Goal: Task Accomplishment & Management: Complete application form

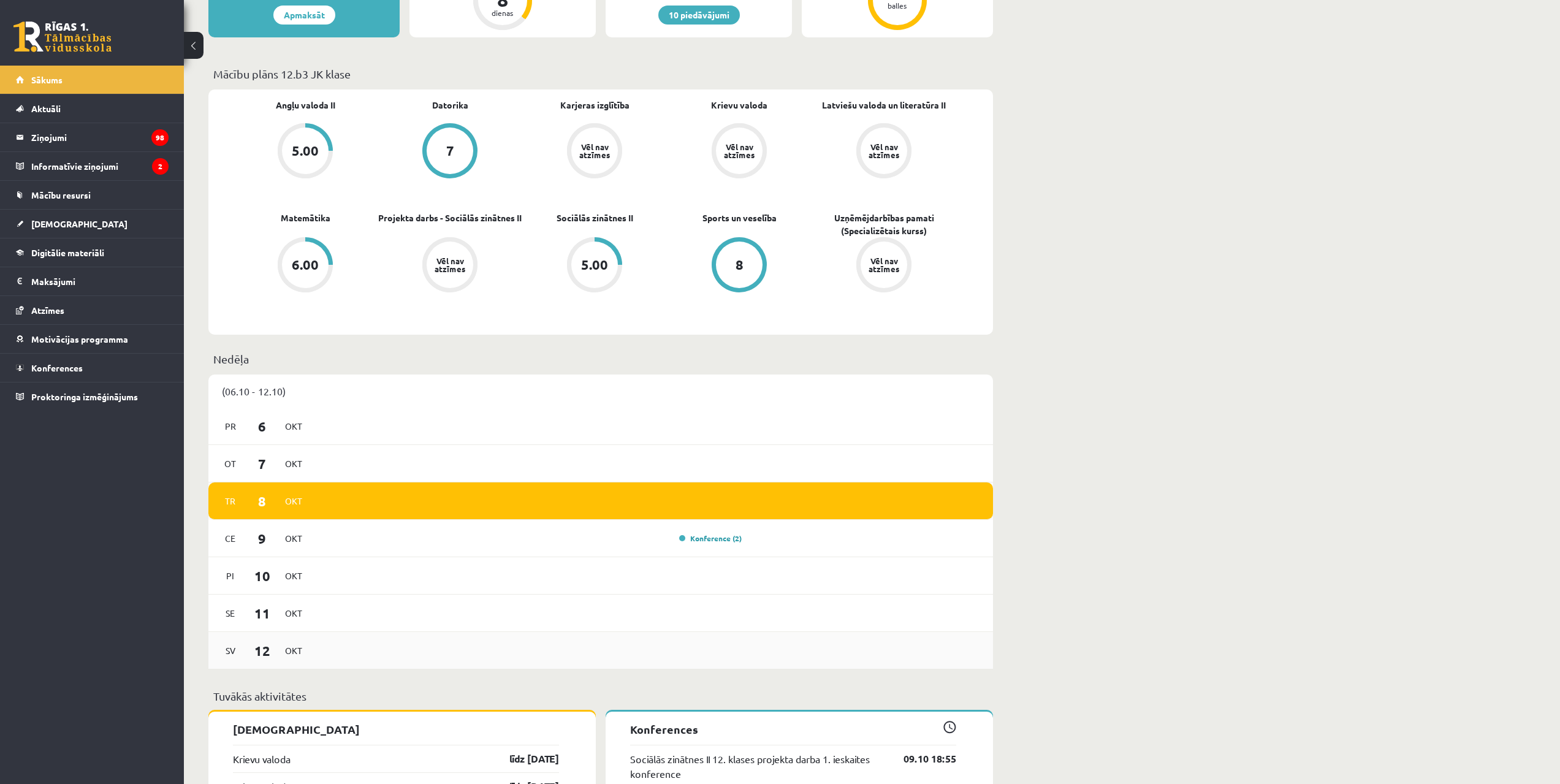
scroll to position [368, 0]
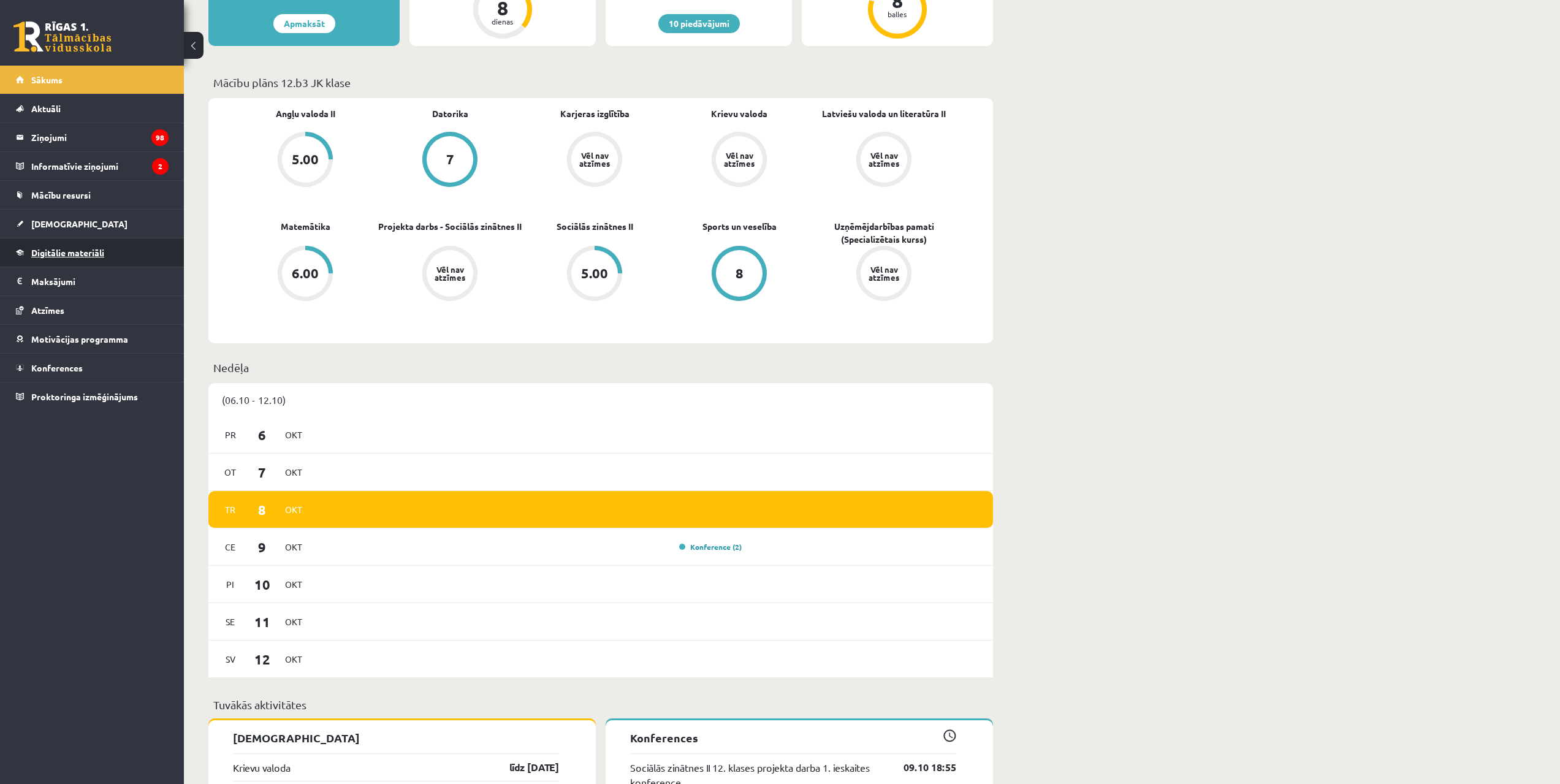
click at [96, 250] on span "Digitālie materiāli" at bounding box center [68, 252] width 73 height 11
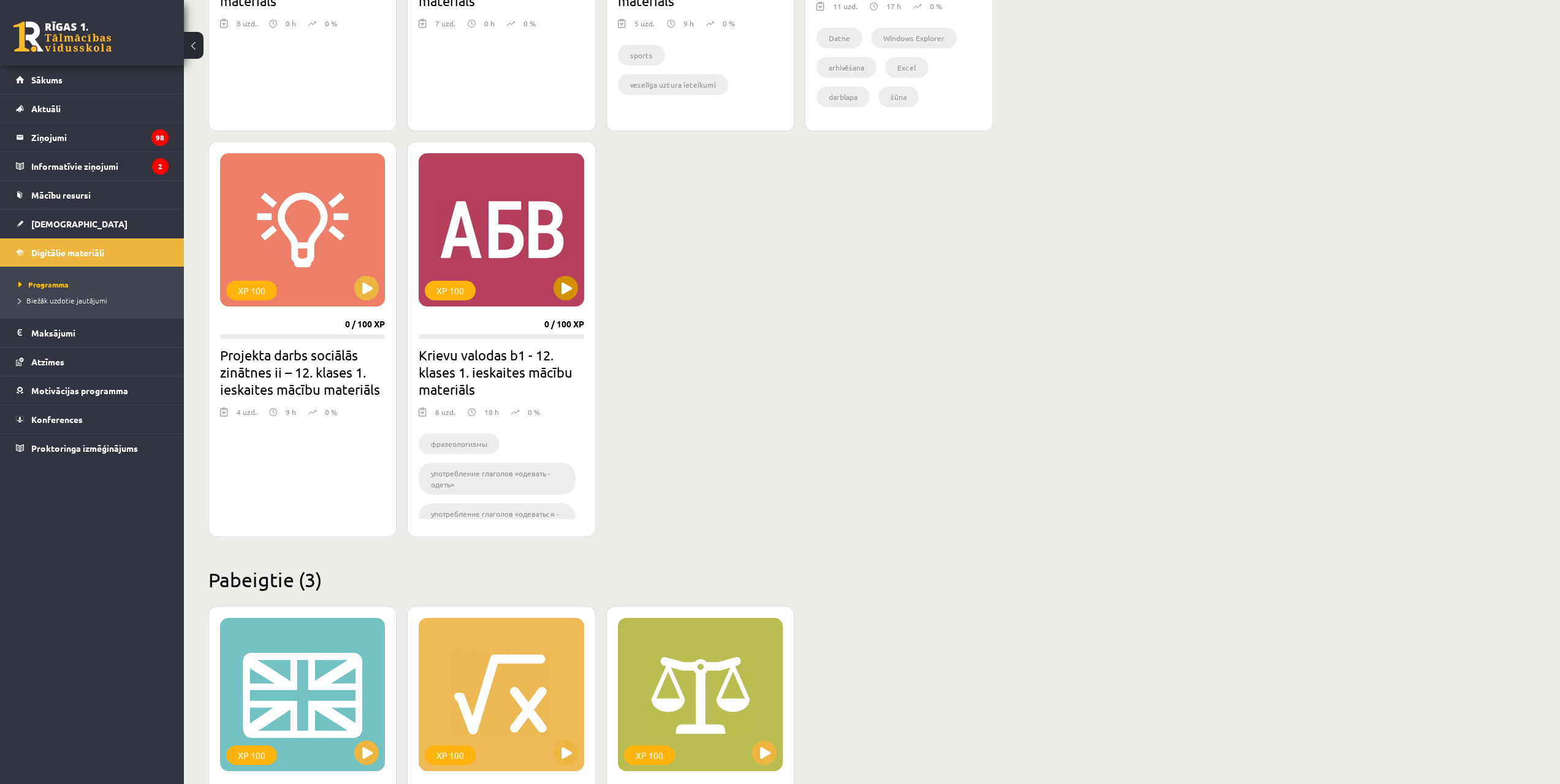
scroll to position [981, 0]
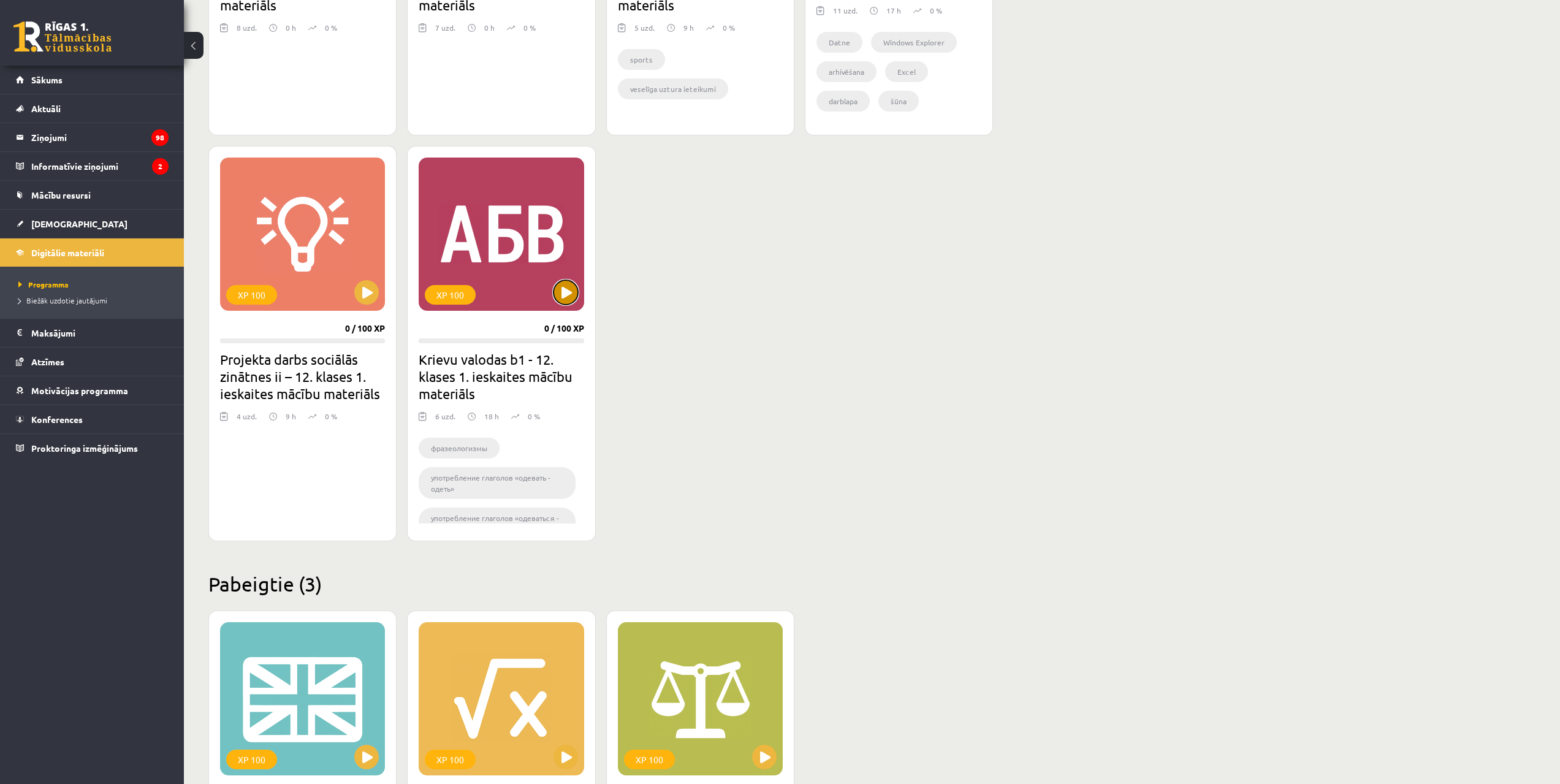
click at [570, 285] on button at bounding box center [566, 293] width 25 height 25
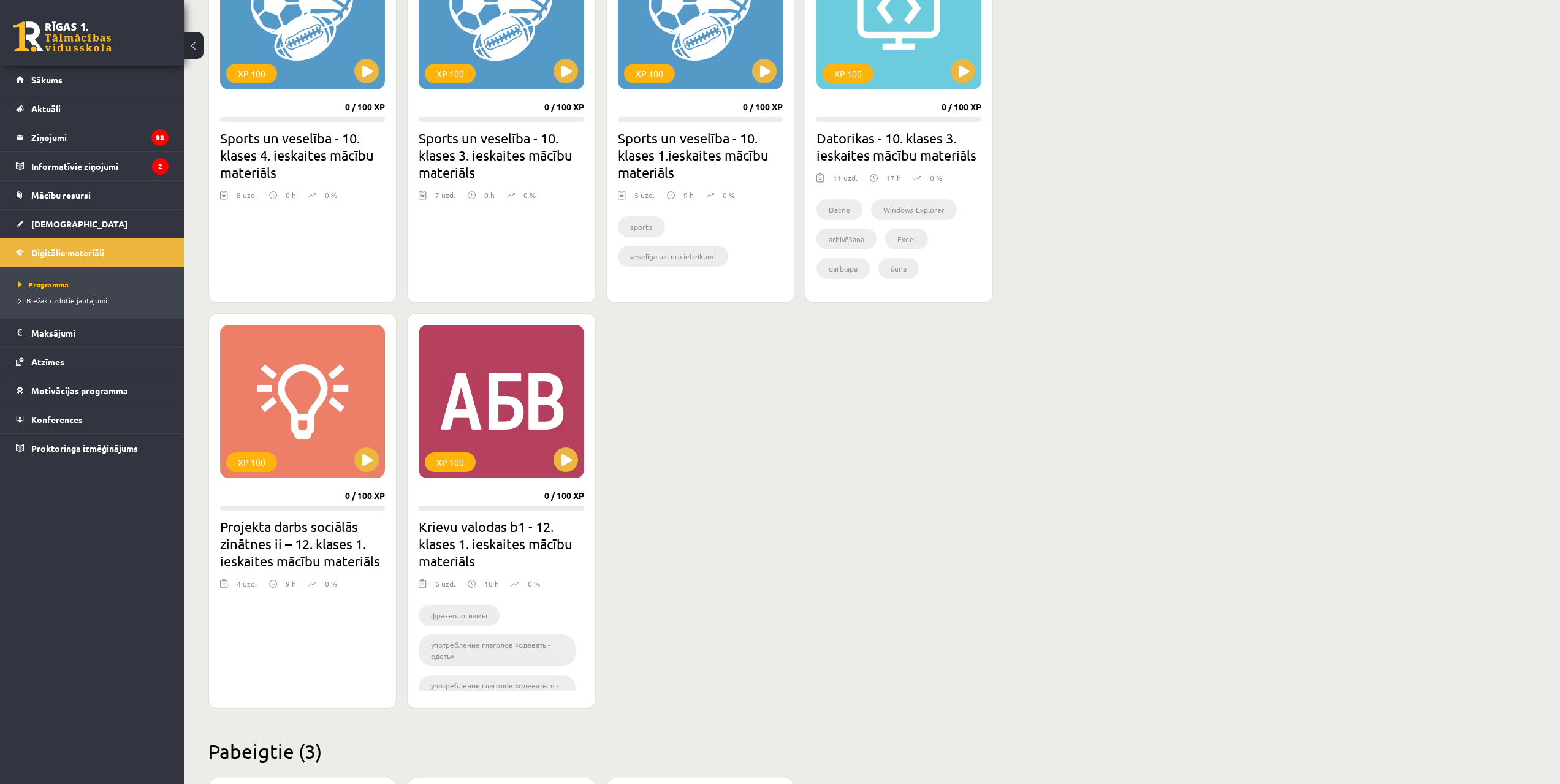
scroll to position [796, 0]
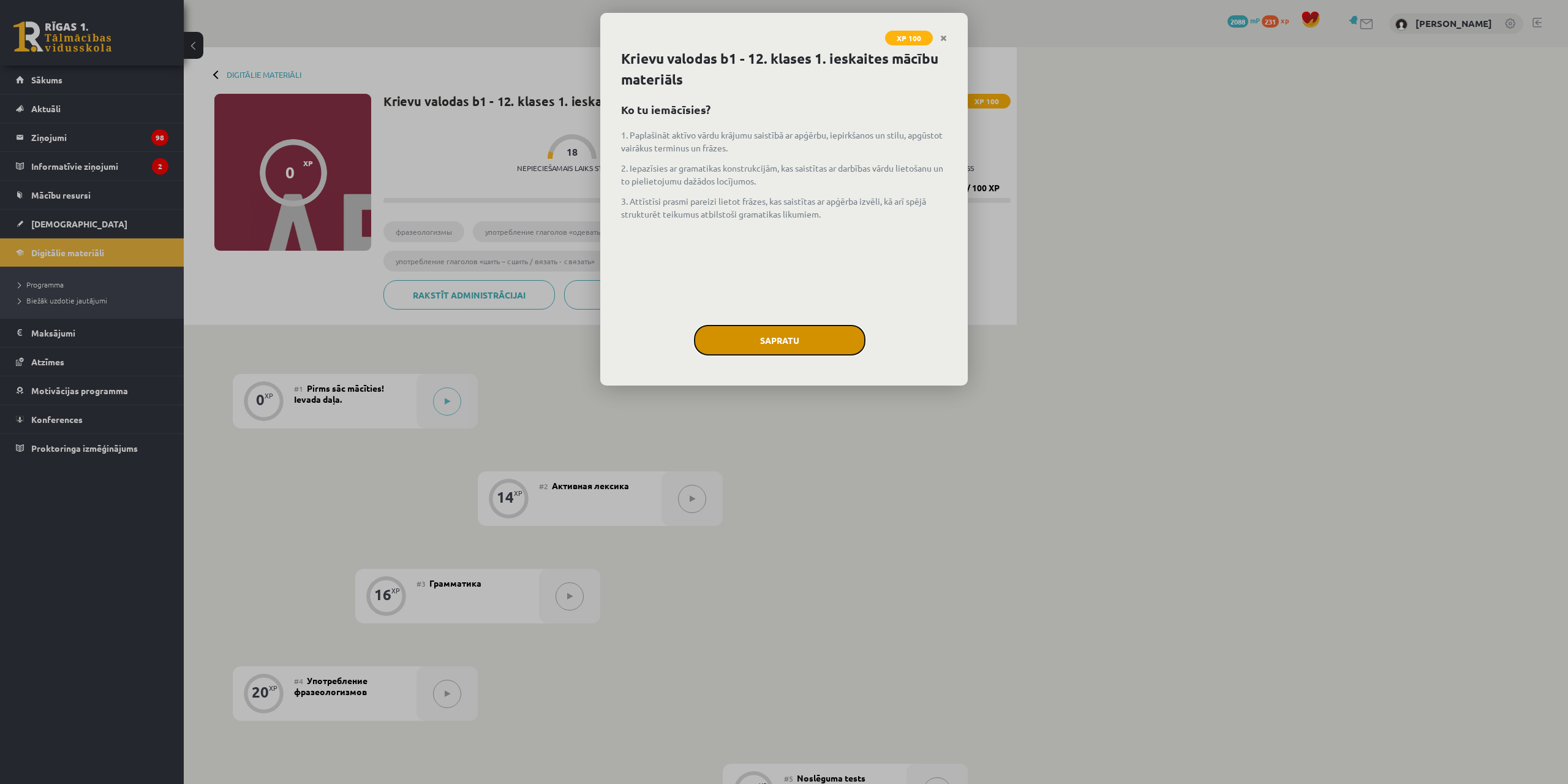
click at [751, 339] on button "Sapratu" at bounding box center [779, 340] width 172 height 31
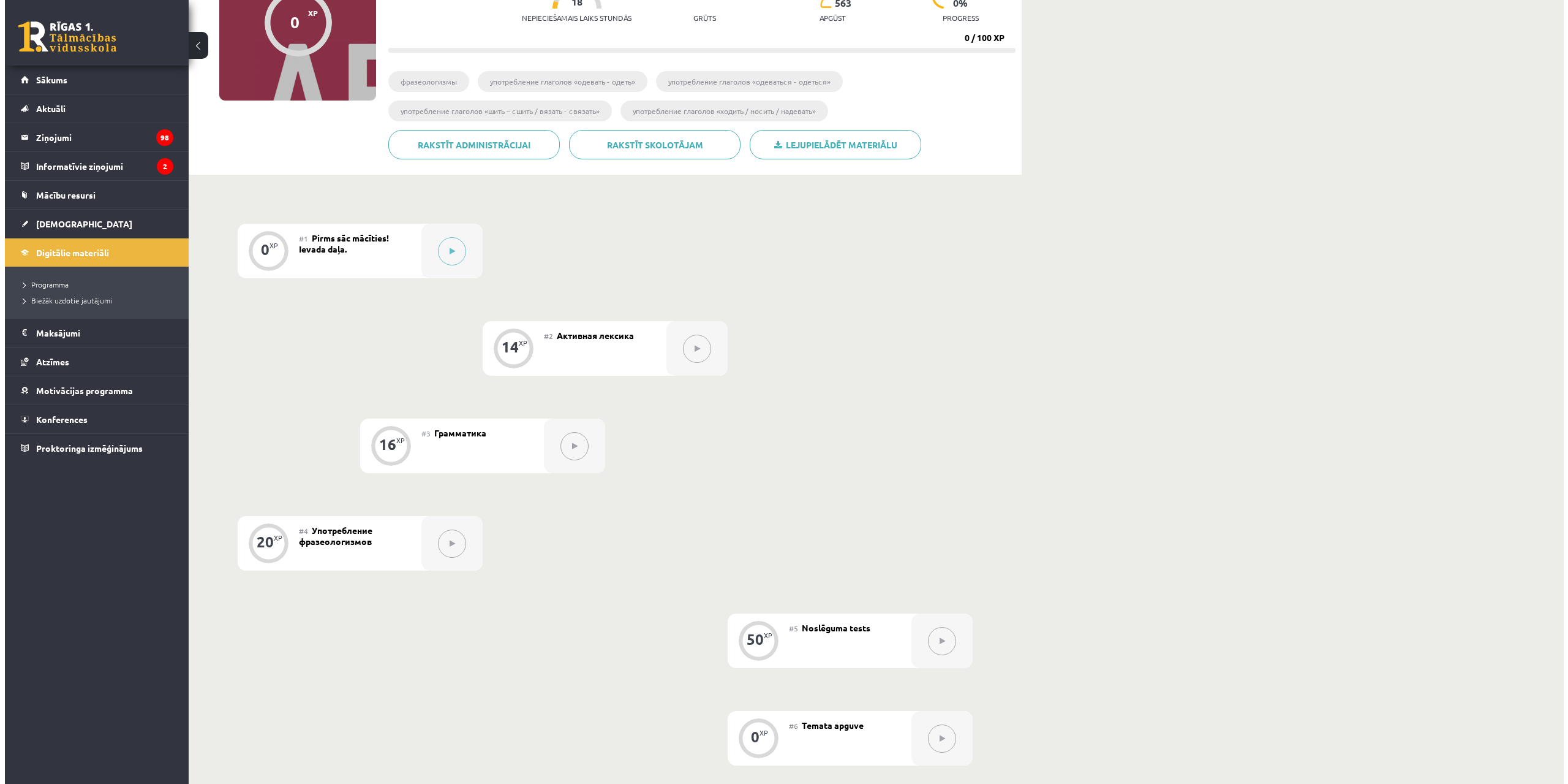
scroll to position [184, 0]
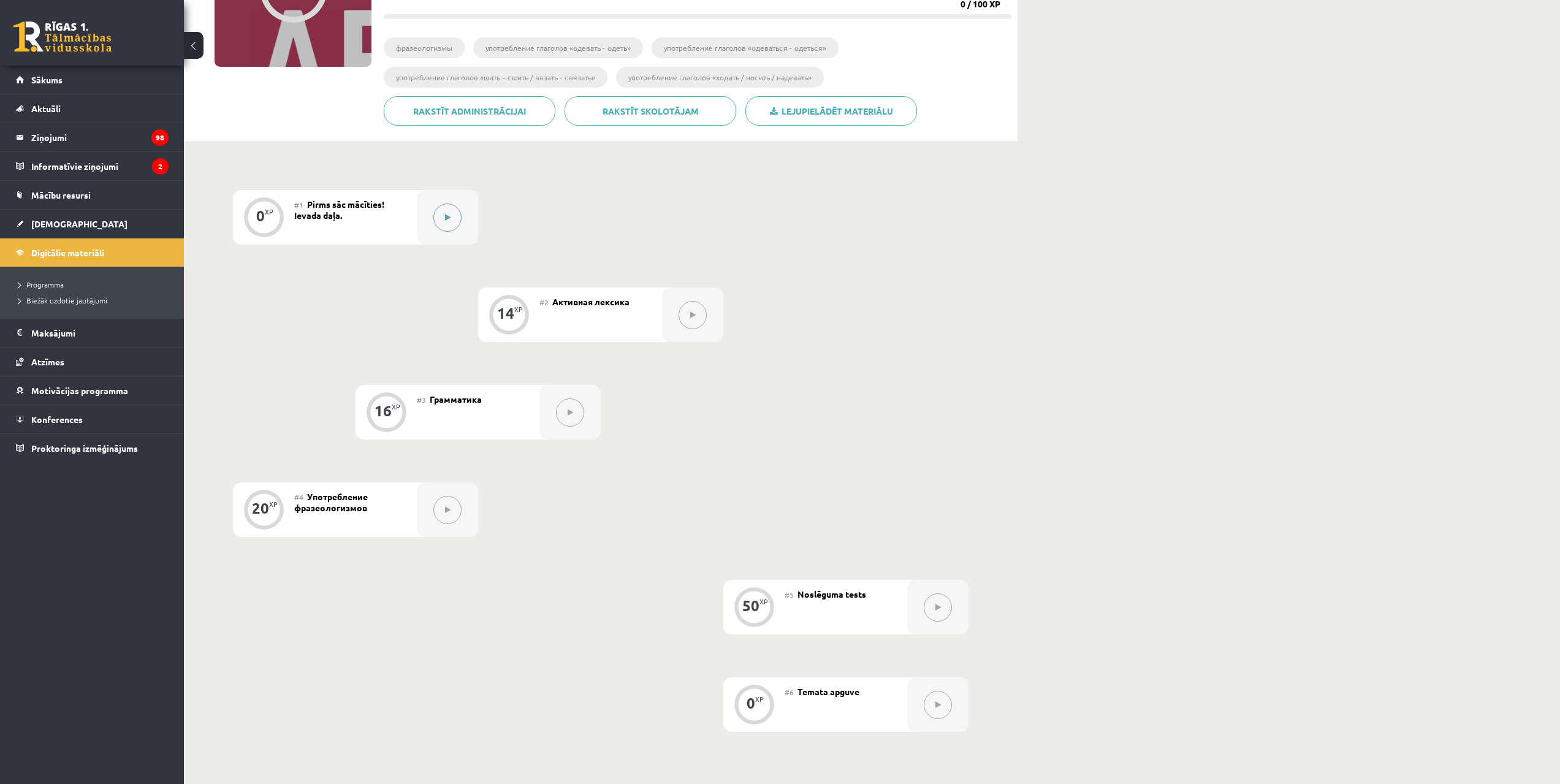
click at [456, 217] on button at bounding box center [447, 217] width 29 height 29
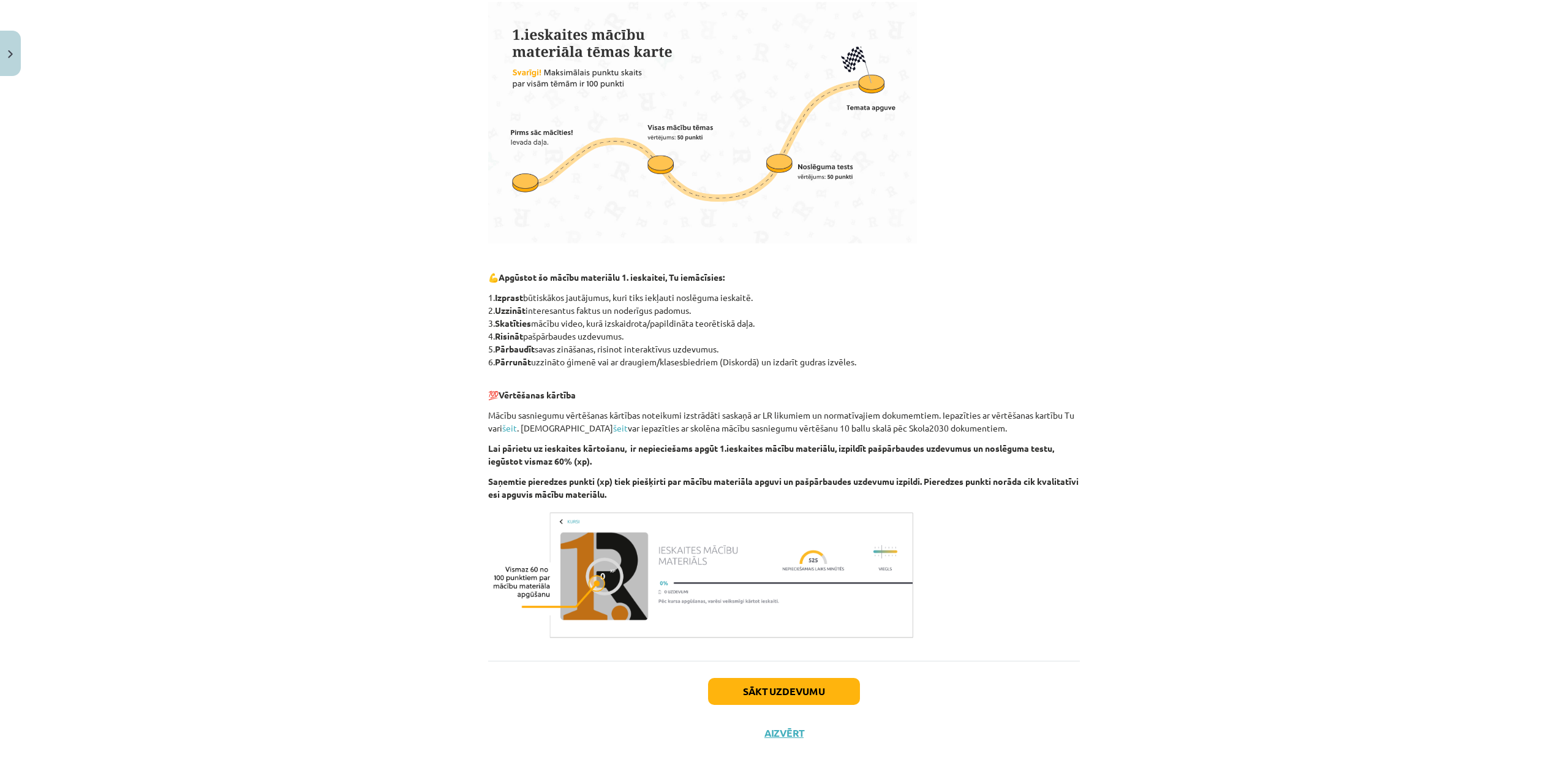
scroll to position [386, 0]
click at [795, 686] on button "Sākt uzdevumu" at bounding box center [784, 690] width 152 height 27
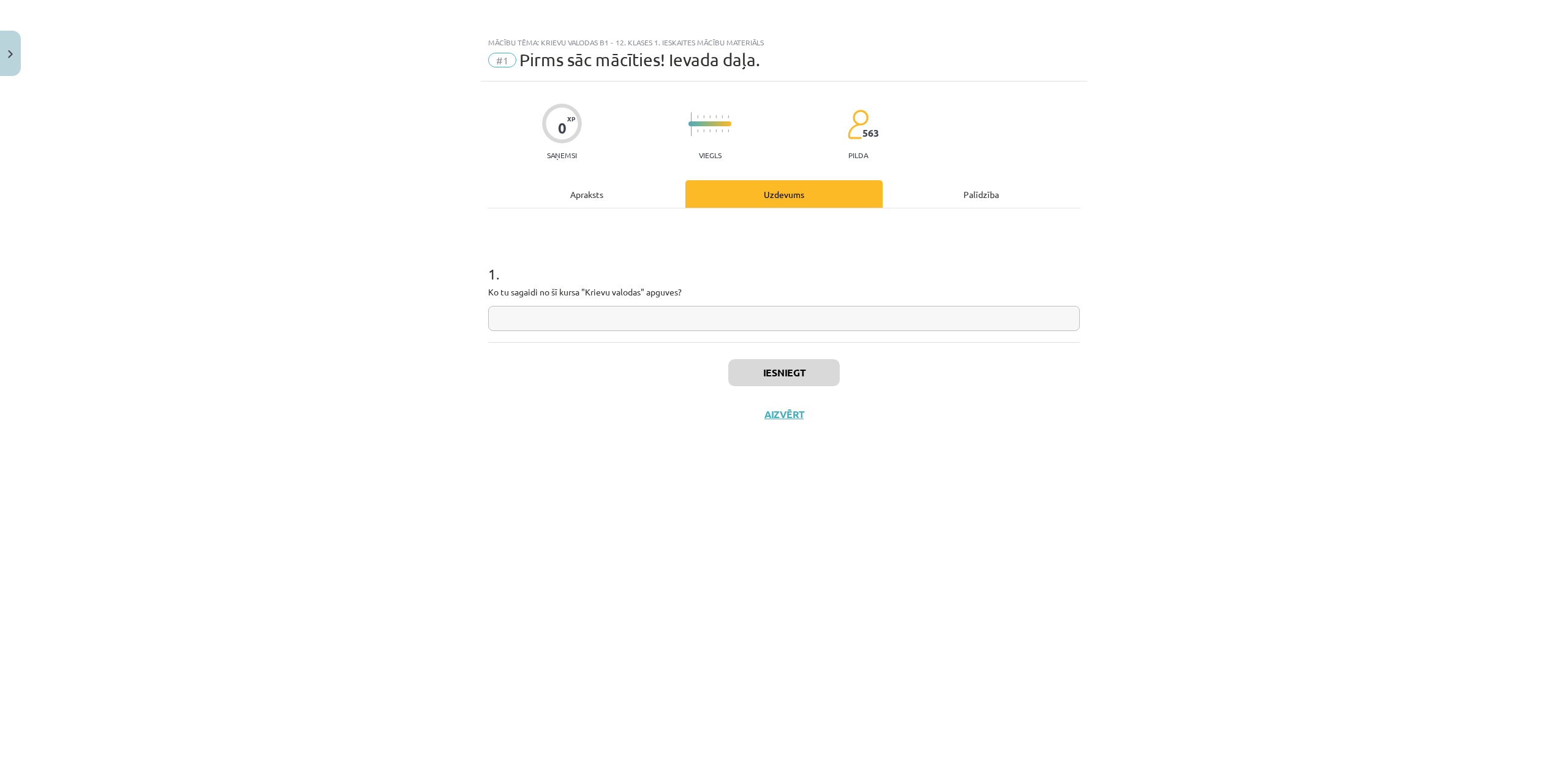
click at [619, 320] on input "text" at bounding box center [784, 318] width 591 height 25
type input "*"
type input "**********"
click at [797, 372] on button "Iesniegt" at bounding box center [784, 372] width 111 height 27
click at [760, 368] on button "Iesniegt" at bounding box center [784, 372] width 111 height 27
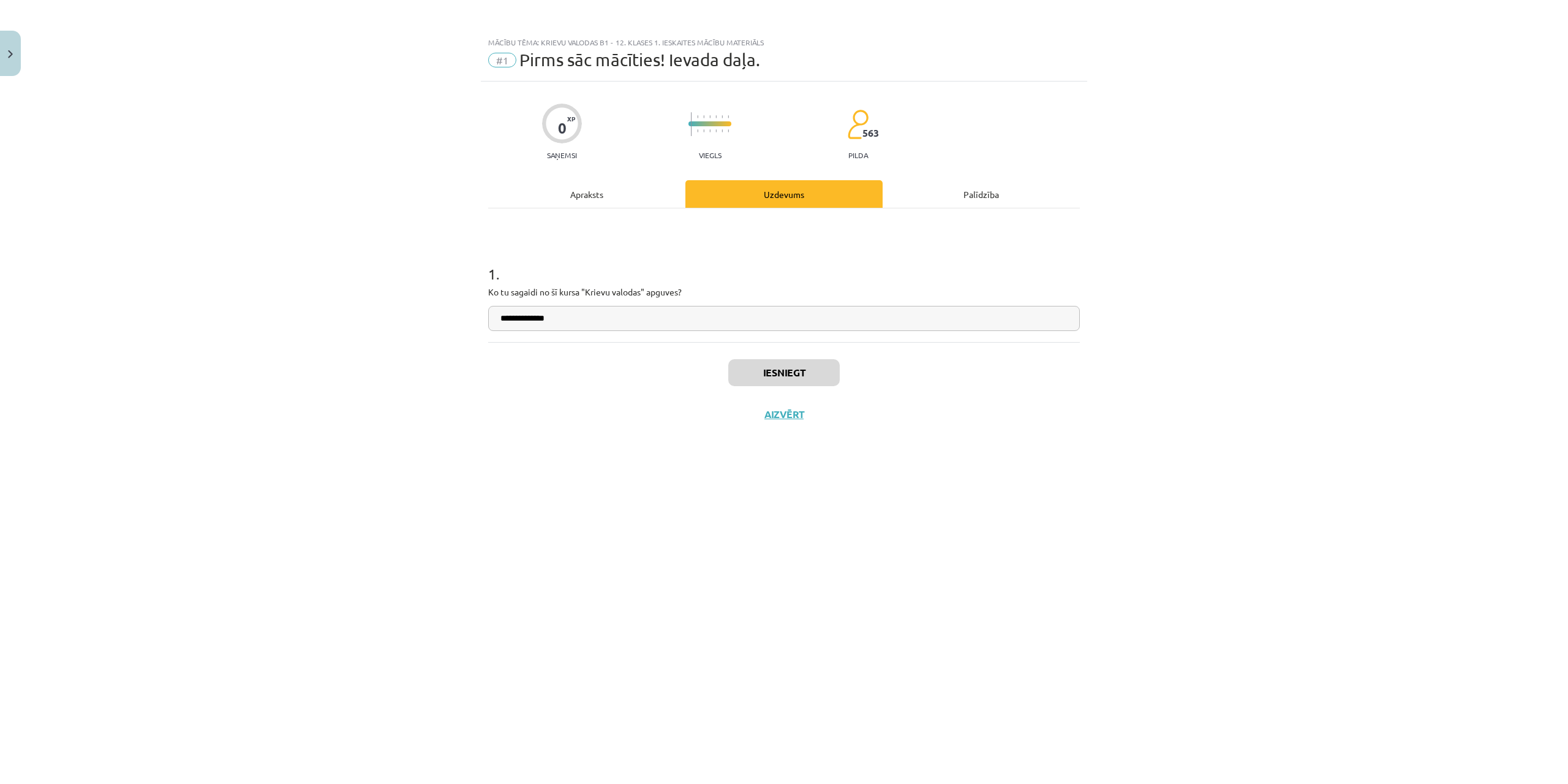
click at [800, 357] on div "Iesniegt Aizvērt" at bounding box center [784, 385] width 591 height 86
click at [803, 374] on button "Iesniegt" at bounding box center [784, 372] width 111 height 27
click at [780, 418] on button "Nākamā nodarbība" at bounding box center [784, 422] width 120 height 29
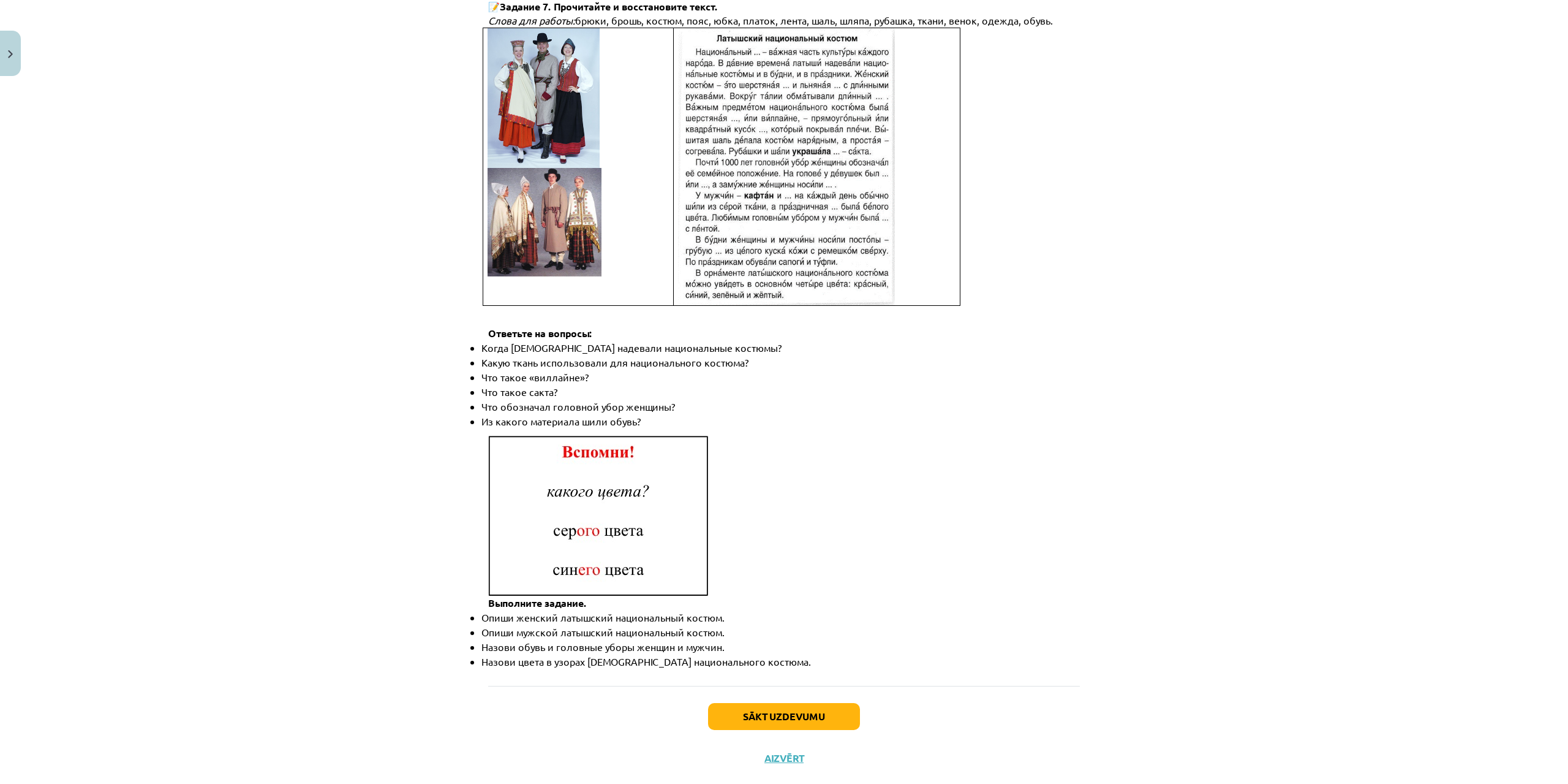
scroll to position [1477, 0]
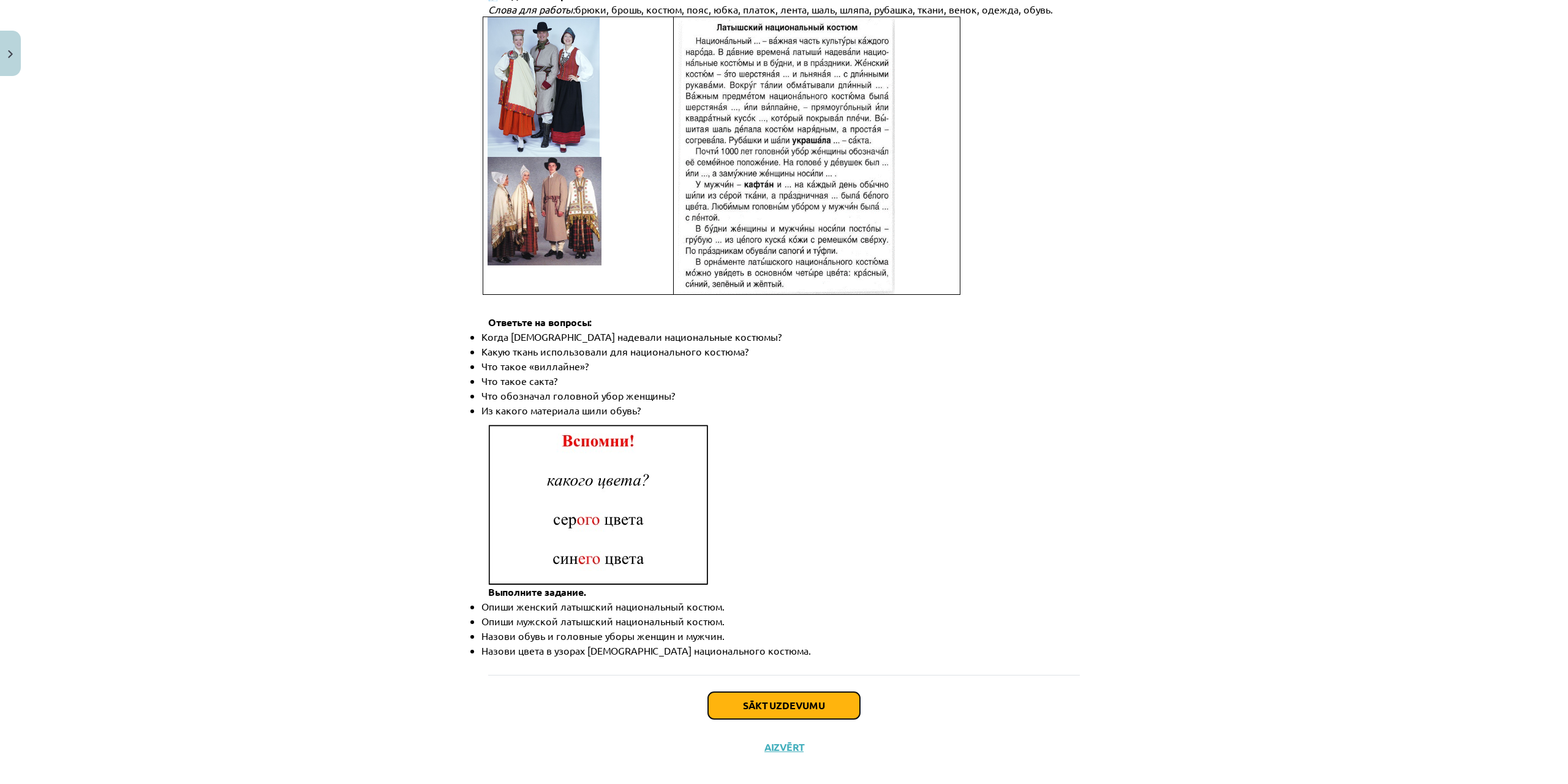
click at [783, 692] on button "Sākt uzdevumu" at bounding box center [784, 705] width 152 height 27
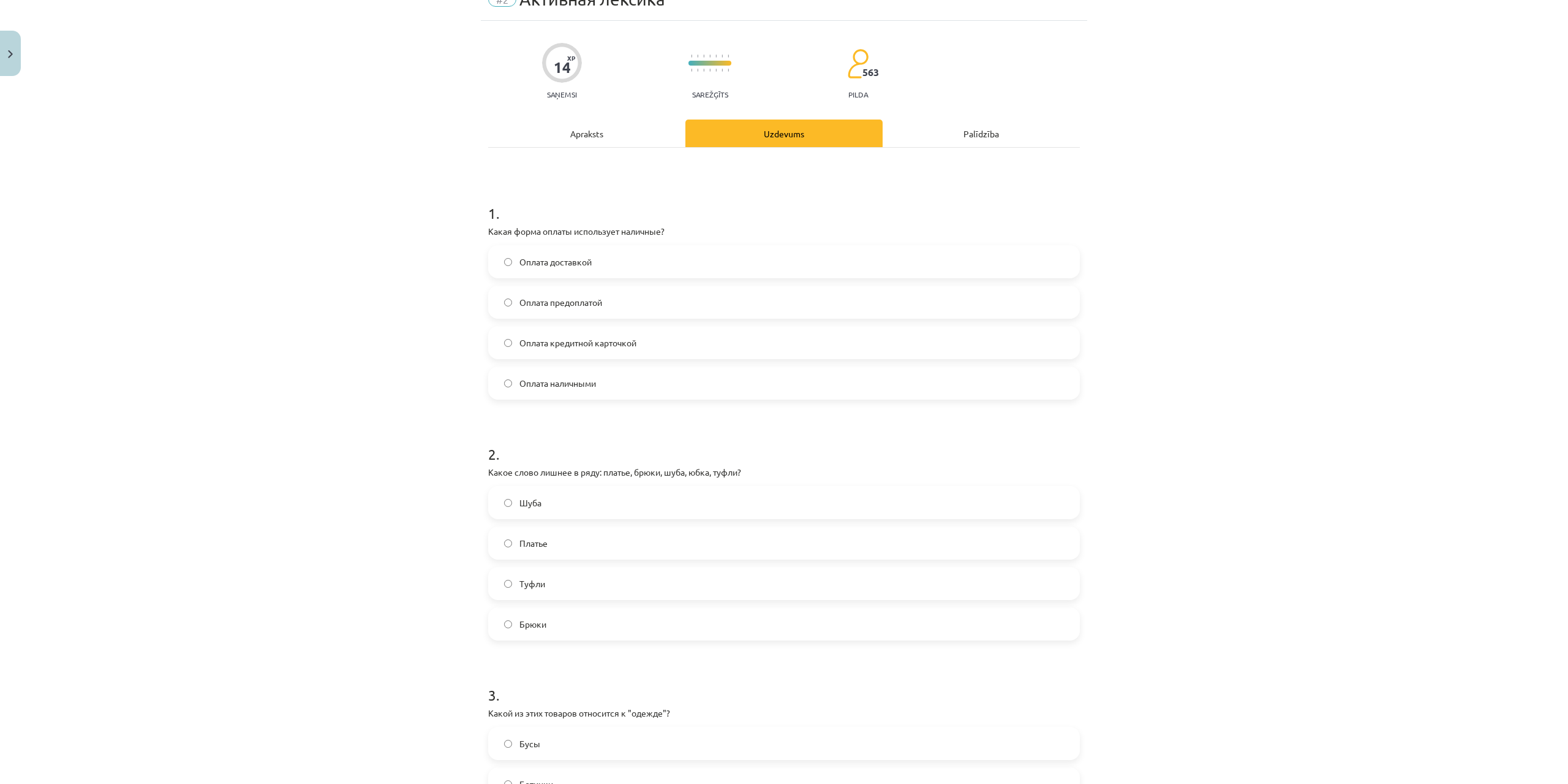
scroll to position [31, 0]
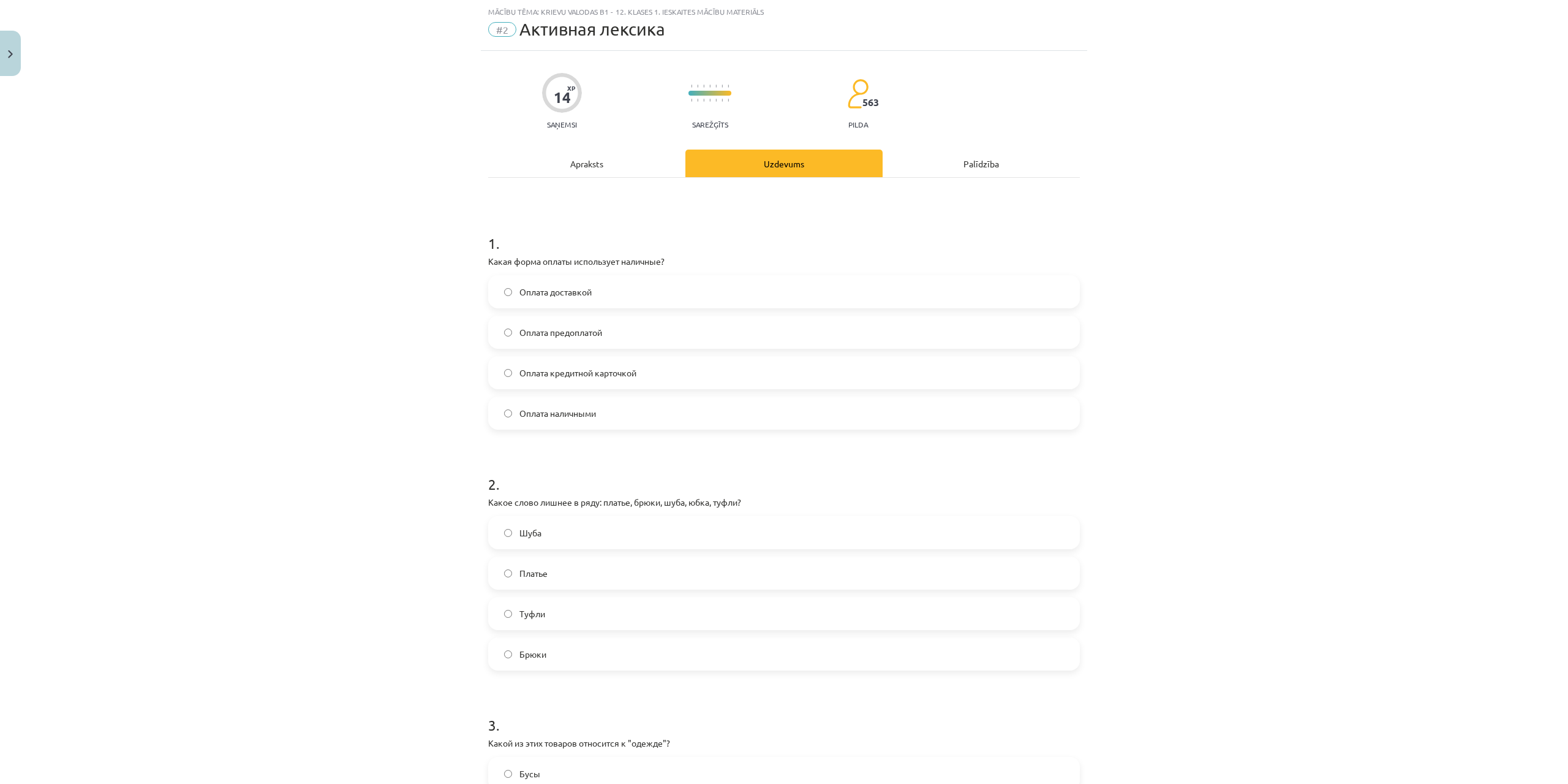
click at [538, 412] on span "Оплата наличными" at bounding box center [558, 413] width 77 height 13
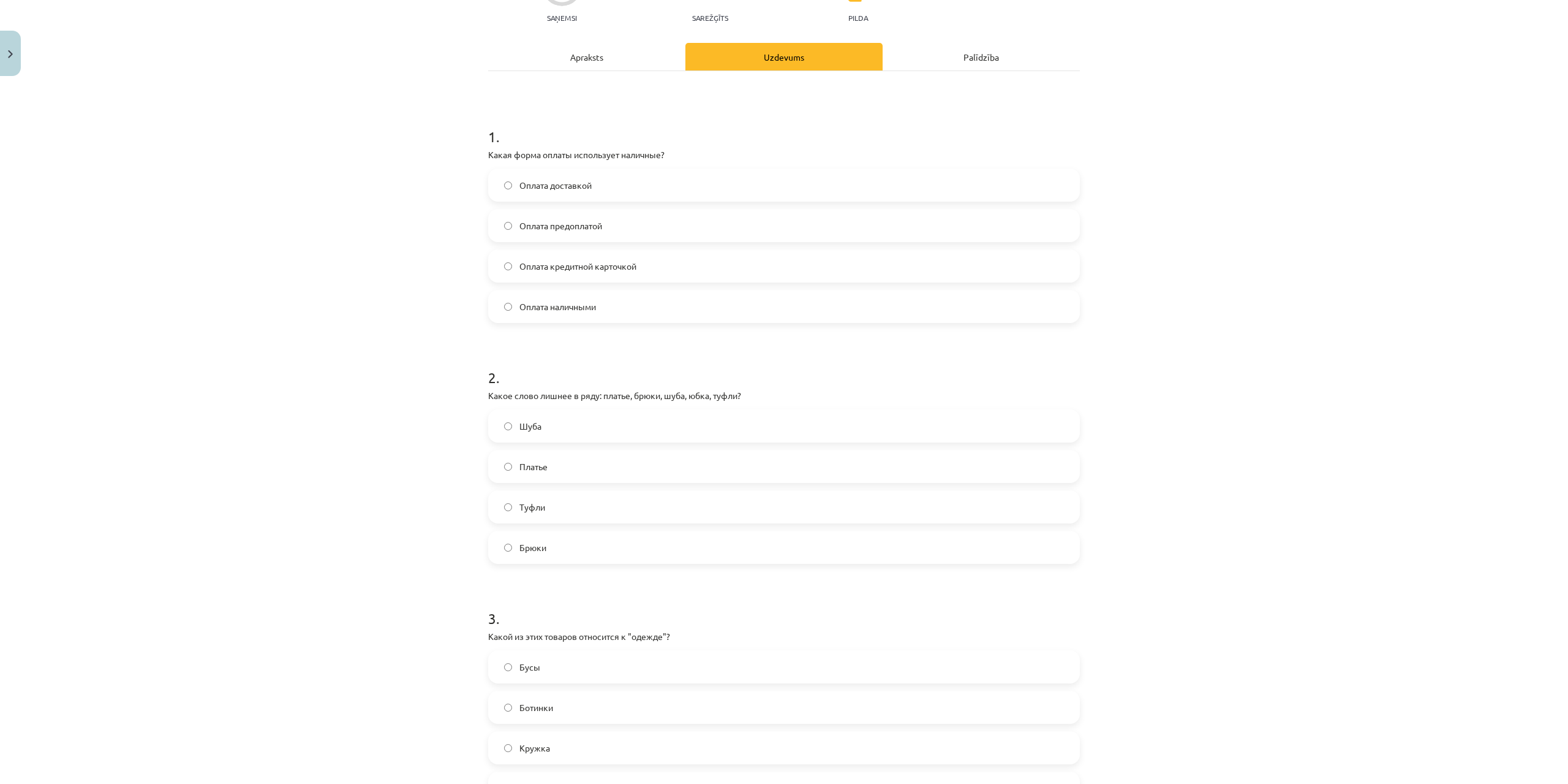
scroll to position [276, 0]
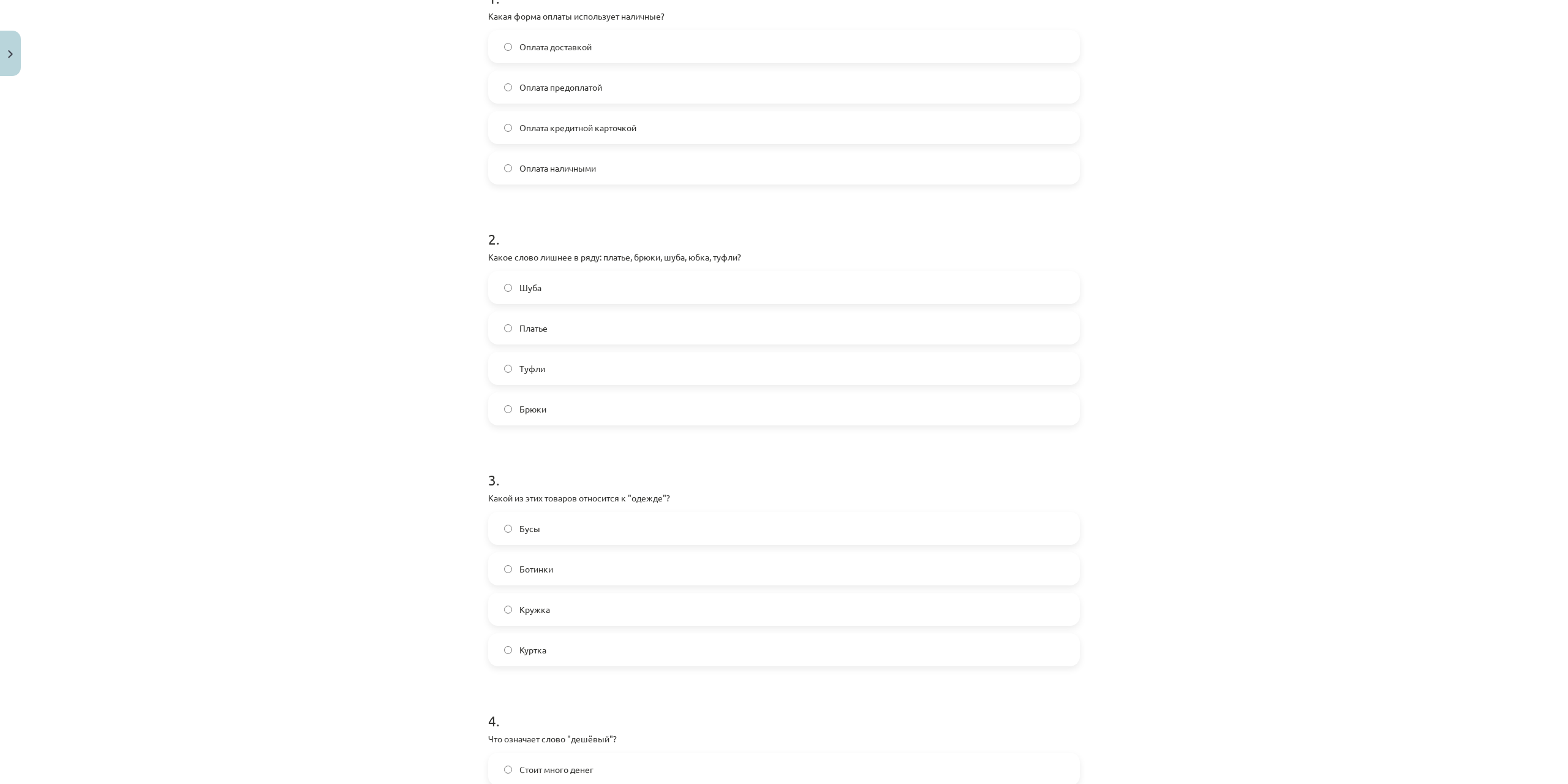
click at [553, 363] on label "Туфли" at bounding box center [784, 369] width 589 height 31
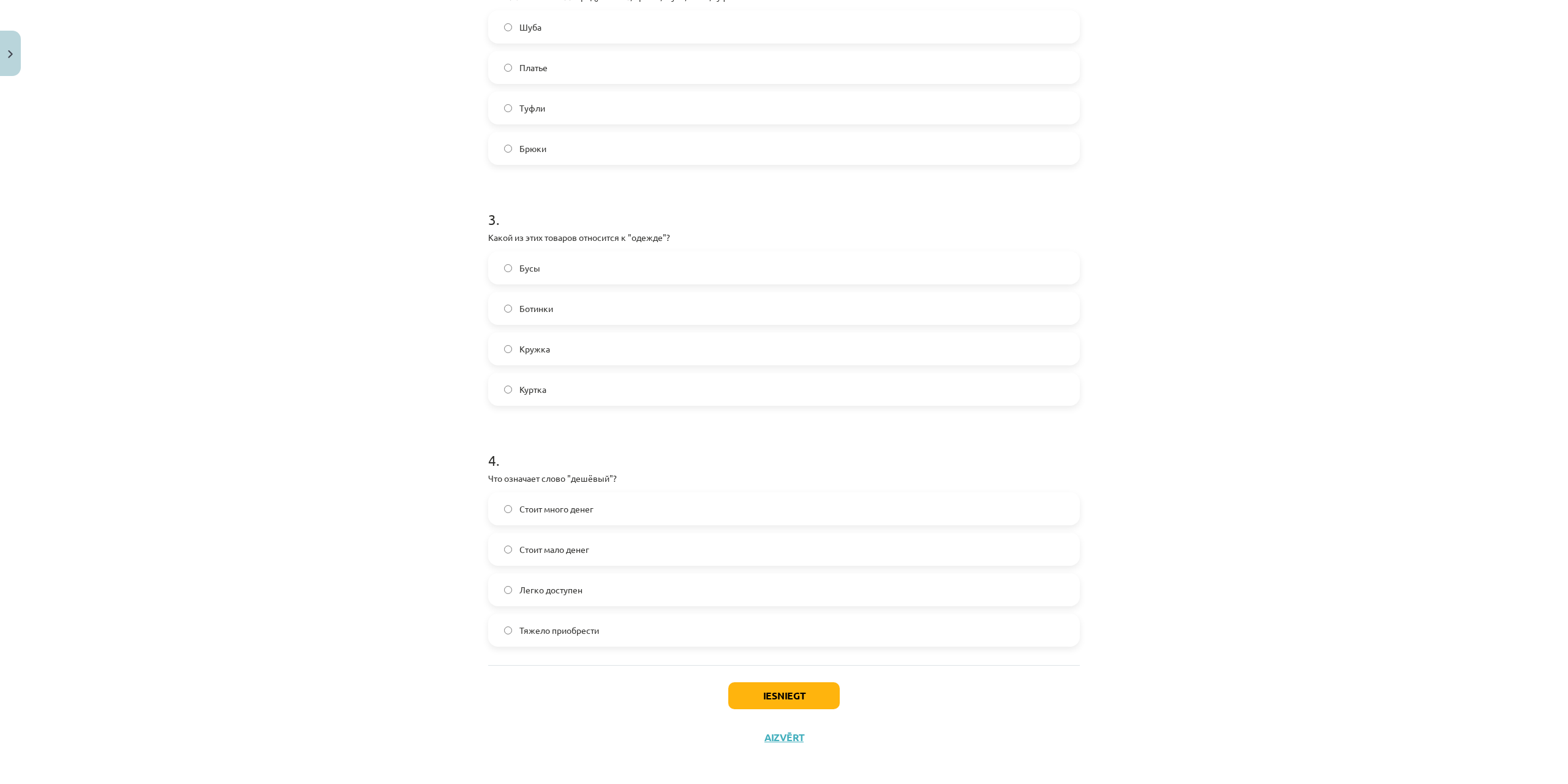
scroll to position [541, 0]
click at [520, 381] on span "Куртка" at bounding box center [533, 385] width 27 height 13
click at [555, 545] on span "Стоит мало денег" at bounding box center [555, 545] width 70 height 13
click at [758, 679] on button "Iesniegt" at bounding box center [784, 690] width 111 height 27
click at [764, 696] on button "Iesniegt" at bounding box center [784, 690] width 111 height 27
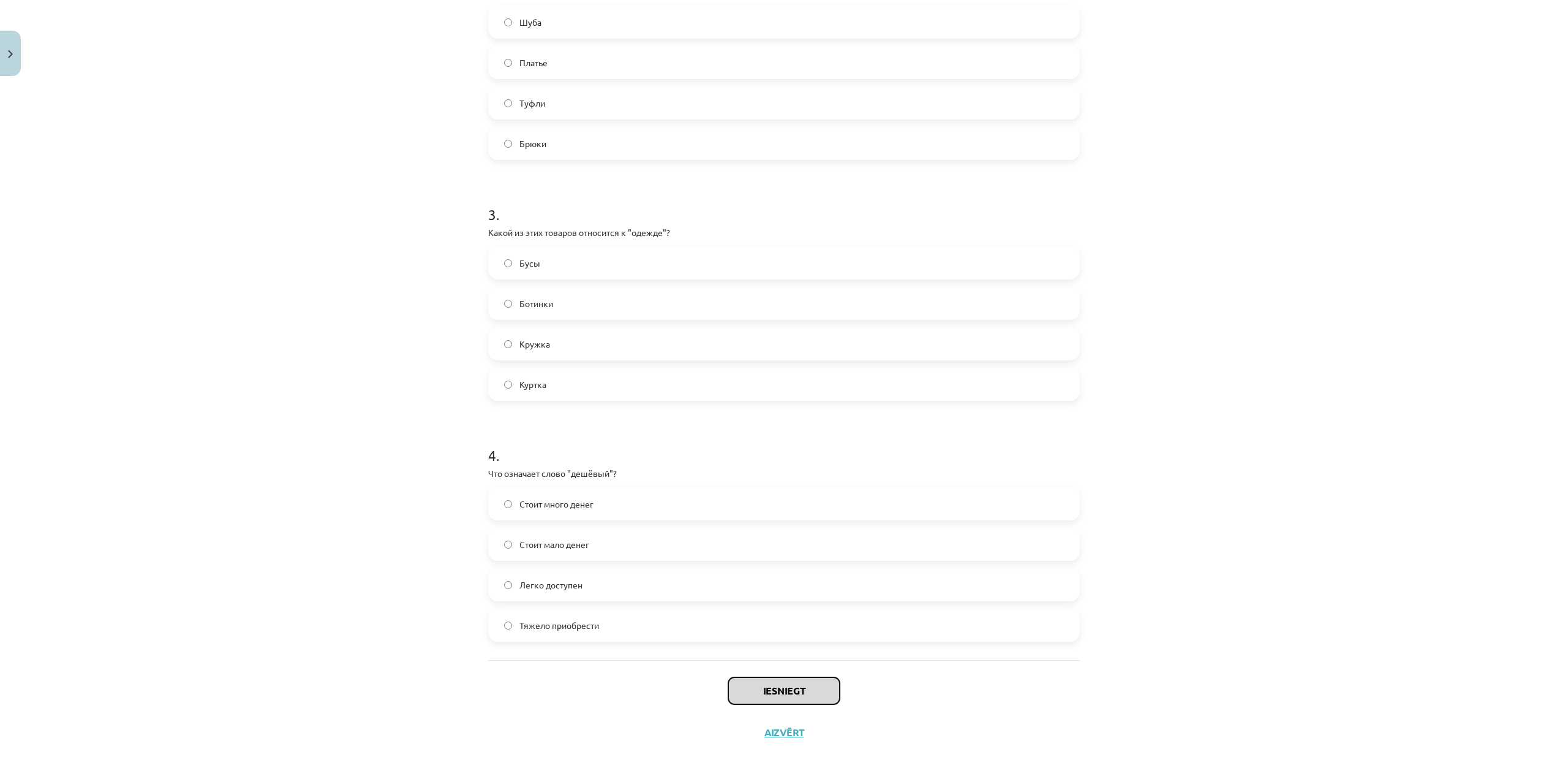
drag, startPoint x: 804, startPoint y: 703, endPoint x: 804, endPoint y: 695, distance: 8.0
click at [804, 695] on button "Iesniegt" at bounding box center [784, 690] width 111 height 27
click at [784, 696] on button "Iesniegt" at bounding box center [784, 690] width 111 height 27
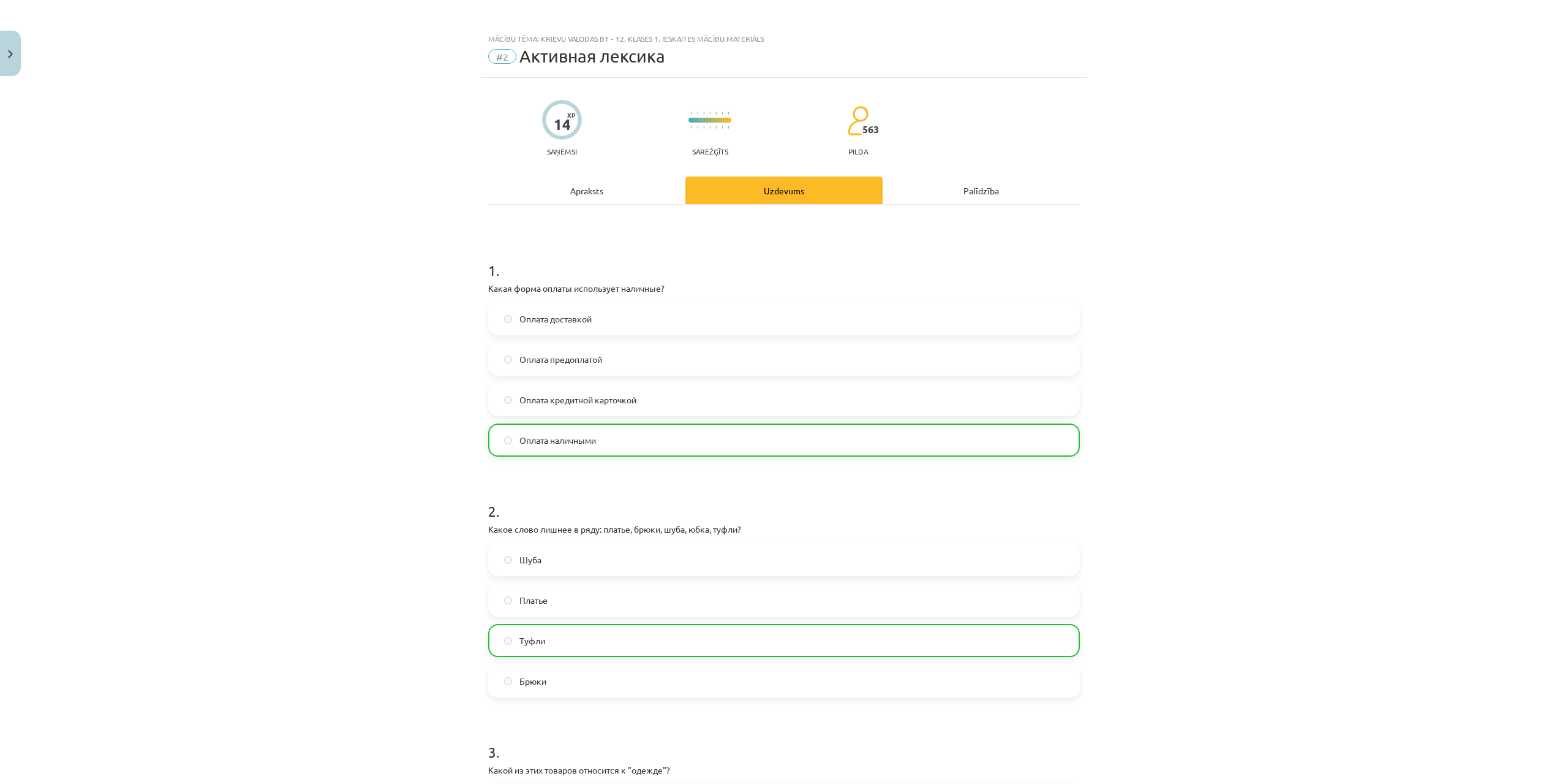
scroll to position [0, 0]
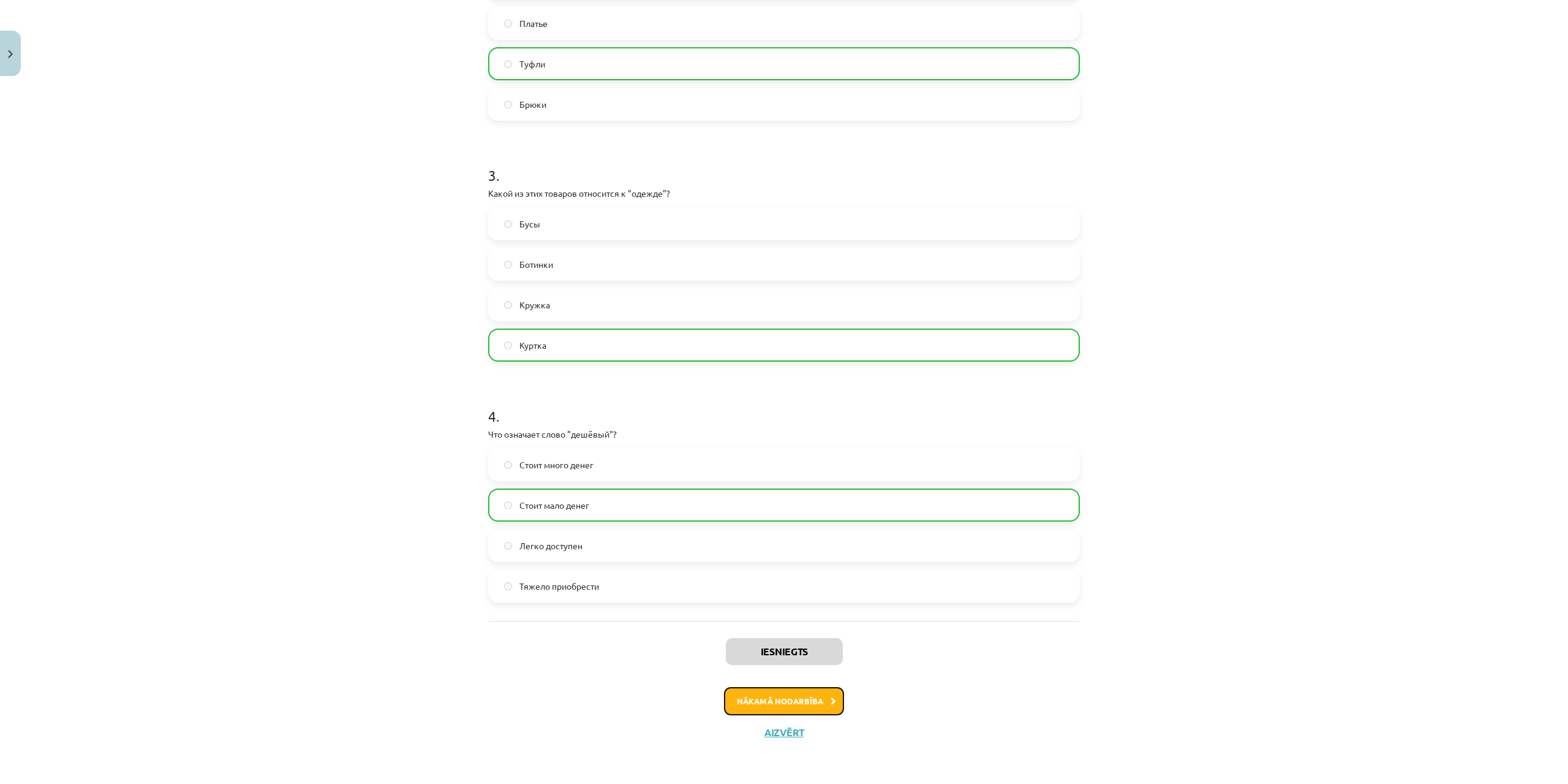
click at [823, 698] on button "Nākamā nodarbība" at bounding box center [784, 701] width 120 height 29
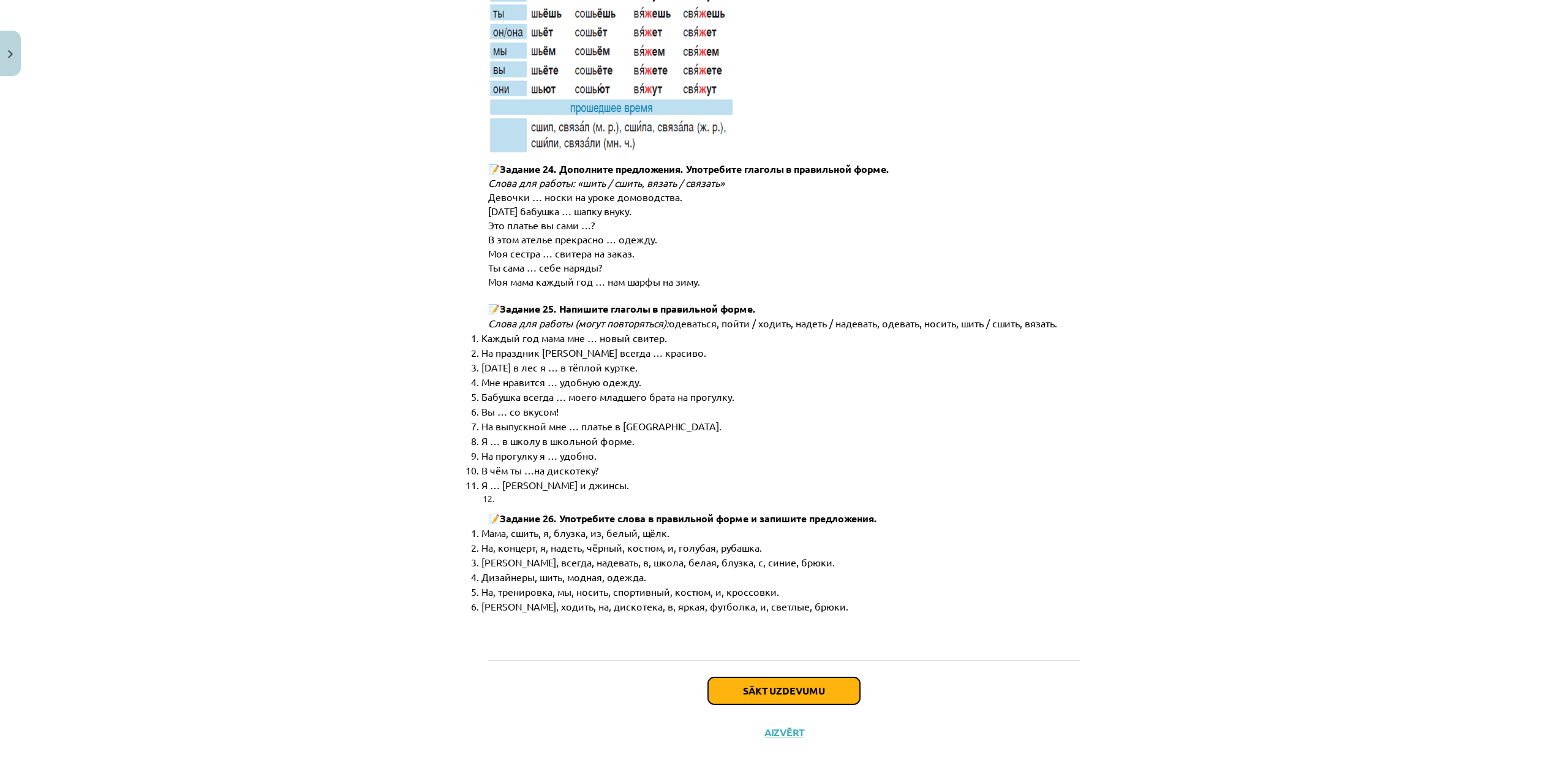
click at [841, 697] on button "Sākt uzdevumu" at bounding box center [784, 690] width 152 height 27
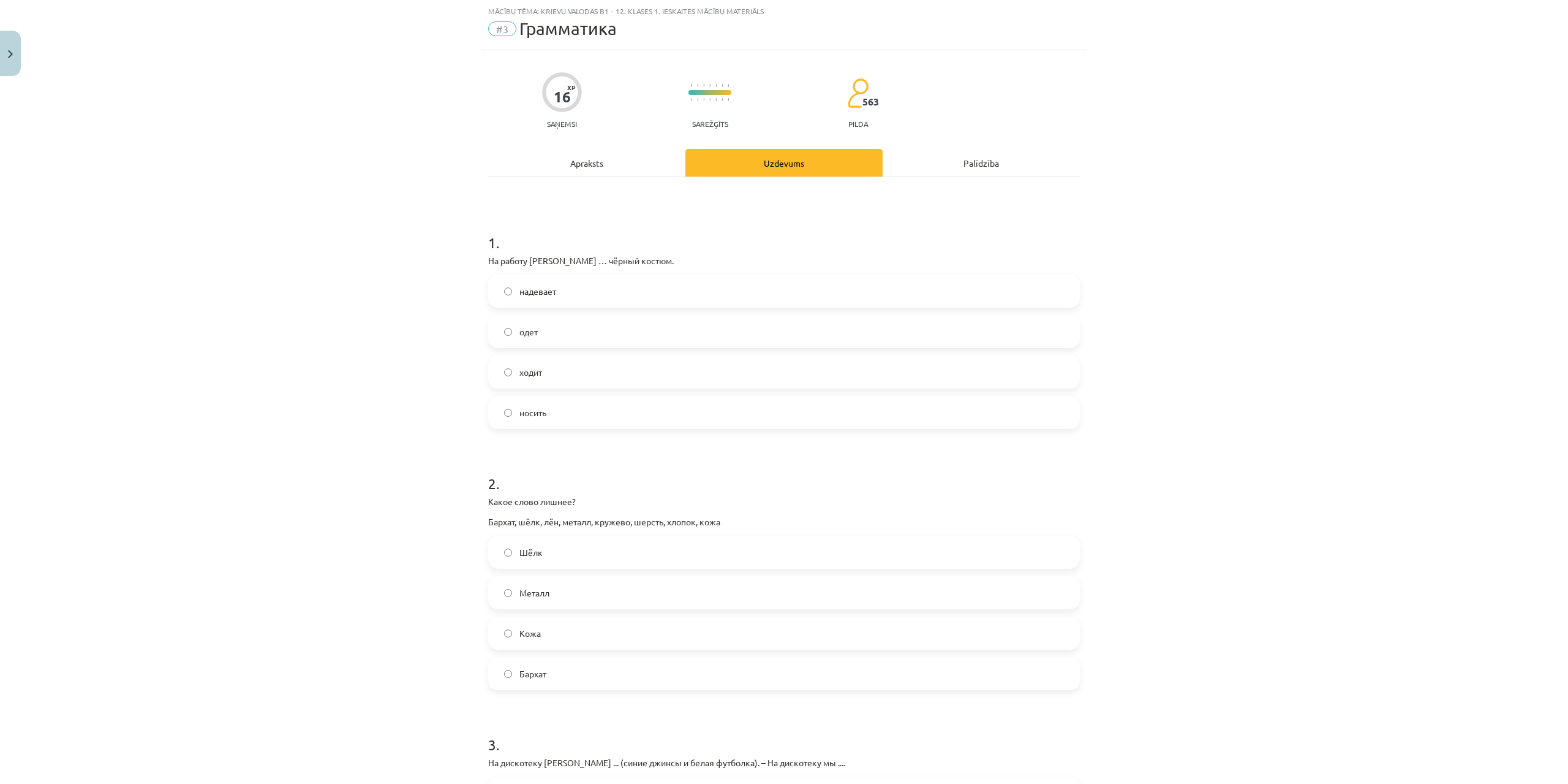
scroll to position [31, 0]
click at [521, 290] on span "надевает" at bounding box center [538, 292] width 37 height 13
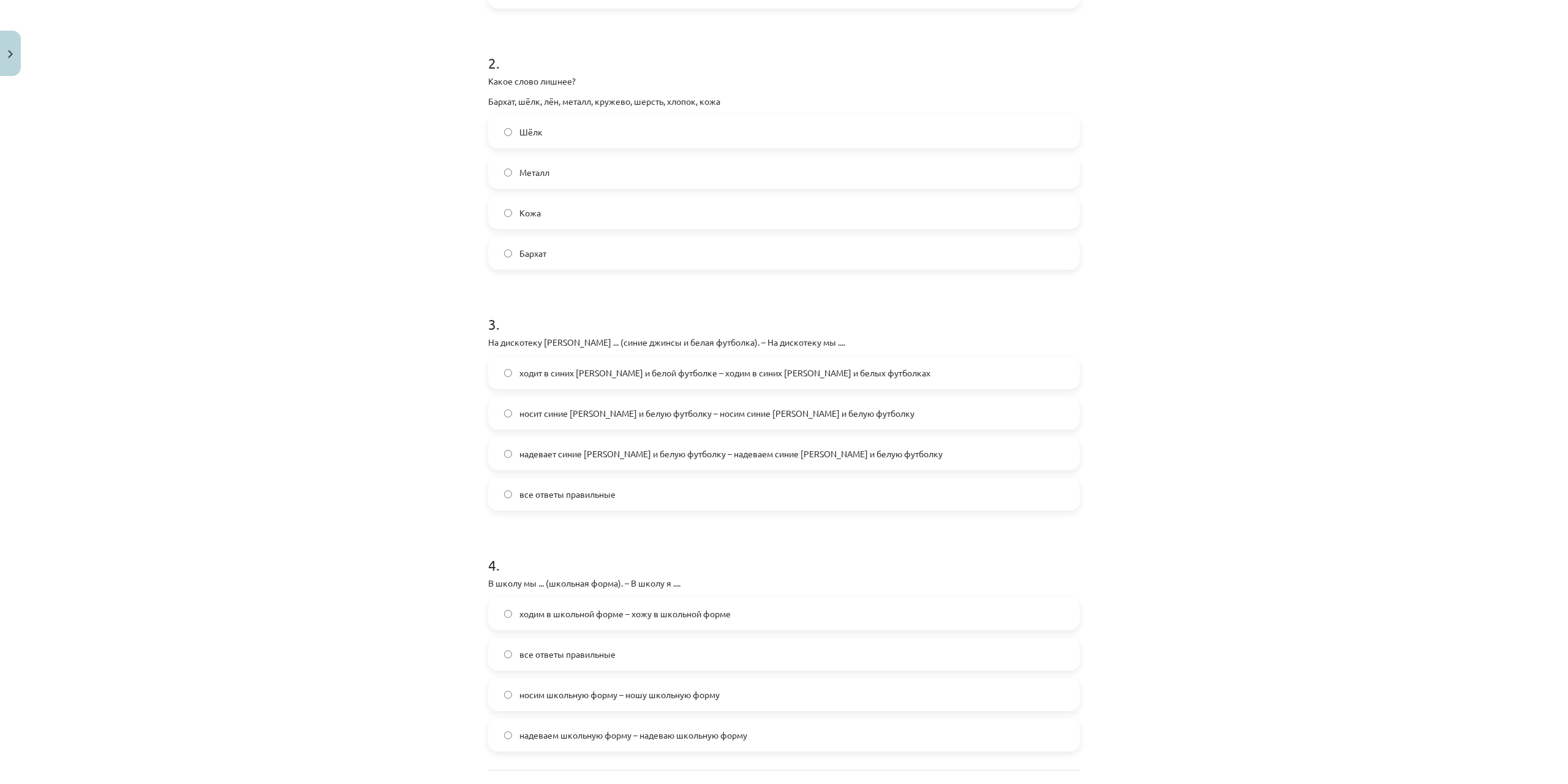
scroll to position [521, 0]
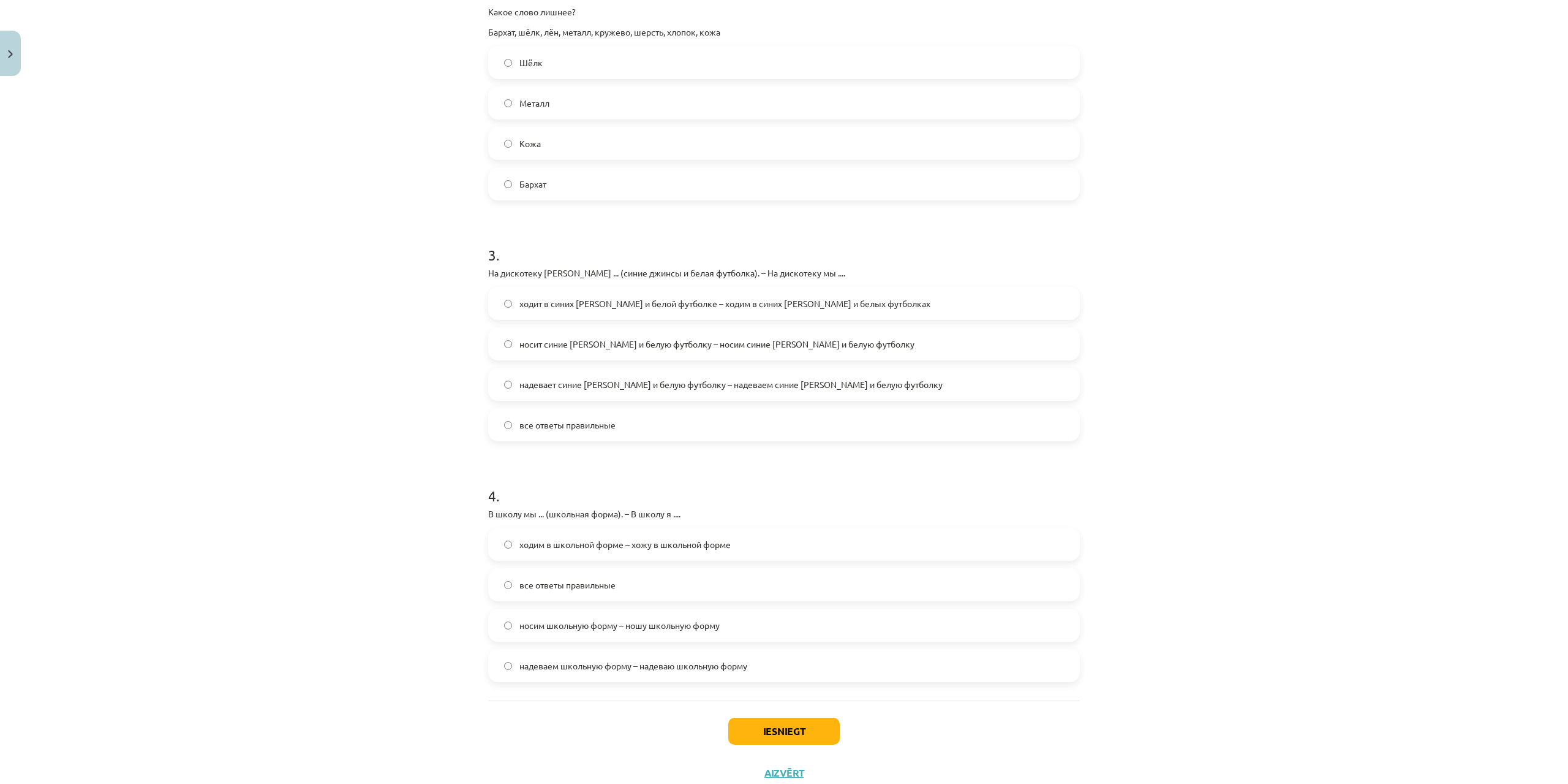
click at [556, 380] on span "надевает синие джинсы и белую футболку – надеваем синие джинсы и белую футболку" at bounding box center [731, 385] width 423 height 13
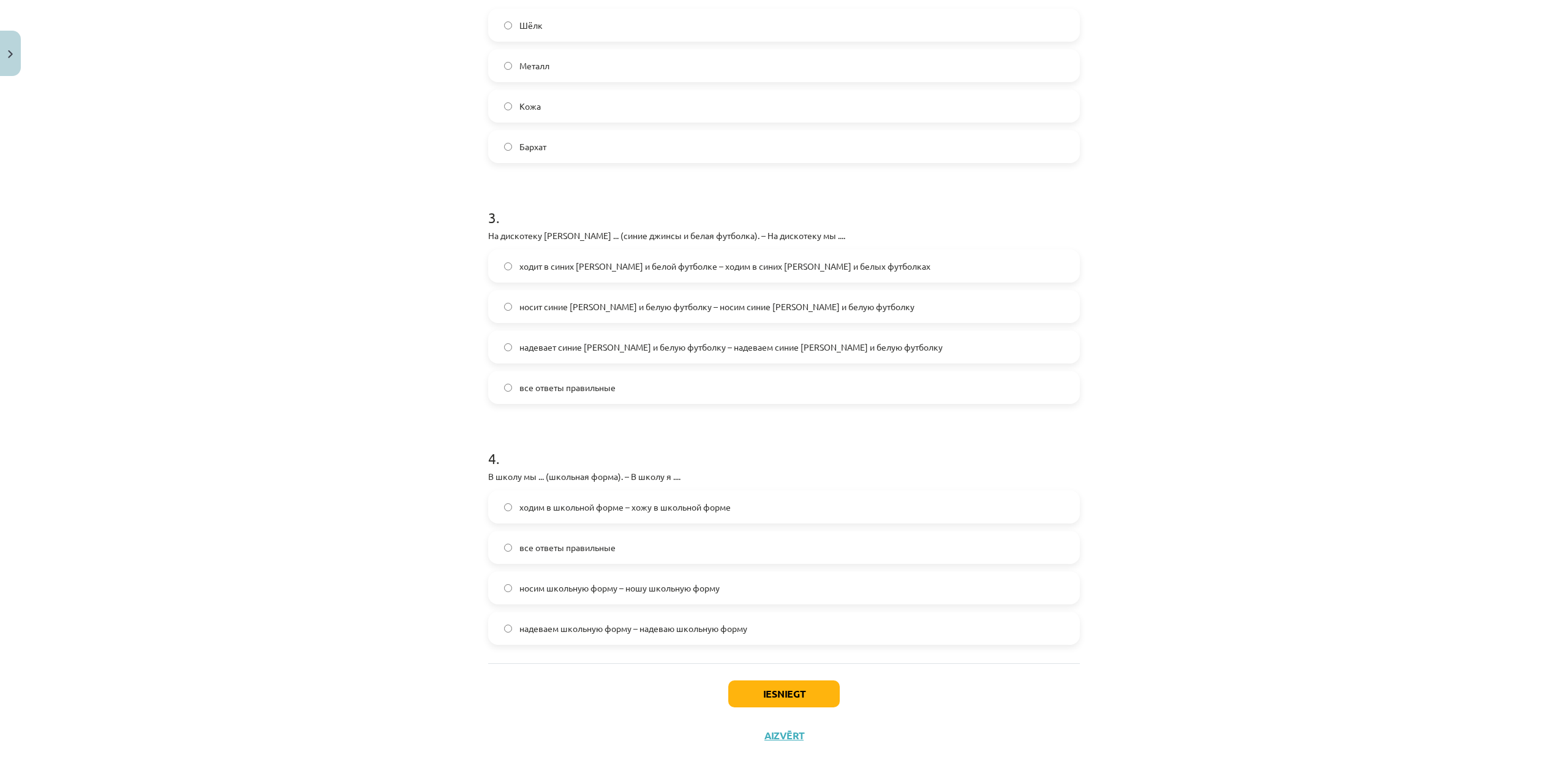
scroll to position [561, 0]
drag, startPoint x: 542, startPoint y: 622, endPoint x: 713, endPoint y: 657, distance: 174.5
click at [544, 623] on span "надеваем школьную форму – надеваю школьную форму" at bounding box center [634, 625] width 228 height 13
click at [755, 686] on button "Iesniegt" at bounding box center [784, 690] width 111 height 27
click at [770, 690] on button "Iesniegt" at bounding box center [784, 690] width 111 height 27
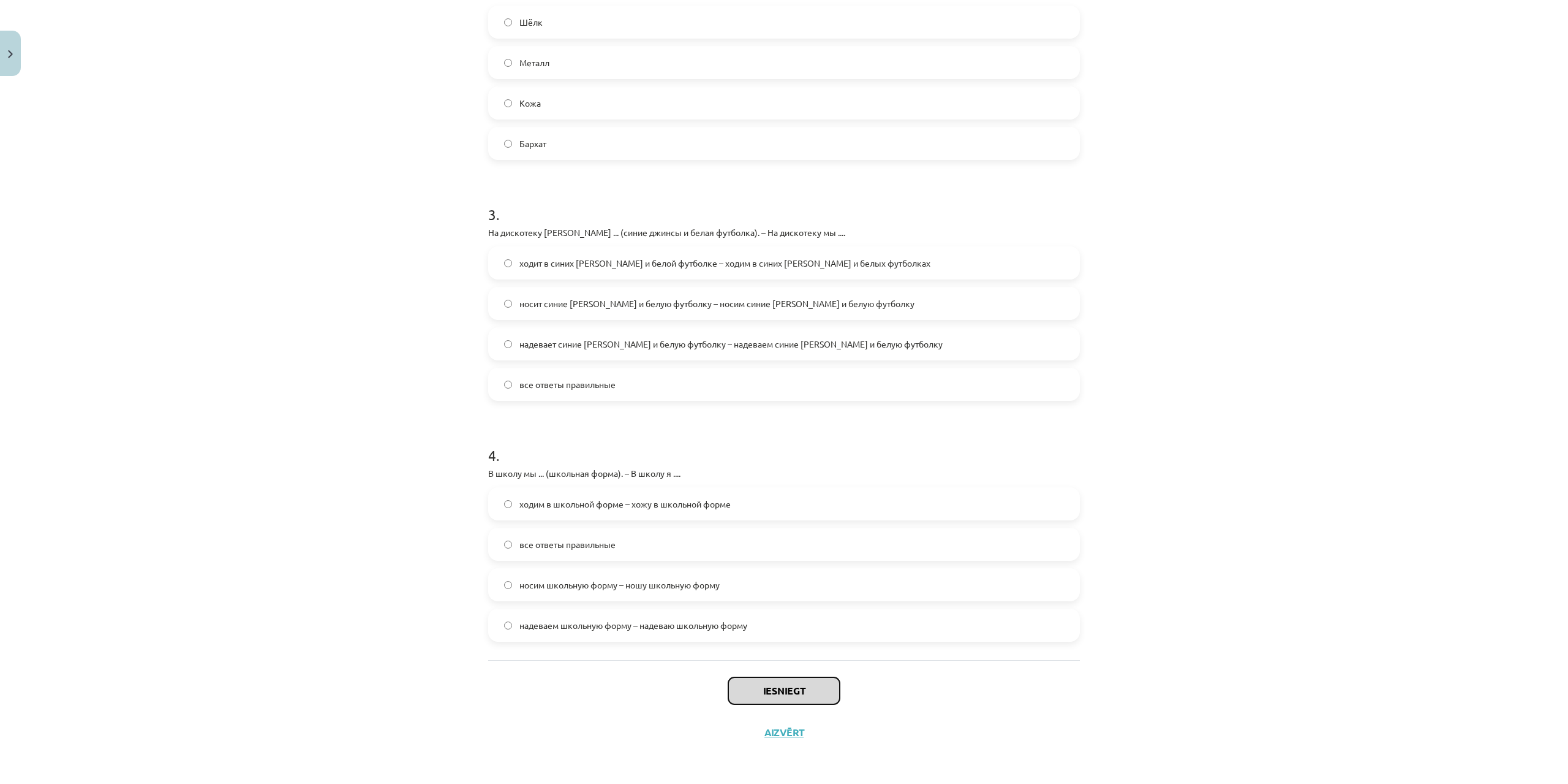
click at [770, 690] on button "Iesniegt" at bounding box center [784, 690] width 111 height 27
click at [780, 688] on button "Iesniegt" at bounding box center [784, 690] width 111 height 27
drag, startPoint x: 781, startPoint y: 687, endPoint x: 784, endPoint y: 676, distance: 11.4
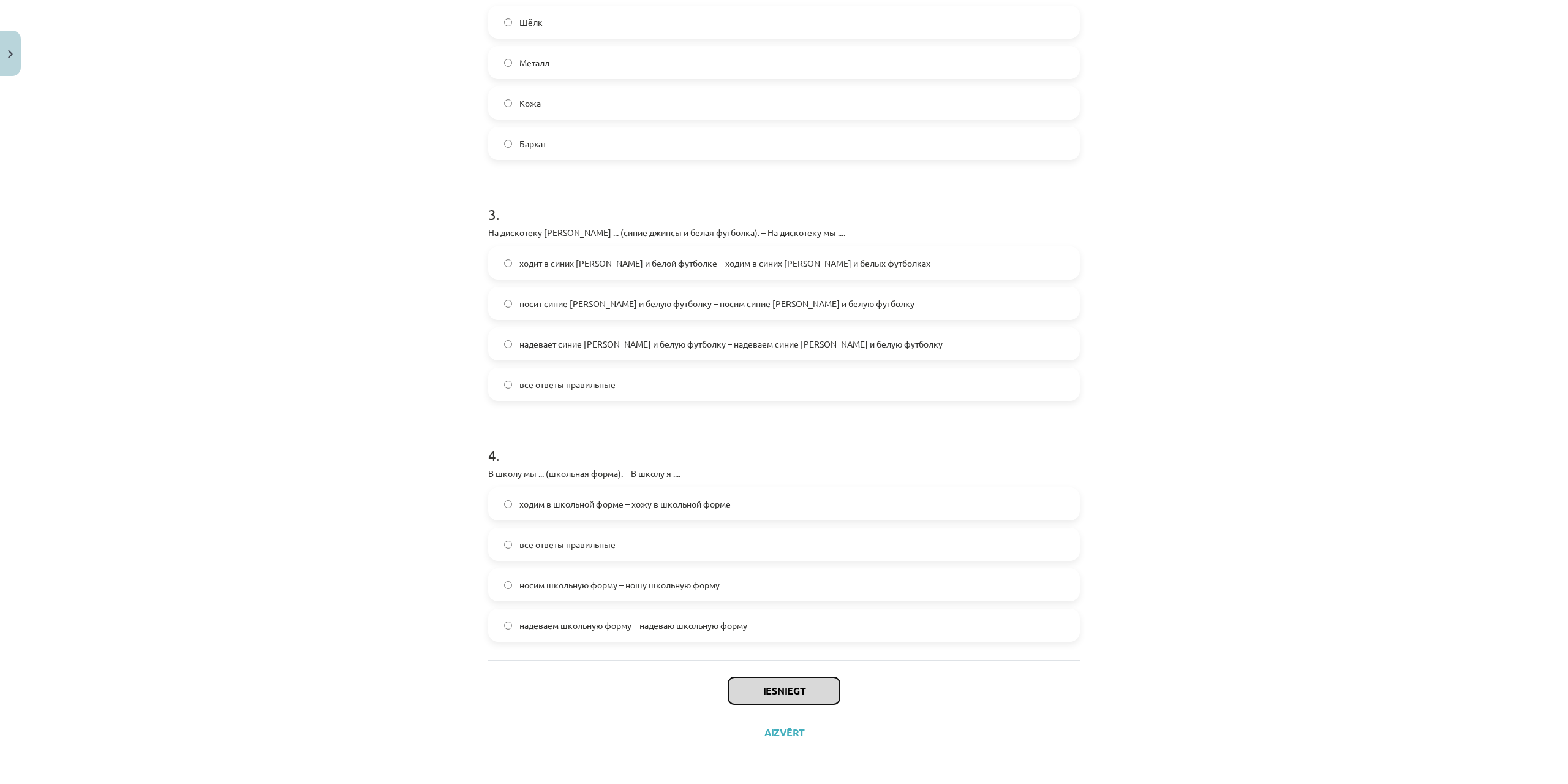
click at [781, 686] on button "Iesniegt" at bounding box center [784, 690] width 111 height 27
click at [757, 682] on button "Iesniegt" at bounding box center [784, 690] width 111 height 27
click at [773, 693] on button "Iesniegt" at bounding box center [784, 690] width 111 height 27
click at [769, 703] on button "Iesniegt" at bounding box center [784, 690] width 111 height 27
click at [803, 703] on button "Iesniegt" at bounding box center [784, 690] width 111 height 27
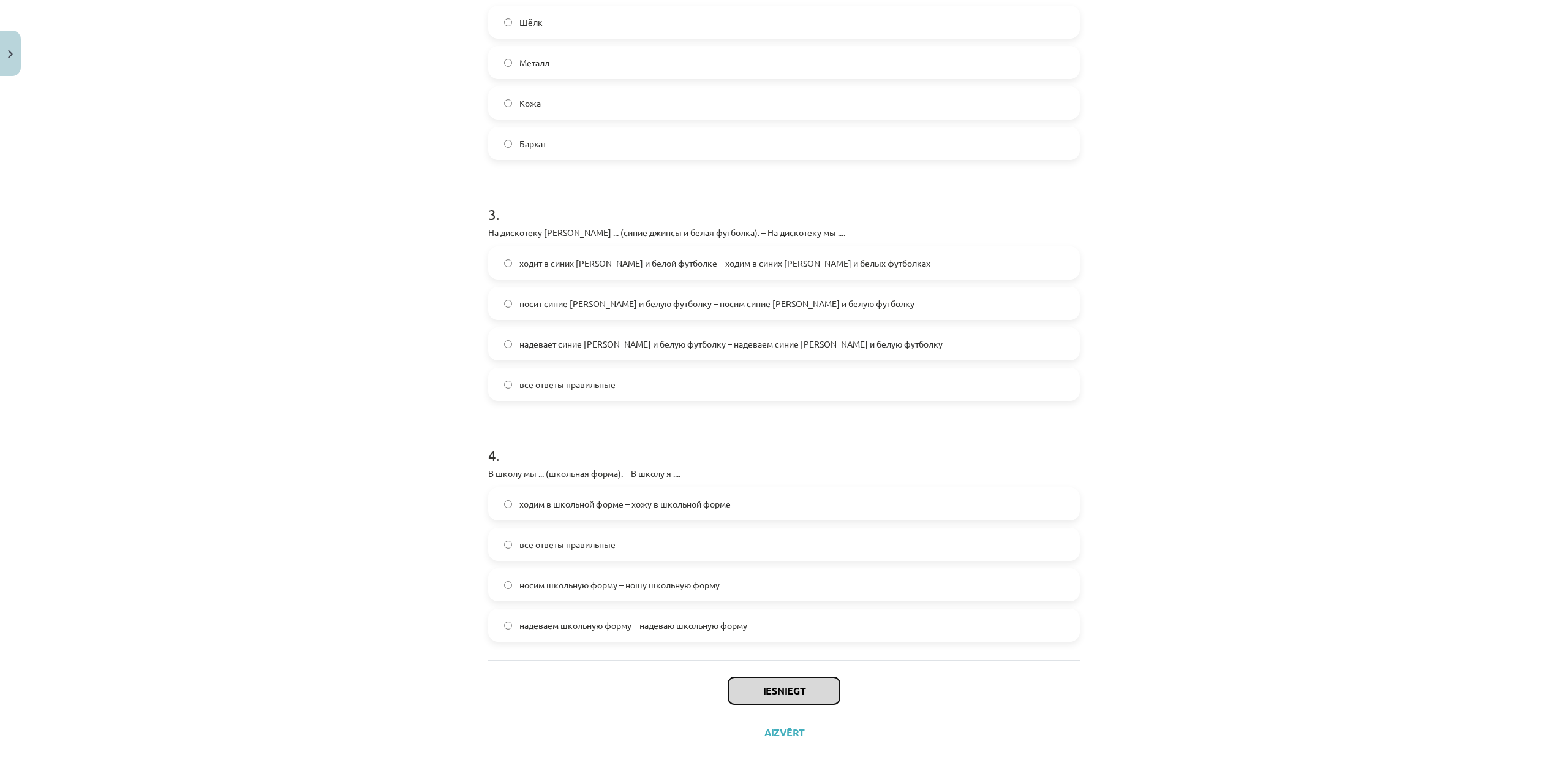
click at [803, 703] on button "Iesniegt" at bounding box center [784, 690] width 111 height 27
click at [777, 690] on button "Iesniegt" at bounding box center [784, 690] width 111 height 27
click at [776, 692] on button "Iesniegt" at bounding box center [784, 690] width 111 height 27
click at [777, 693] on button "Iesniegt" at bounding box center [784, 690] width 111 height 27
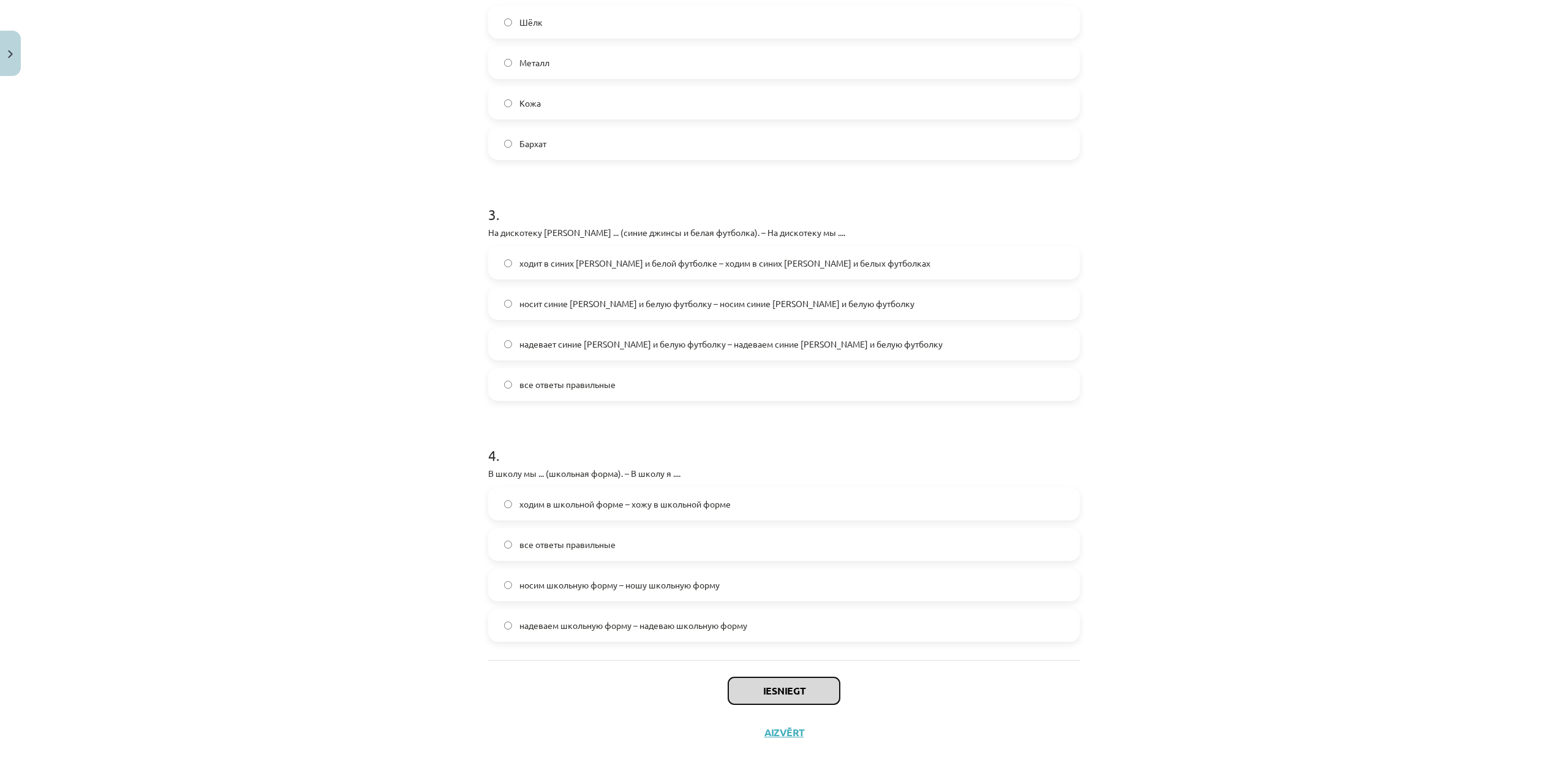
click at [777, 693] on button "Iesniegt" at bounding box center [784, 690] width 111 height 27
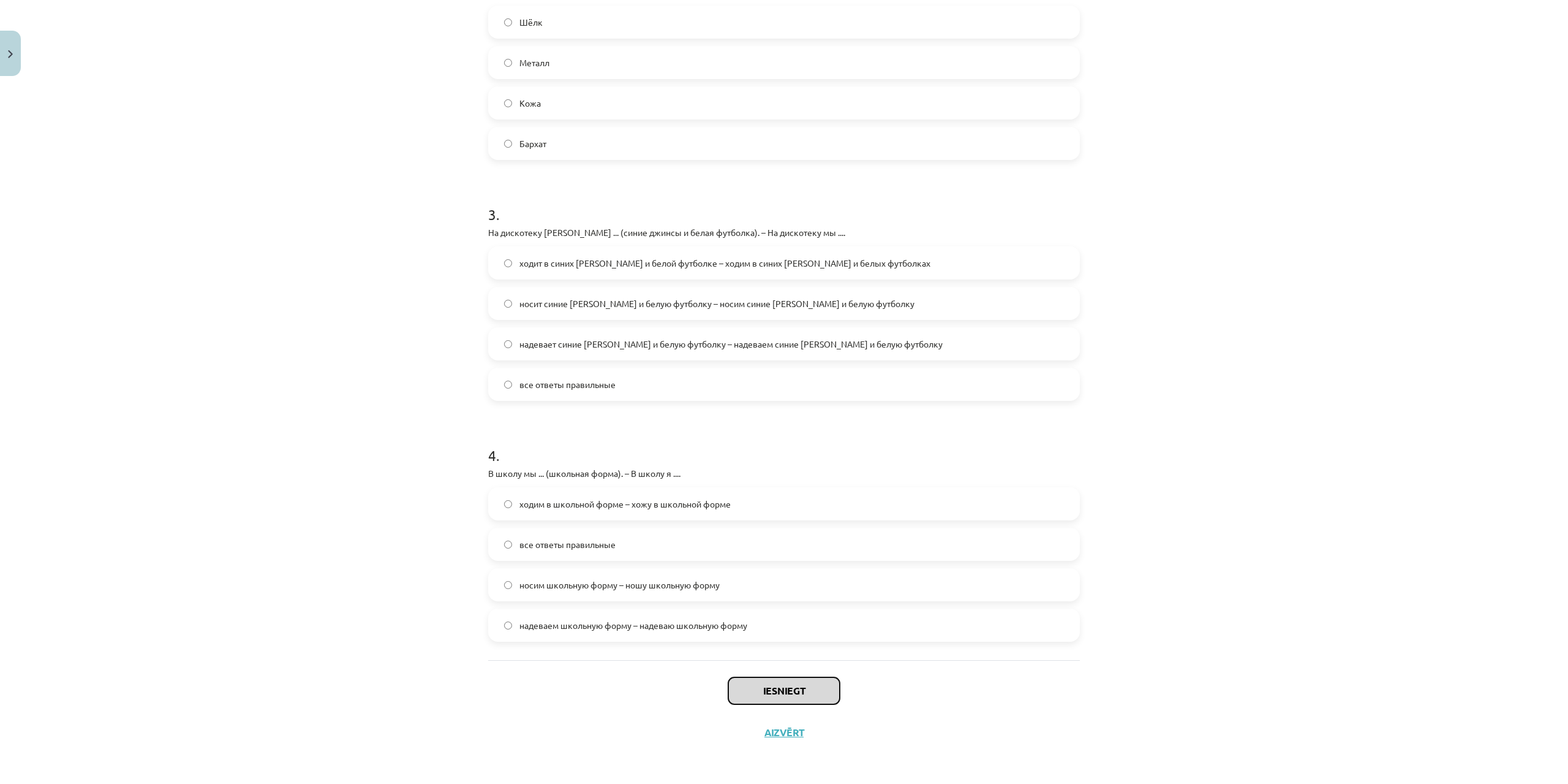
click at [777, 693] on button "Iesniegt" at bounding box center [784, 690] width 111 height 27
click at [778, 693] on button "Iesniegt" at bounding box center [784, 690] width 111 height 27
click at [779, 693] on button "Iesniegt" at bounding box center [784, 690] width 111 height 27
click at [780, 693] on button "Iesniegt" at bounding box center [784, 690] width 111 height 27
drag, startPoint x: 780, startPoint y: 693, endPoint x: 1088, endPoint y: 693, distance: 308.0
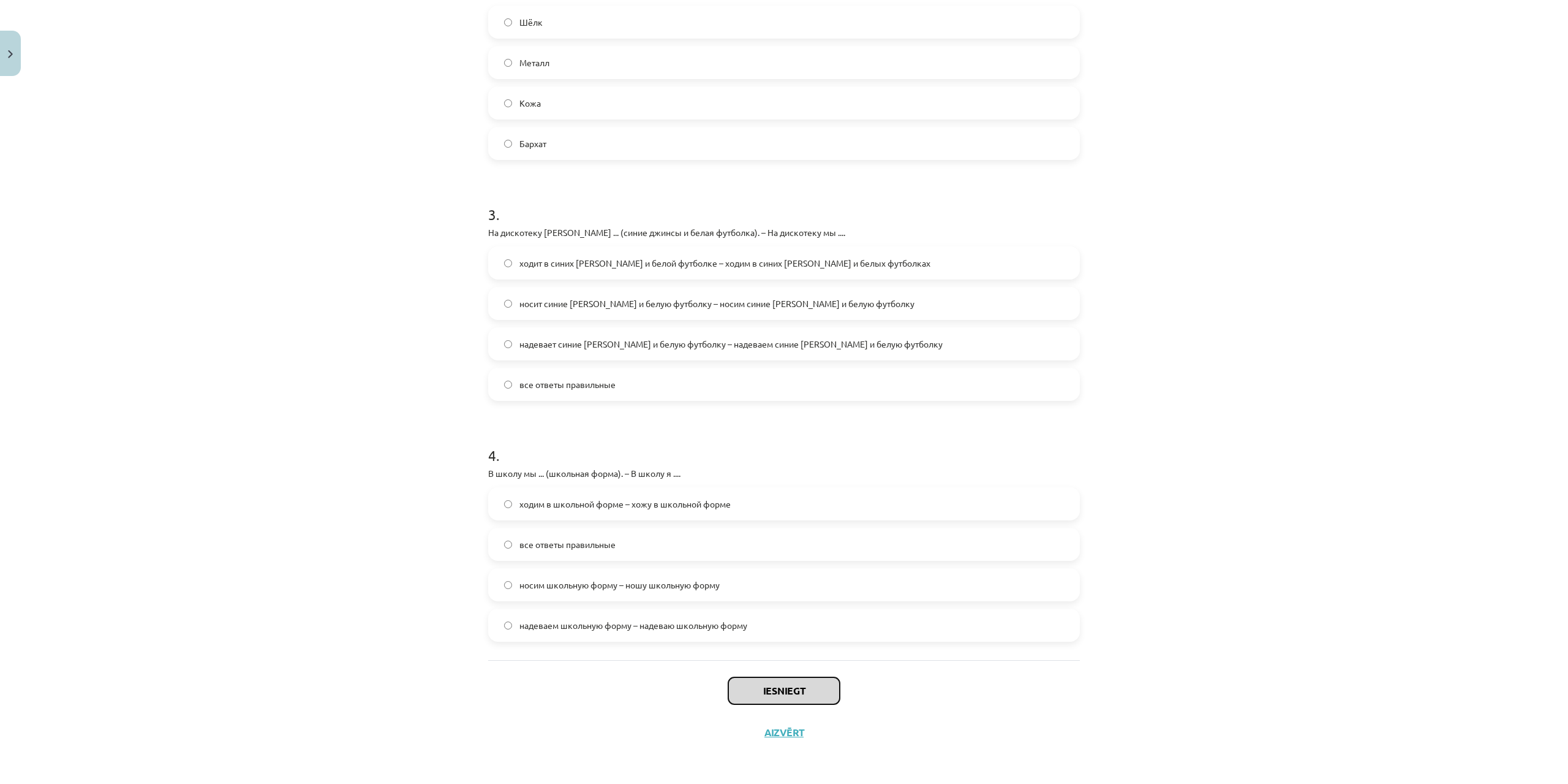
click at [784, 693] on button "Iesniegt" at bounding box center [784, 690] width 111 height 27
click at [1191, 663] on div "Mācību tēma: Krievu valodas b1 - 12. klases 1. ieskaites mācību materiāls #3 Гр…" at bounding box center [784, 392] width 1568 height 784
drag, startPoint x: 1048, startPoint y: 358, endPoint x: 1268, endPoint y: 459, distance: 242.1
click at [1075, 369] on div "16 XP Saņemsi Sarežģīts 563 pilda Apraksts Uzdevums Palīdzība 1 . На работу Яни…" at bounding box center [784, 137] width 606 height 1233
click at [748, 682] on button "Iesniegt" at bounding box center [784, 690] width 111 height 27
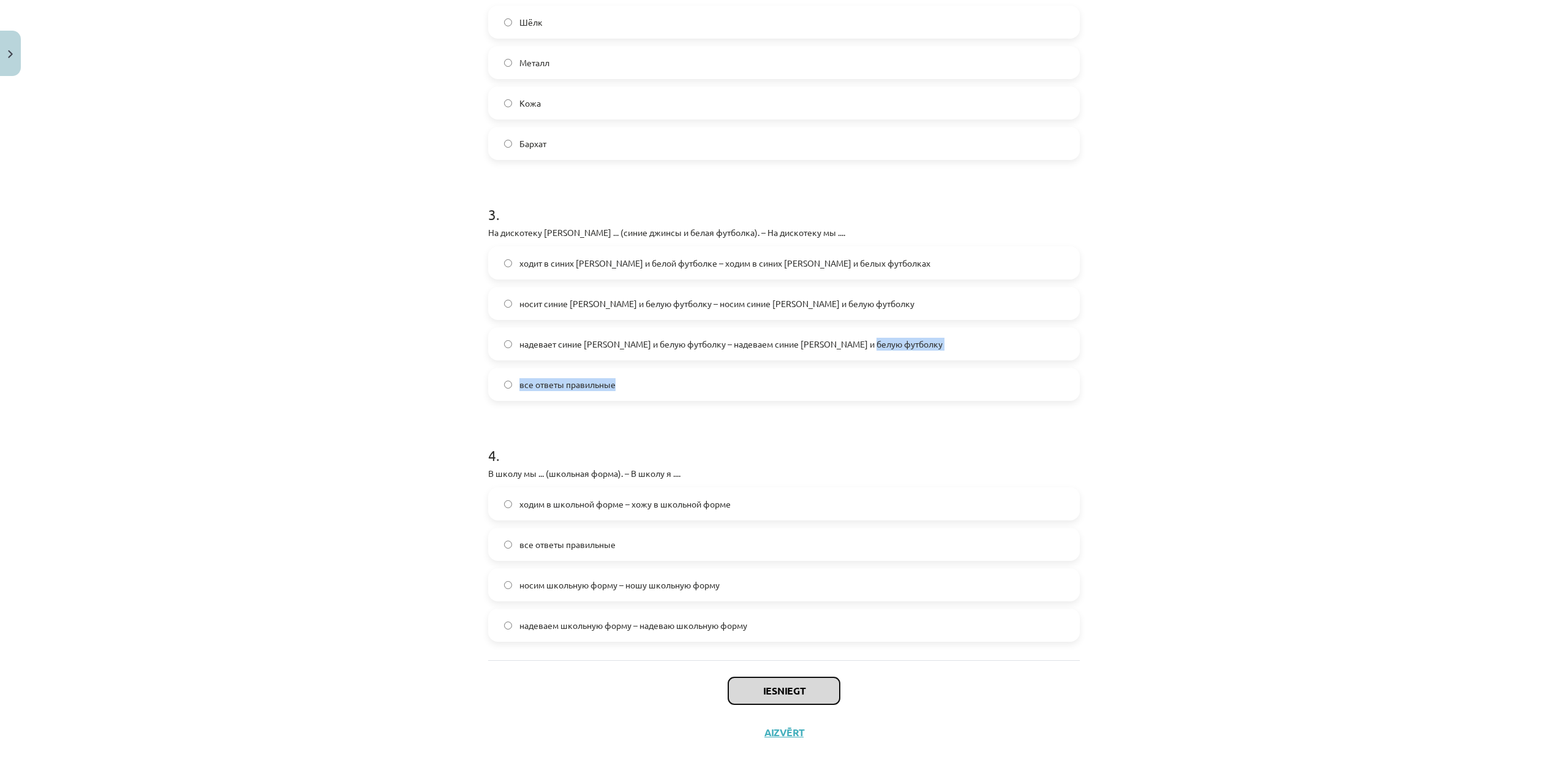
click at [748, 682] on button "Iesniegt" at bounding box center [784, 690] width 111 height 27
click at [765, 698] on button "Iesniegt" at bounding box center [784, 690] width 111 height 27
drag, startPoint x: 1156, startPoint y: 405, endPoint x: 1156, endPoint y: 411, distance: 6.0
click at [1156, 406] on div "Mācību tēma: Krievu valodas b1 - 12. klases 1. ieskaites mācību materiāls #3 Гр…" at bounding box center [784, 392] width 1568 height 784
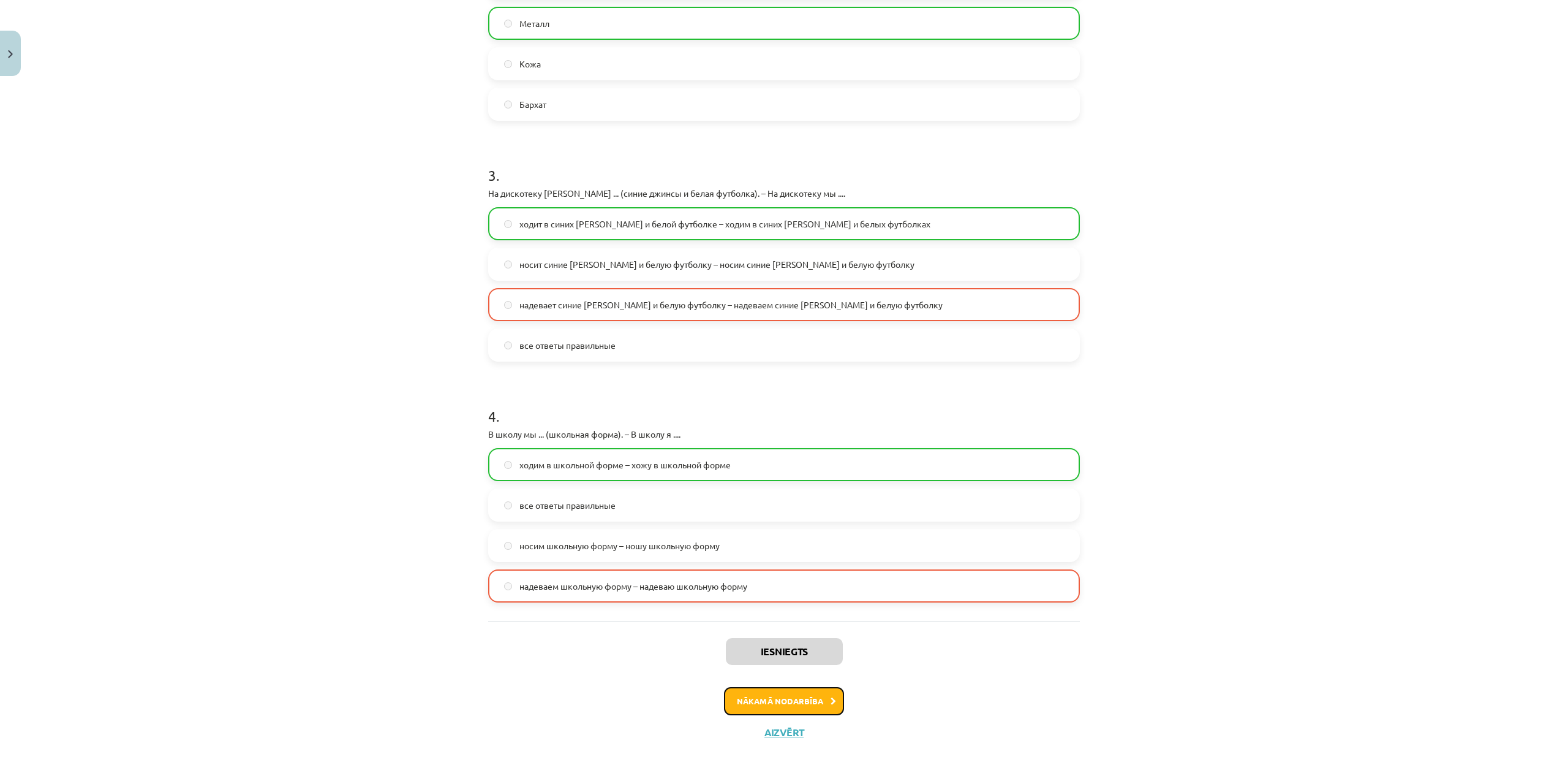
click at [803, 695] on button "Nākamā nodarbība" at bounding box center [784, 701] width 120 height 29
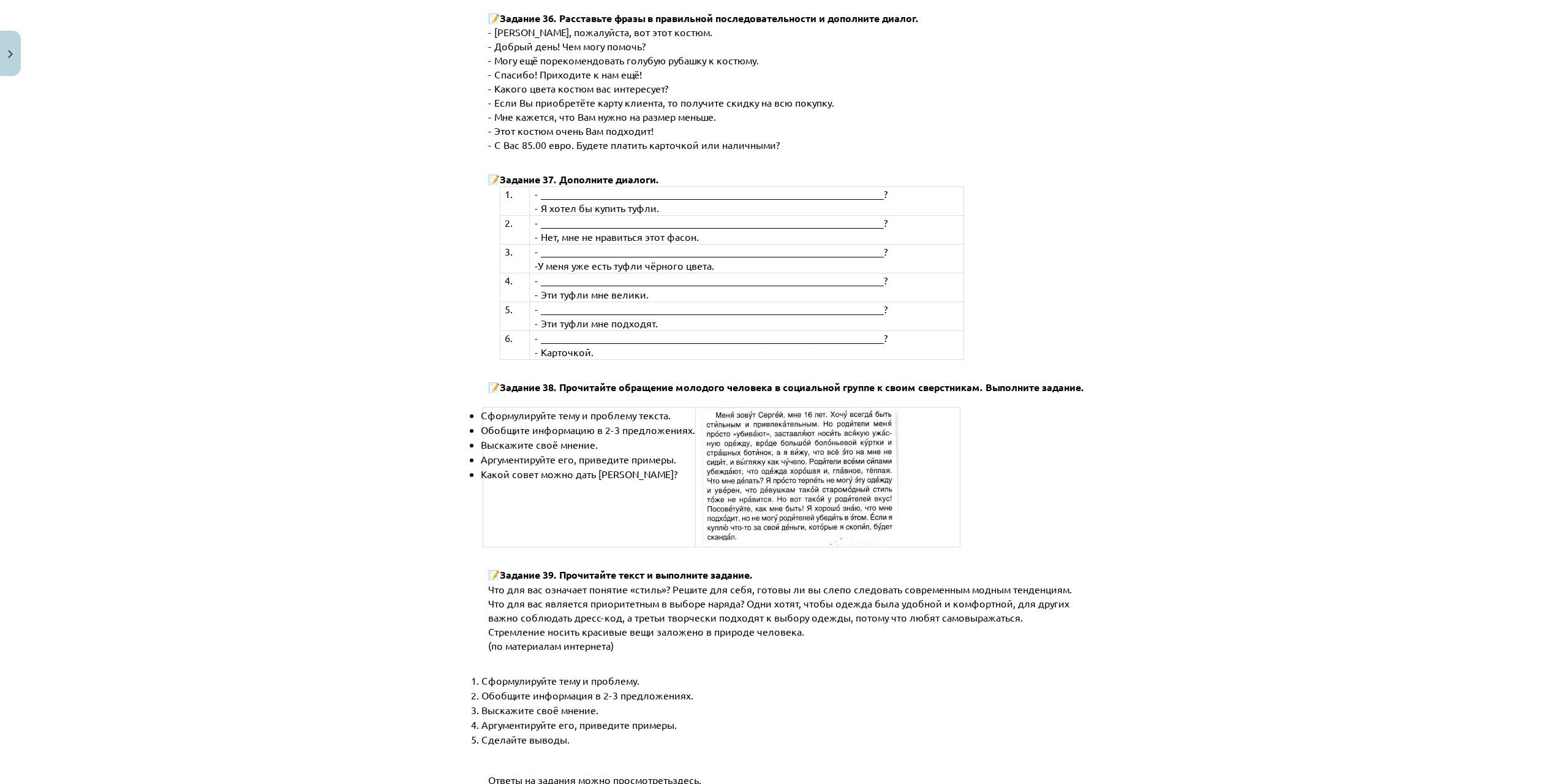
scroll to position [4403, 0]
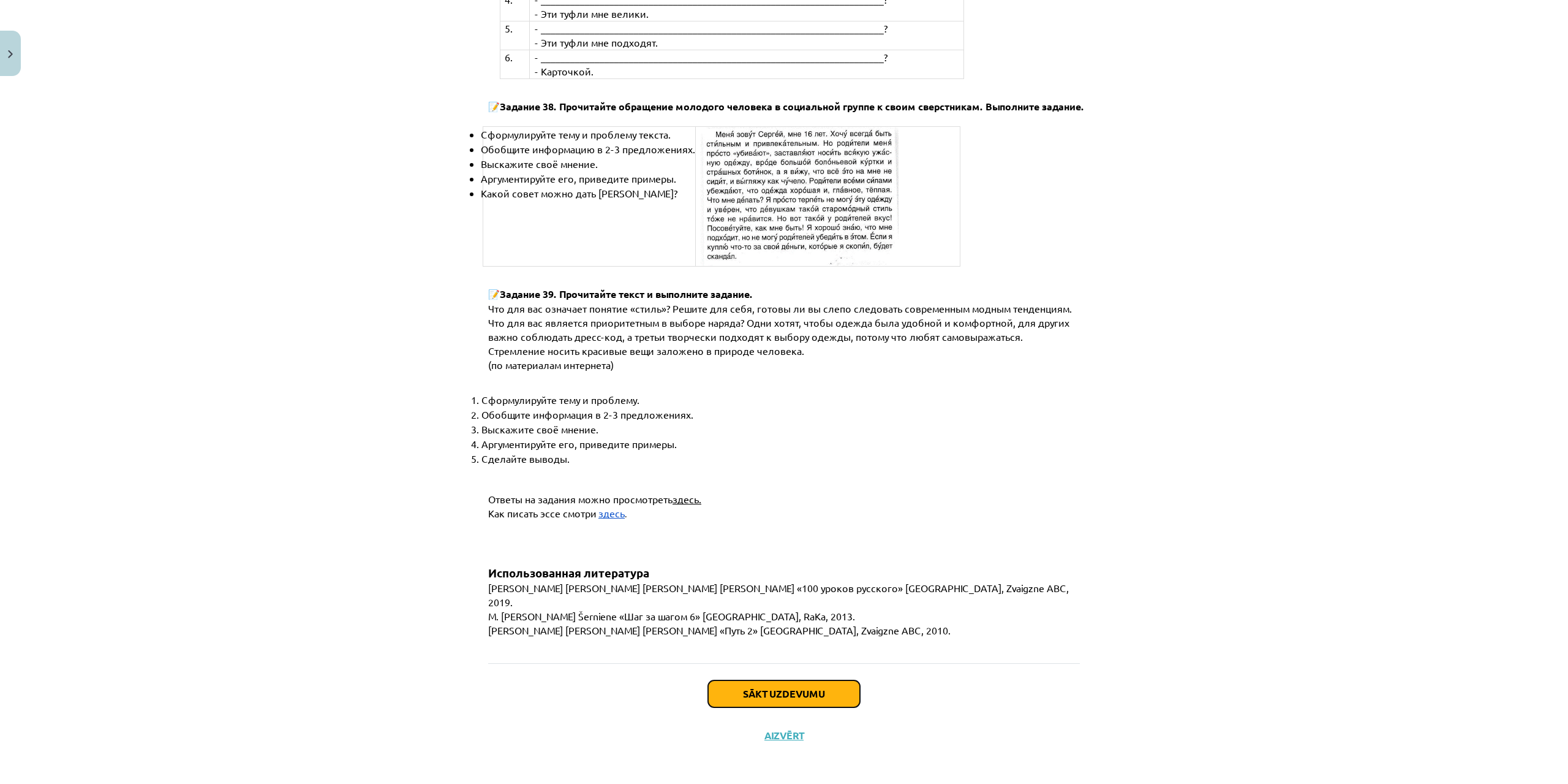
click at [803, 698] on button "Sākt uzdevumu" at bounding box center [784, 693] width 152 height 27
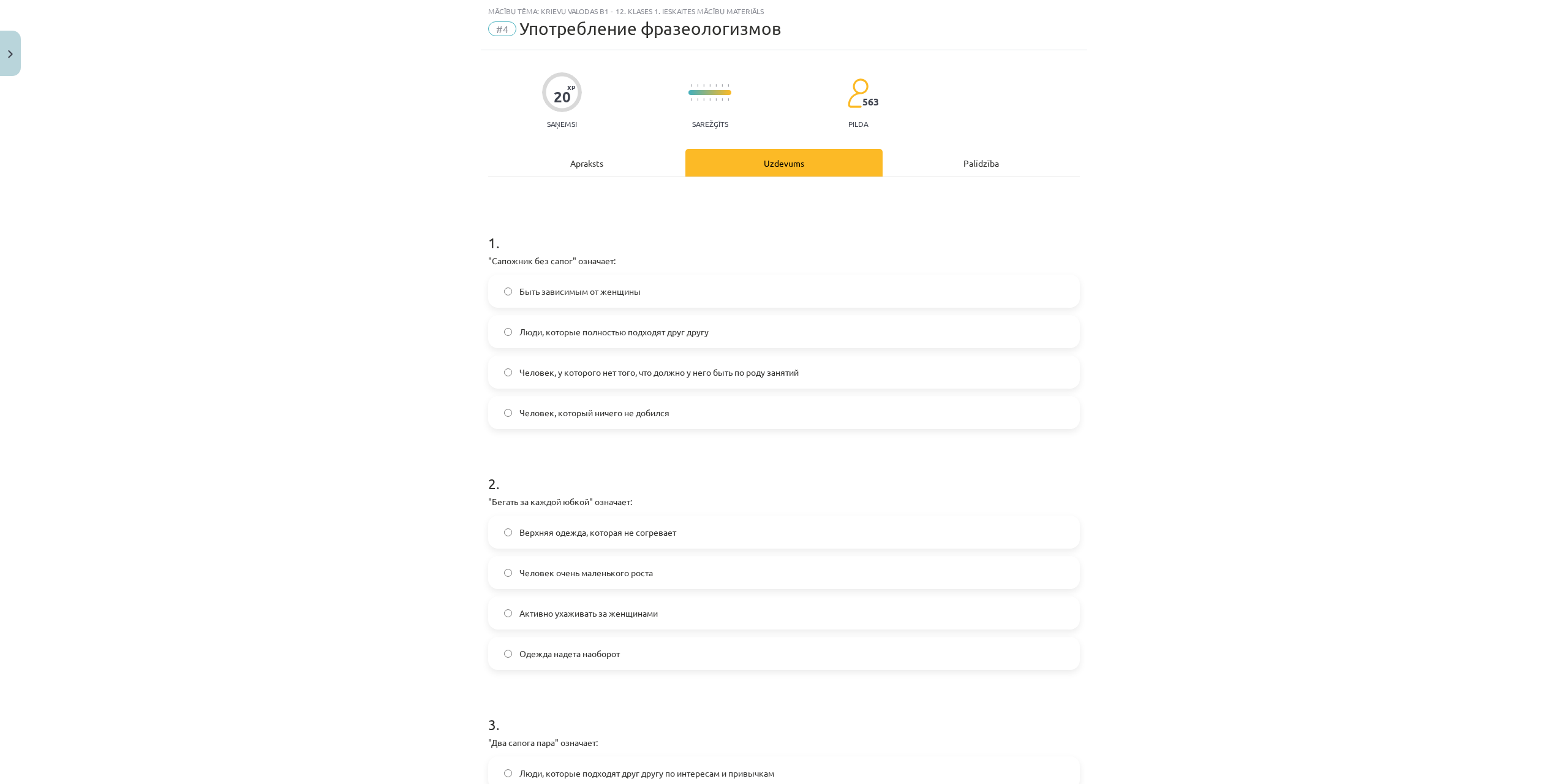
scroll to position [31, 0]
click at [550, 611] on span "Активно ухаживать за женщинами" at bounding box center [588, 614] width 138 height 13
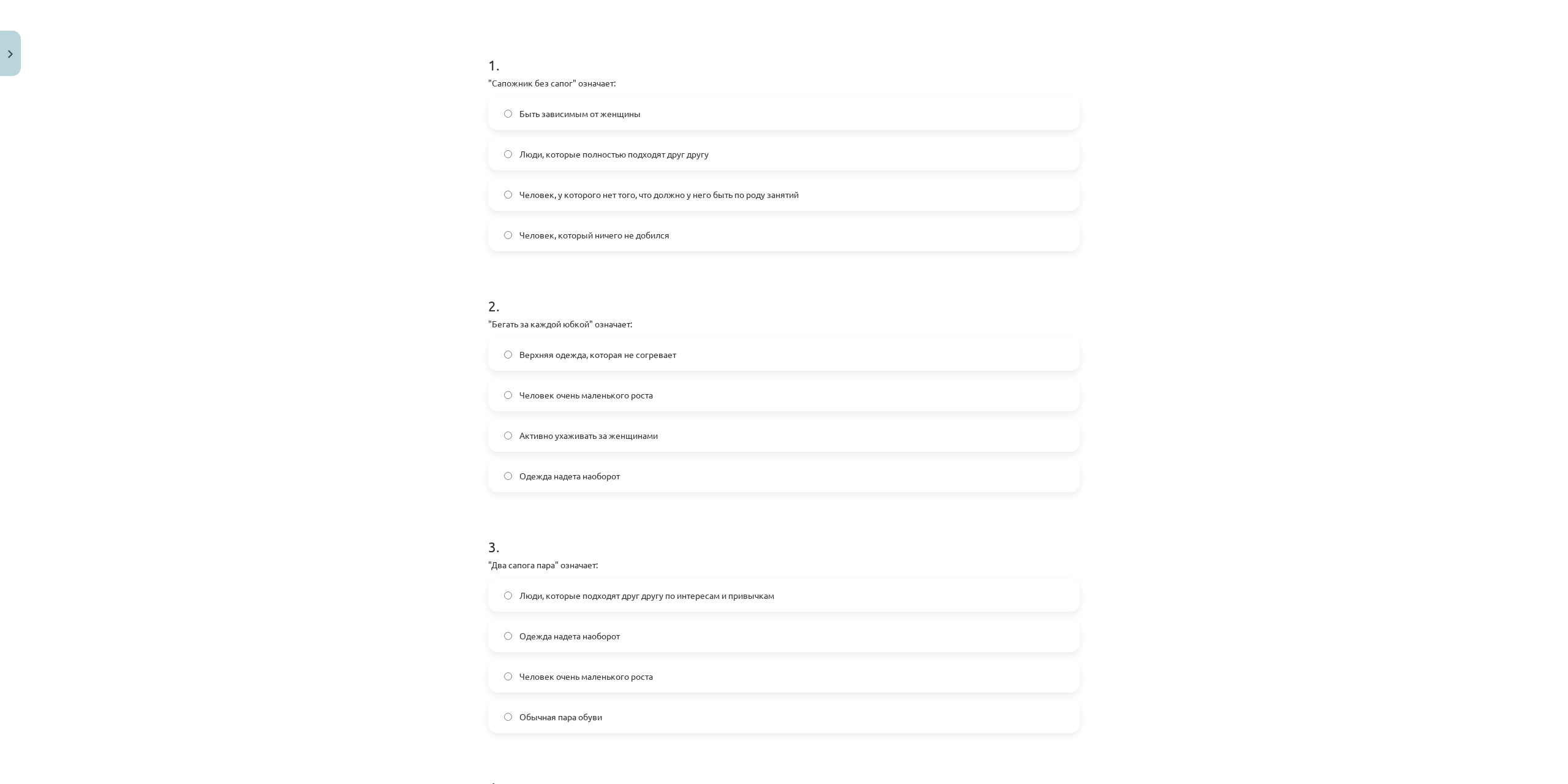
scroll to position [214, 0]
click at [638, 580] on label "Люди, которые подходят друг другу по интересам и привычкам" at bounding box center [784, 589] width 589 height 31
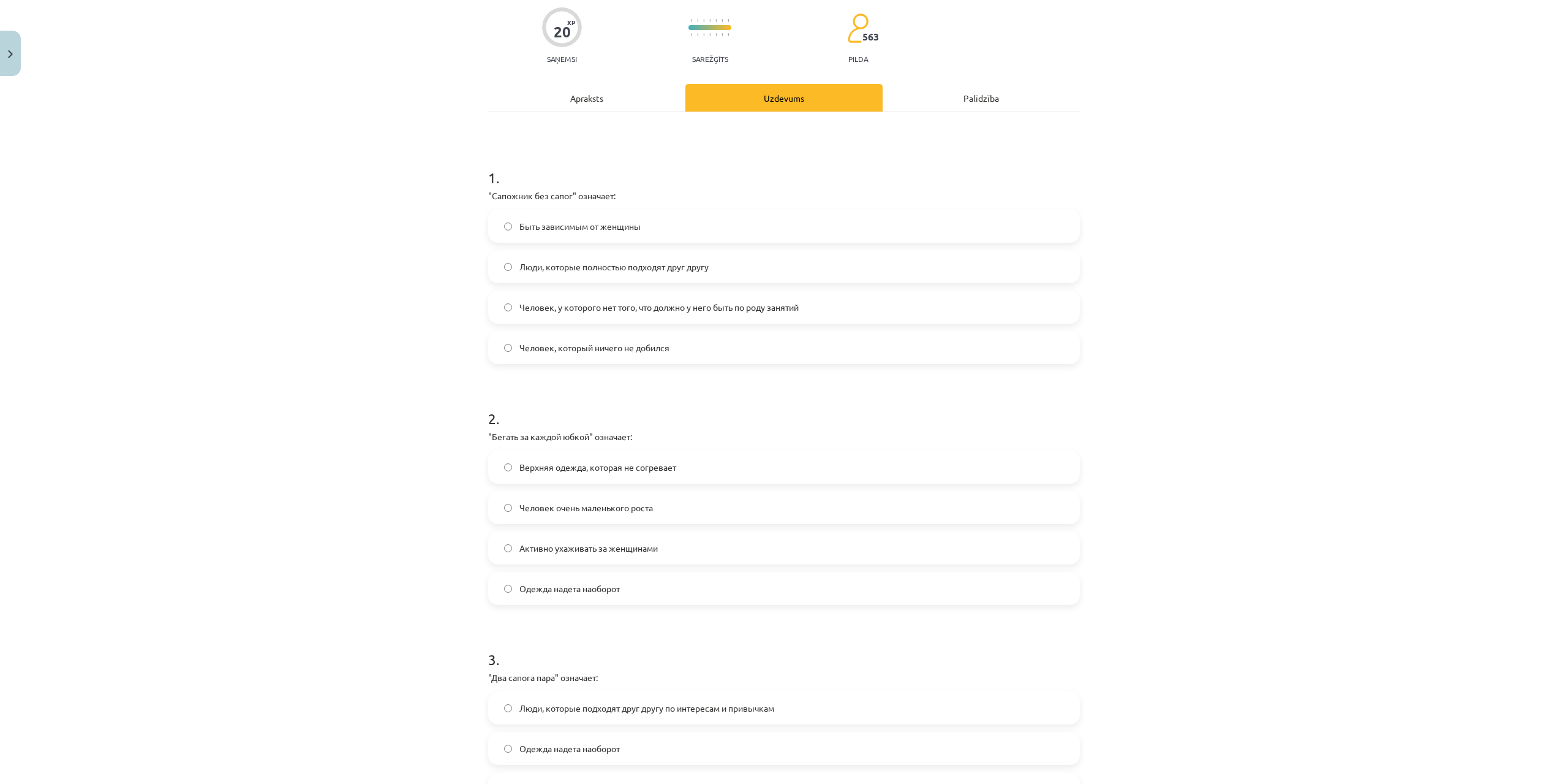
scroll to position [92, 0]
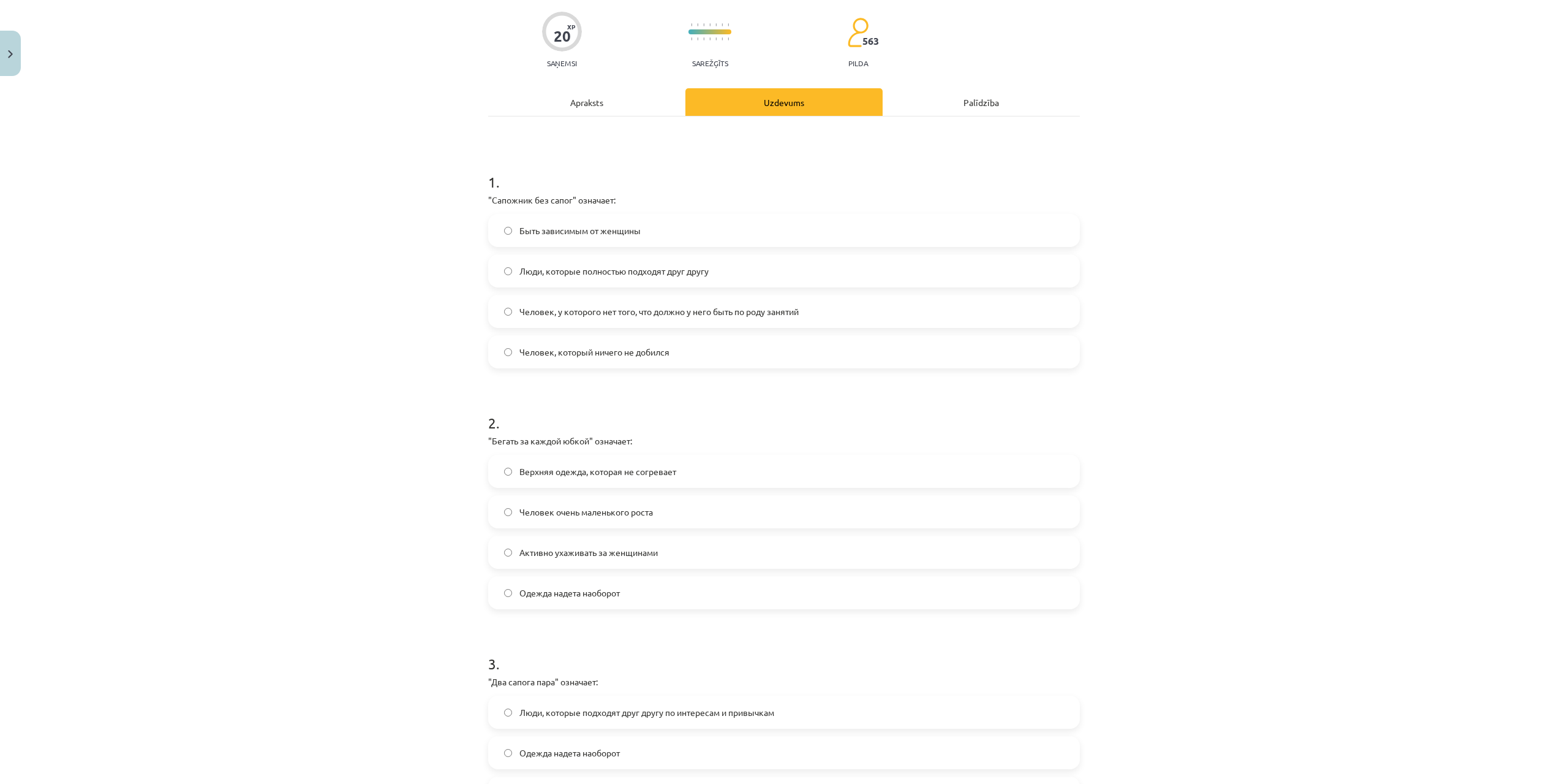
click at [587, 303] on label "Человек, у которого нет того, что должно у него быть по роду занятий" at bounding box center [784, 312] width 589 height 31
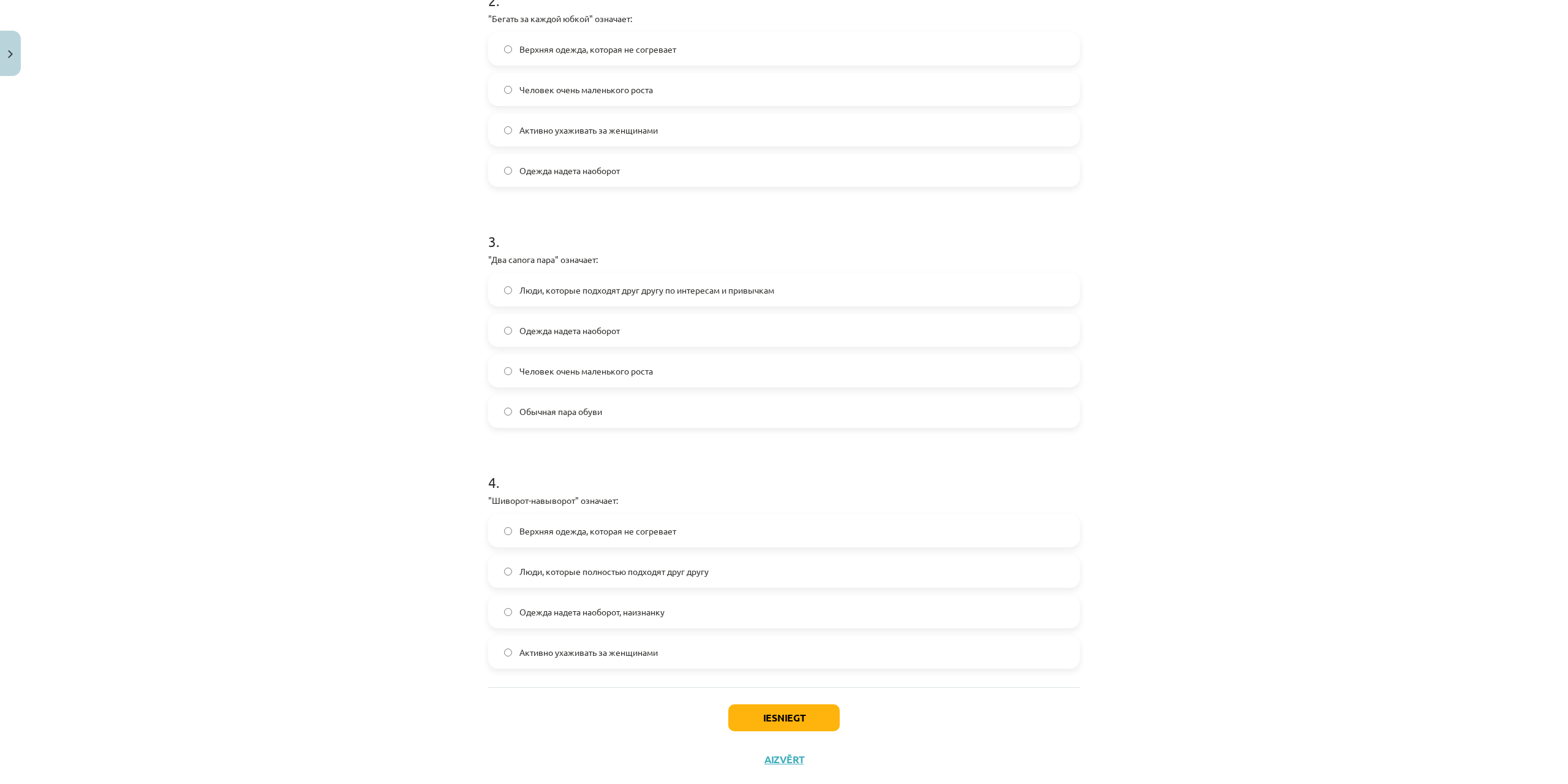
scroll to position [541, 0]
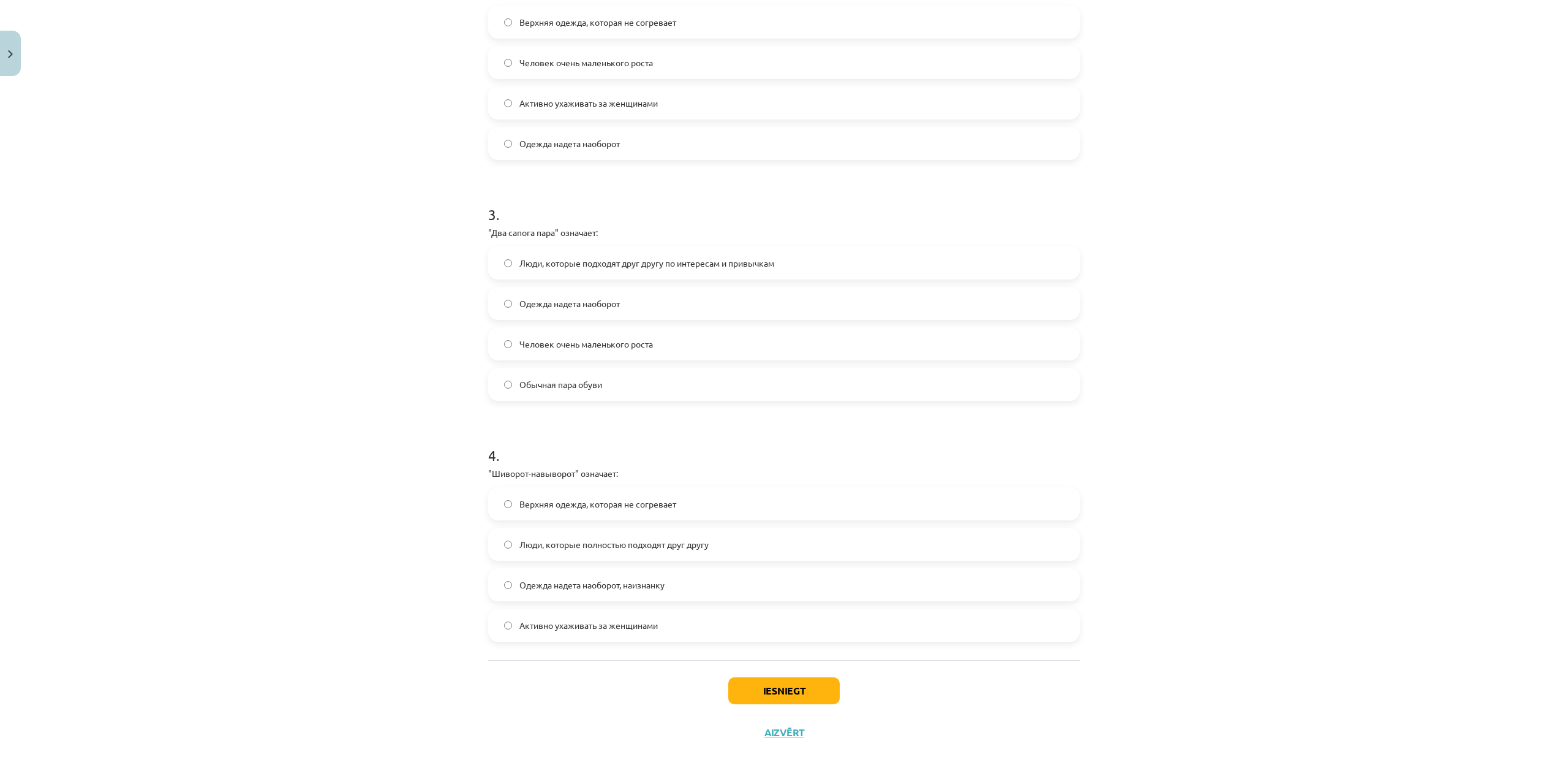
click at [553, 582] on span "Одежда надета наоборот, наизнанку" at bounding box center [592, 585] width 145 height 13
click at [746, 682] on button "Iesniegt" at bounding box center [784, 690] width 111 height 27
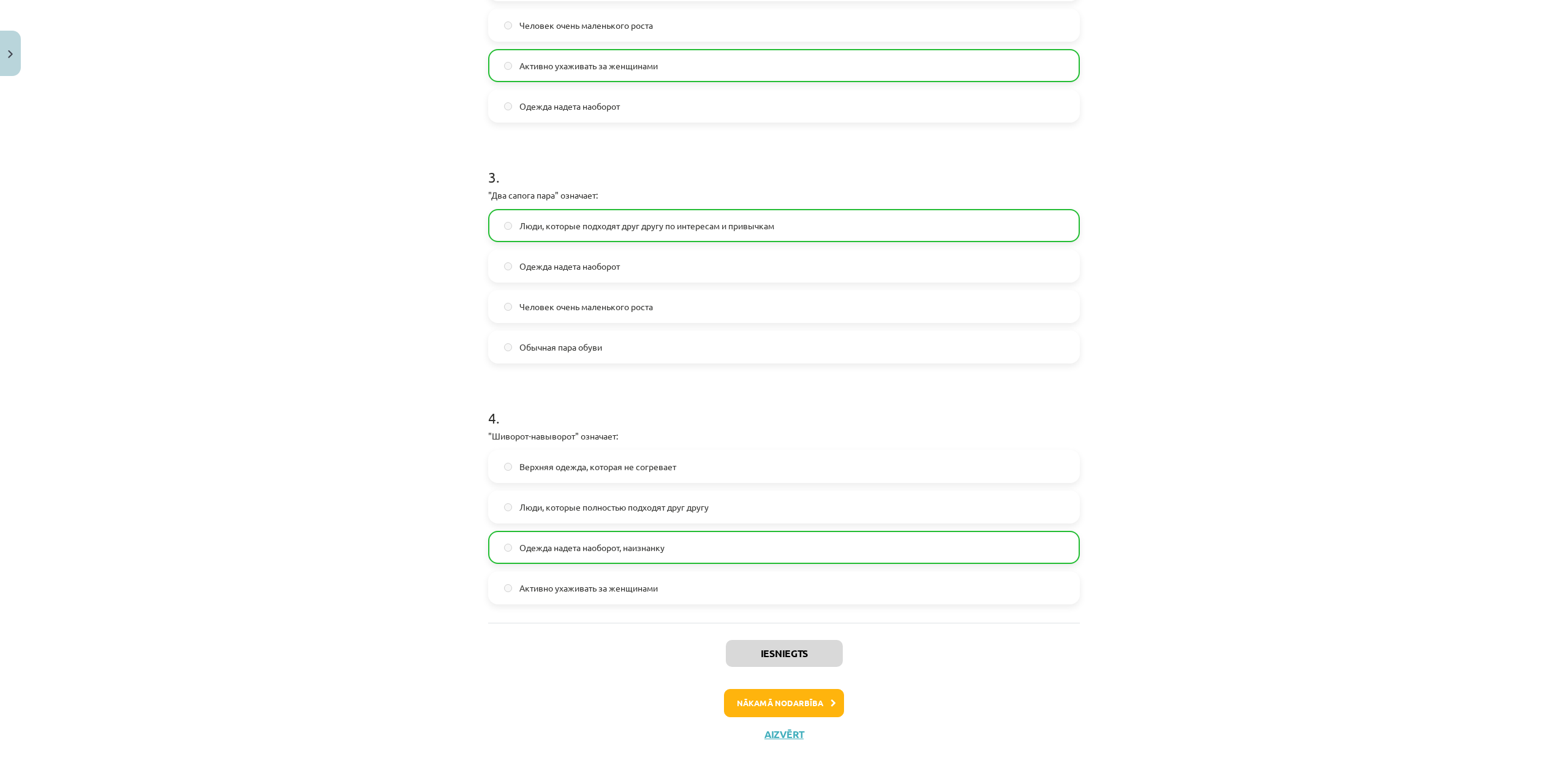
scroll to position [580, 0]
click at [792, 706] on button "Nākamā nodarbība" at bounding box center [784, 701] width 120 height 29
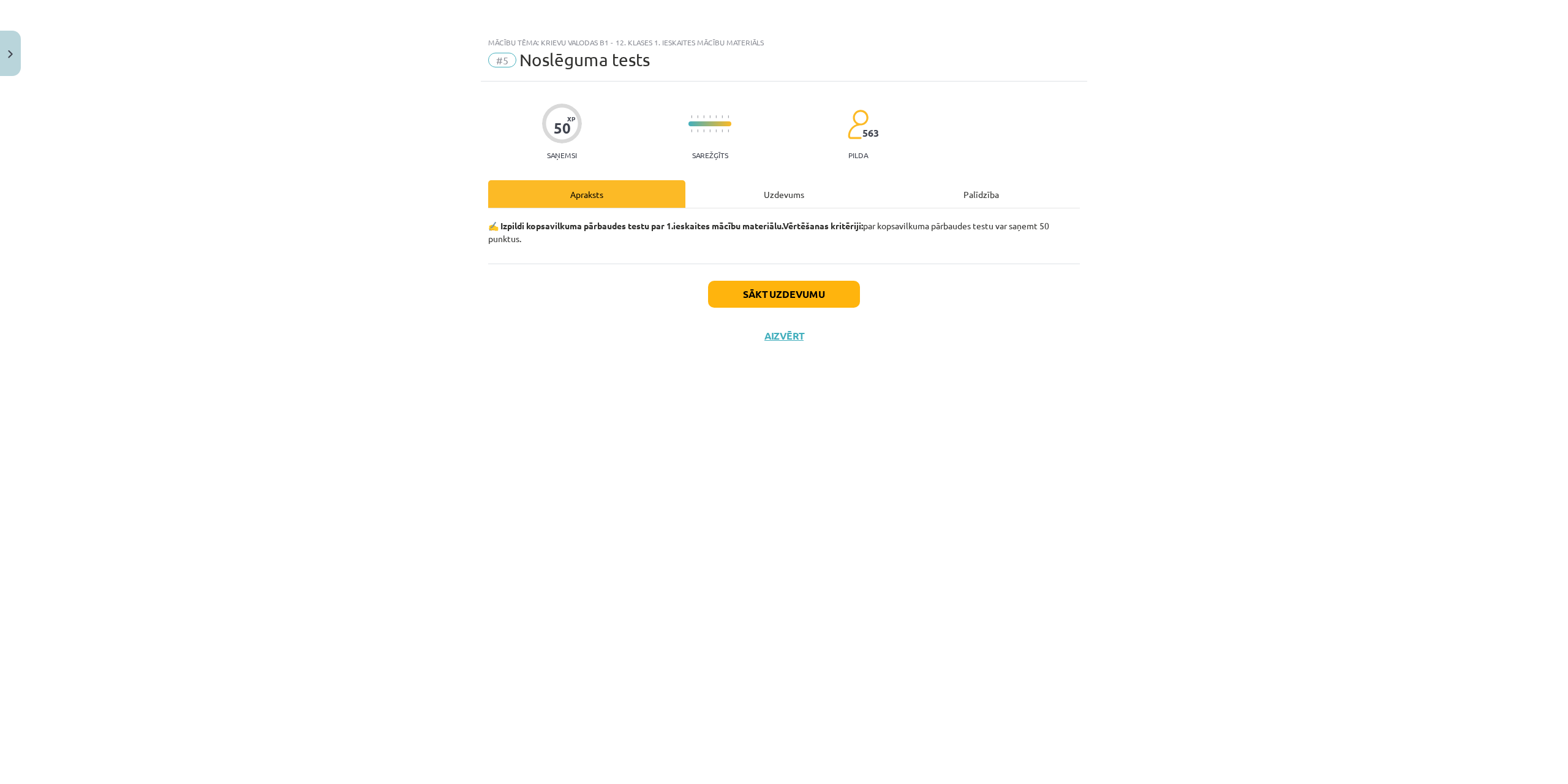
scroll to position [0, 0]
click at [772, 290] on button "Sākt uzdevumu" at bounding box center [784, 294] width 152 height 27
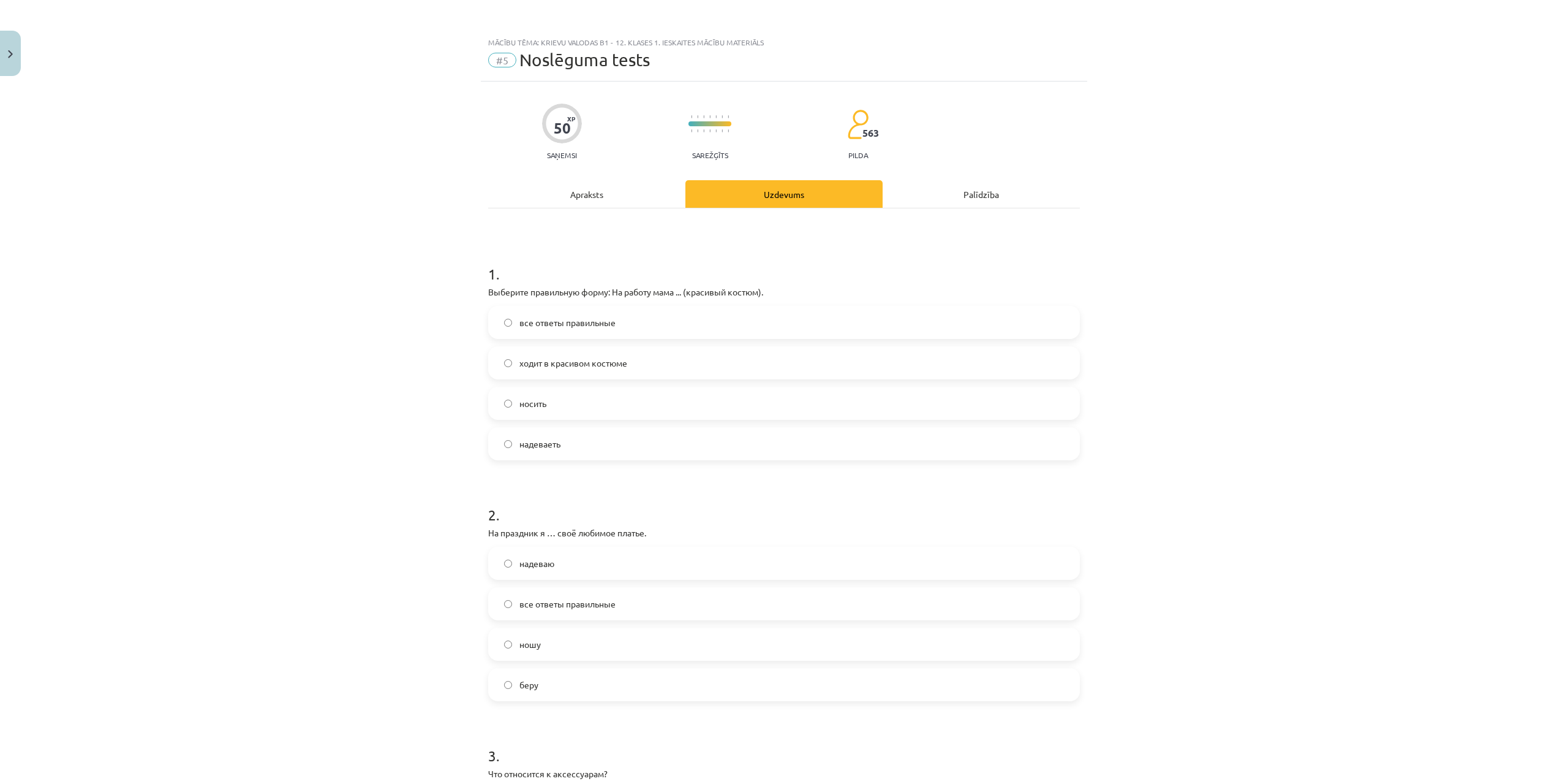
click at [531, 368] on span "ходит в красивом костюме" at bounding box center [573, 363] width 107 height 13
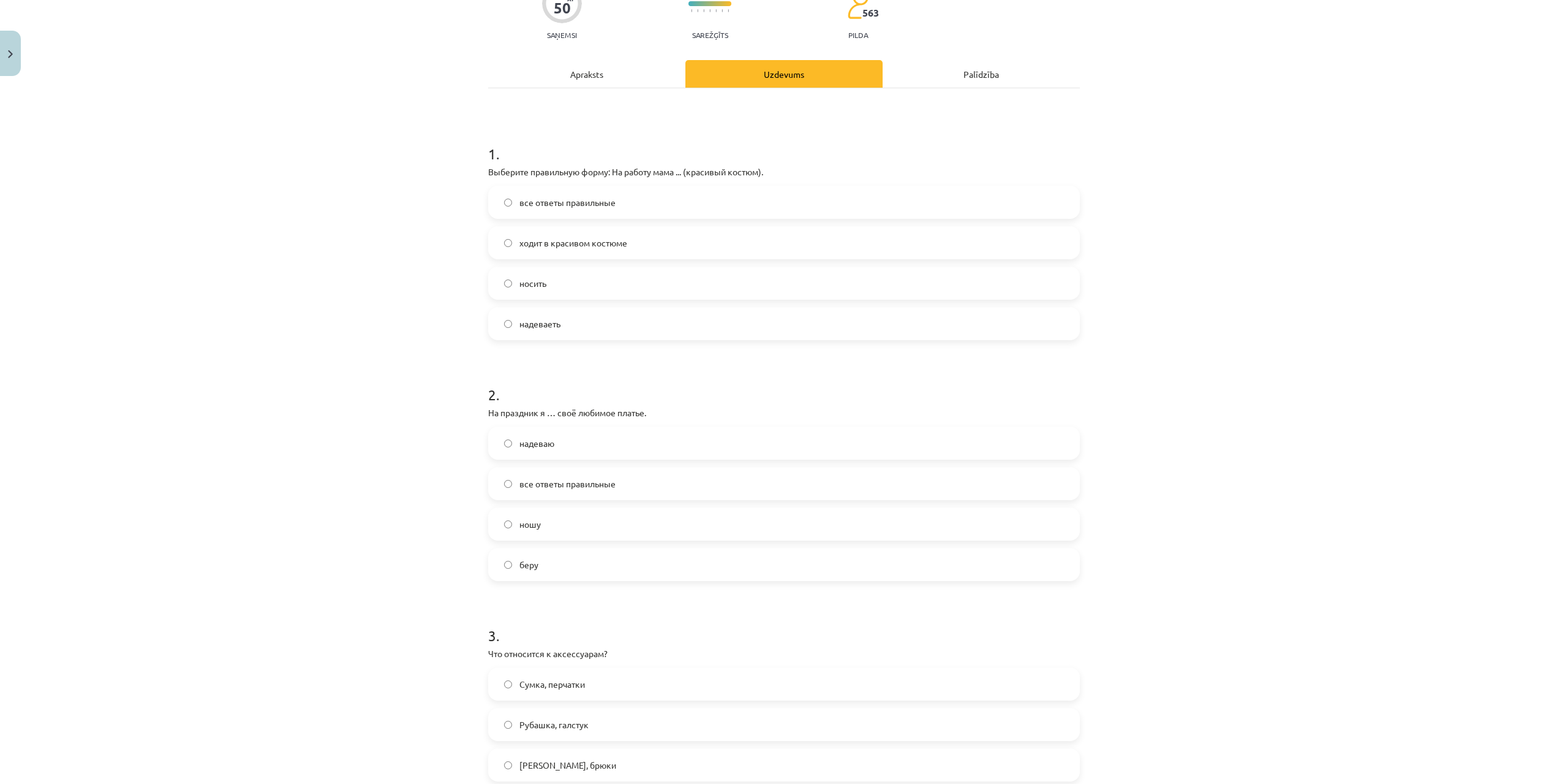
scroll to position [245, 0]
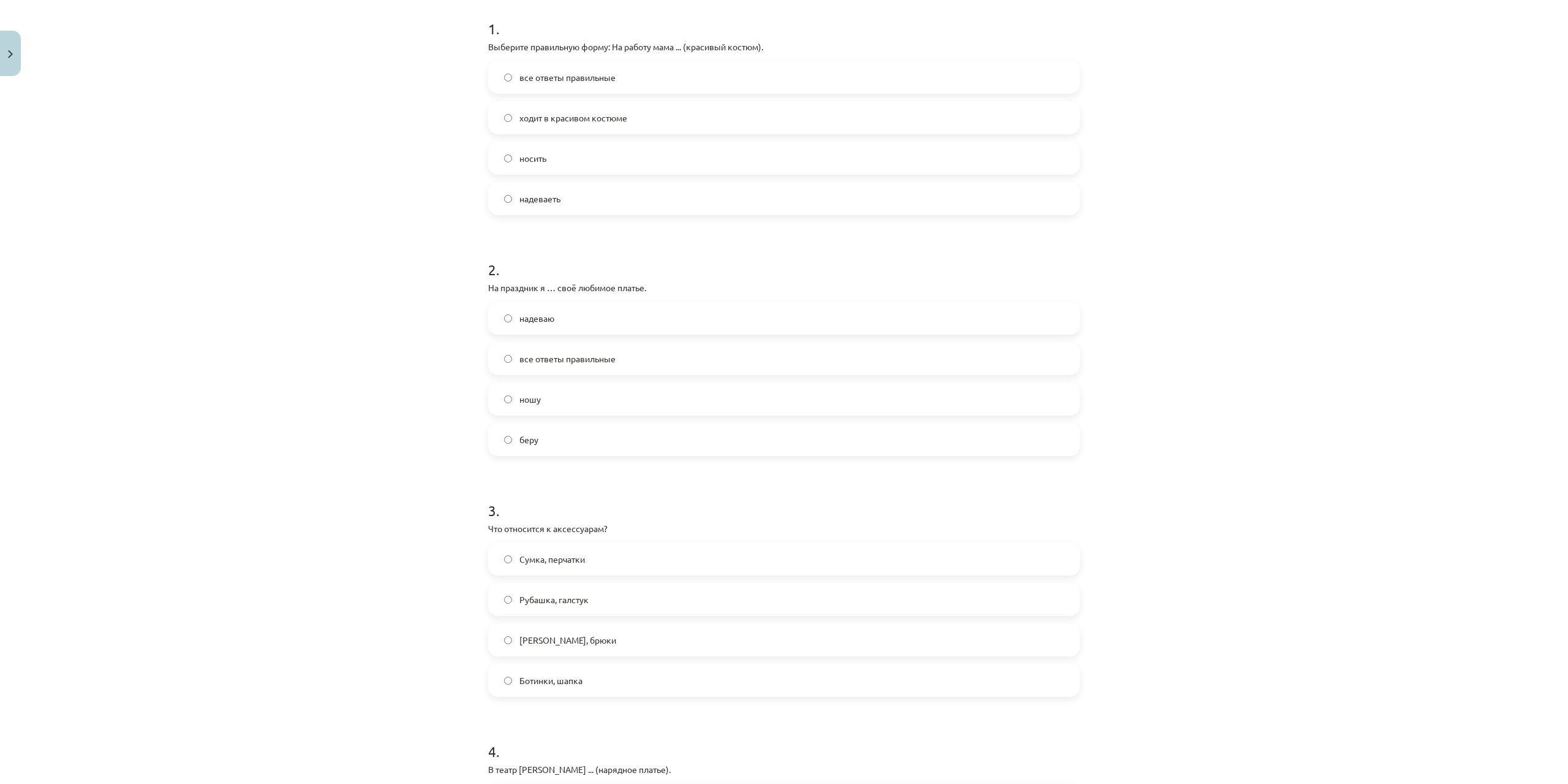
drag, startPoint x: 521, startPoint y: 323, endPoint x: 531, endPoint y: 336, distance: 16.4
click at [523, 323] on span "надеваю" at bounding box center [537, 318] width 35 height 13
click at [507, 307] on label "надеваю" at bounding box center [784, 318] width 589 height 31
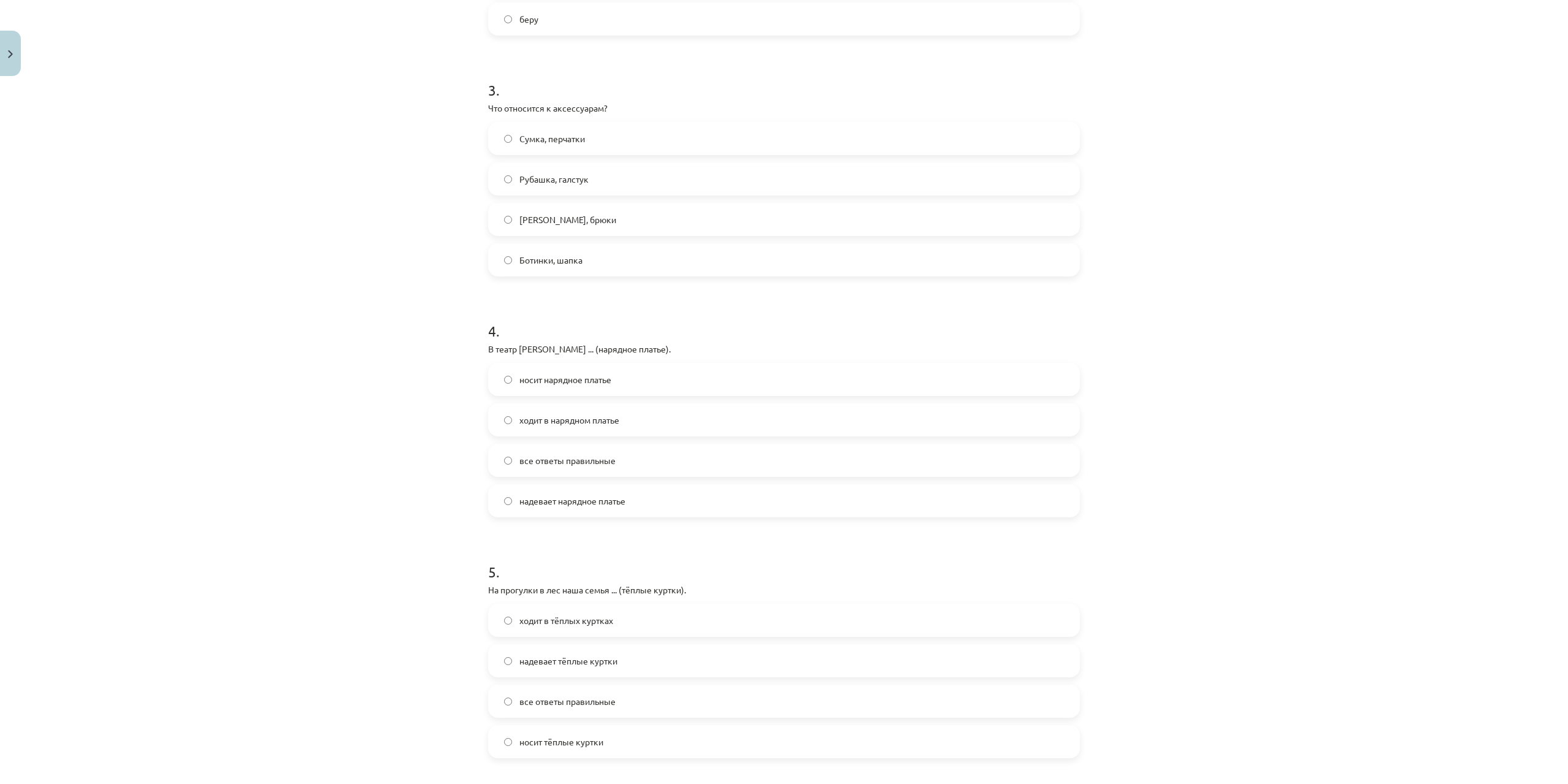
scroll to position [674, 0]
click at [539, 486] on span "надевает нарядное платье" at bounding box center [572, 492] width 106 height 13
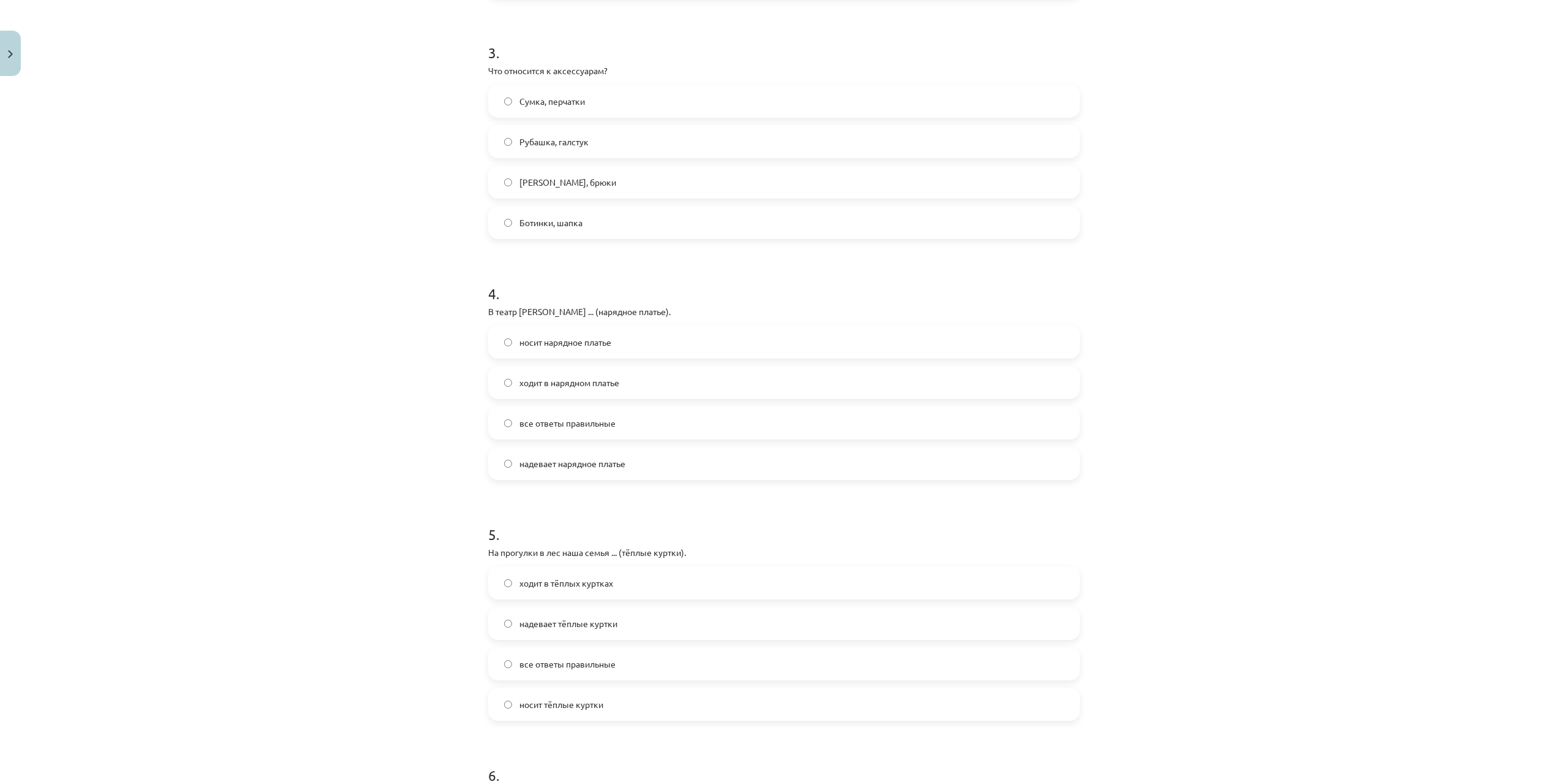
scroll to position [981, 0]
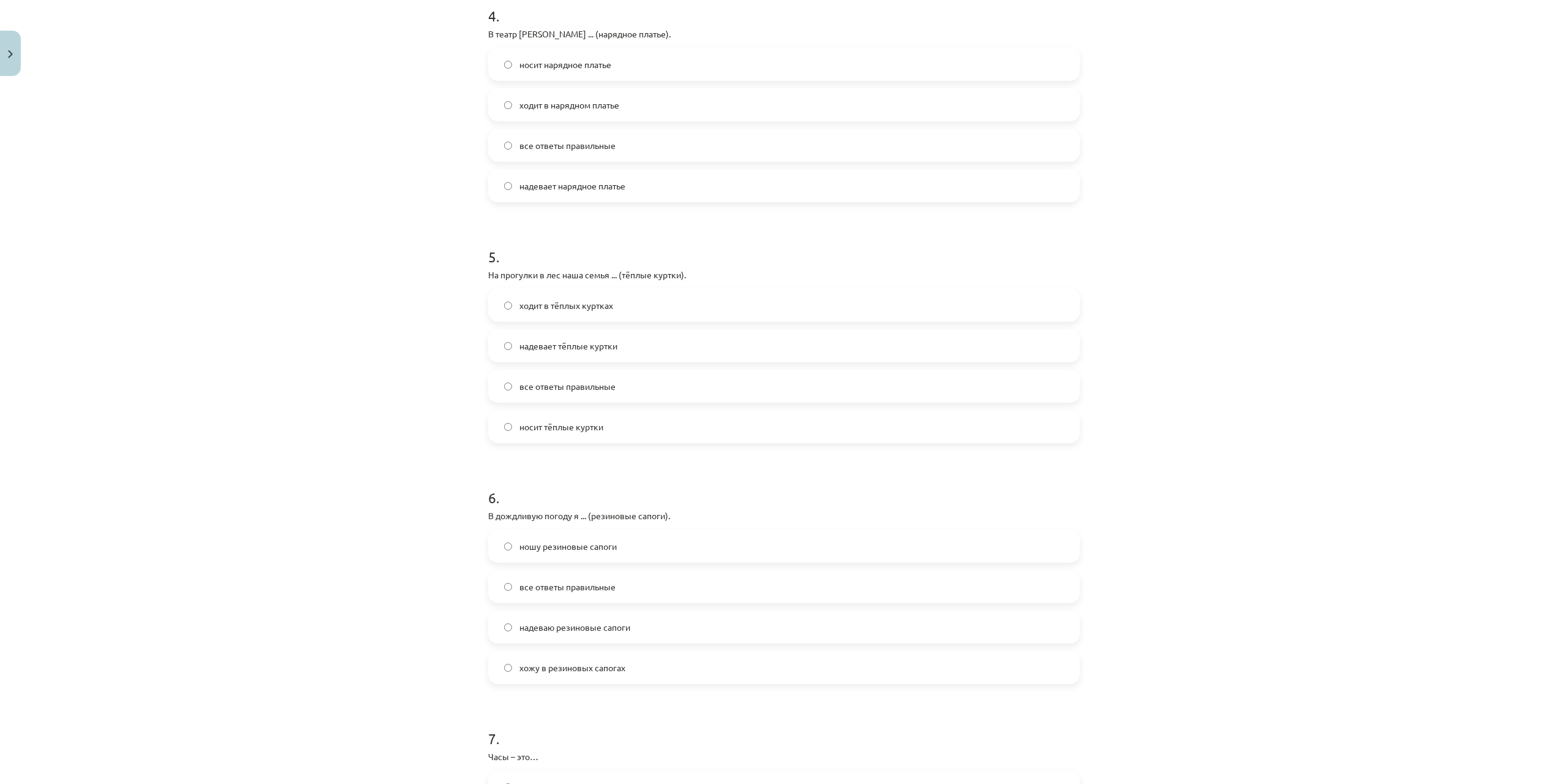
click at [568, 354] on label "надевает тёплые куртки" at bounding box center [784, 346] width 589 height 31
click at [556, 302] on span "ходит в тёплых куртках" at bounding box center [567, 306] width 94 height 13
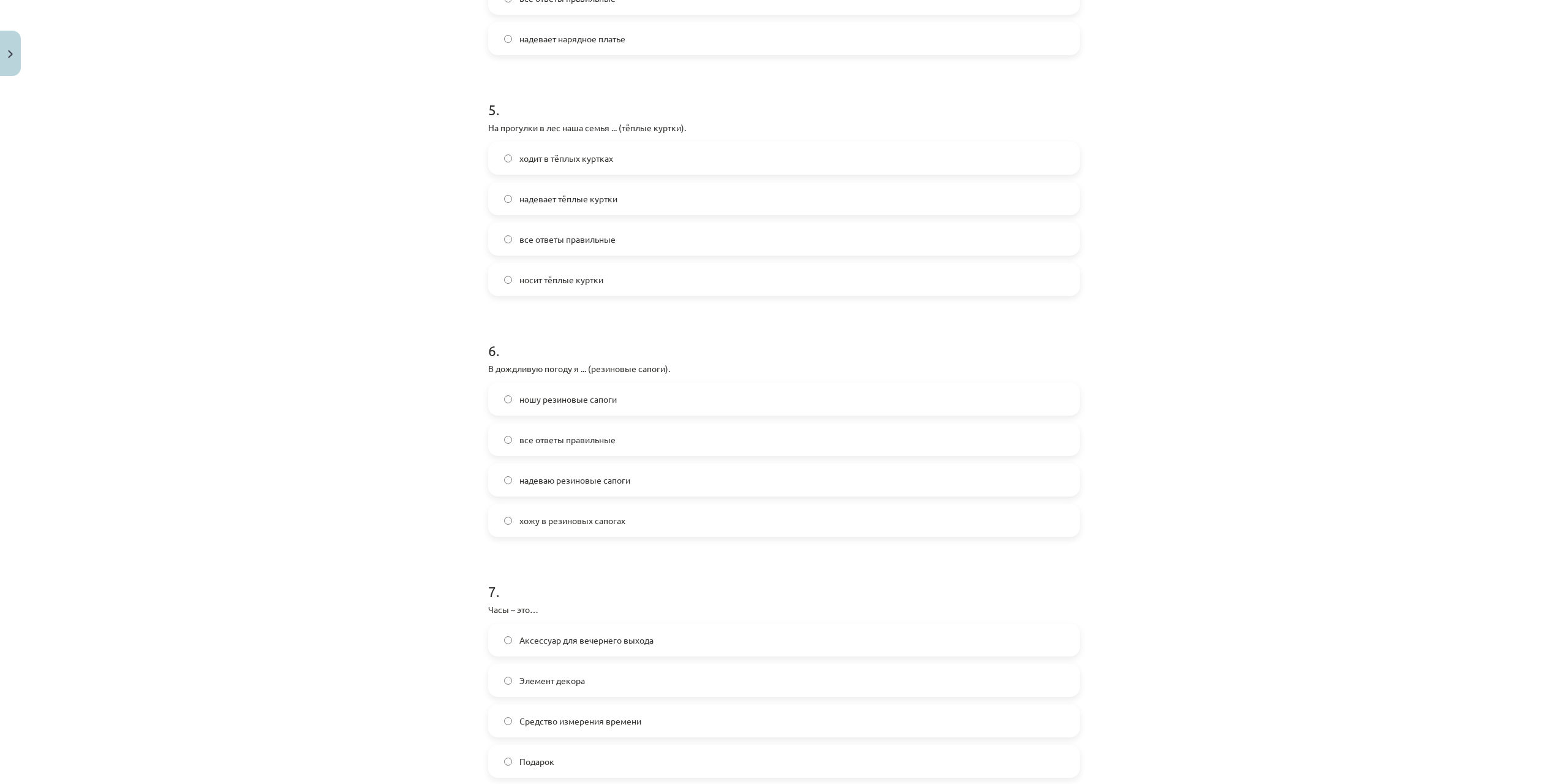
scroll to position [1226, 0]
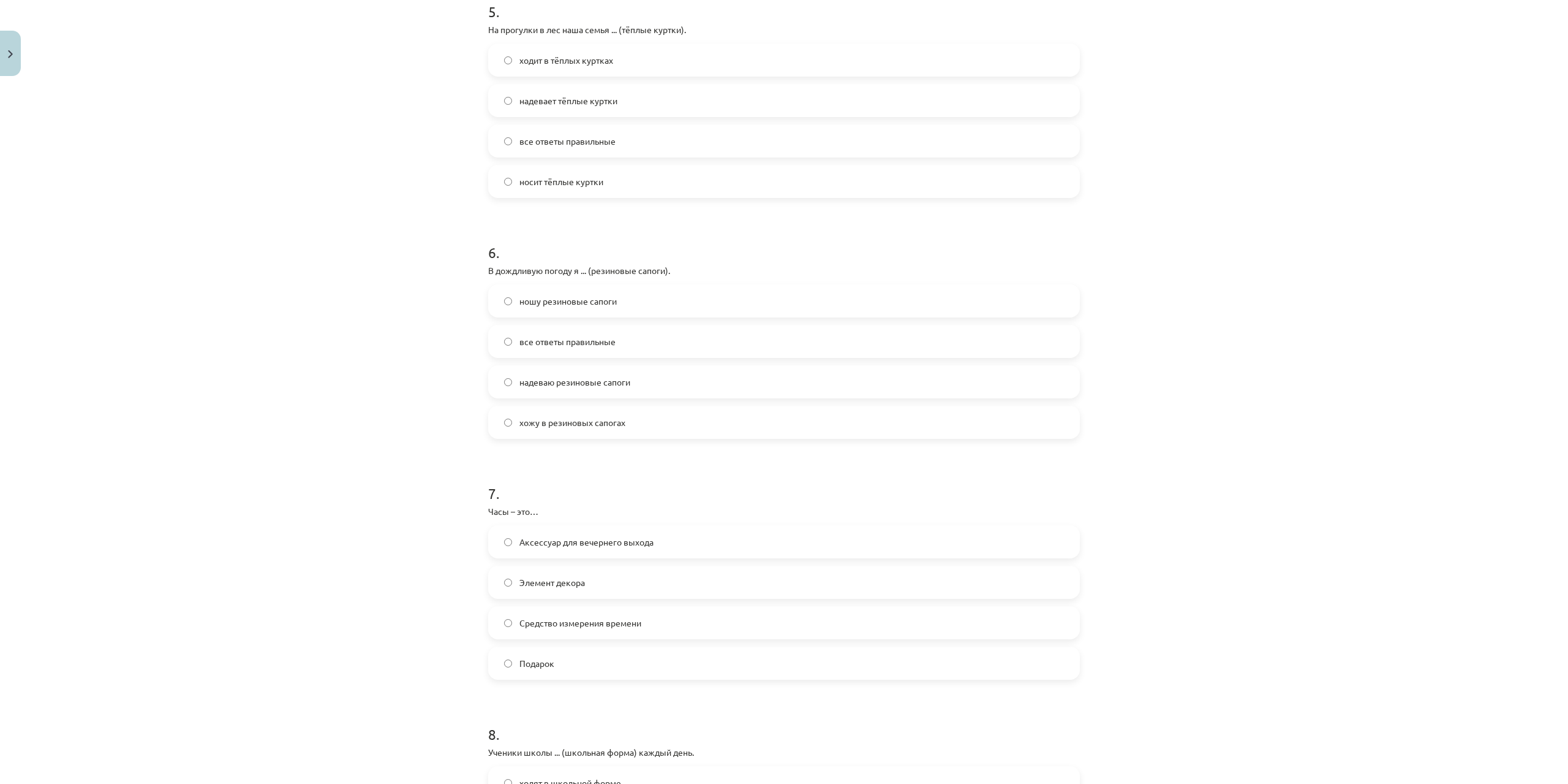
click at [601, 334] on label "все ответы правильные" at bounding box center [784, 342] width 589 height 31
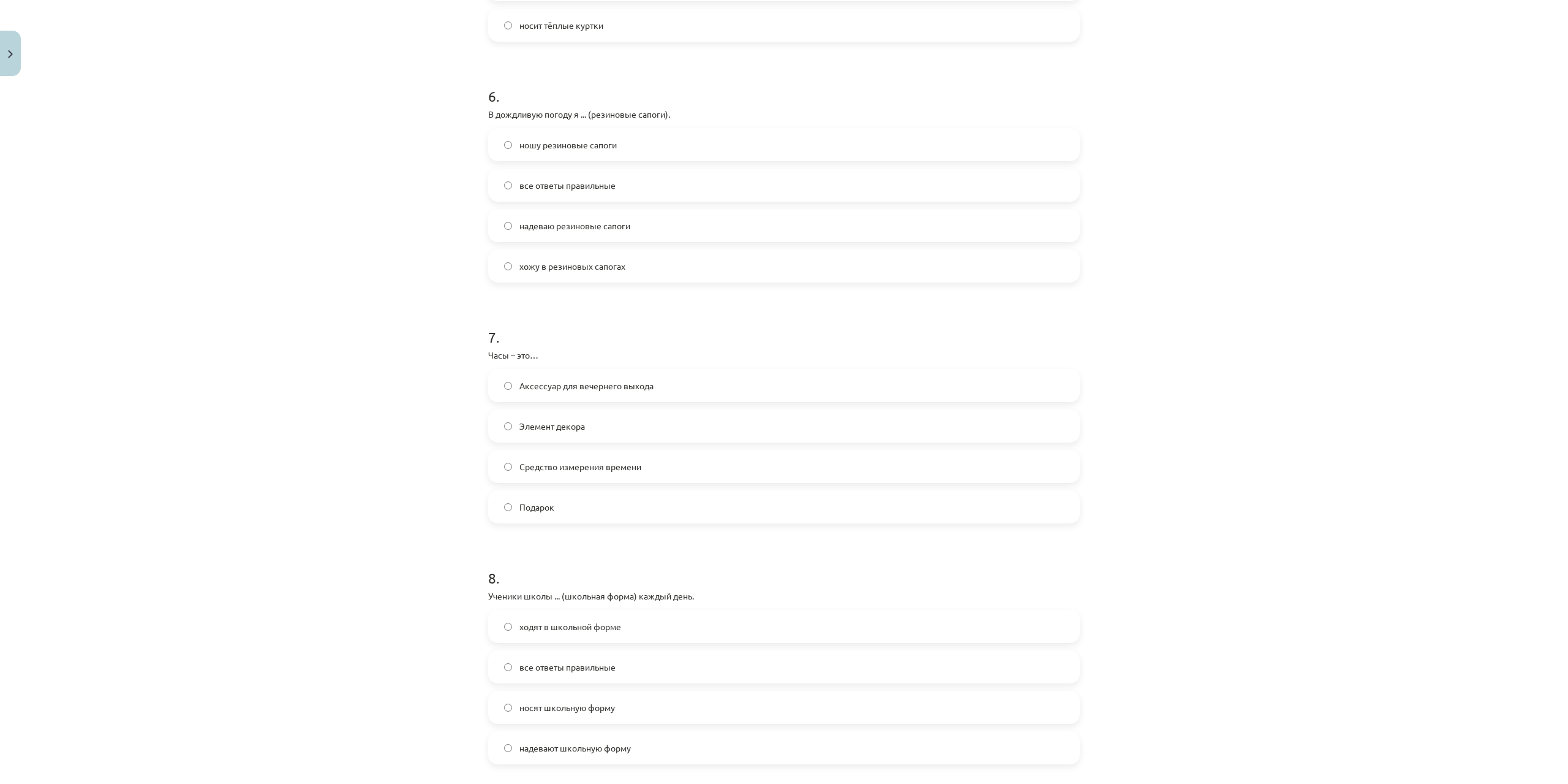
scroll to position [1409, 0]
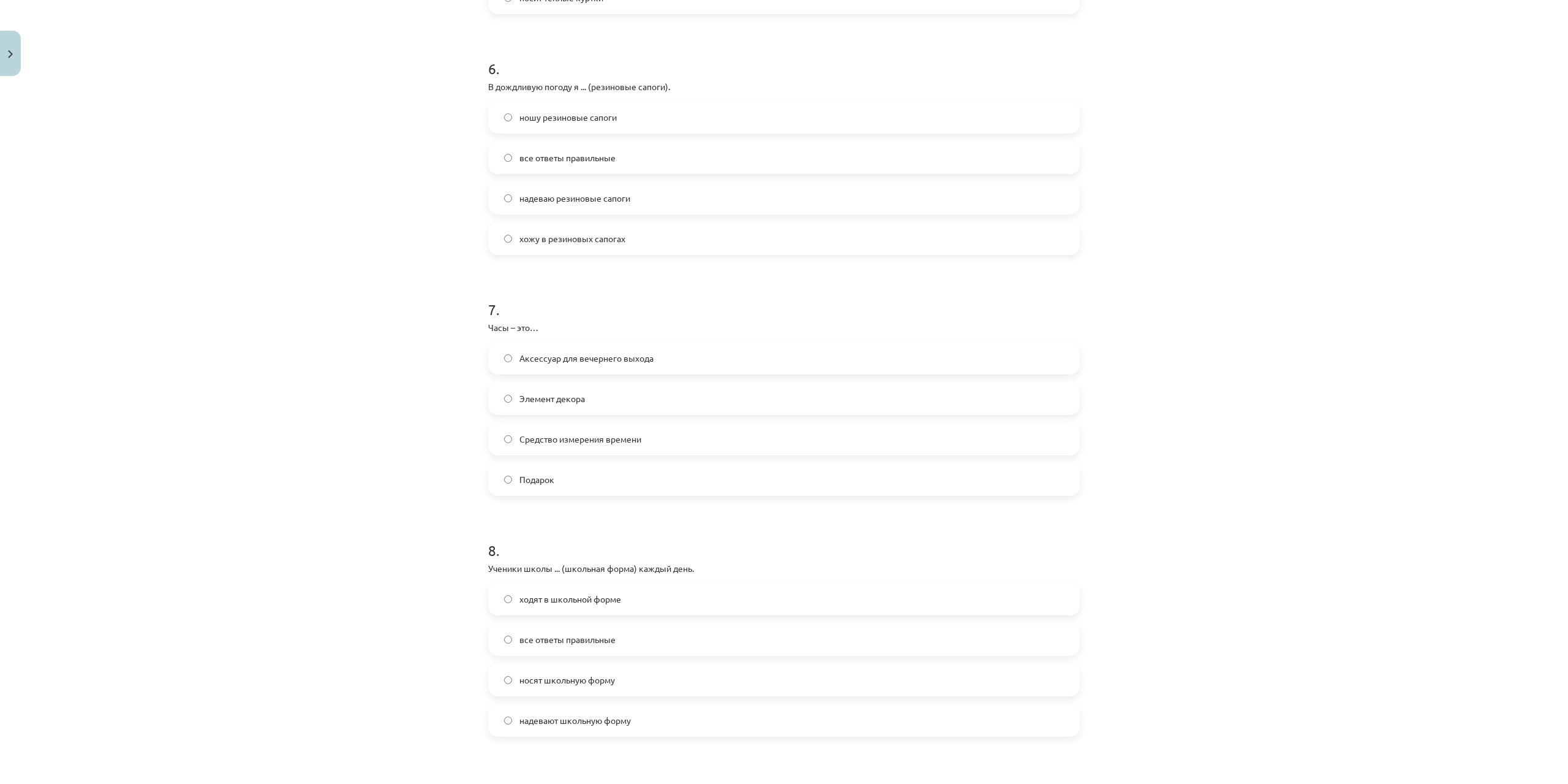
drag, startPoint x: 605, startPoint y: 426, endPoint x: 614, endPoint y: 475, distance: 49.8
click at [605, 428] on label "Средство измерения времени" at bounding box center [784, 439] width 589 height 31
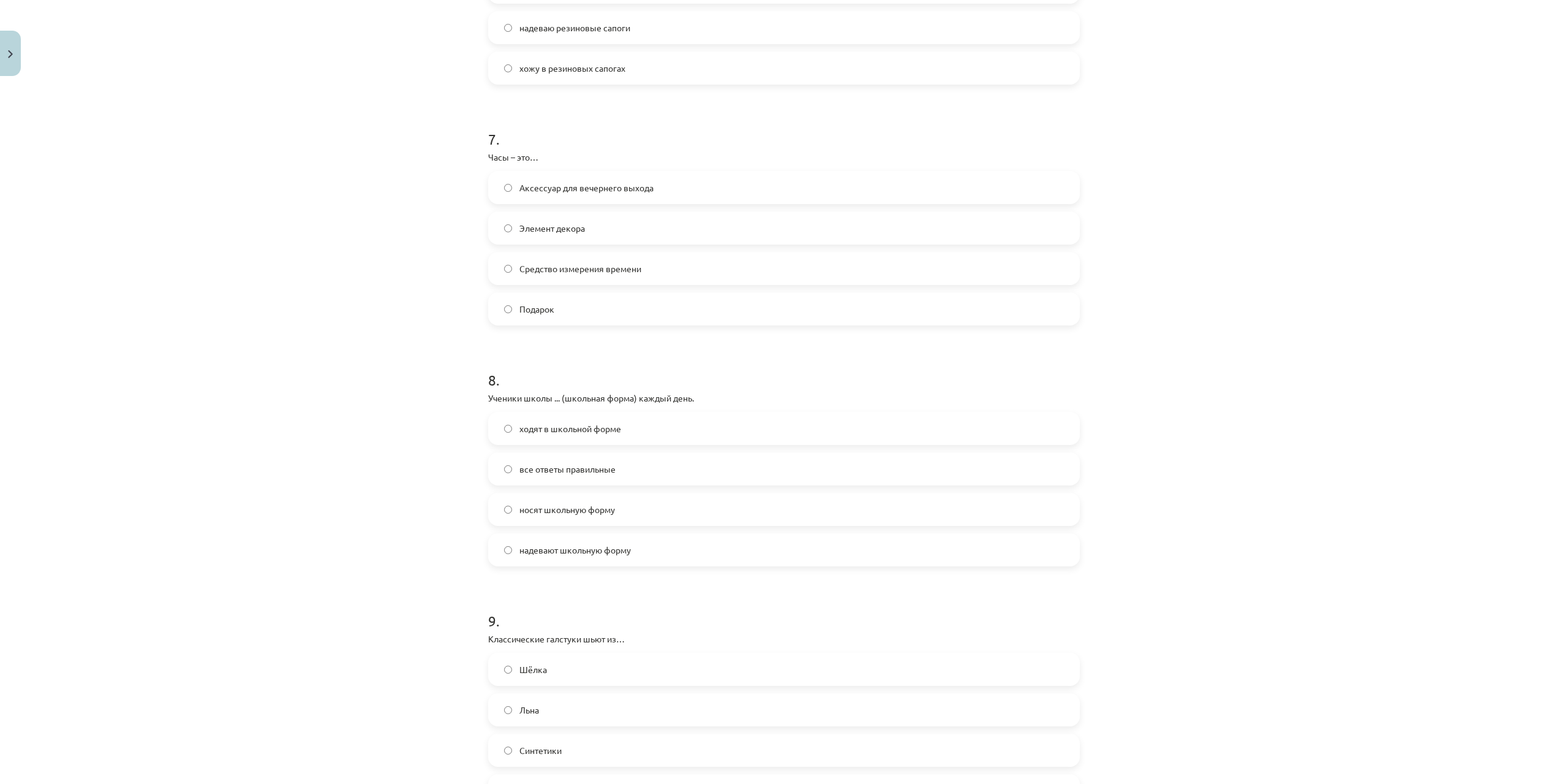
scroll to position [1593, 0]
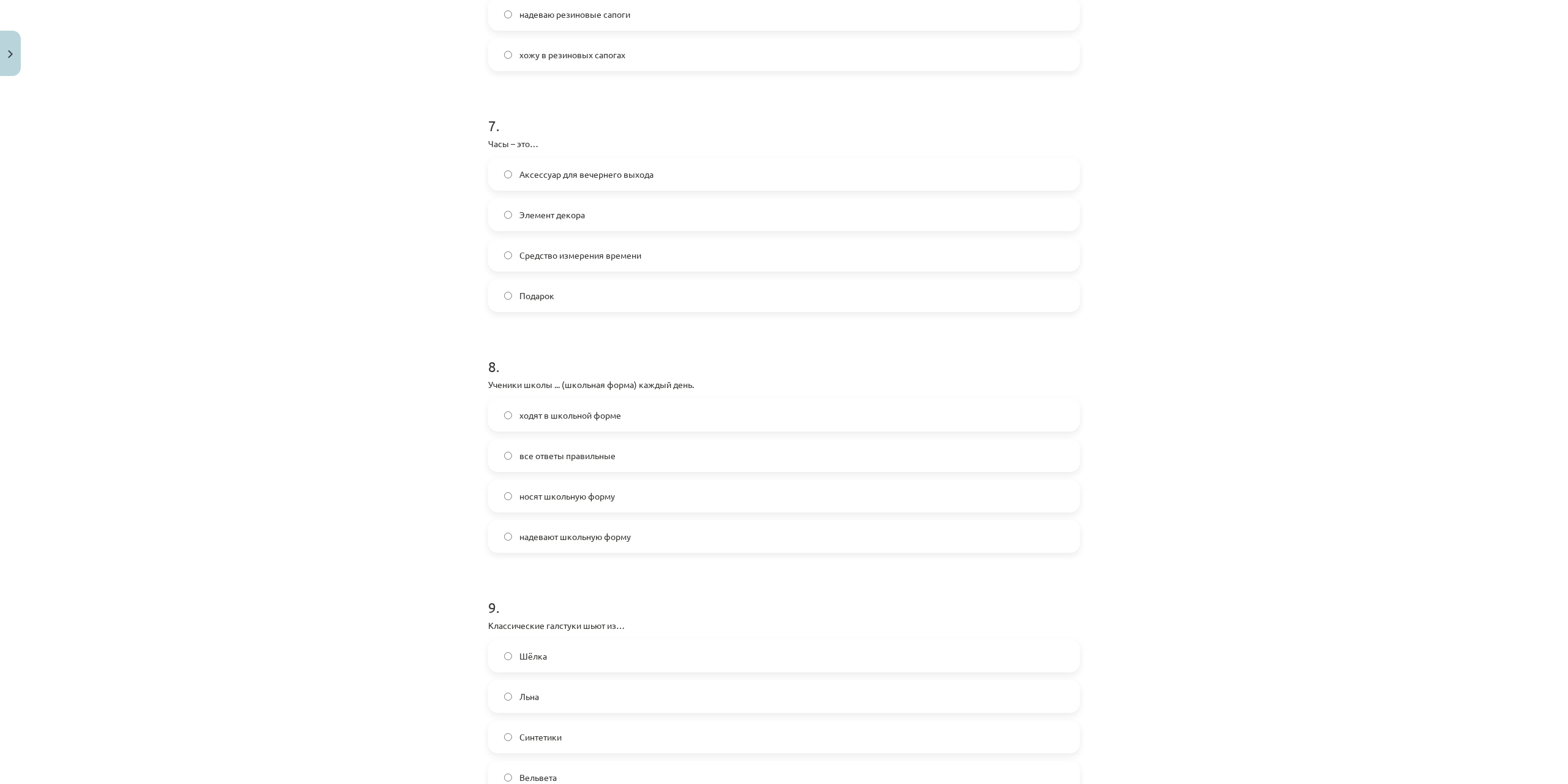
click at [576, 493] on span "носят школьную форму" at bounding box center [567, 496] width 96 height 13
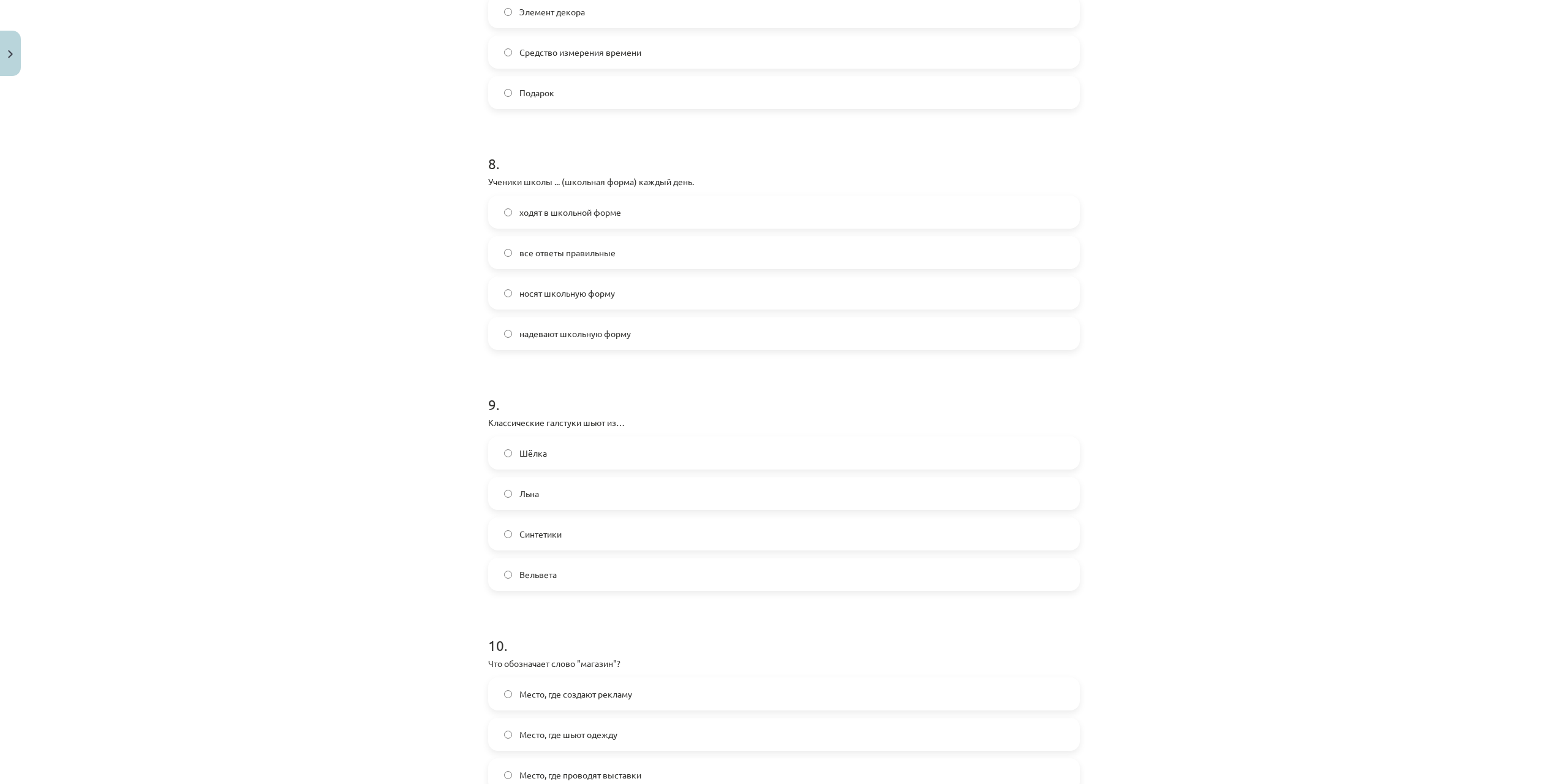
scroll to position [1839, 0]
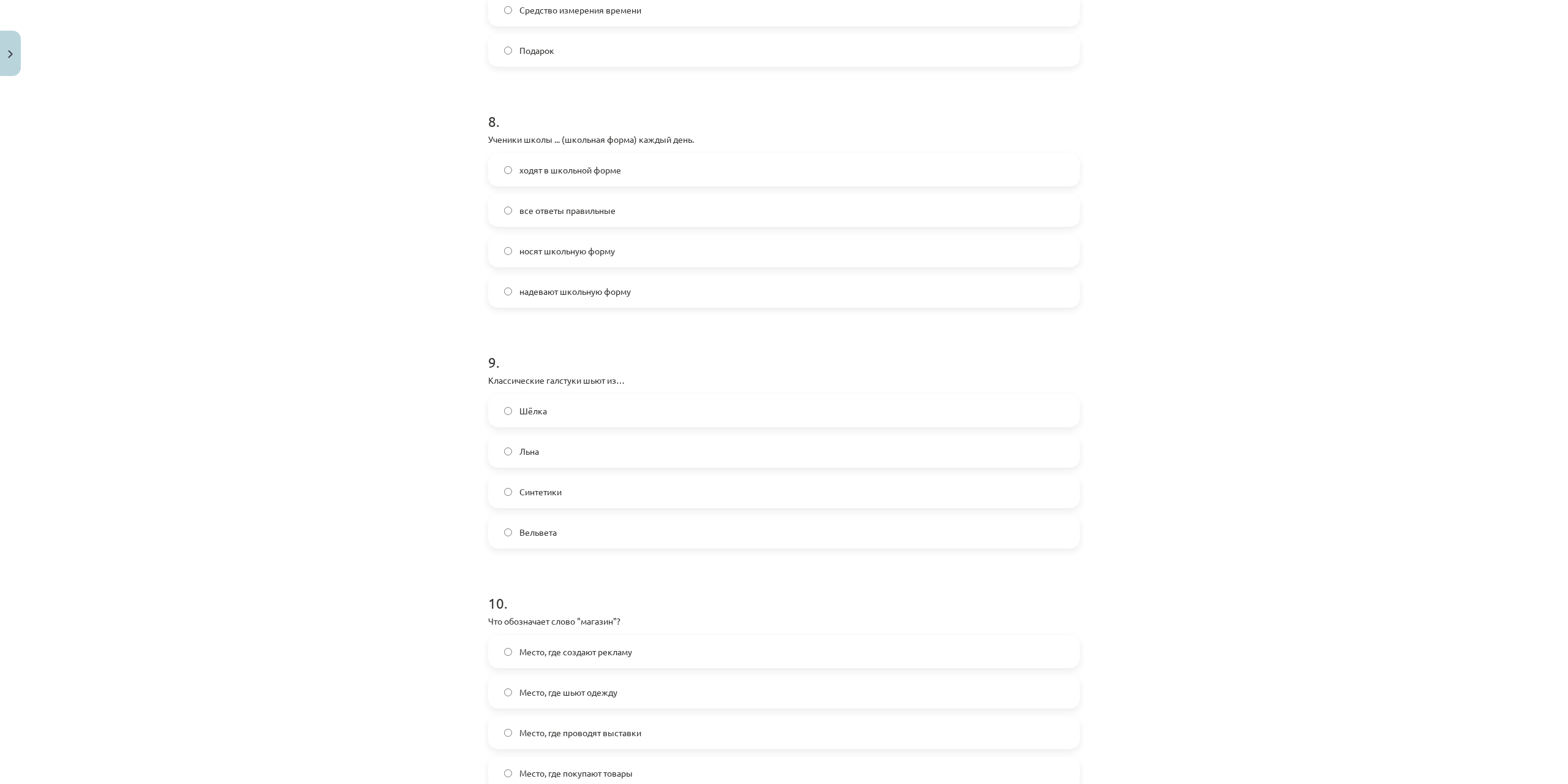
click at [550, 410] on label "Шёлка" at bounding box center [784, 410] width 589 height 31
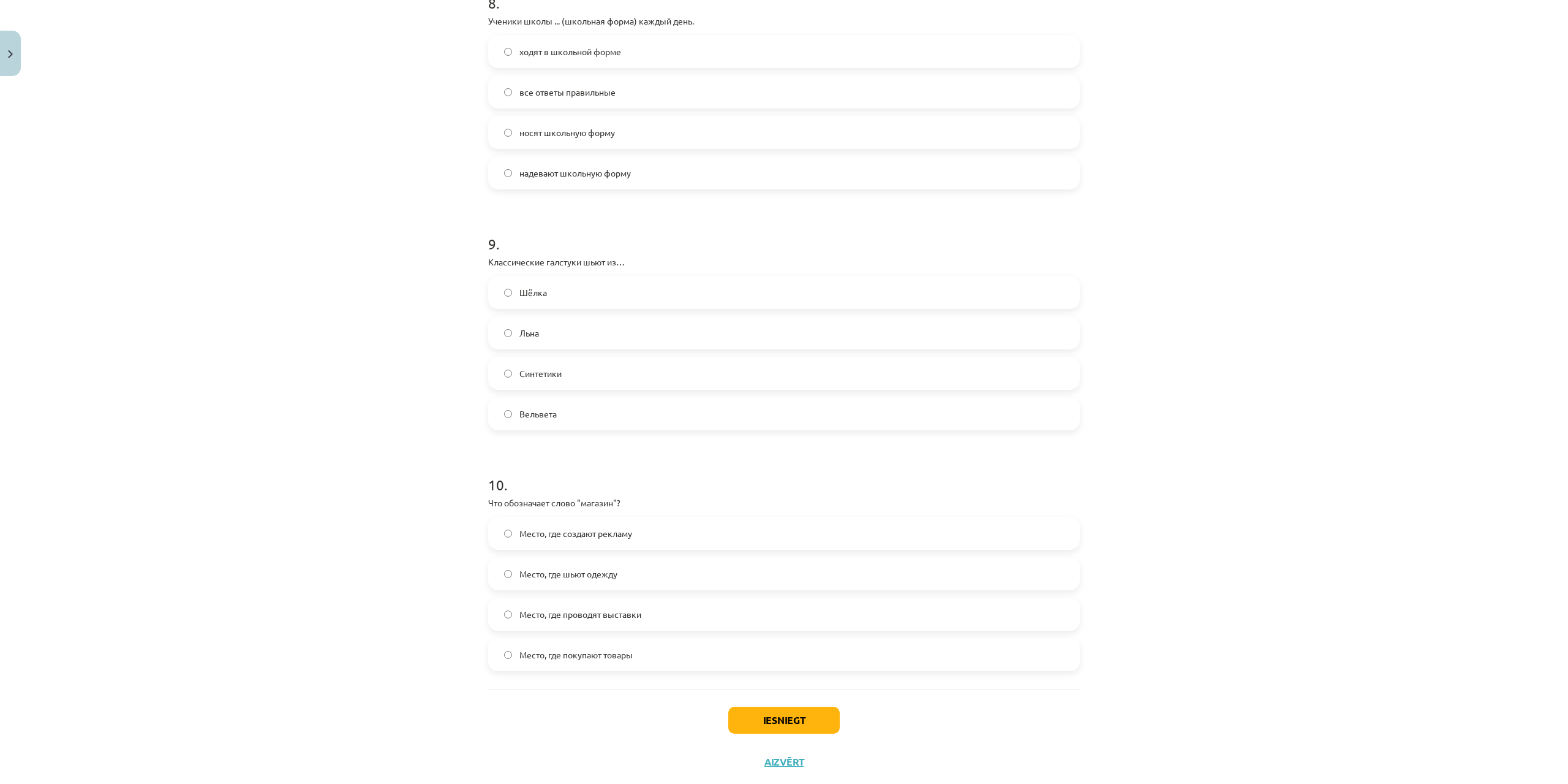
scroll to position [1986, 0]
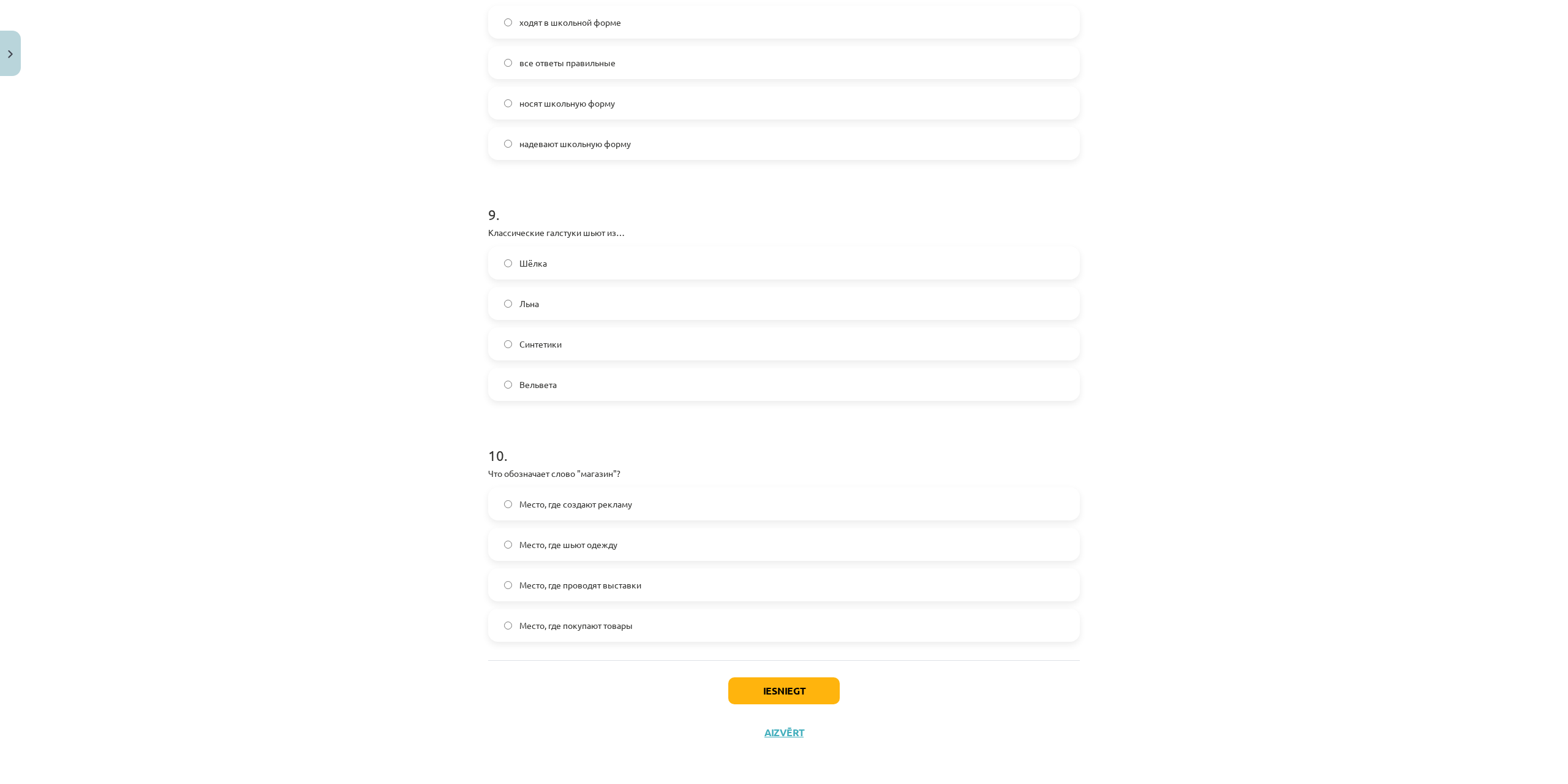
click at [561, 614] on label "Место, где покупают товары" at bounding box center [784, 625] width 589 height 31
click at [802, 695] on button "Iesniegt" at bounding box center [784, 690] width 111 height 27
click at [804, 689] on button "Iesniegt" at bounding box center [784, 690] width 111 height 27
click at [780, 686] on button "Iesniegt" at bounding box center [784, 690] width 111 height 27
click at [776, 691] on button "Iesniegt" at bounding box center [784, 690] width 111 height 27
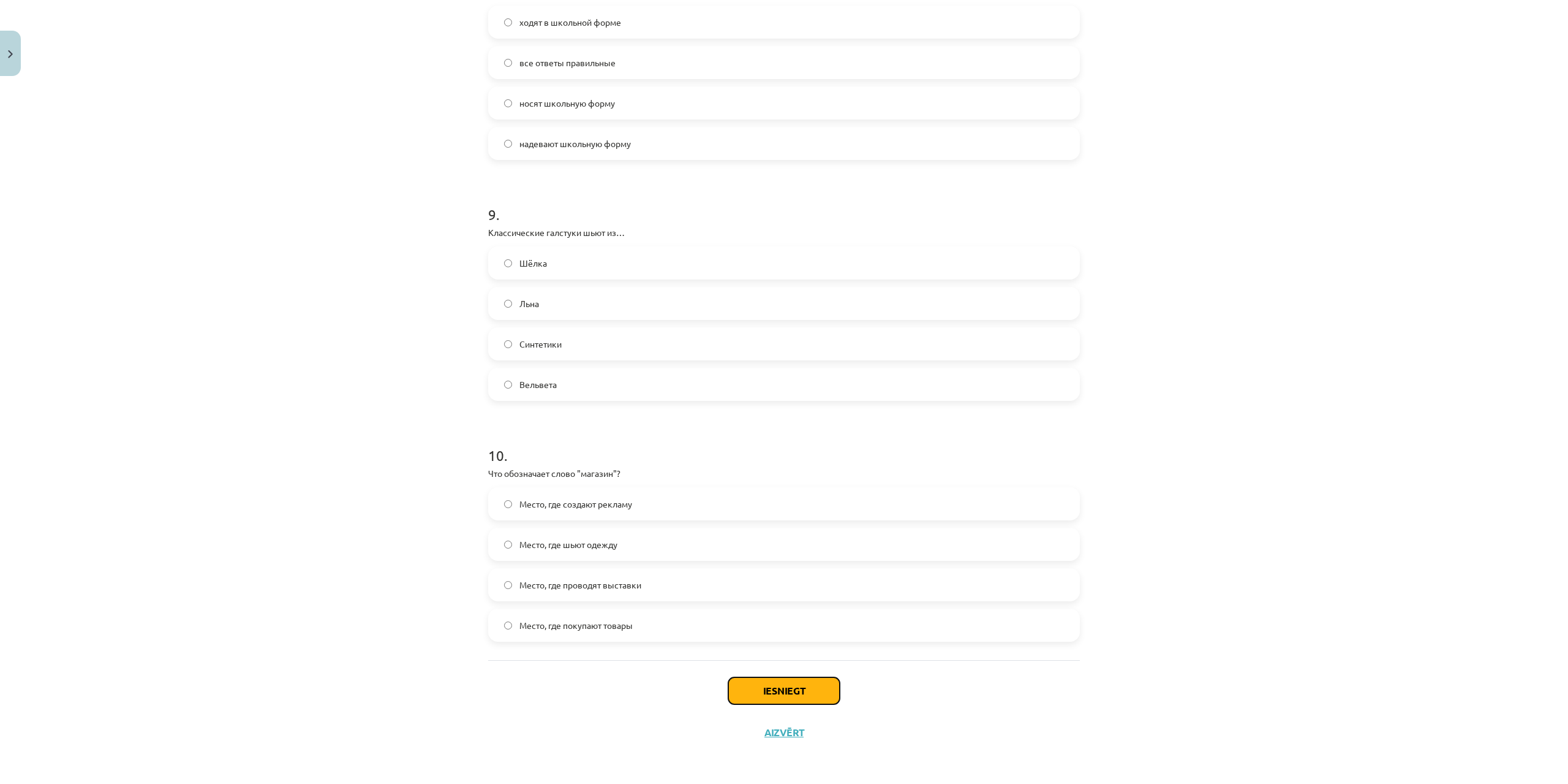
click at [776, 691] on button "Iesniegt" at bounding box center [784, 690] width 111 height 27
click at [814, 682] on button "Iesniegt" at bounding box center [784, 690] width 111 height 27
click at [814, 682] on button "Iesniegt" at bounding box center [784, 690] width 111 height 27
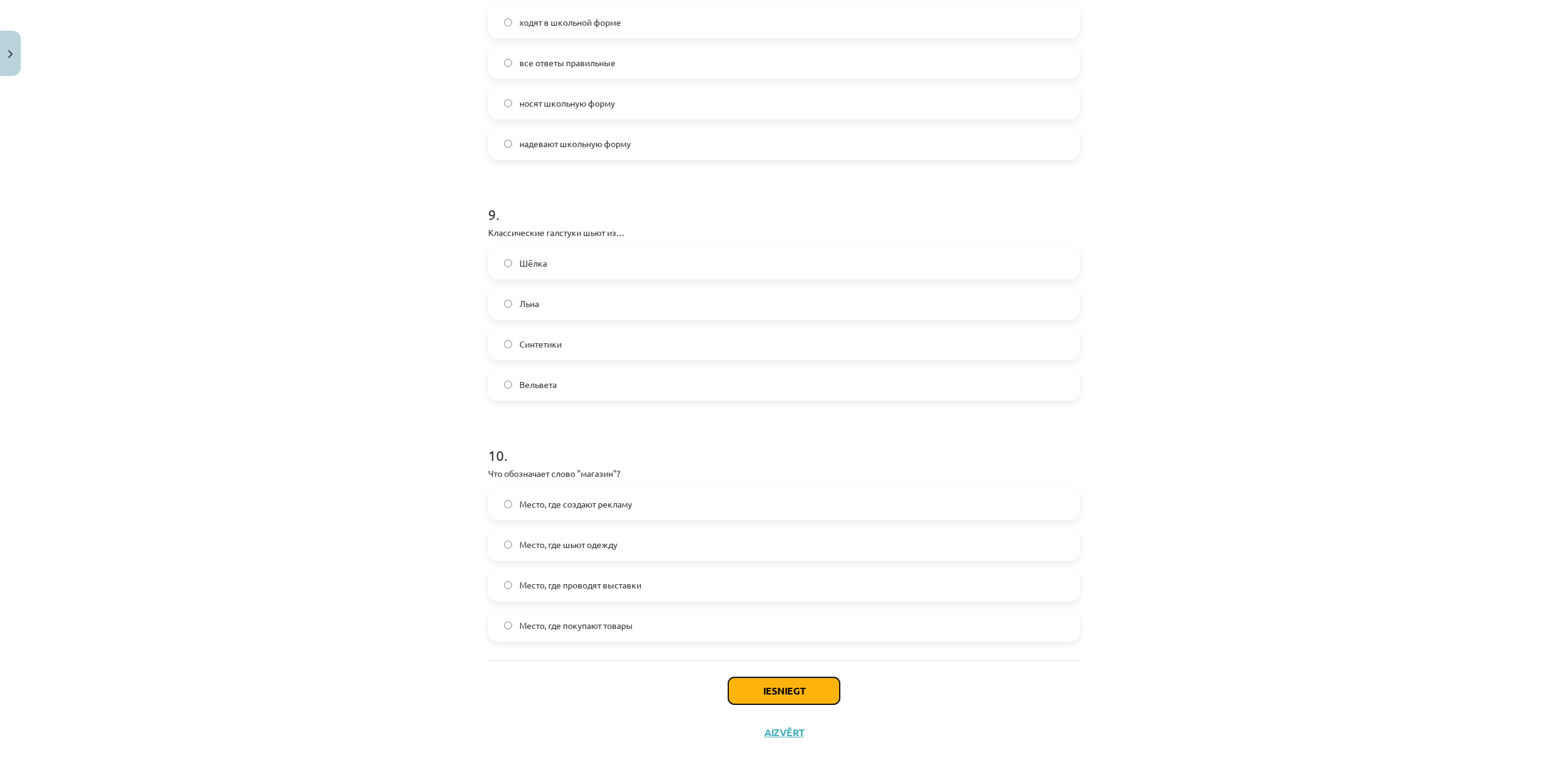
click at [827, 682] on button "Iesniegt" at bounding box center [784, 690] width 111 height 27
click at [827, 682] on button "Iesniegt" at bounding box center [784, 690] width 111 height 27
click at [822, 686] on button "Iesniegt" at bounding box center [784, 690] width 111 height 27
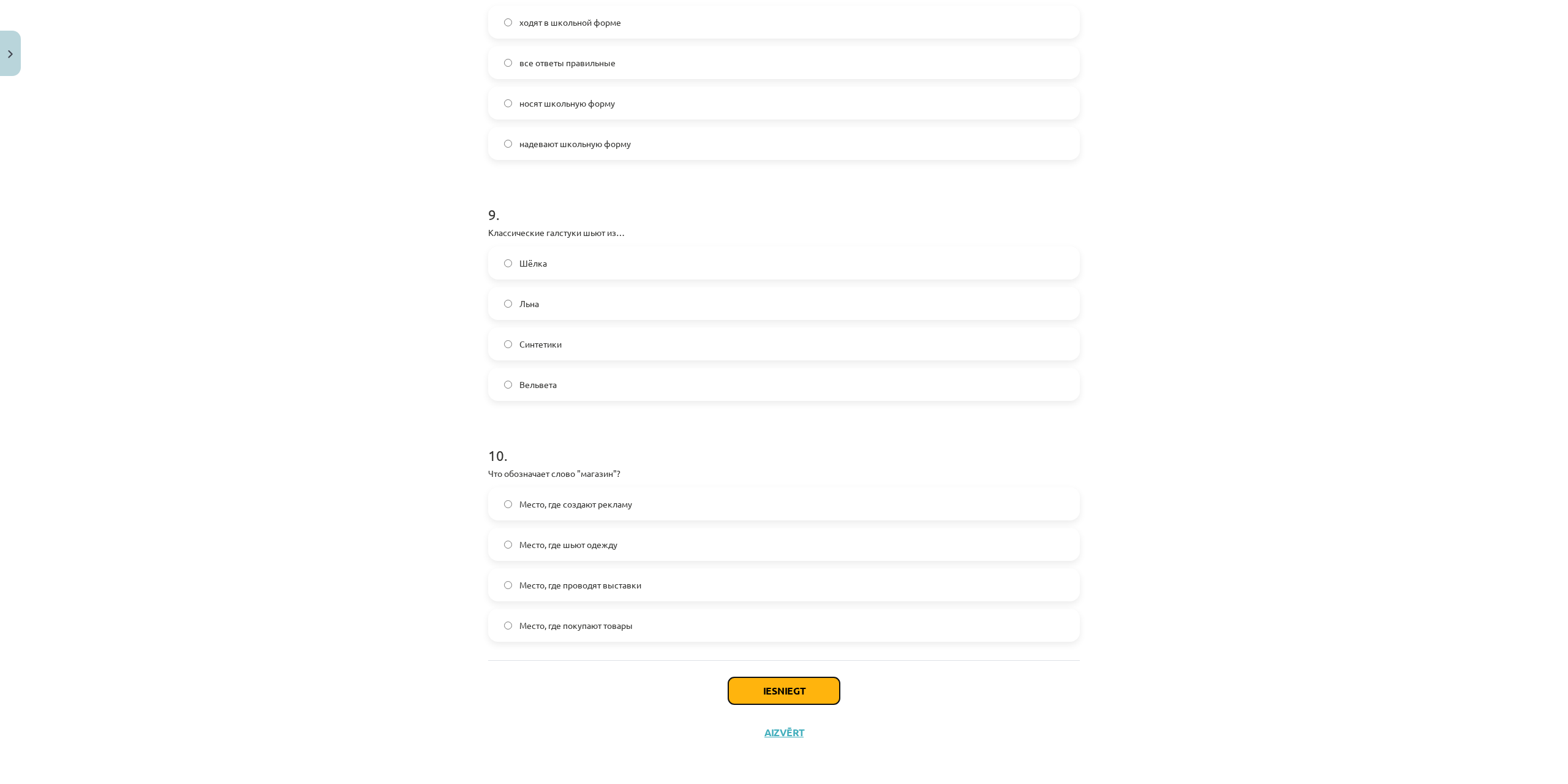
click at [822, 686] on button "Iesniegt" at bounding box center [784, 690] width 111 height 27
click at [814, 690] on button "Iesniegt" at bounding box center [784, 690] width 111 height 27
click at [779, 679] on button "Iesniegt" at bounding box center [784, 690] width 111 height 27
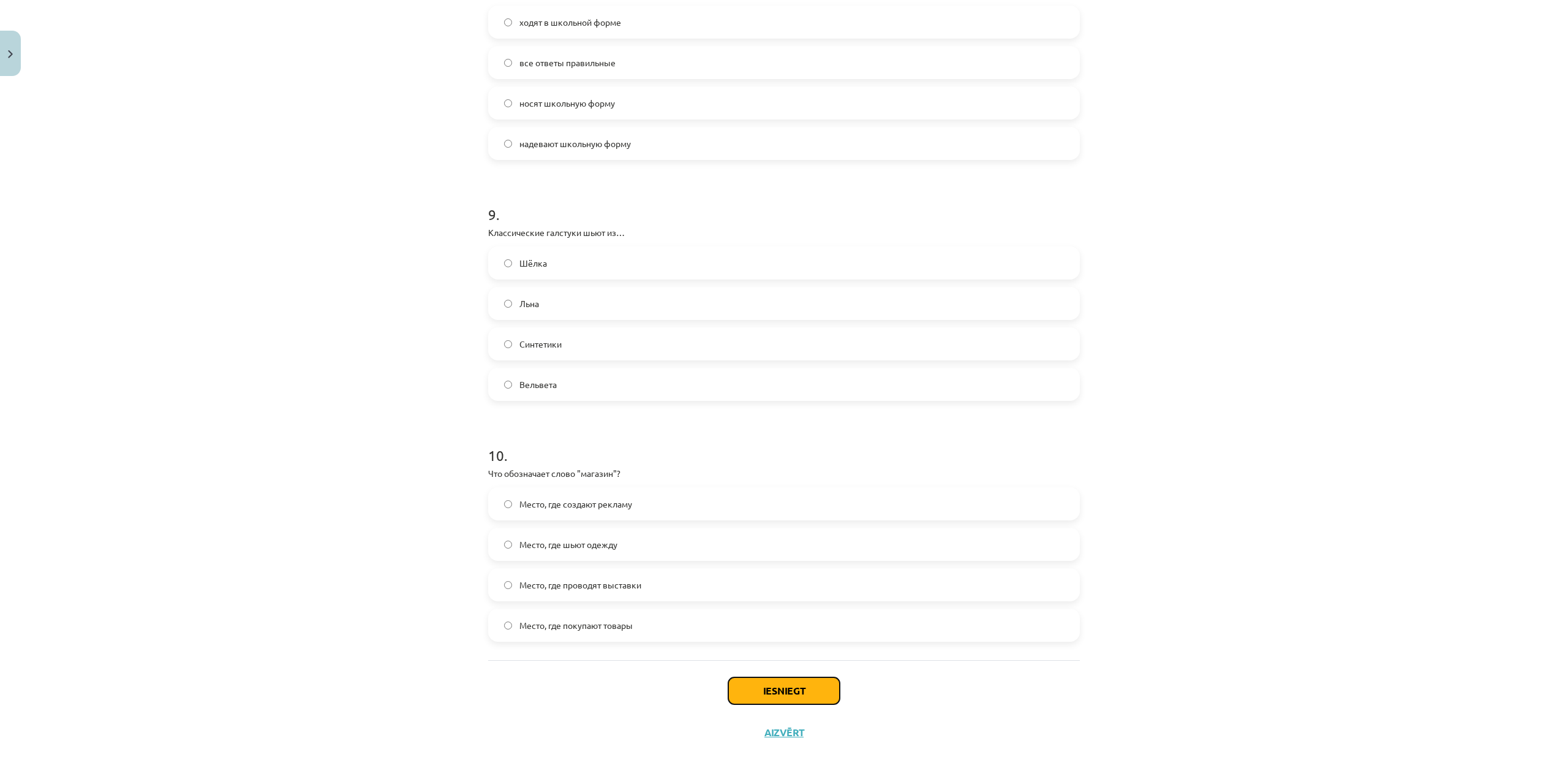
click at [779, 679] on button "Iesniegt" at bounding box center [784, 690] width 111 height 27
click at [791, 685] on button "Iesniegt" at bounding box center [784, 690] width 111 height 27
click at [812, 685] on button "Iesniegt" at bounding box center [784, 690] width 111 height 27
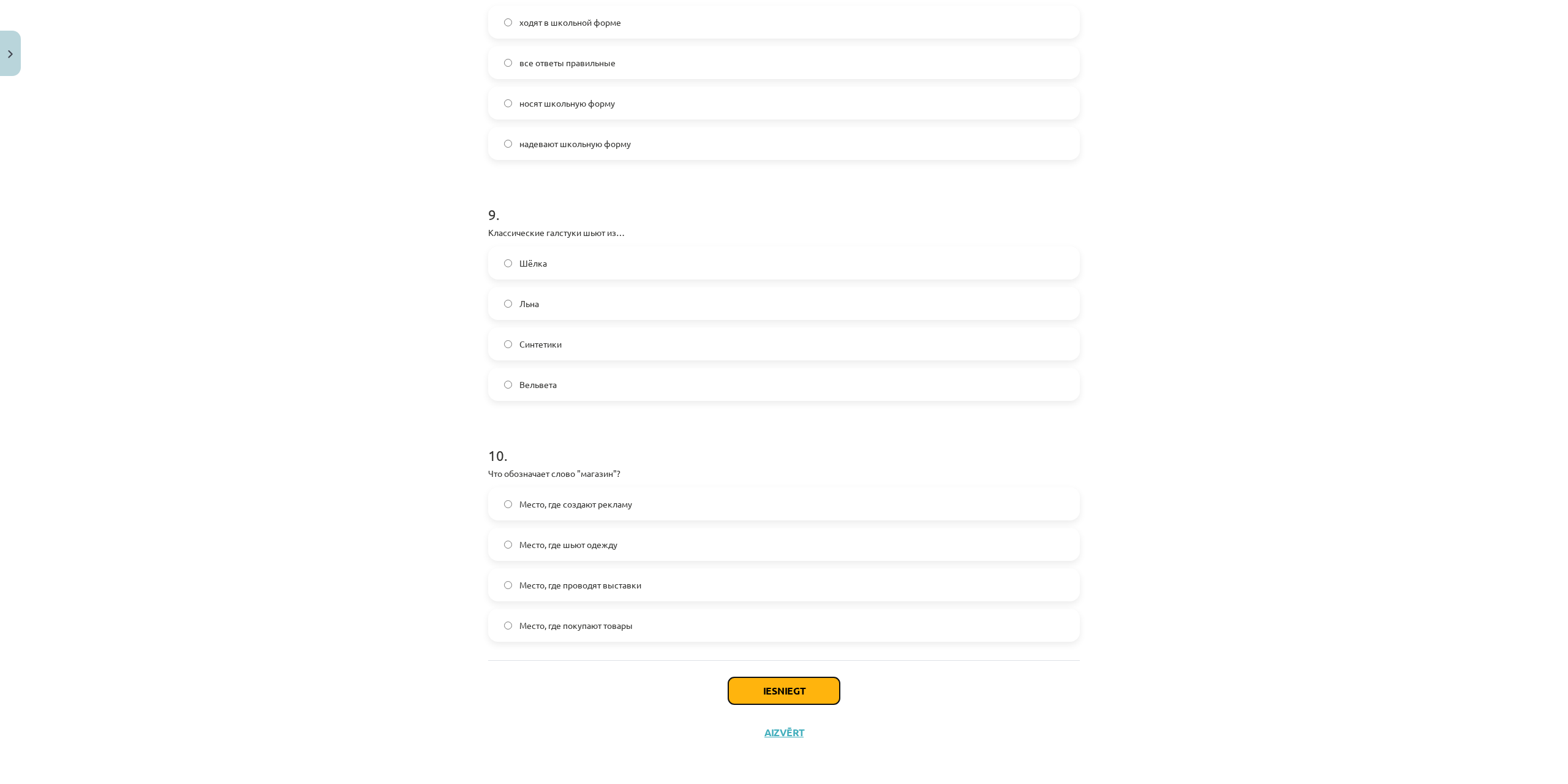
click at [812, 685] on button "Iesniegt" at bounding box center [784, 690] width 111 height 27
click at [808, 688] on button "Iesniegt" at bounding box center [784, 690] width 111 height 27
click at [802, 696] on button "Iesniegt" at bounding box center [784, 690] width 111 height 27
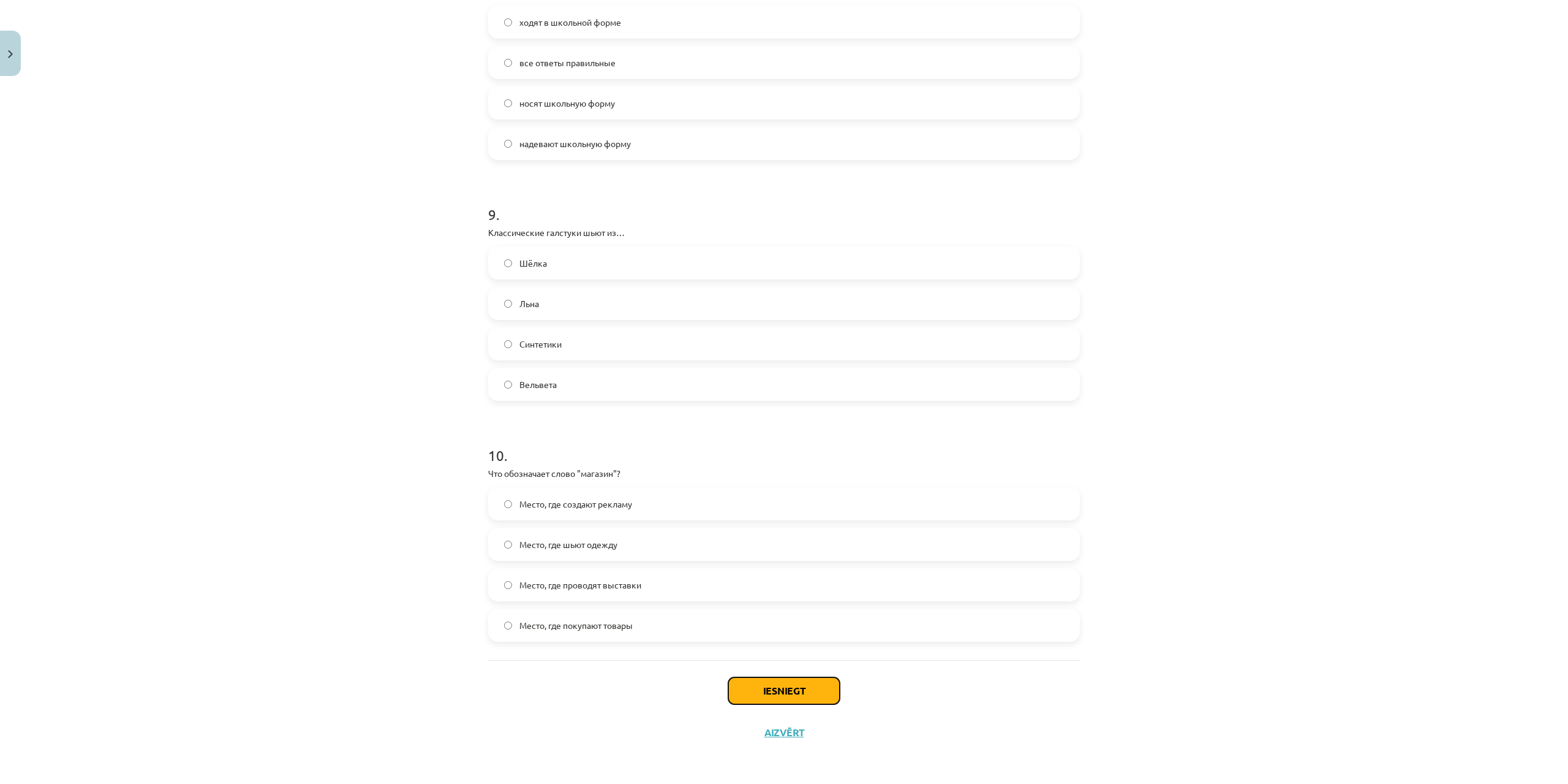
click at [803, 696] on button "Iesniegt" at bounding box center [784, 690] width 111 height 27
click at [803, 696] on button "Iesniegt" at bounding box center [784, 690] width 111 height 27
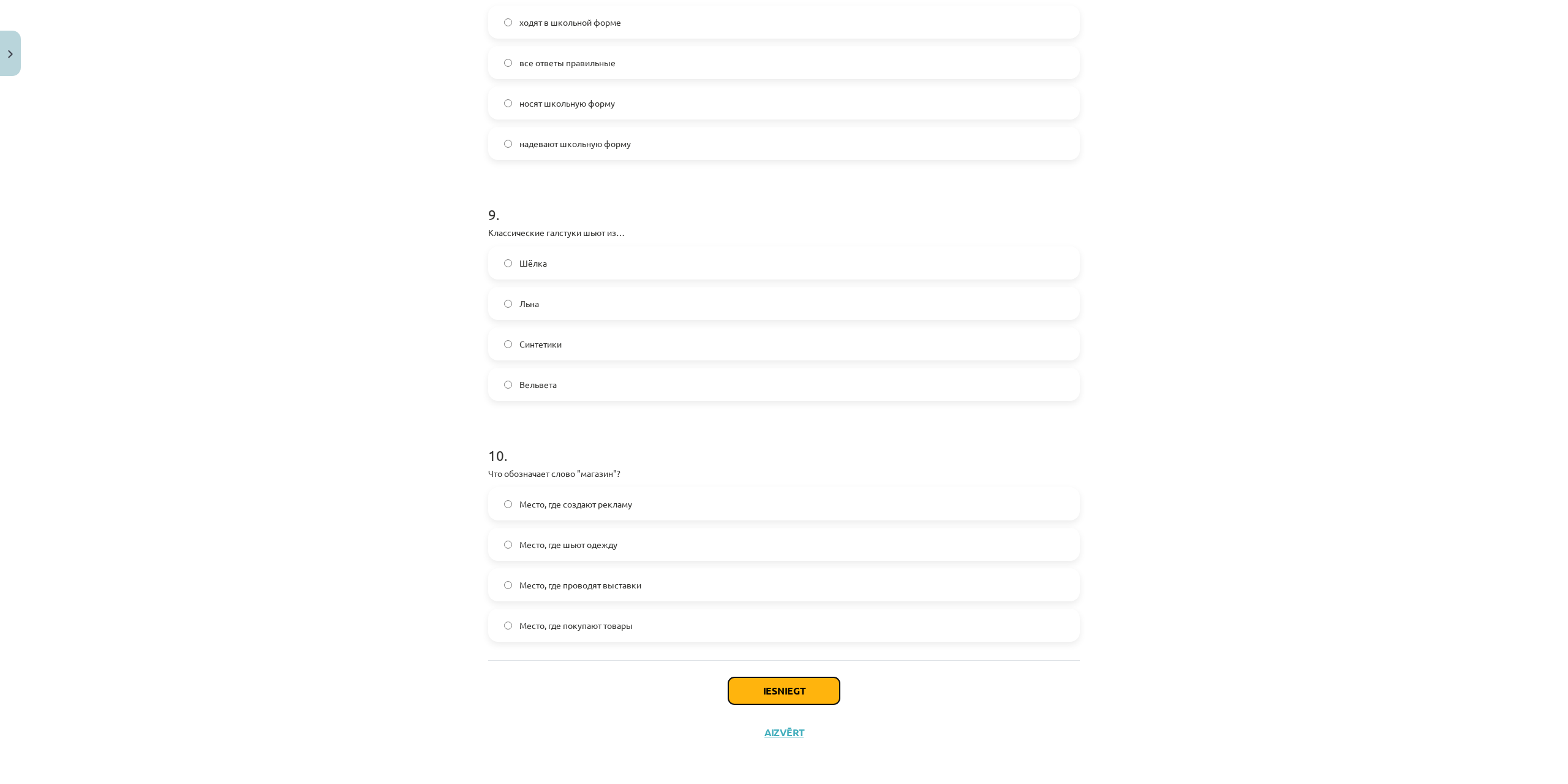
click at [803, 696] on button "Iesniegt" at bounding box center [784, 690] width 111 height 27
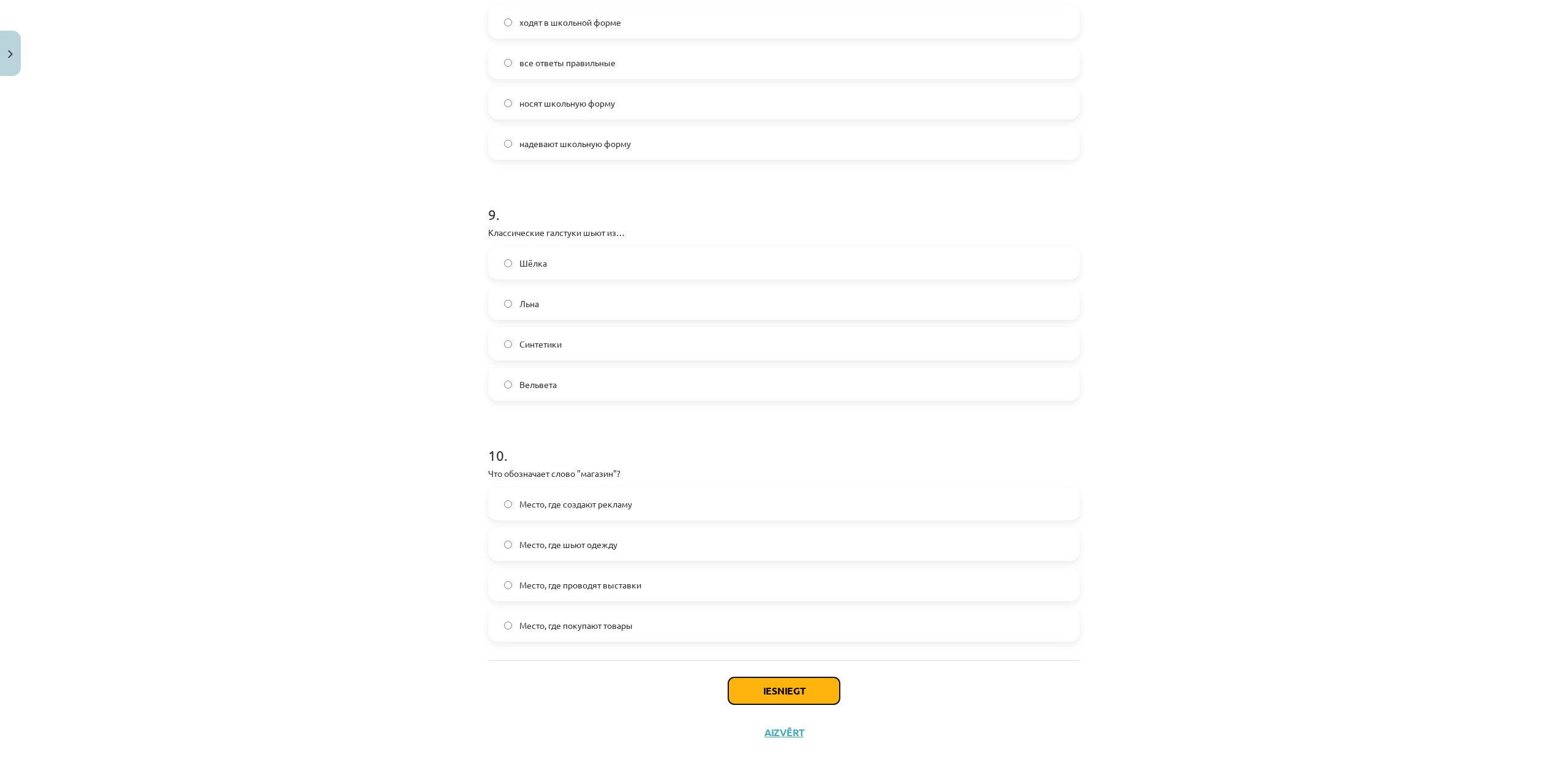
click at [803, 696] on button "Iesniegt" at bounding box center [784, 690] width 111 height 27
click at [746, 684] on button "Iesniegt" at bounding box center [784, 690] width 111 height 27
click at [746, 684] on button "Iesniegt" at bounding box center [784, 690] width 111 height 27
drag, startPoint x: 746, startPoint y: 683, endPoint x: 744, endPoint y: 675, distance: 8.2
click at [746, 679] on button "Iesniegt" at bounding box center [784, 690] width 111 height 27
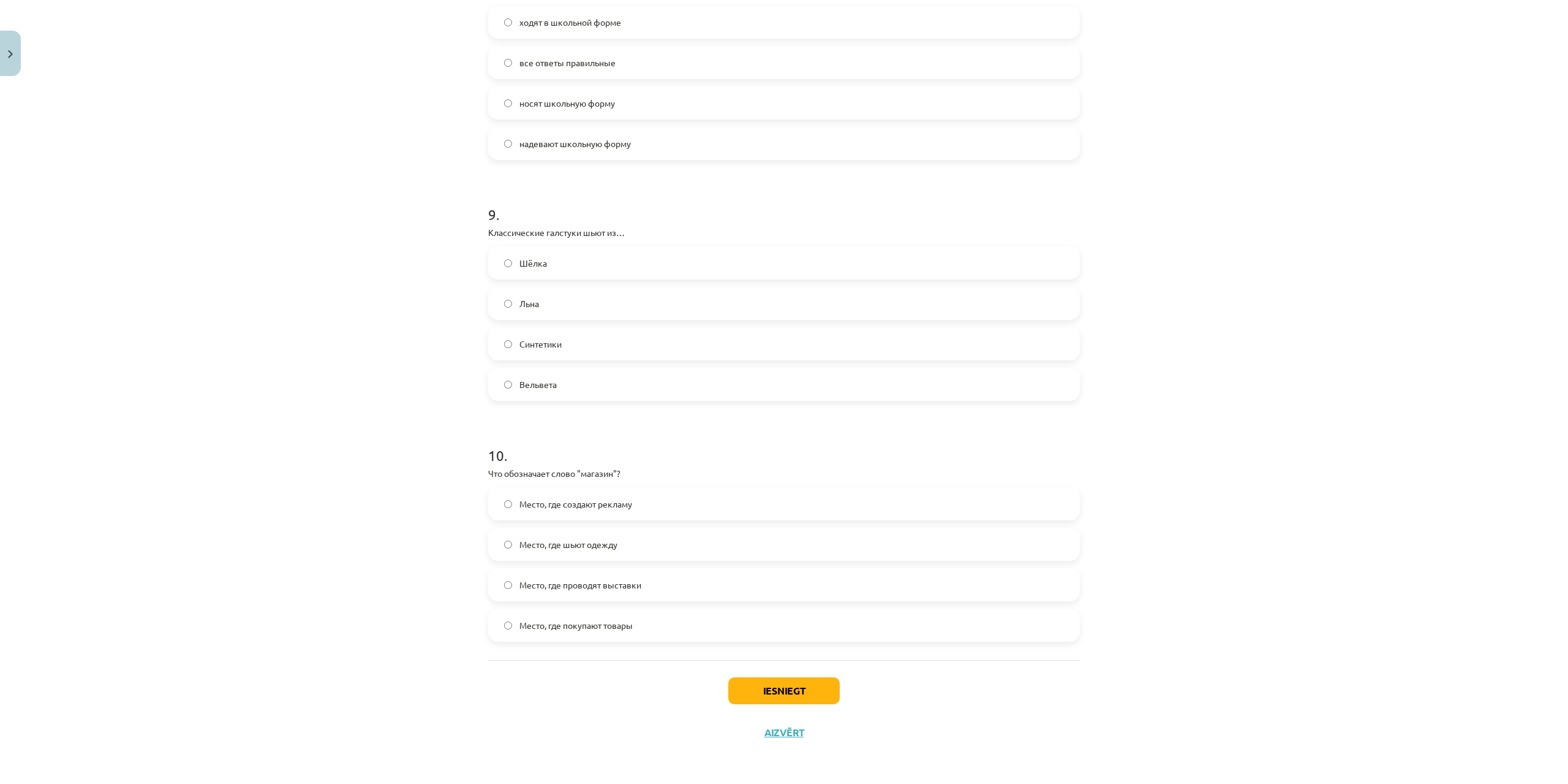
click at [746, 676] on div "Iesniegt Aizvērt" at bounding box center [784, 702] width 591 height 86
click at [746, 675] on div "Iesniegt Aizvērt" at bounding box center [784, 702] width 591 height 86
click at [769, 680] on div "Iesniegt Aizvērt" at bounding box center [784, 702] width 591 height 86
click at [769, 681] on button "Iesniegt" at bounding box center [784, 690] width 111 height 27
click at [800, 698] on button "Iesniegt" at bounding box center [784, 690] width 111 height 27
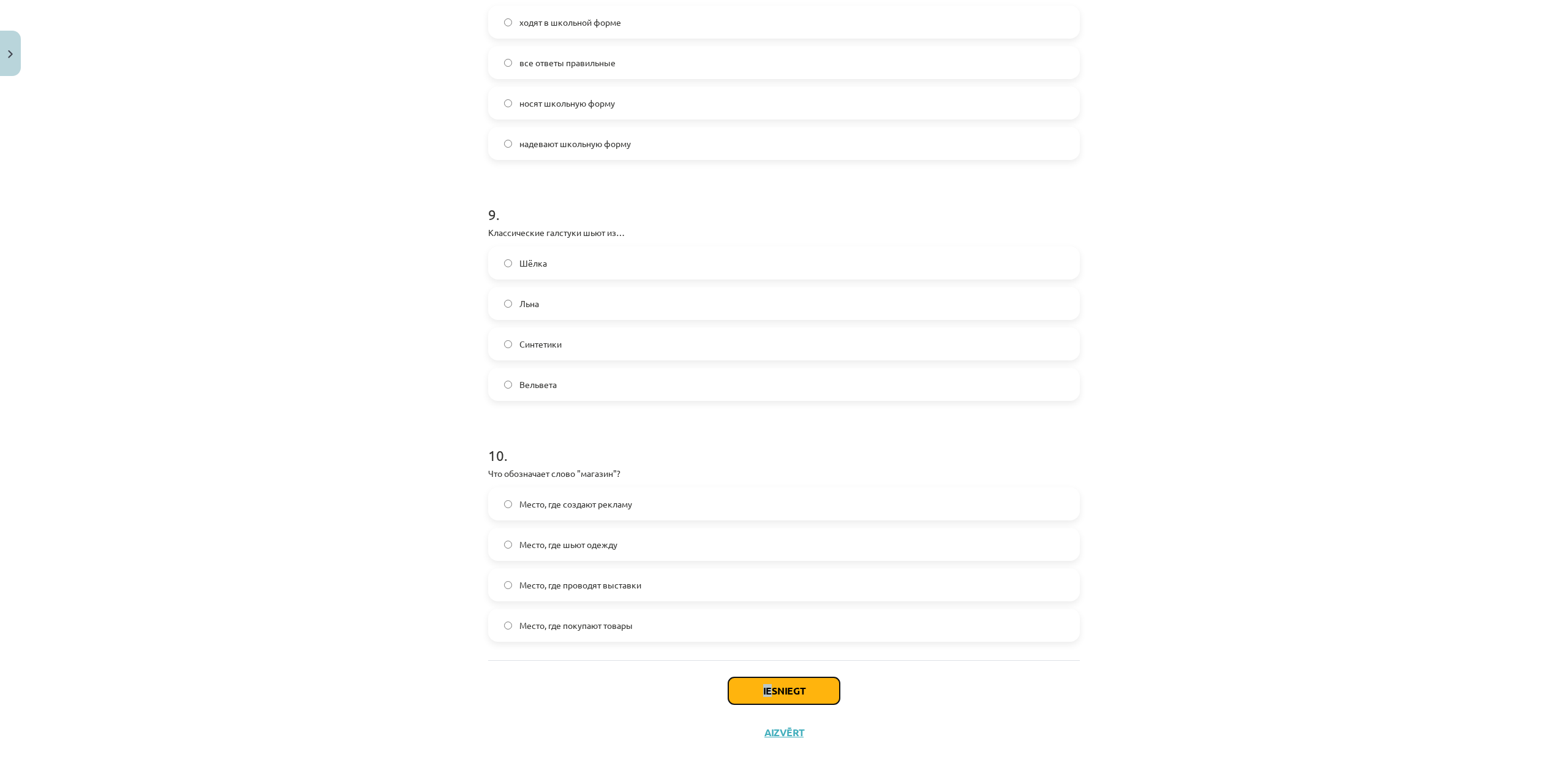
click at [803, 694] on button "Iesniegt" at bounding box center [784, 690] width 111 height 27
click at [803, 693] on button "Iesniegt" at bounding box center [784, 690] width 111 height 27
click at [803, 693] on button "Iesniegt" at bounding box center [784, 690] width 111 height 27
drag, startPoint x: 805, startPoint y: 693, endPoint x: 811, endPoint y: 690, distance: 6.7
click at [808, 691] on button "Iesniegt" at bounding box center [784, 690] width 111 height 27
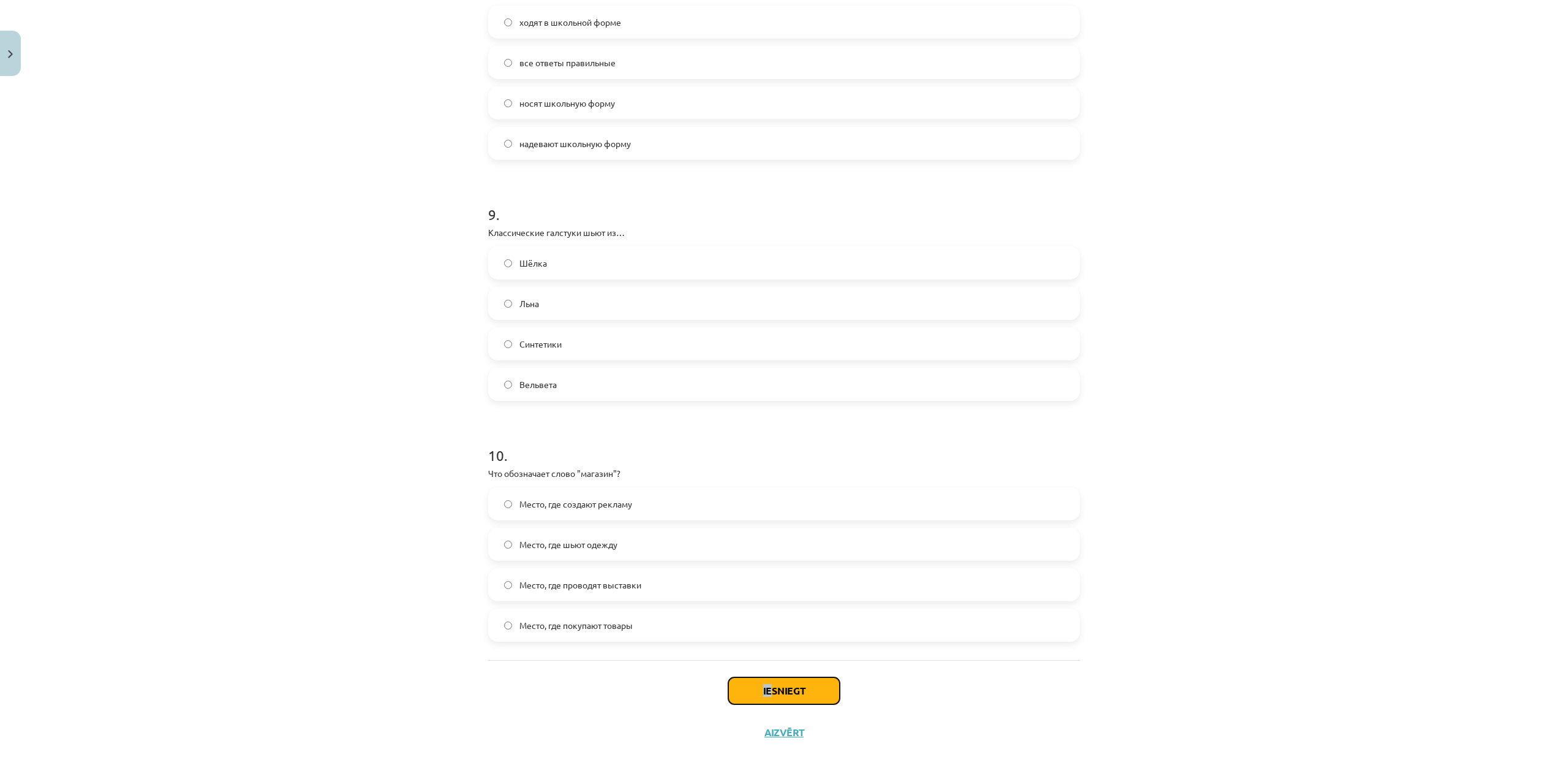
click at [811, 690] on button "Iesniegt" at bounding box center [784, 690] width 111 height 27
click at [808, 690] on button "Iesniegt" at bounding box center [784, 690] width 111 height 27
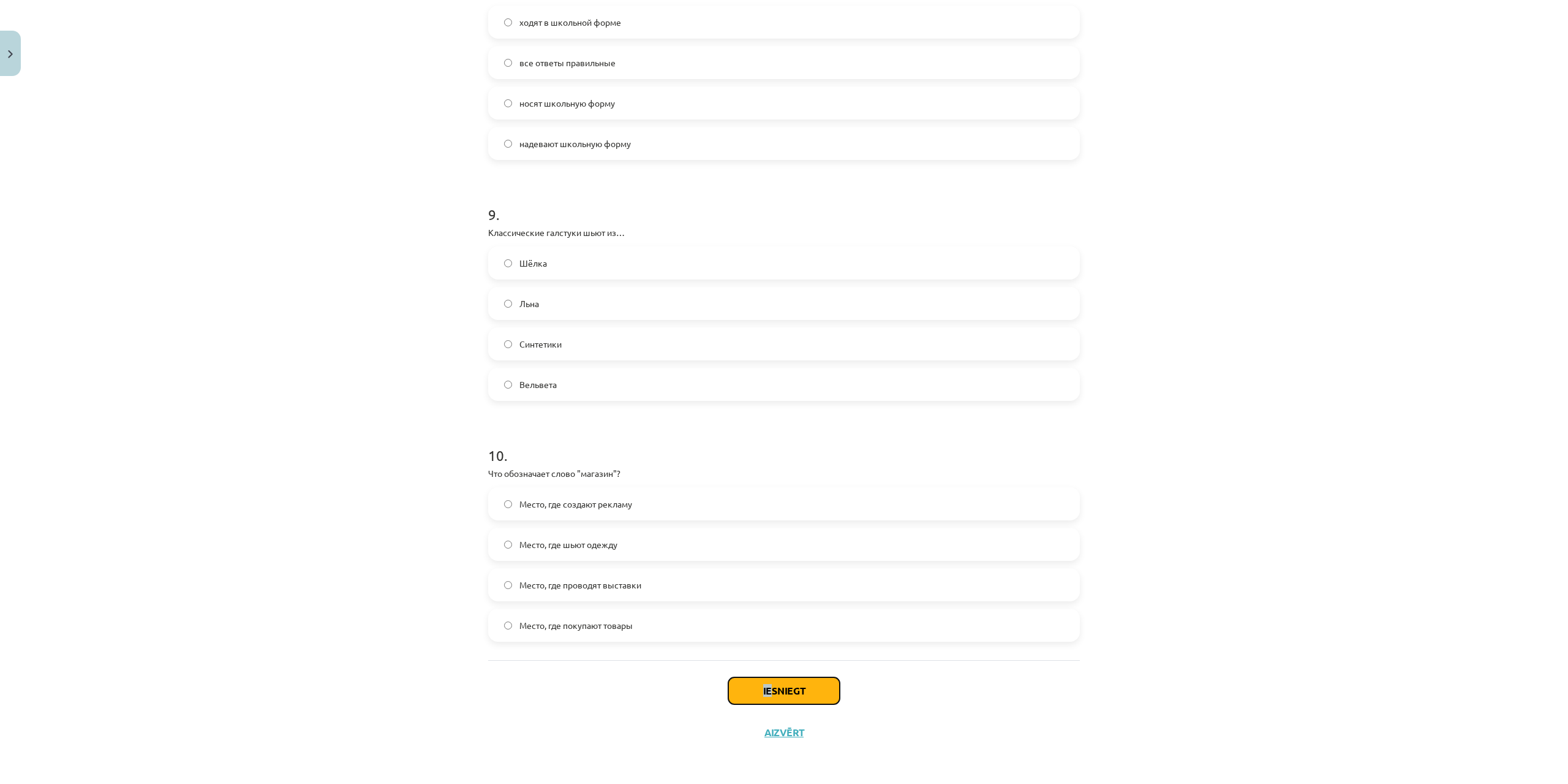
click at [817, 682] on button "Iesniegt" at bounding box center [784, 690] width 111 height 27
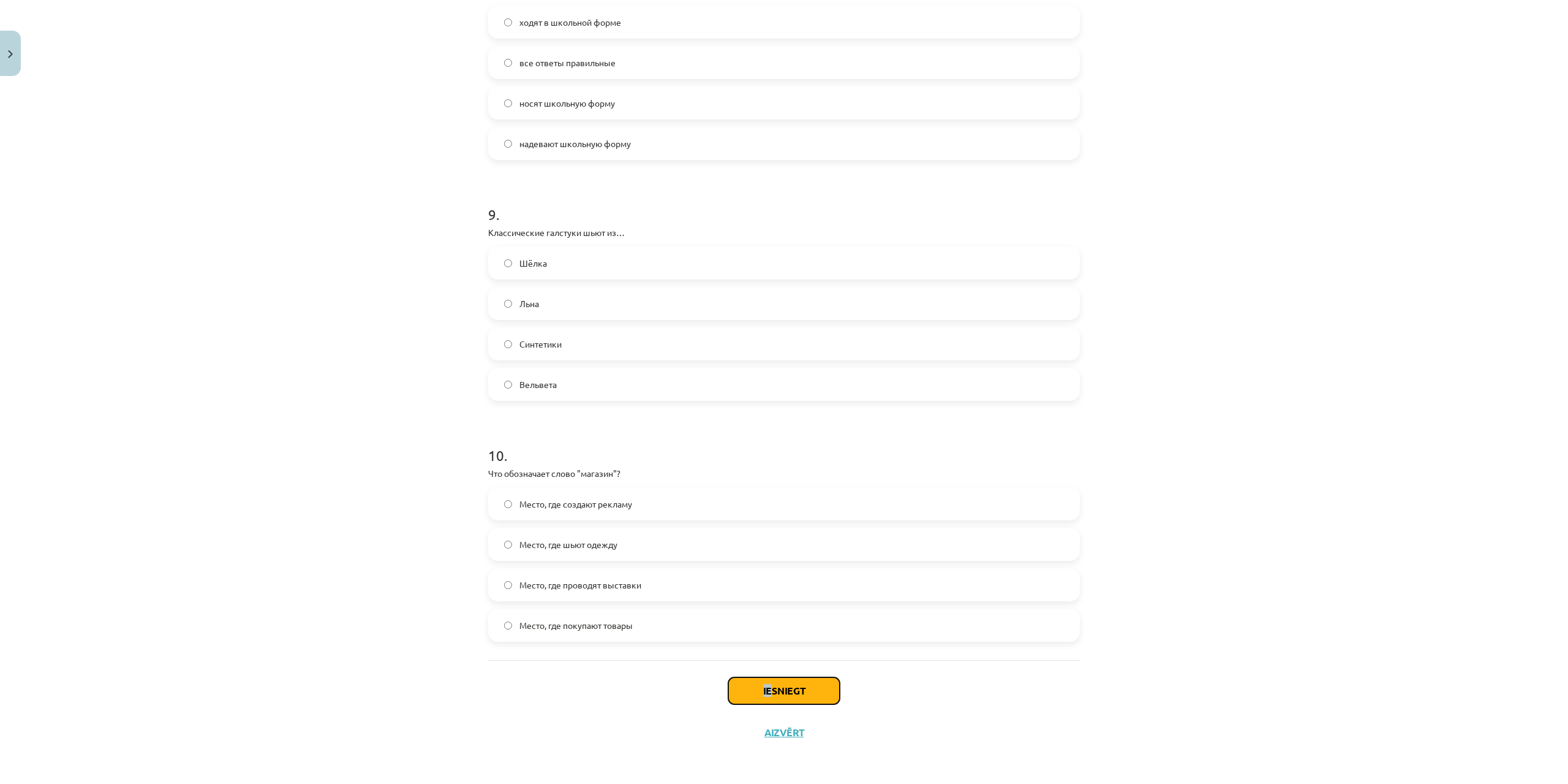
click at [798, 680] on button "Iesniegt" at bounding box center [784, 690] width 111 height 27
click at [798, 685] on button "Iesniegt" at bounding box center [784, 690] width 111 height 27
drag, startPoint x: 811, startPoint y: 655, endPoint x: 809, endPoint y: 674, distance: 19.1
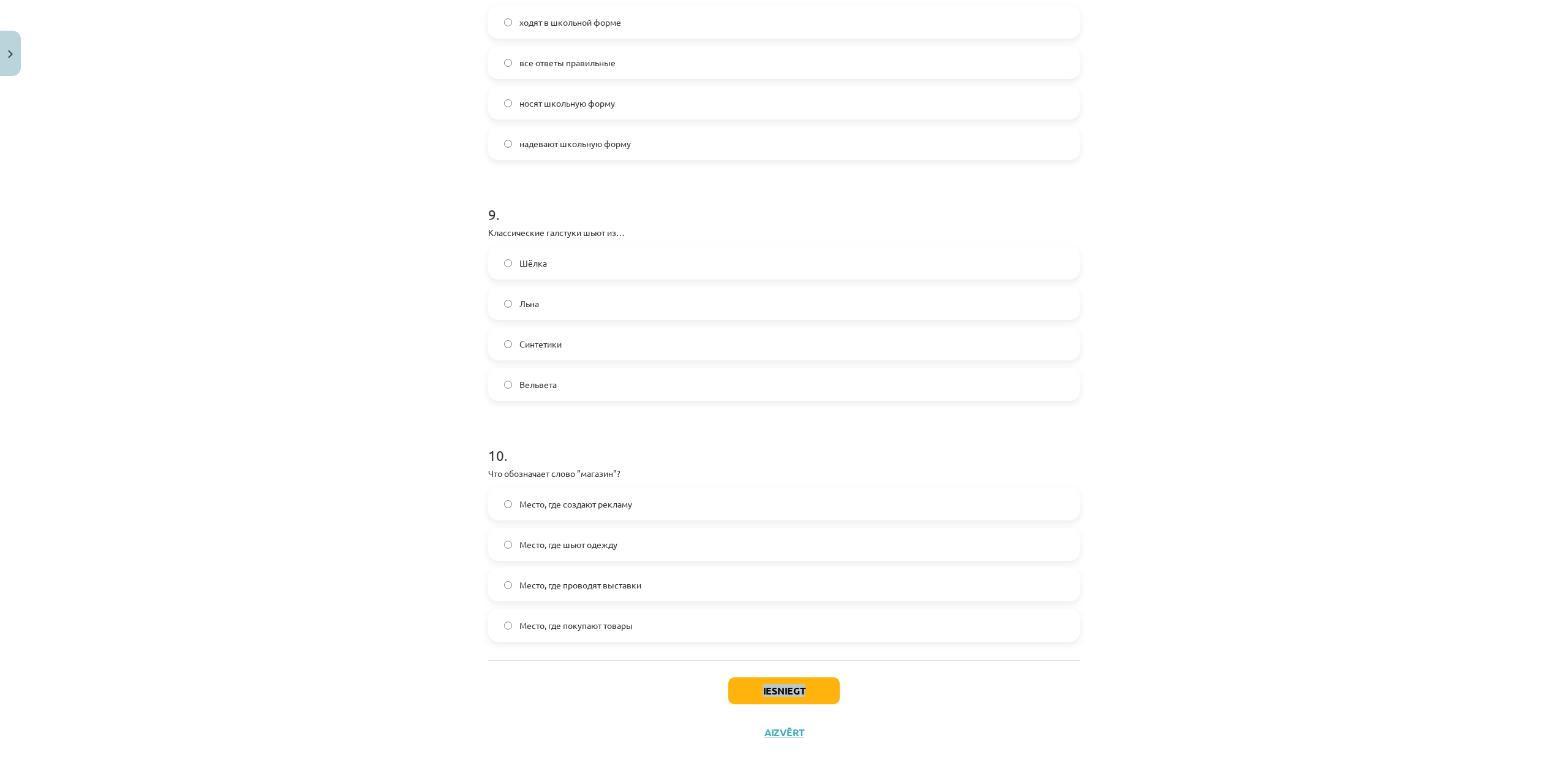
click at [806, 684] on button "Iesniegt" at bounding box center [784, 690] width 111 height 27
click at [806, 685] on button "Iesniegt" at bounding box center [784, 690] width 111 height 27
click at [830, 467] on div "10 . Что обозначает слово "магазин"? Место, где создают рекламу Место, где шьют…" at bounding box center [784, 533] width 591 height 216
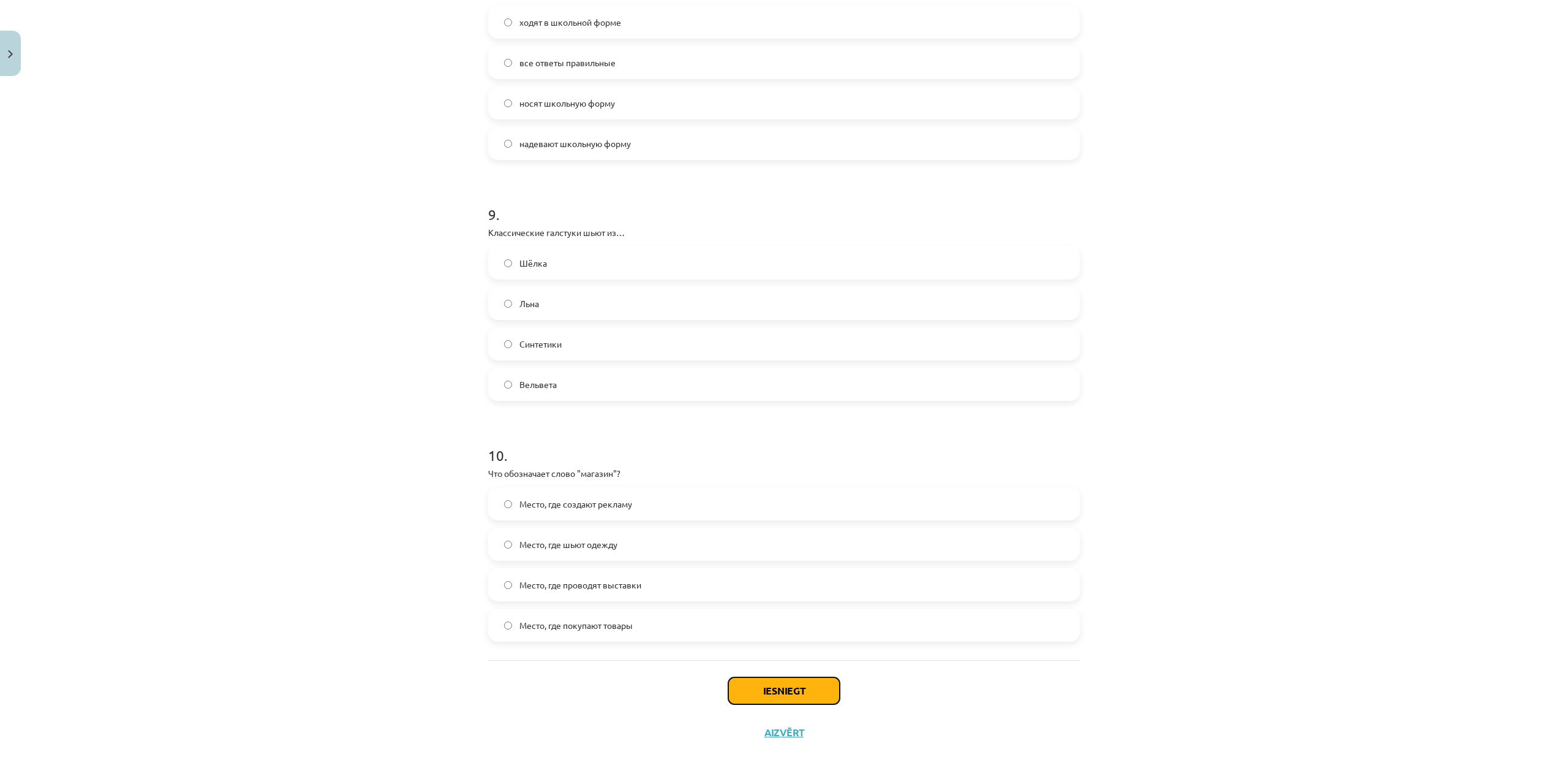
click at [765, 698] on button "Iesniegt" at bounding box center [784, 690] width 111 height 27
click at [765, 698] on button "Iesniegt" at bounding box center [784, 690] width 111 height 27
click at [811, 681] on button "Iesniegt" at bounding box center [784, 690] width 111 height 27
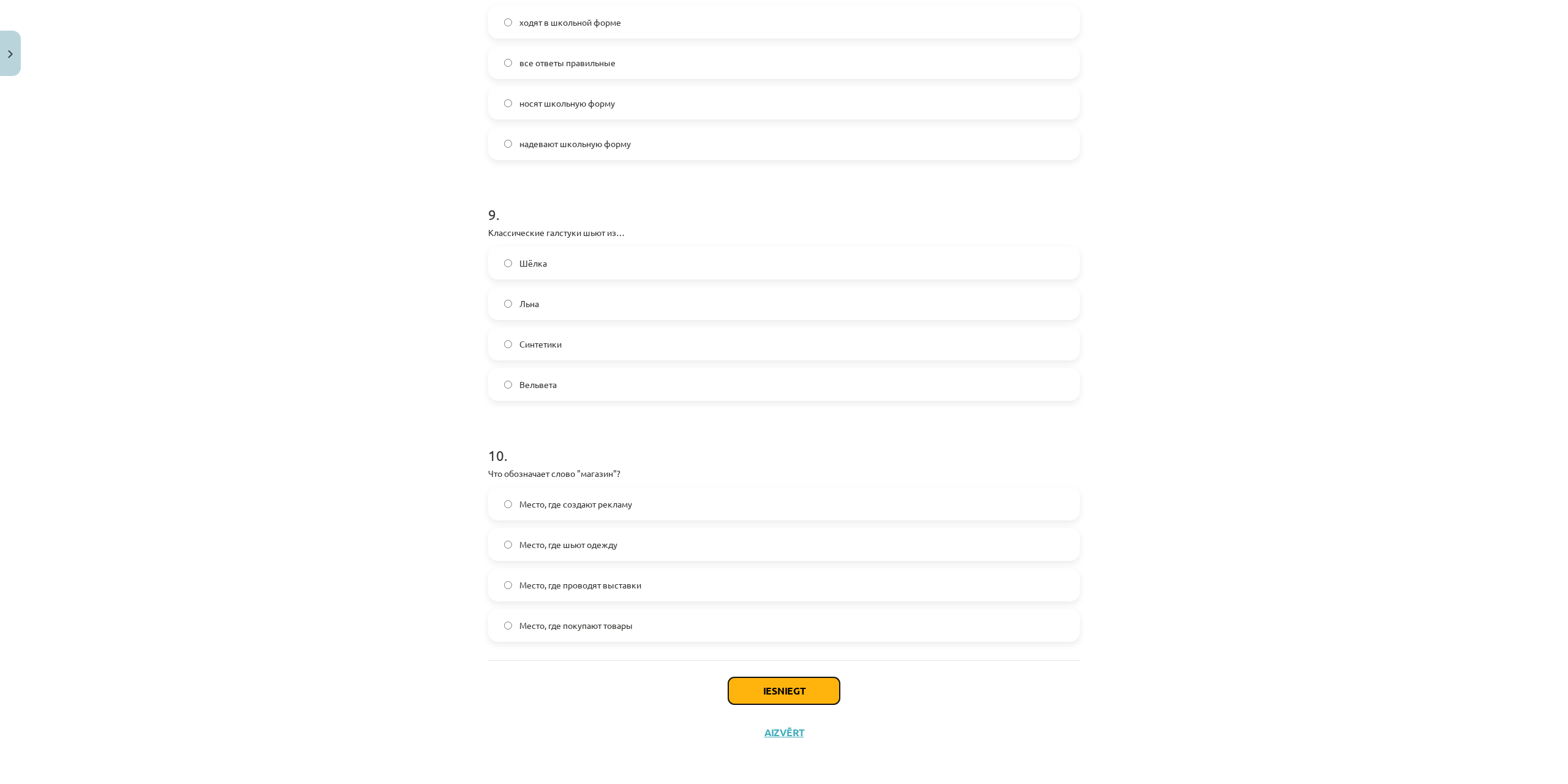
click at [811, 681] on button "Iesniegt" at bounding box center [784, 690] width 111 height 27
click at [811, 681] on button "Iesniegt" at bounding box center [784, 690] width 111 height 27
click at [811, 684] on button "Iesniegt" at bounding box center [784, 690] width 111 height 27
click at [789, 731] on button "Aizvērt" at bounding box center [784, 732] width 47 height 12
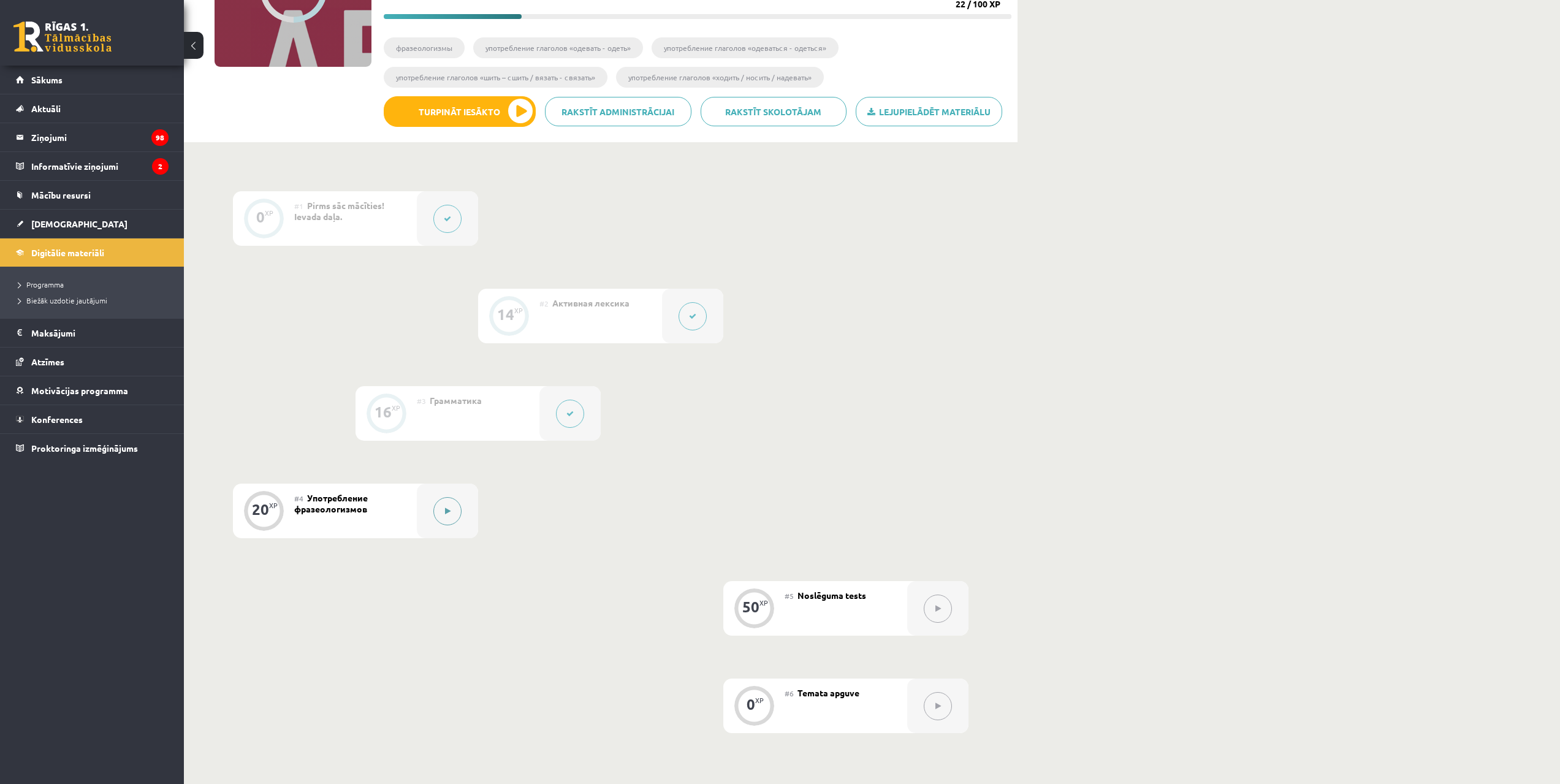
click at [445, 508] on icon at bounding box center [448, 511] width 6 height 7
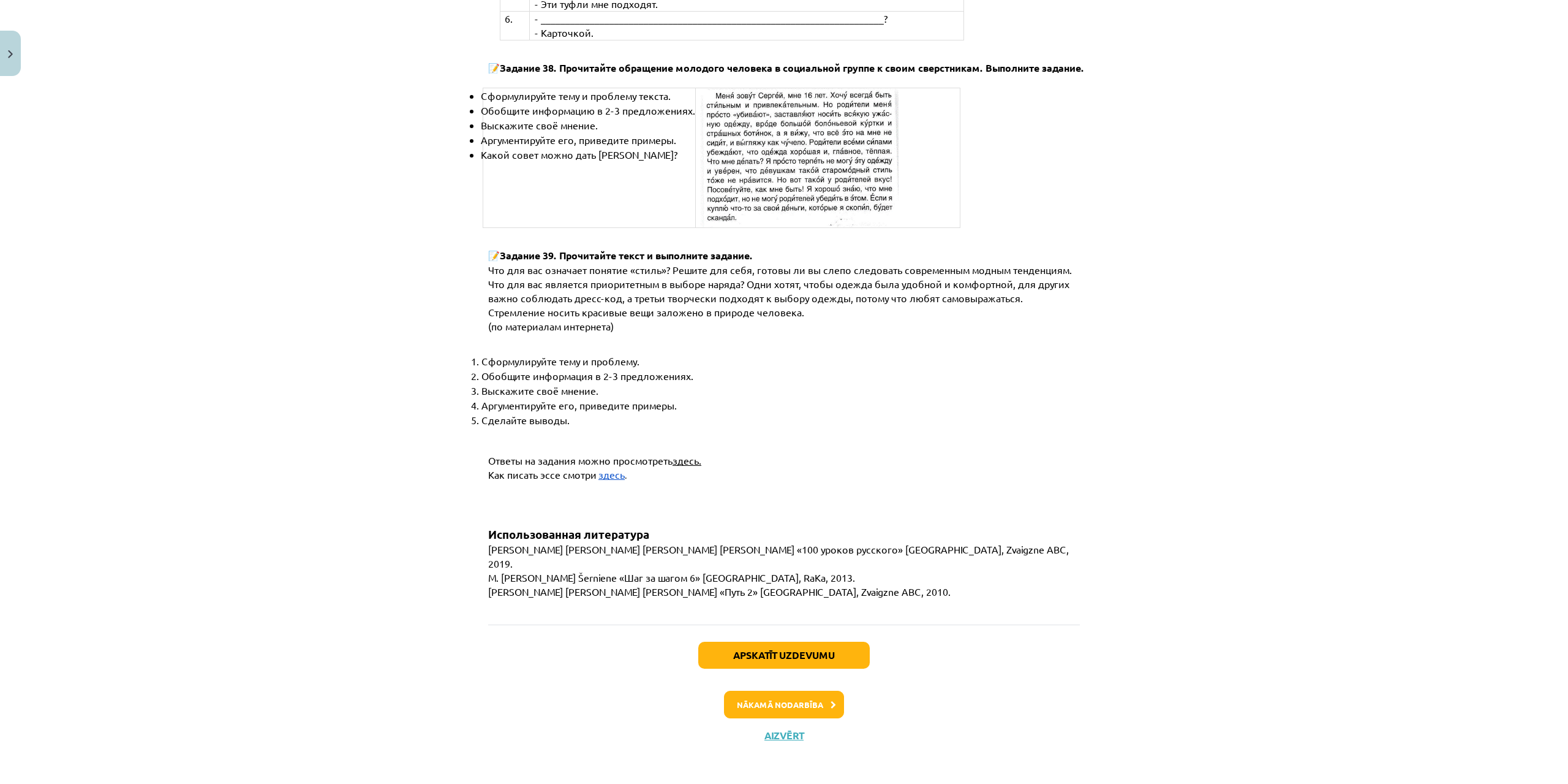
scroll to position [4443, 0]
click at [799, 704] on button "Nākamā nodarbība" at bounding box center [784, 704] width 120 height 29
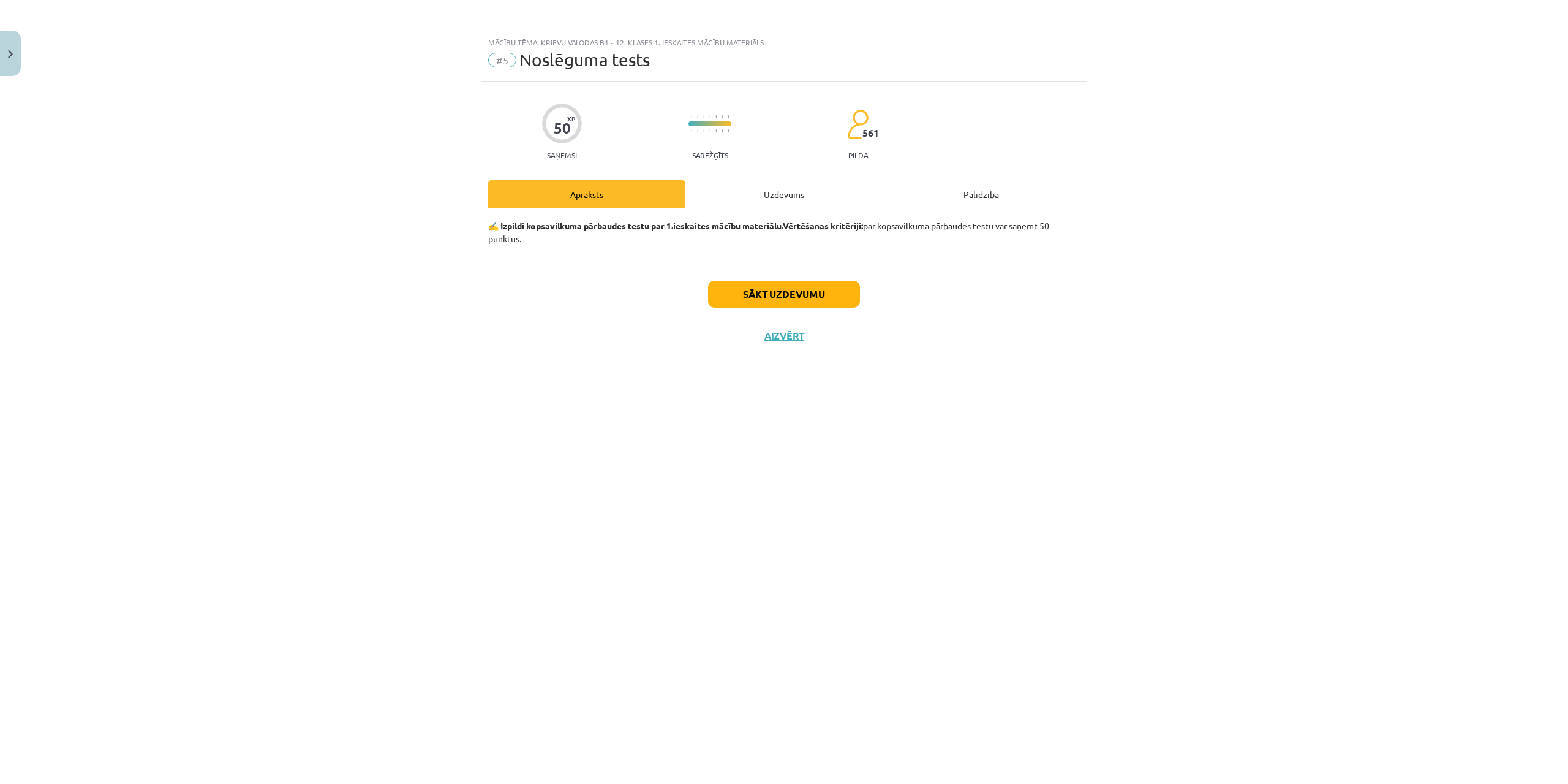
scroll to position [0, 0]
click at [753, 288] on button "Sākt uzdevumu" at bounding box center [784, 294] width 152 height 27
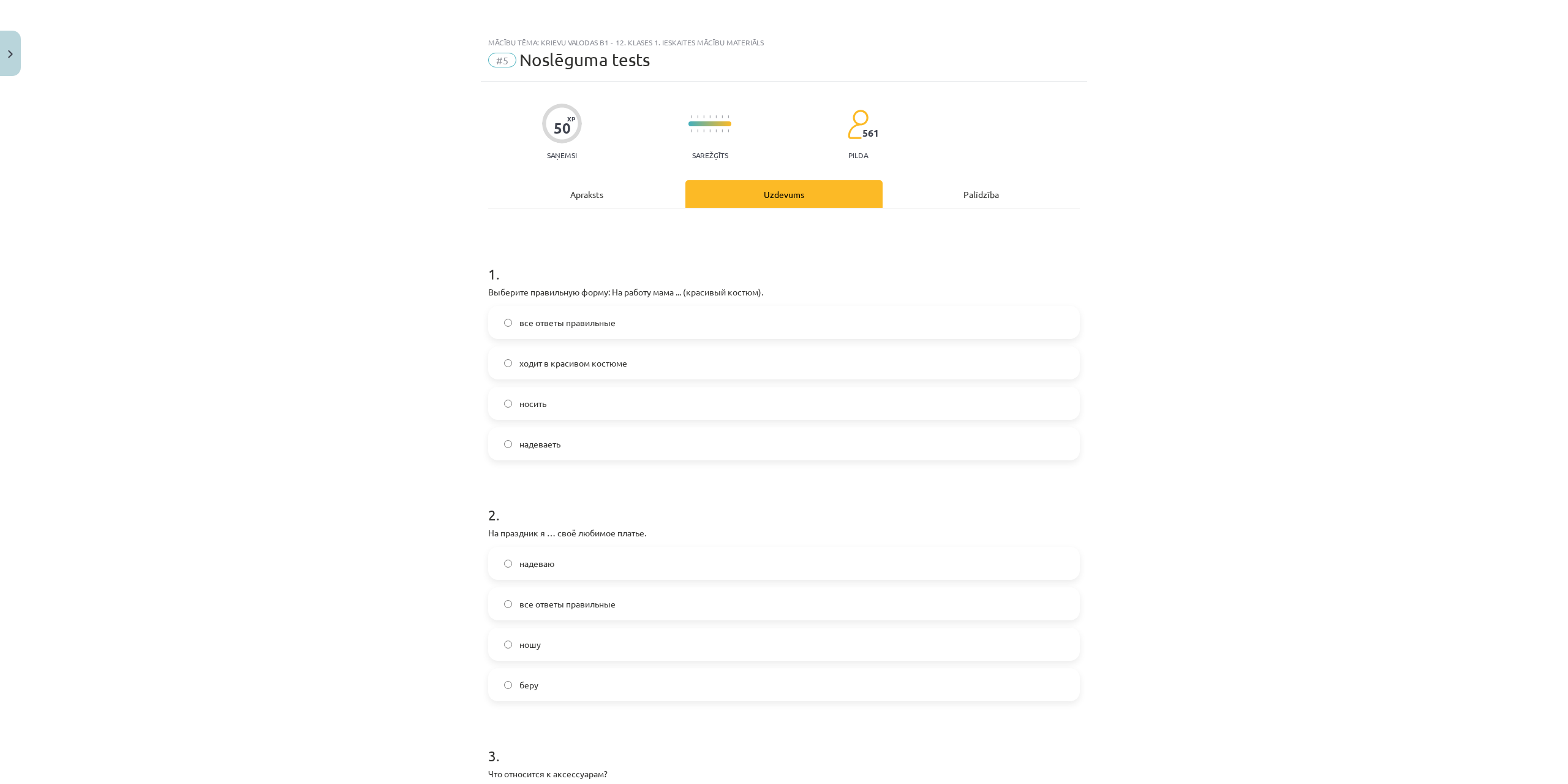
click at [546, 363] on span "ходит в красивом костюме" at bounding box center [573, 363] width 107 height 13
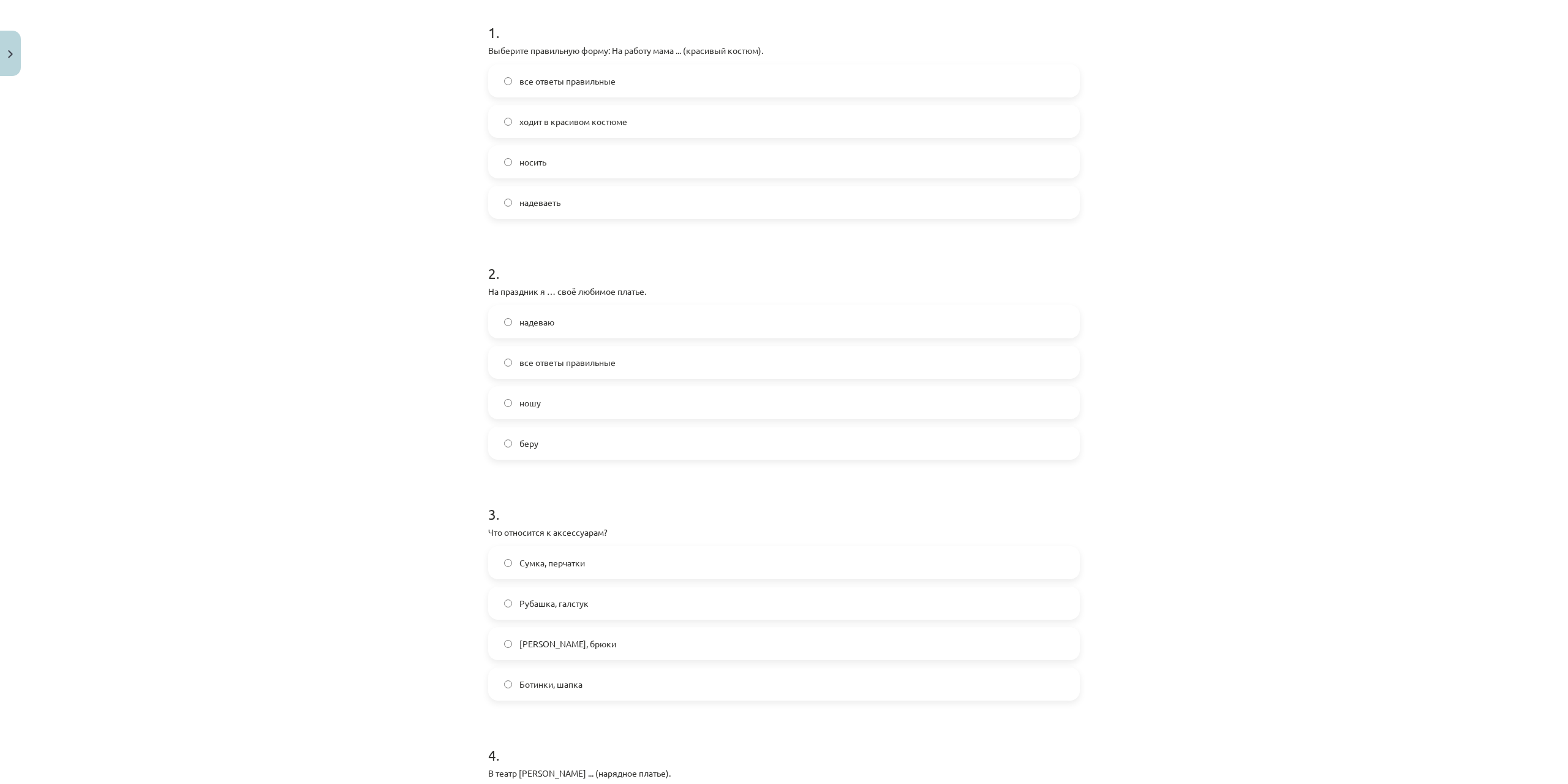
scroll to position [245, 0]
click at [575, 554] on span "Сумка, перчатки" at bounding box center [553, 559] width 66 height 13
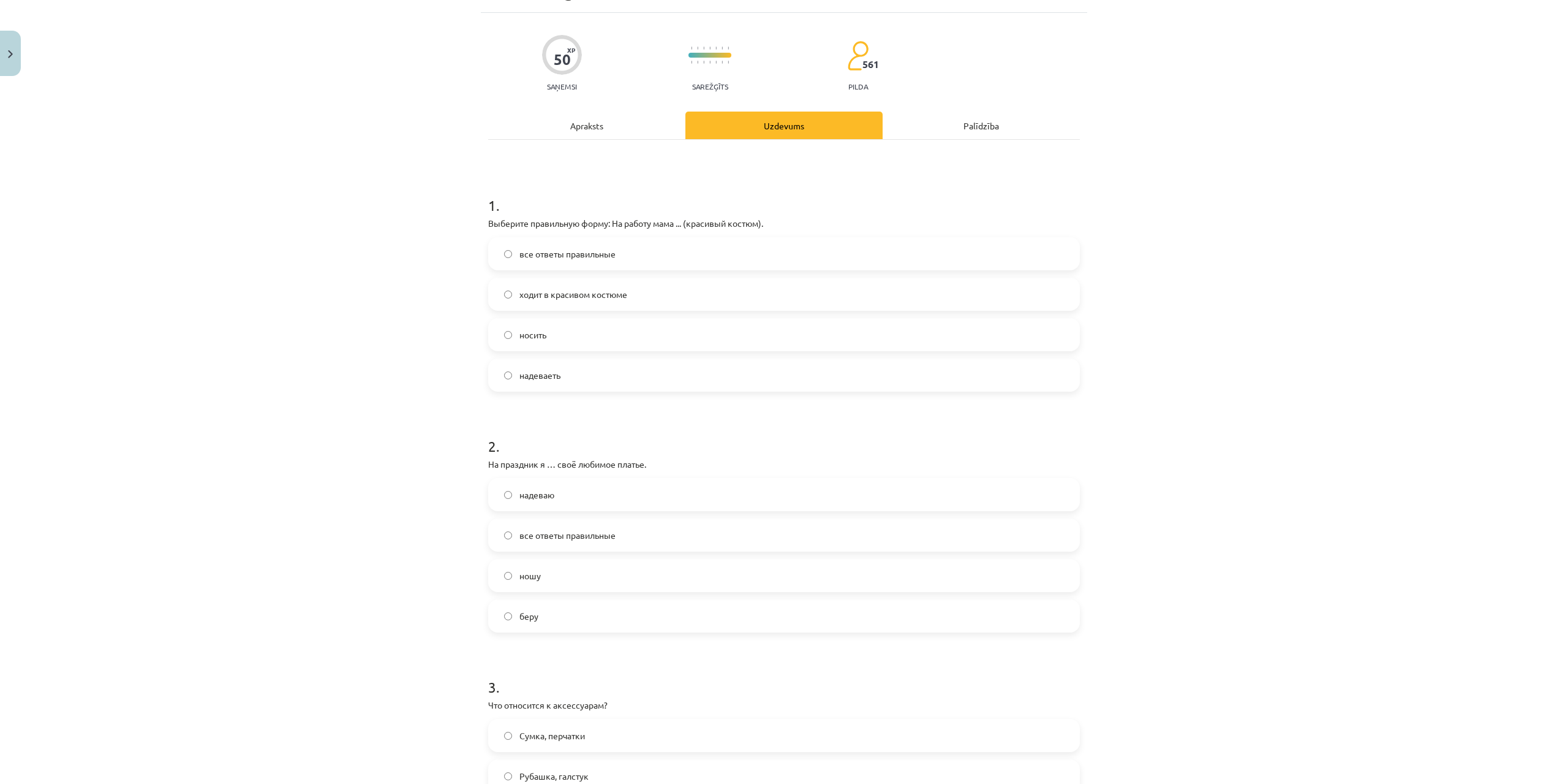
scroll to position [61, 0]
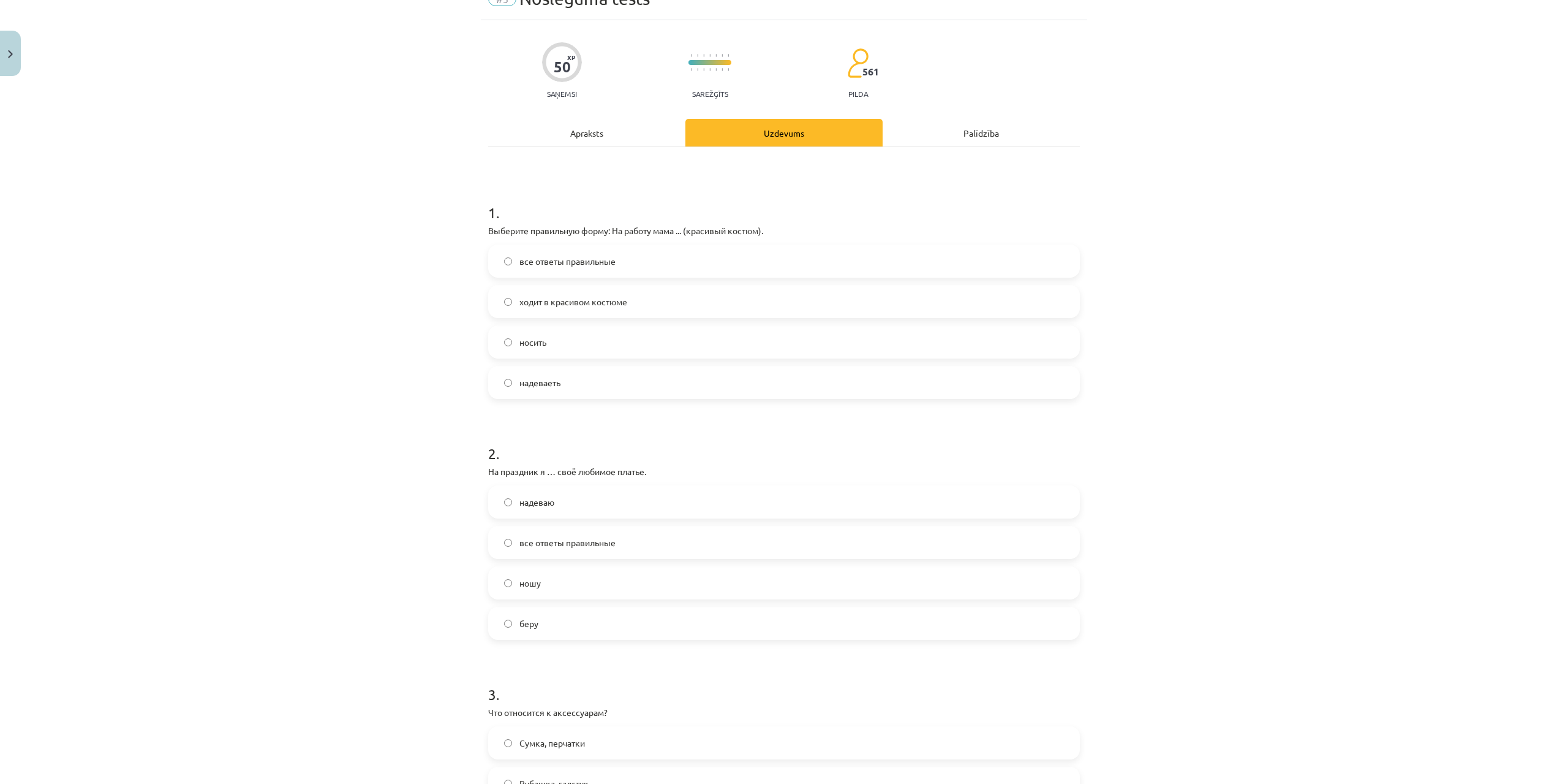
click at [548, 489] on label "надеваю" at bounding box center [784, 502] width 589 height 31
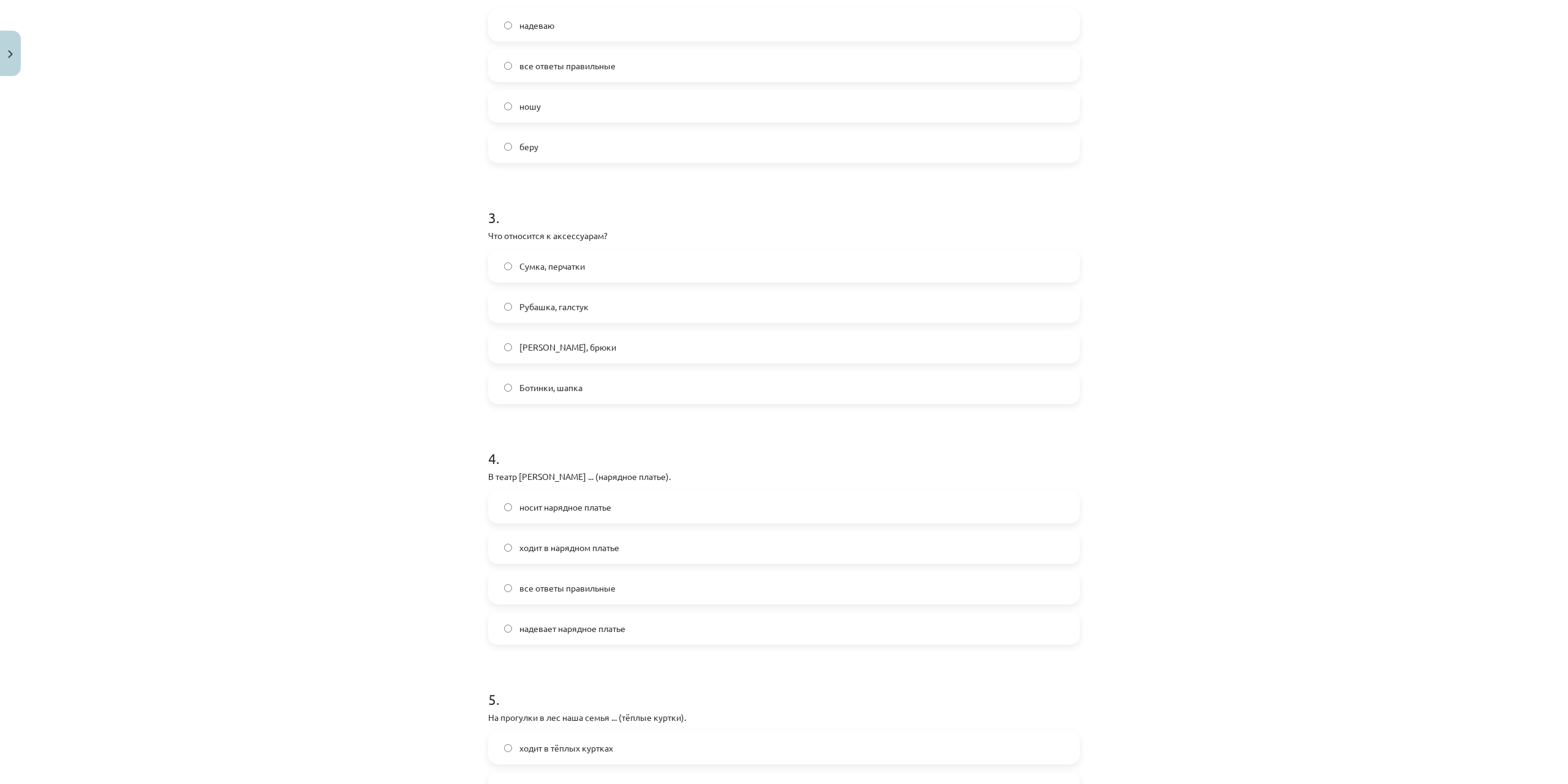
scroll to position [551, 0]
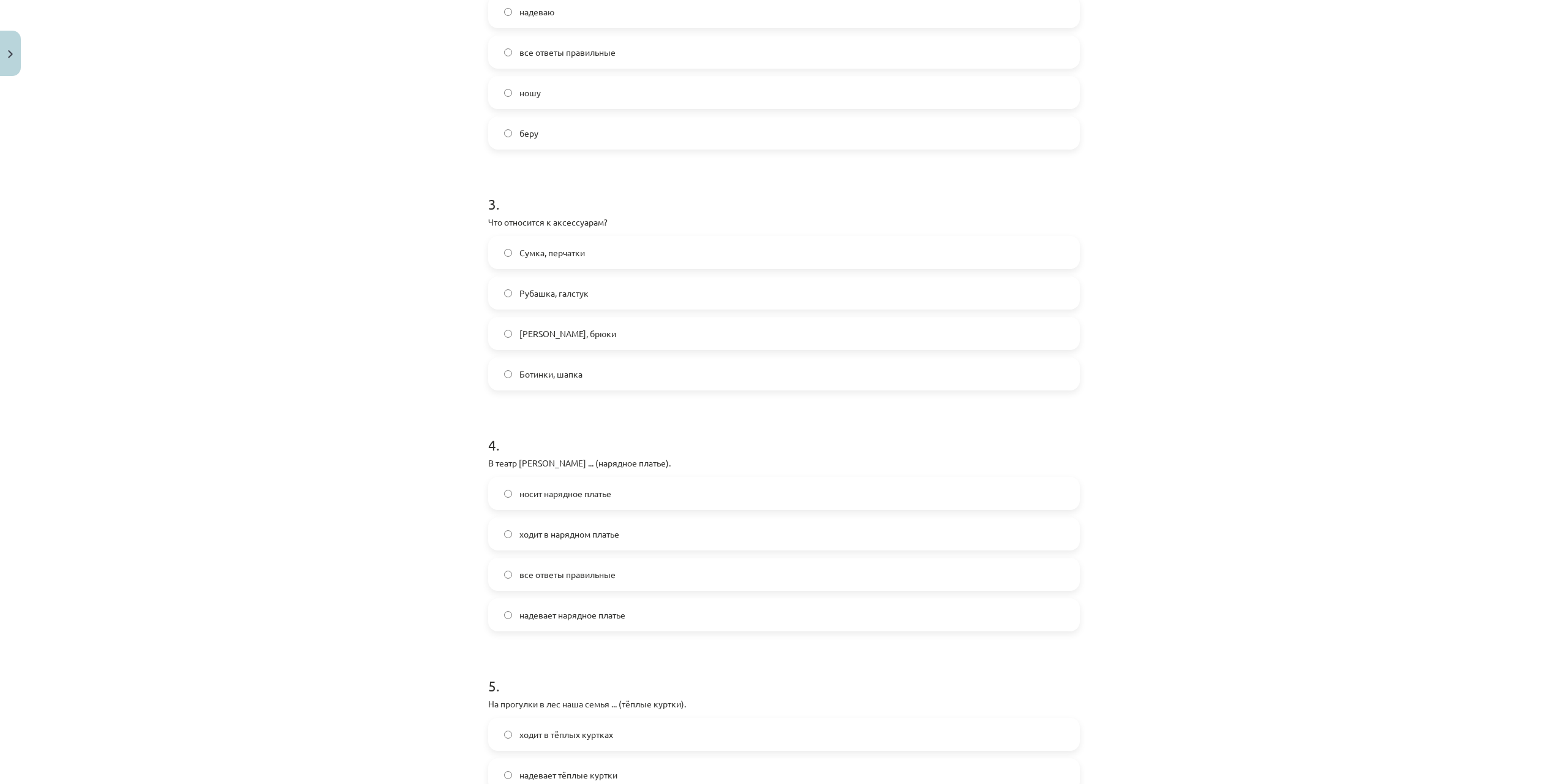
click at [561, 618] on span "надевает нарядное платье" at bounding box center [572, 615] width 106 height 13
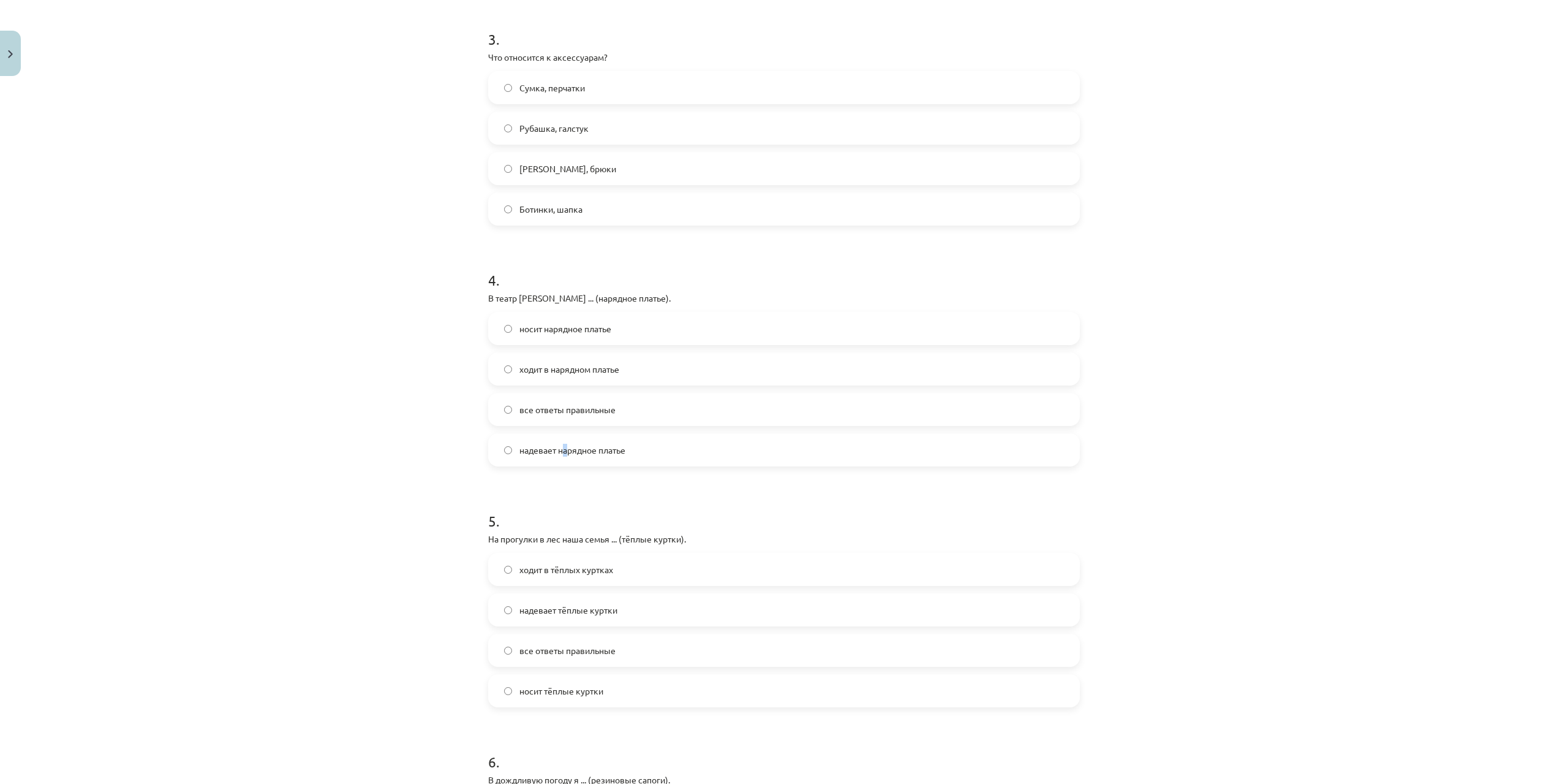
scroll to position [796, 0]
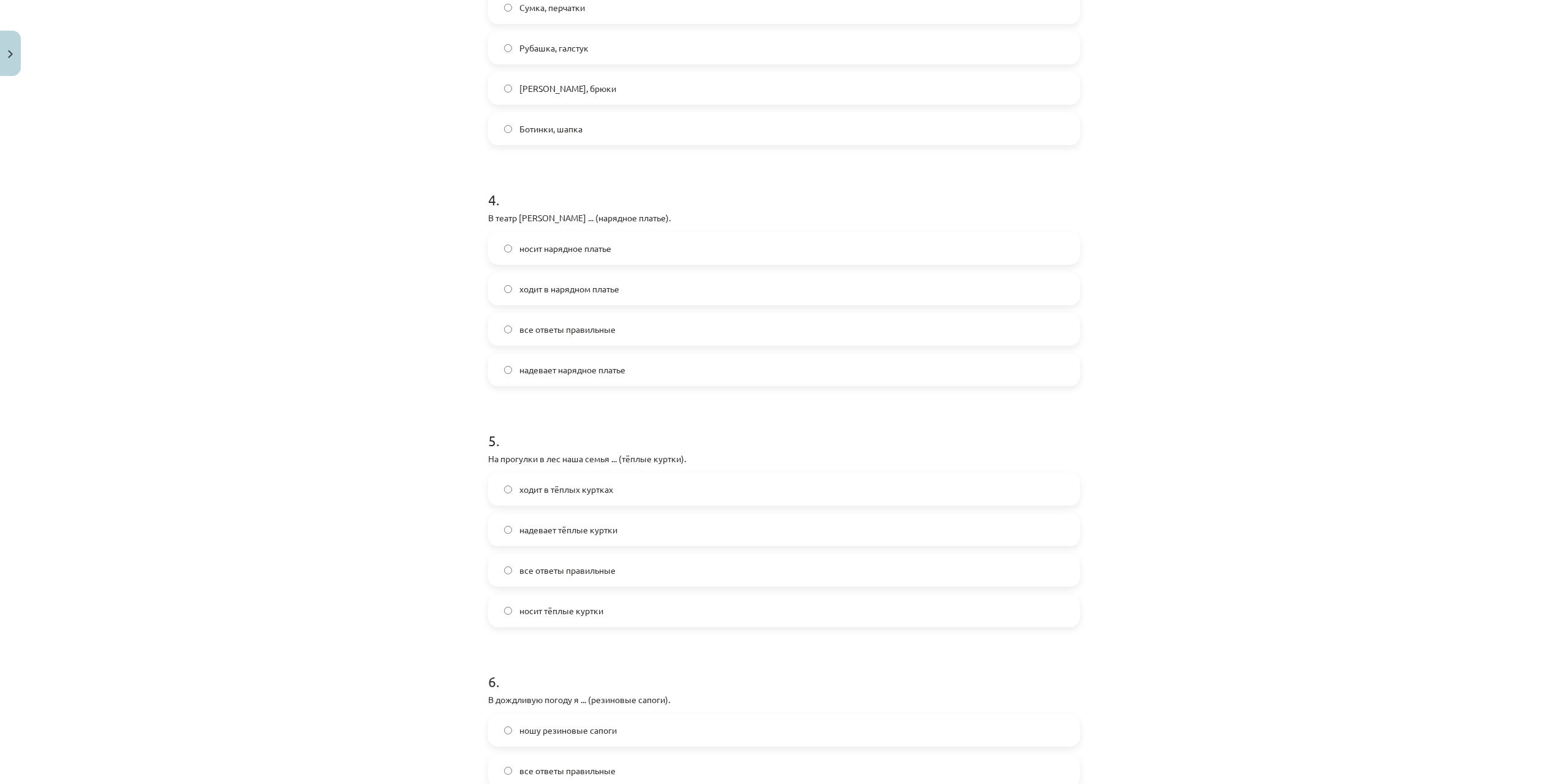
click at [515, 377] on label "надевает нарядное платье" at bounding box center [784, 369] width 589 height 31
click at [600, 493] on span "ходит в тёплых куртках" at bounding box center [567, 489] width 94 height 13
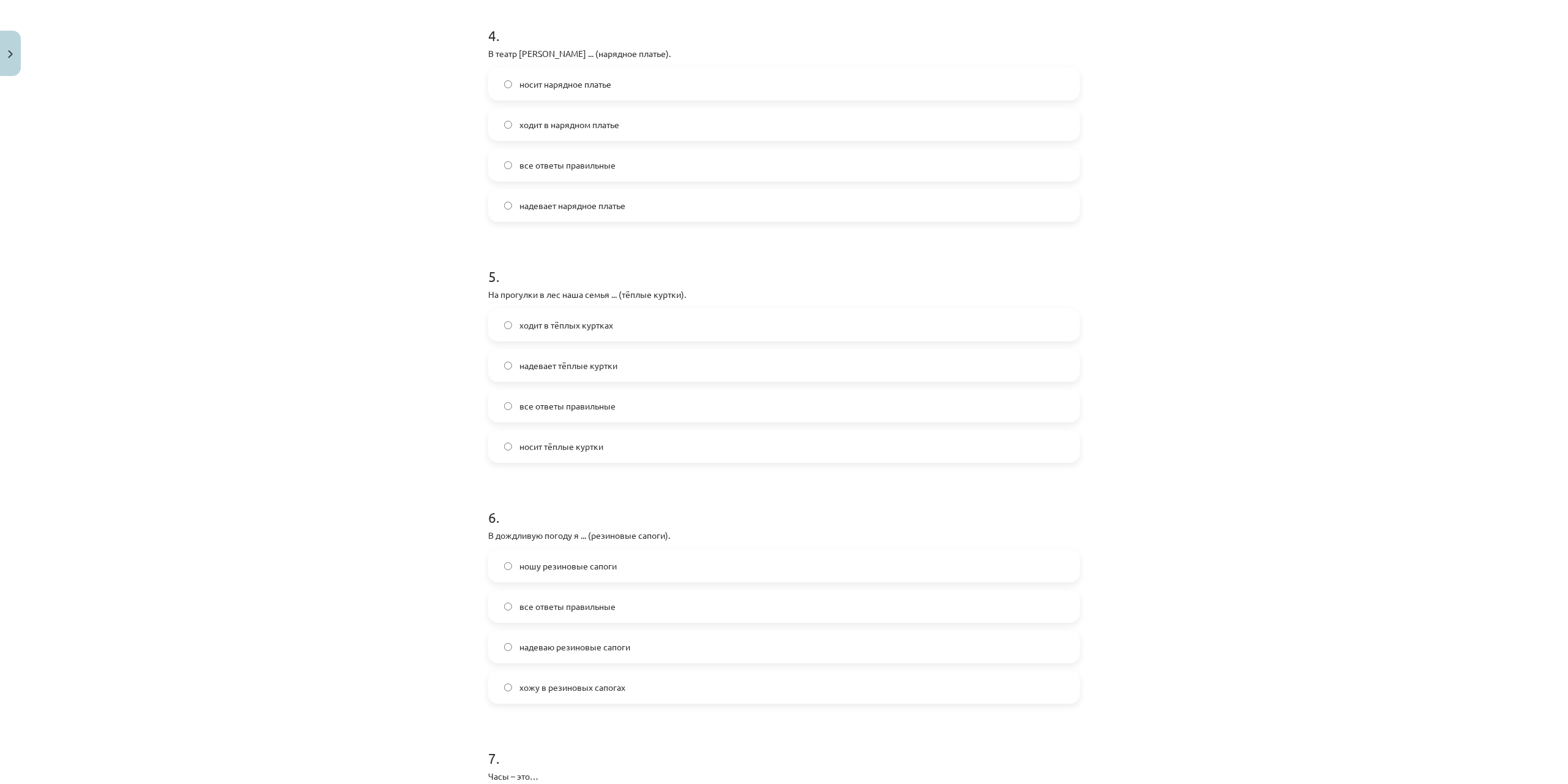
scroll to position [1041, 0]
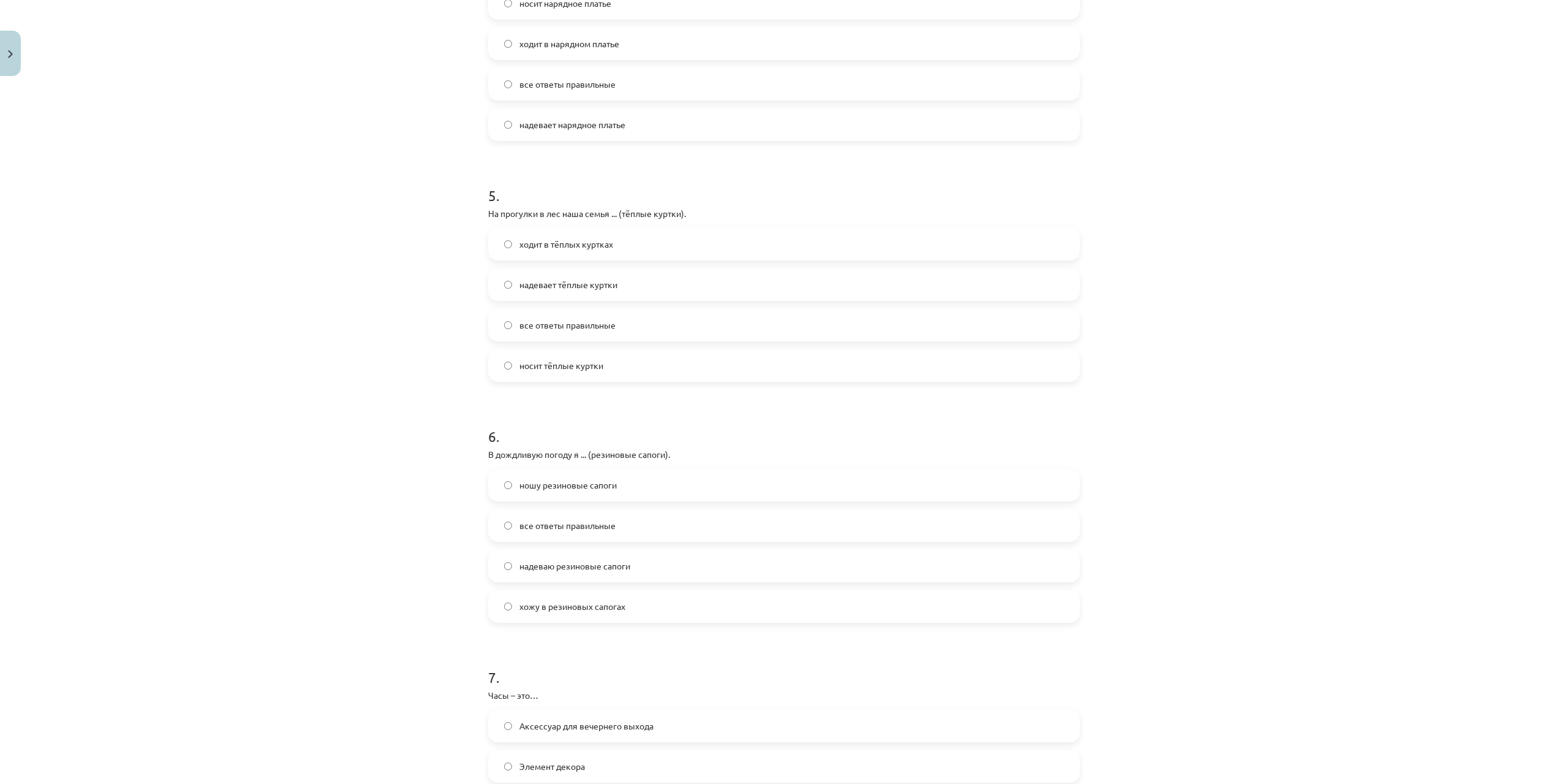
click at [561, 508] on div "ношу резиновые сапоги все ответы правильные надеваю резиновые сапоги хожу в рез…" at bounding box center [784, 545] width 591 height 154
click at [558, 525] on span "все ответы правильные" at bounding box center [568, 526] width 96 height 13
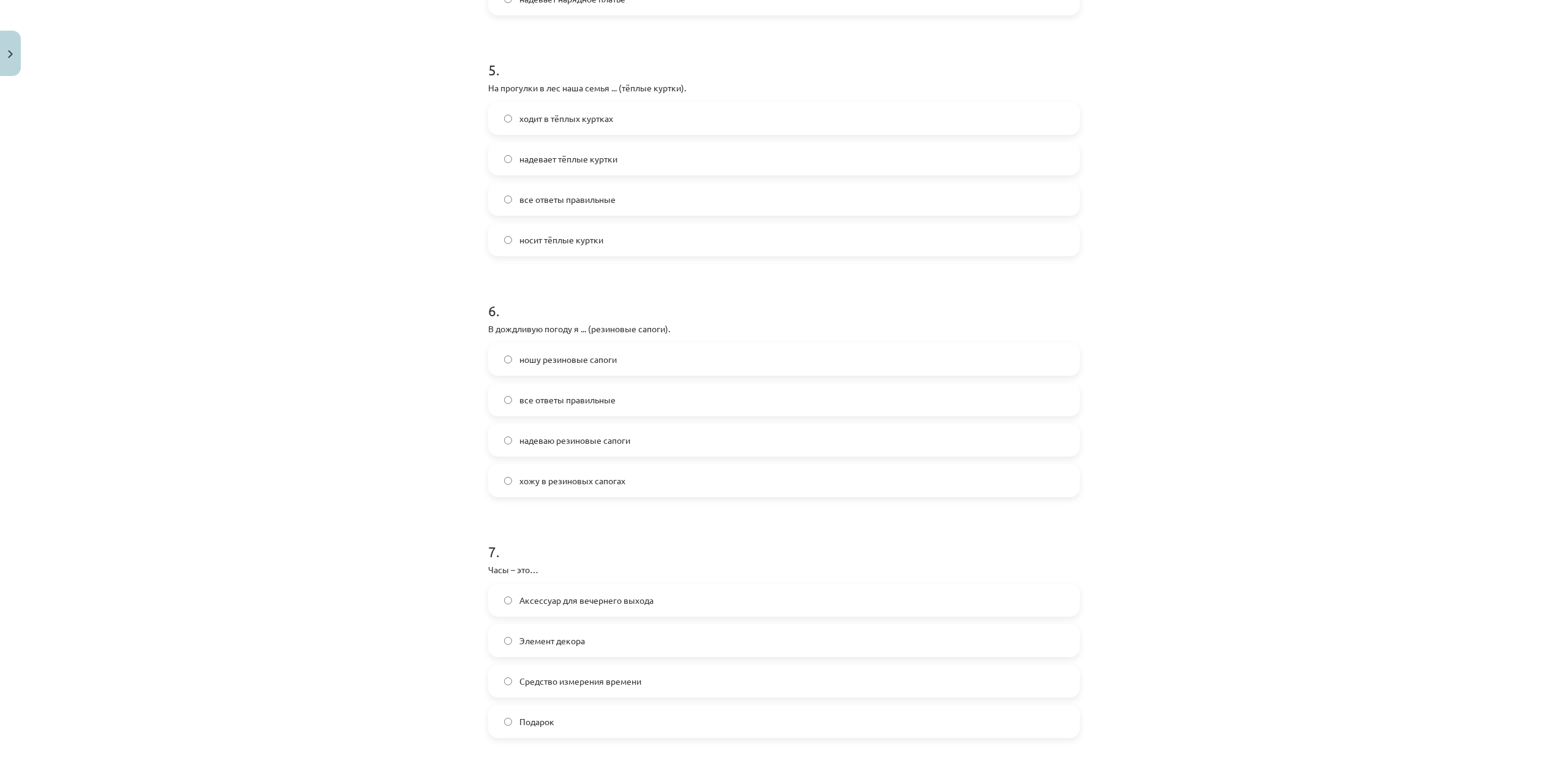
scroll to position [1226, 0]
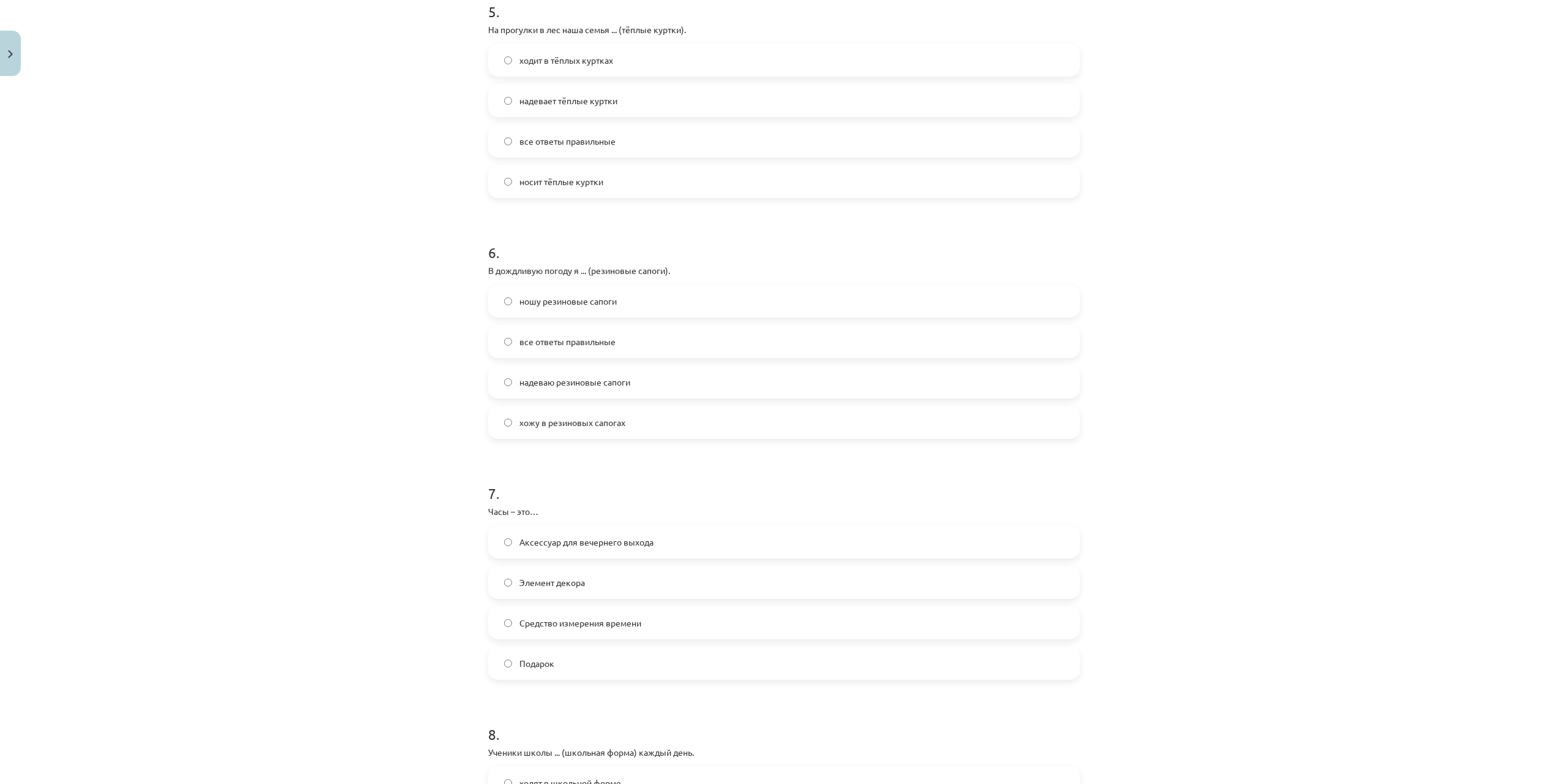
click at [540, 622] on span "Средство измерения времени" at bounding box center [580, 623] width 122 height 13
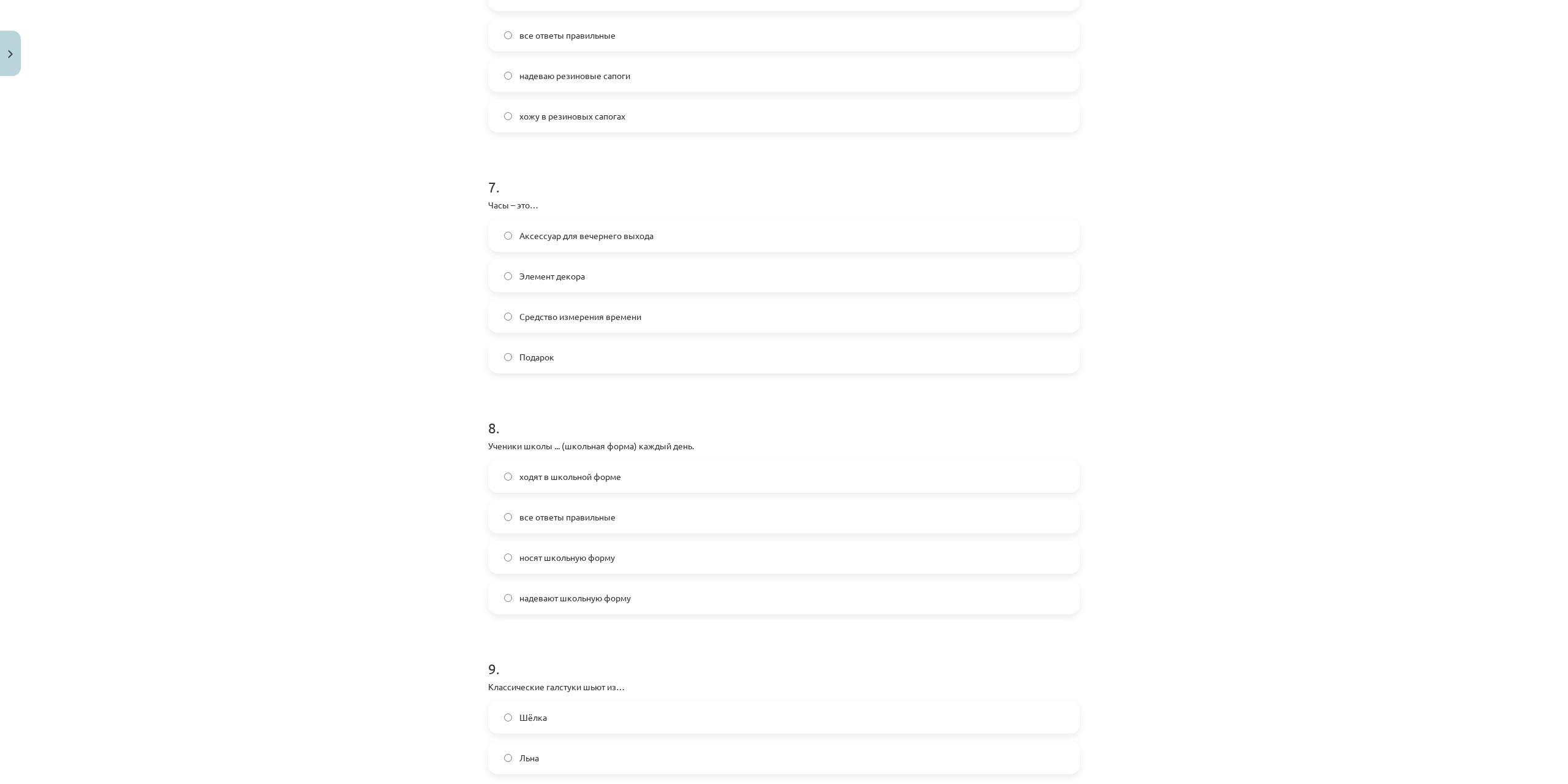
click at [509, 555] on label "носят школьную форму" at bounding box center [784, 557] width 589 height 31
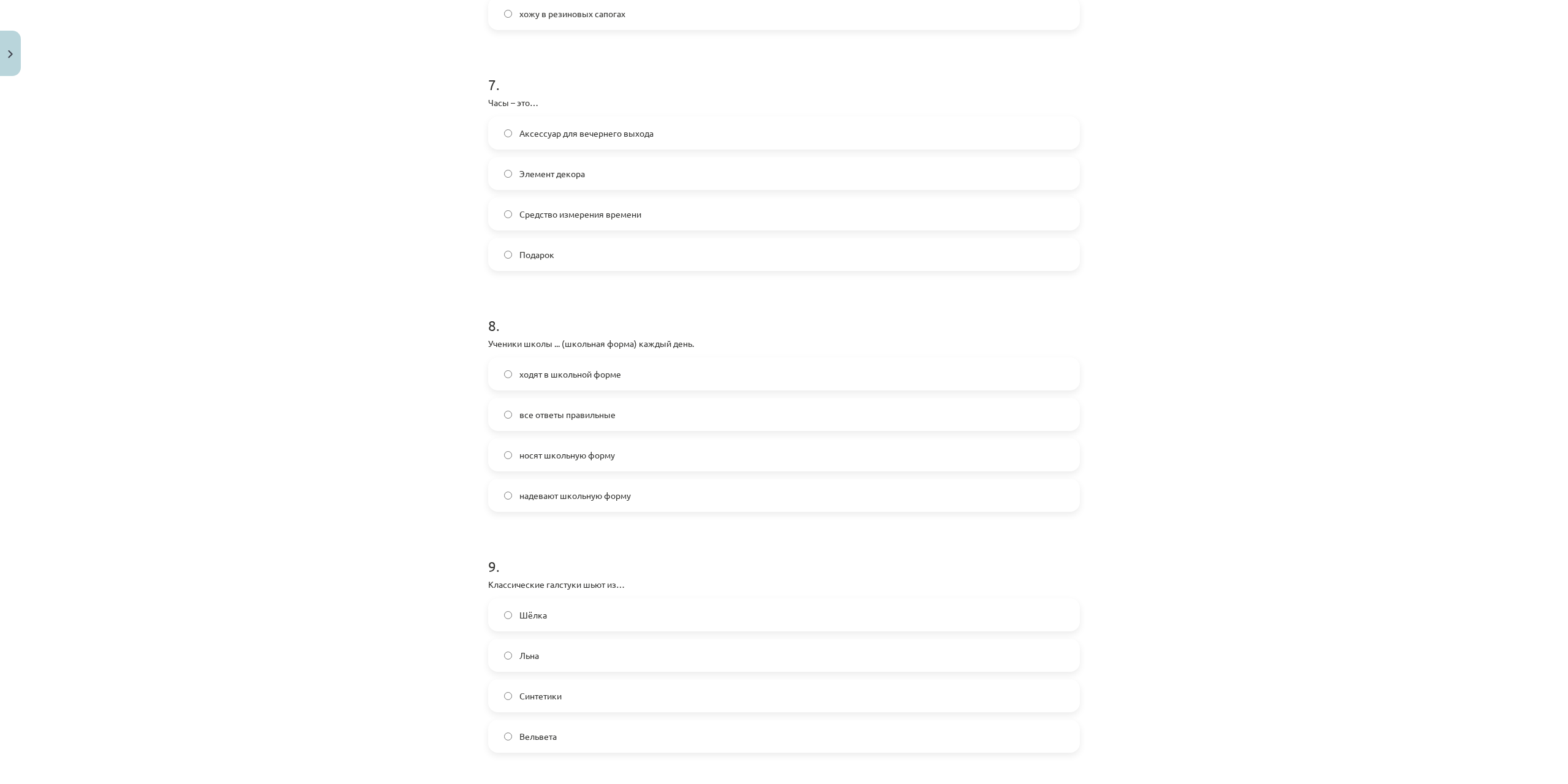
scroll to position [1654, 0]
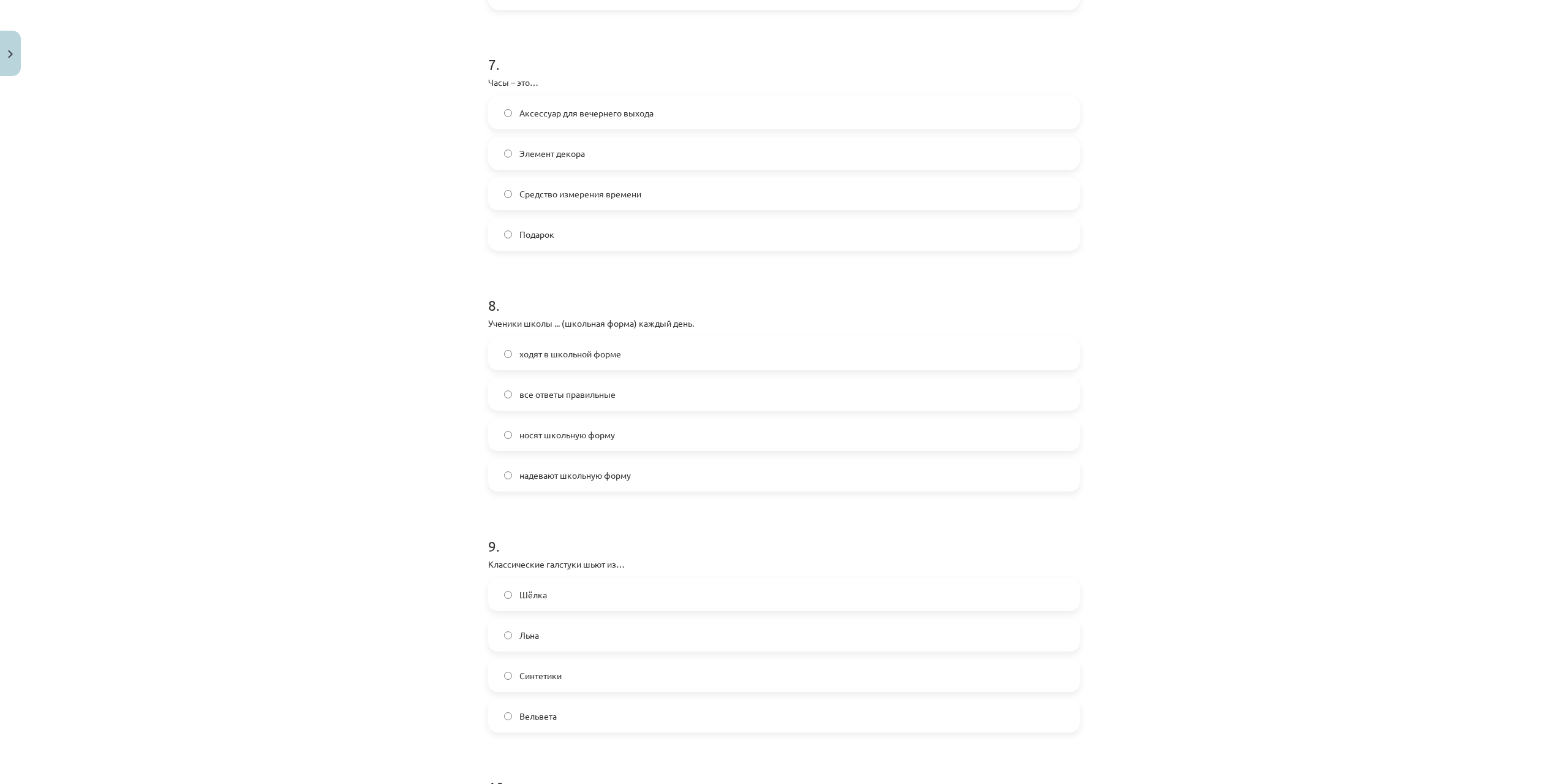
click at [533, 592] on span "Шёлка" at bounding box center [534, 595] width 28 height 13
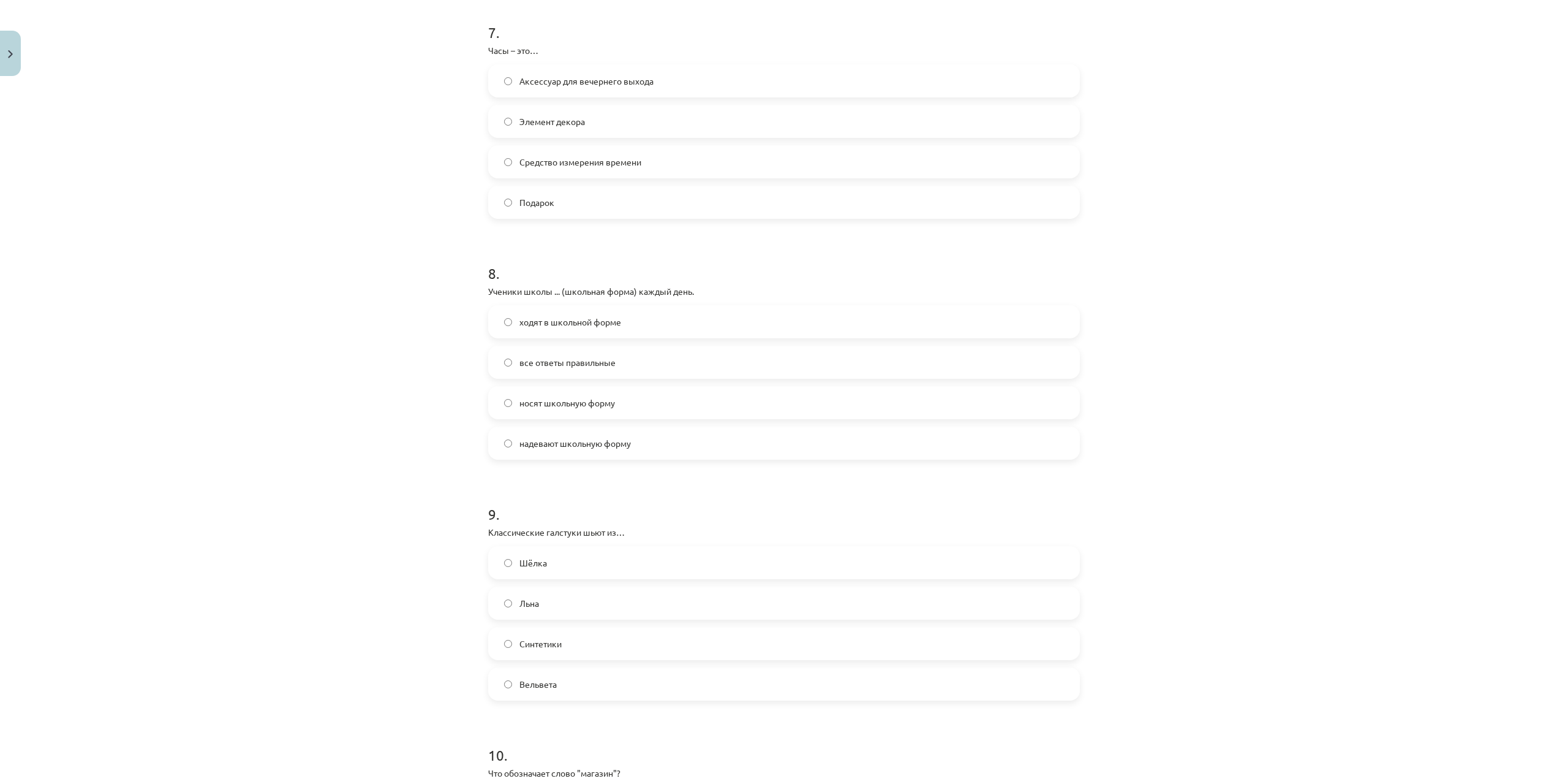
scroll to position [1899, 0]
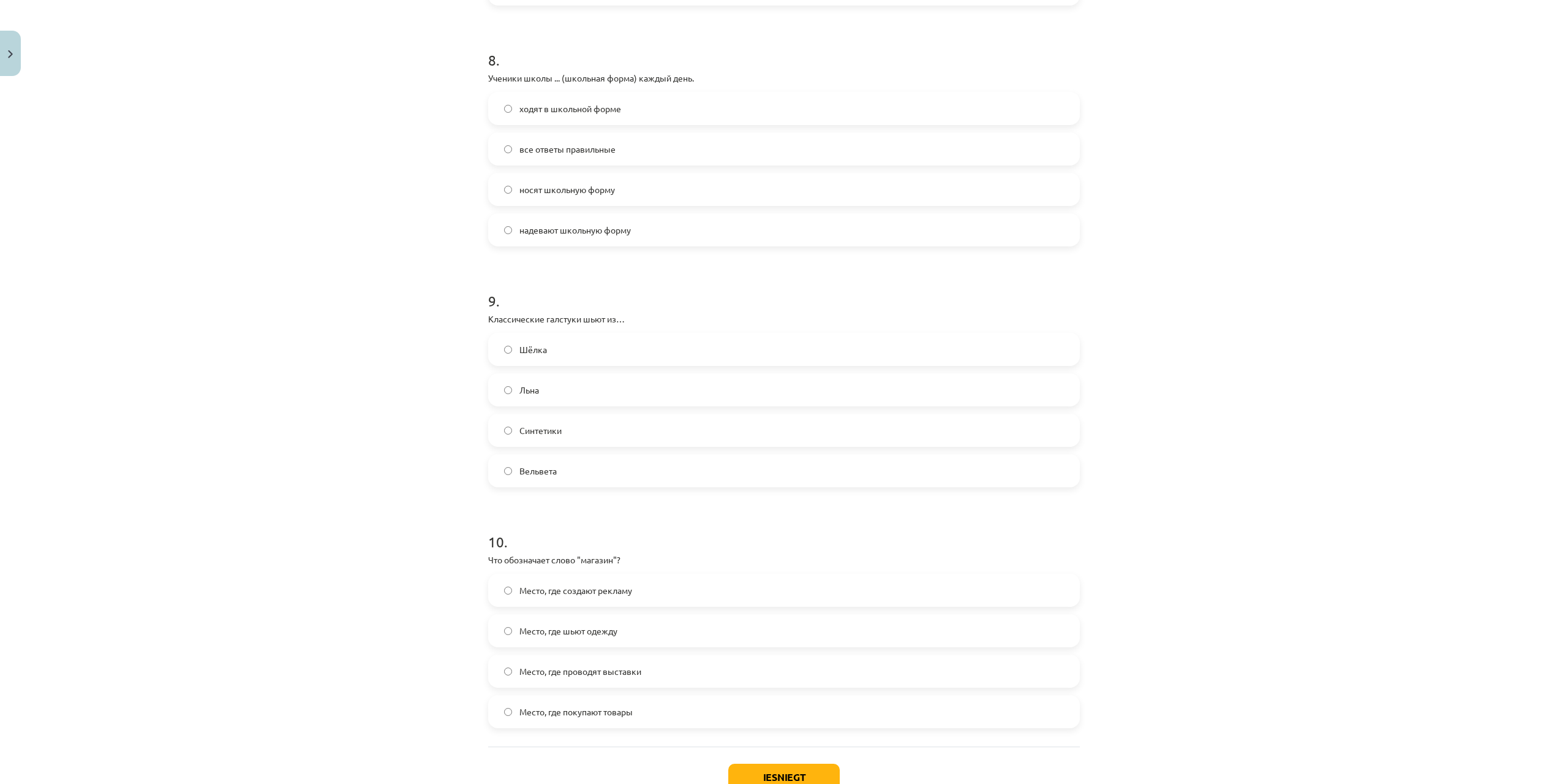
click at [546, 707] on span "Место, где покупают товары" at bounding box center [576, 712] width 113 height 13
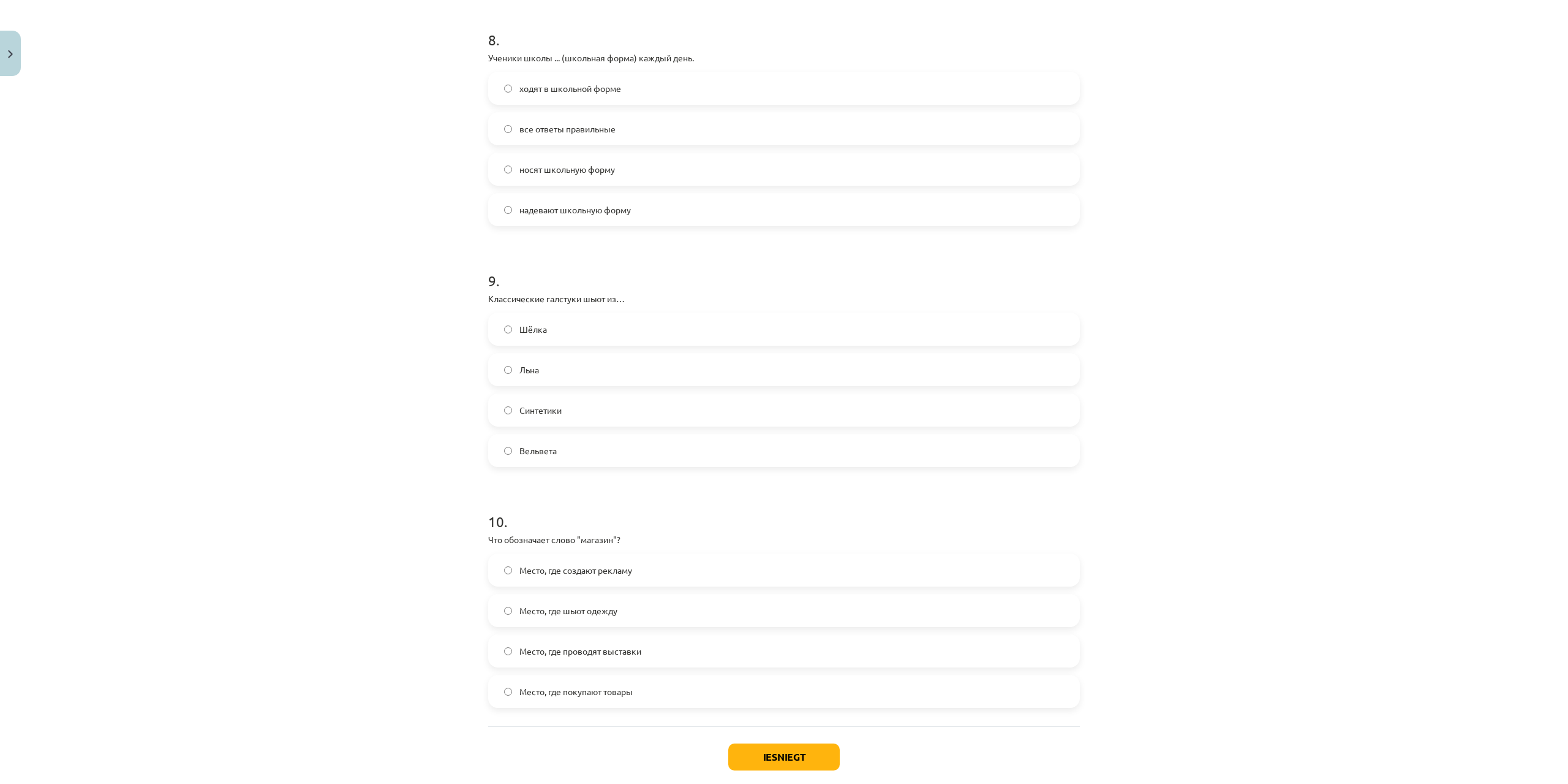
scroll to position [1986, 0]
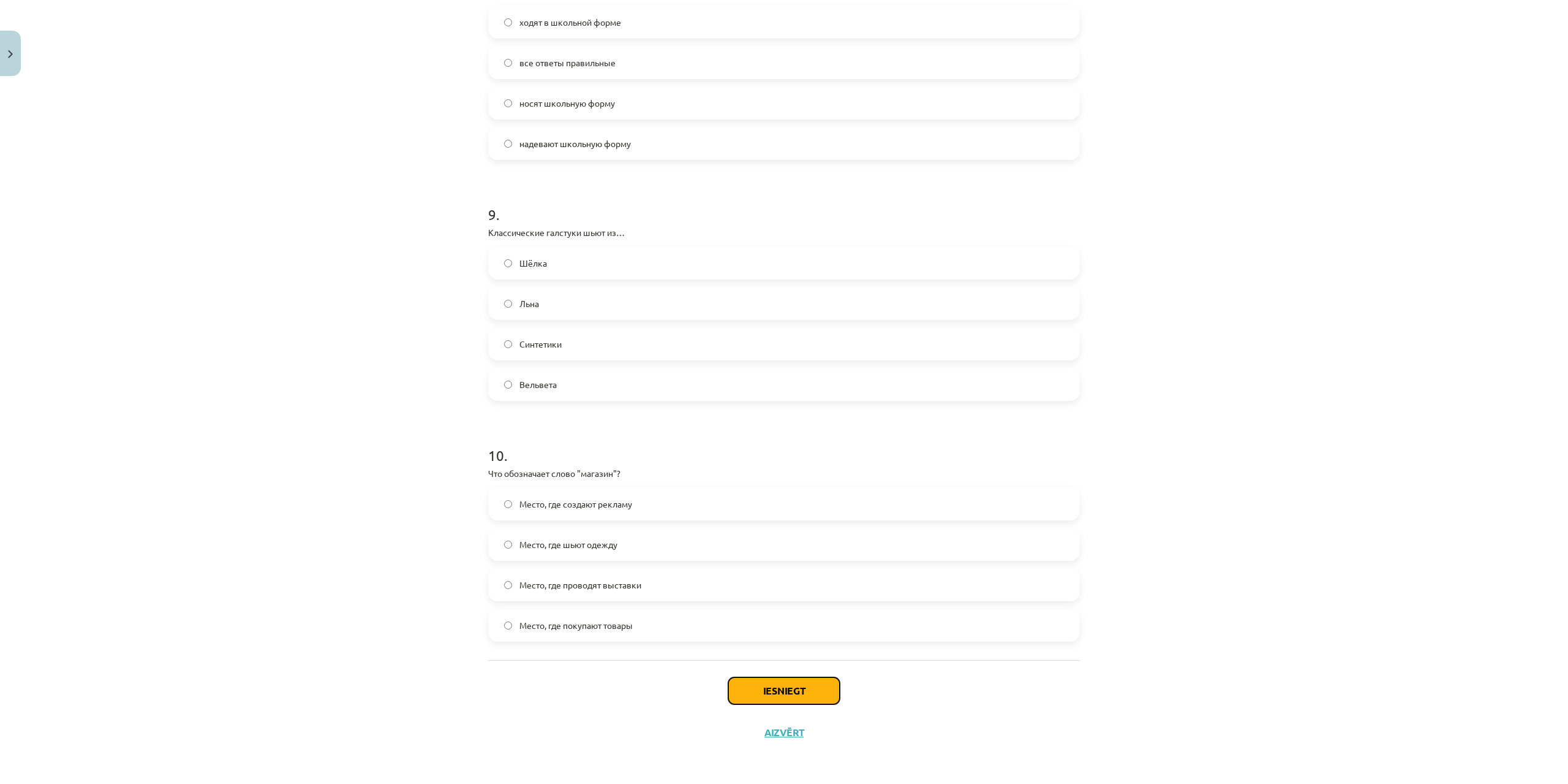
click at [776, 689] on button "Iesniegt" at bounding box center [784, 690] width 111 height 27
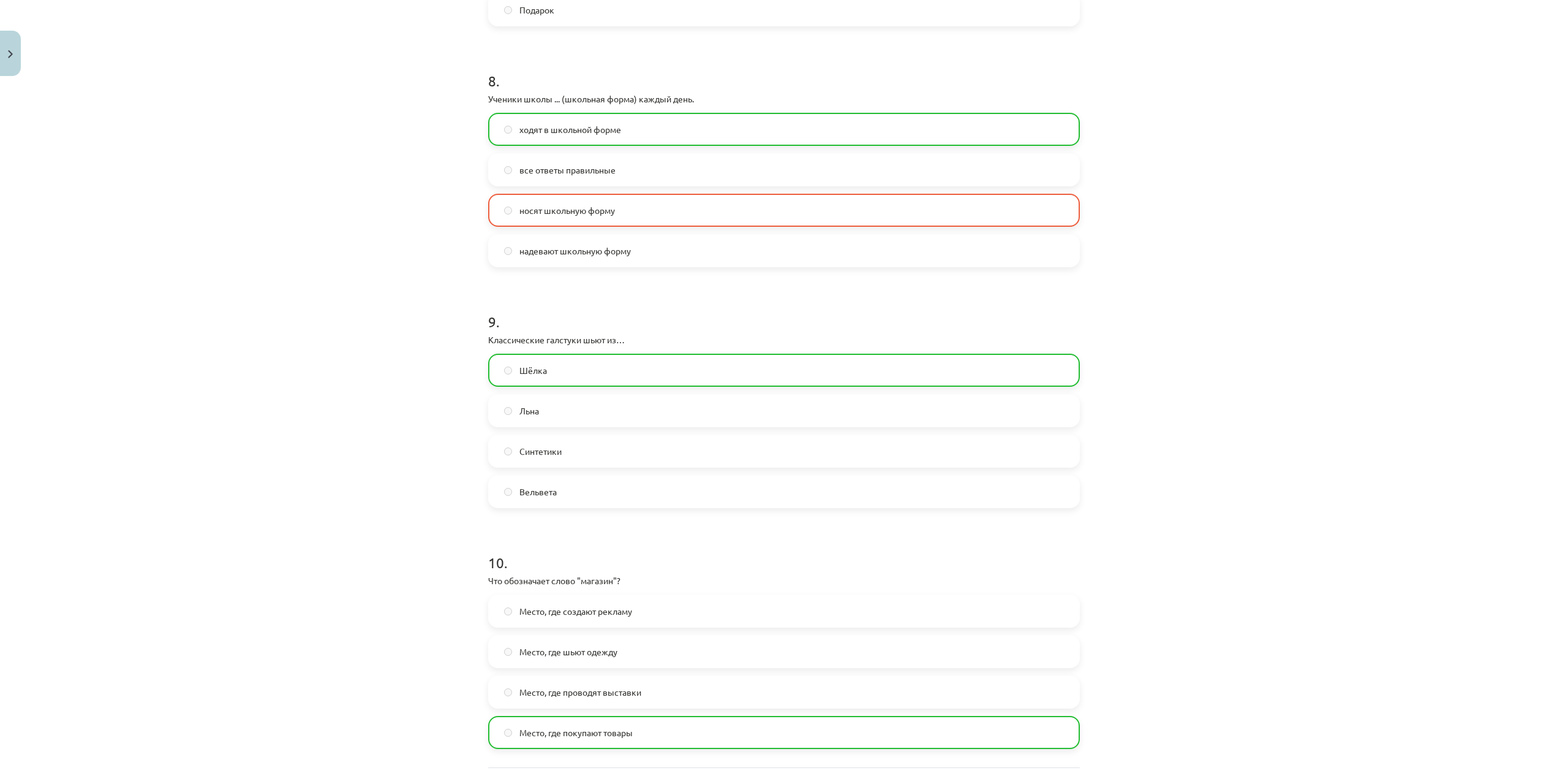
scroll to position [2025, 0]
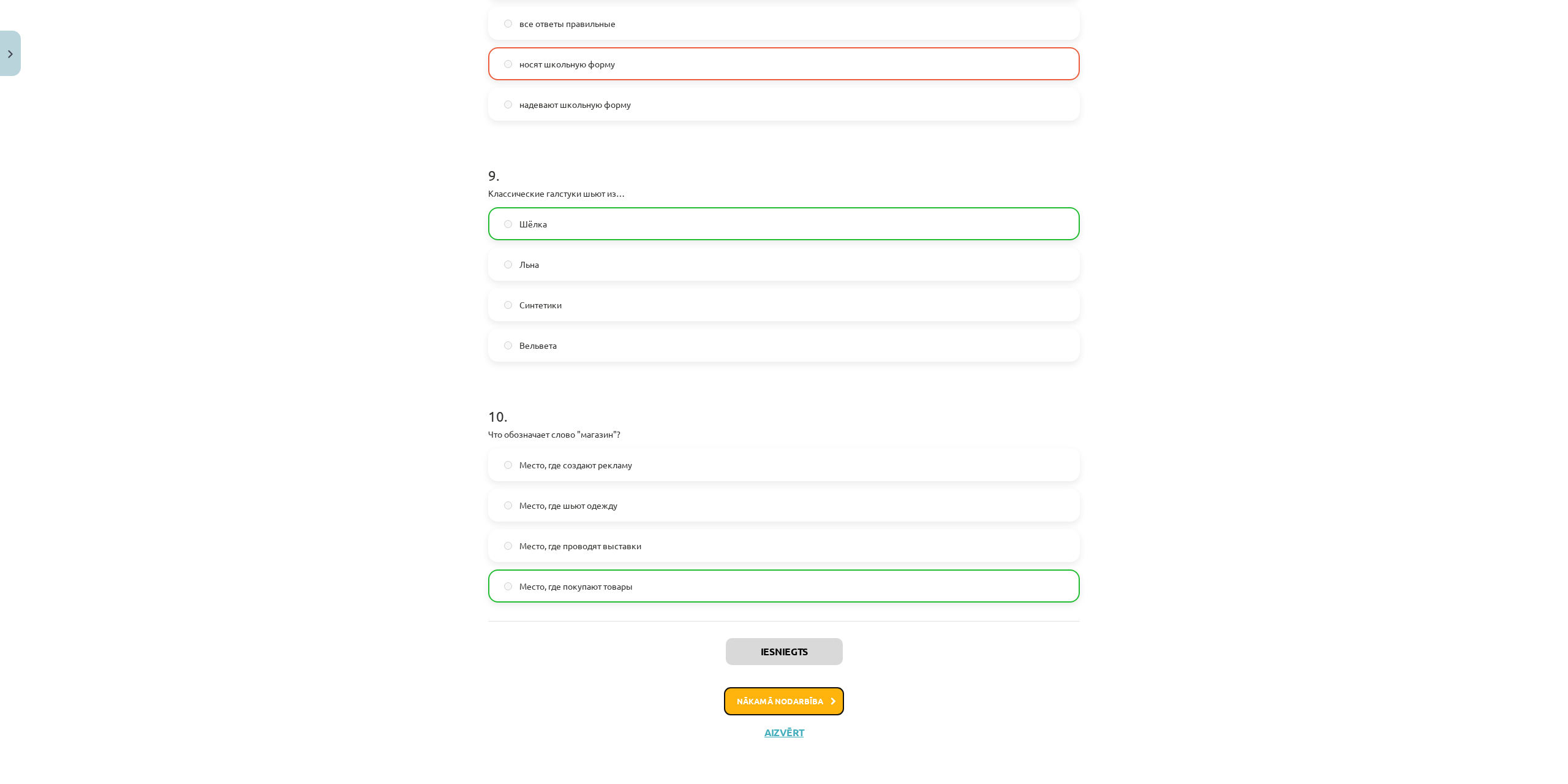
click at [795, 698] on button "Nākamā nodarbība" at bounding box center [784, 701] width 120 height 29
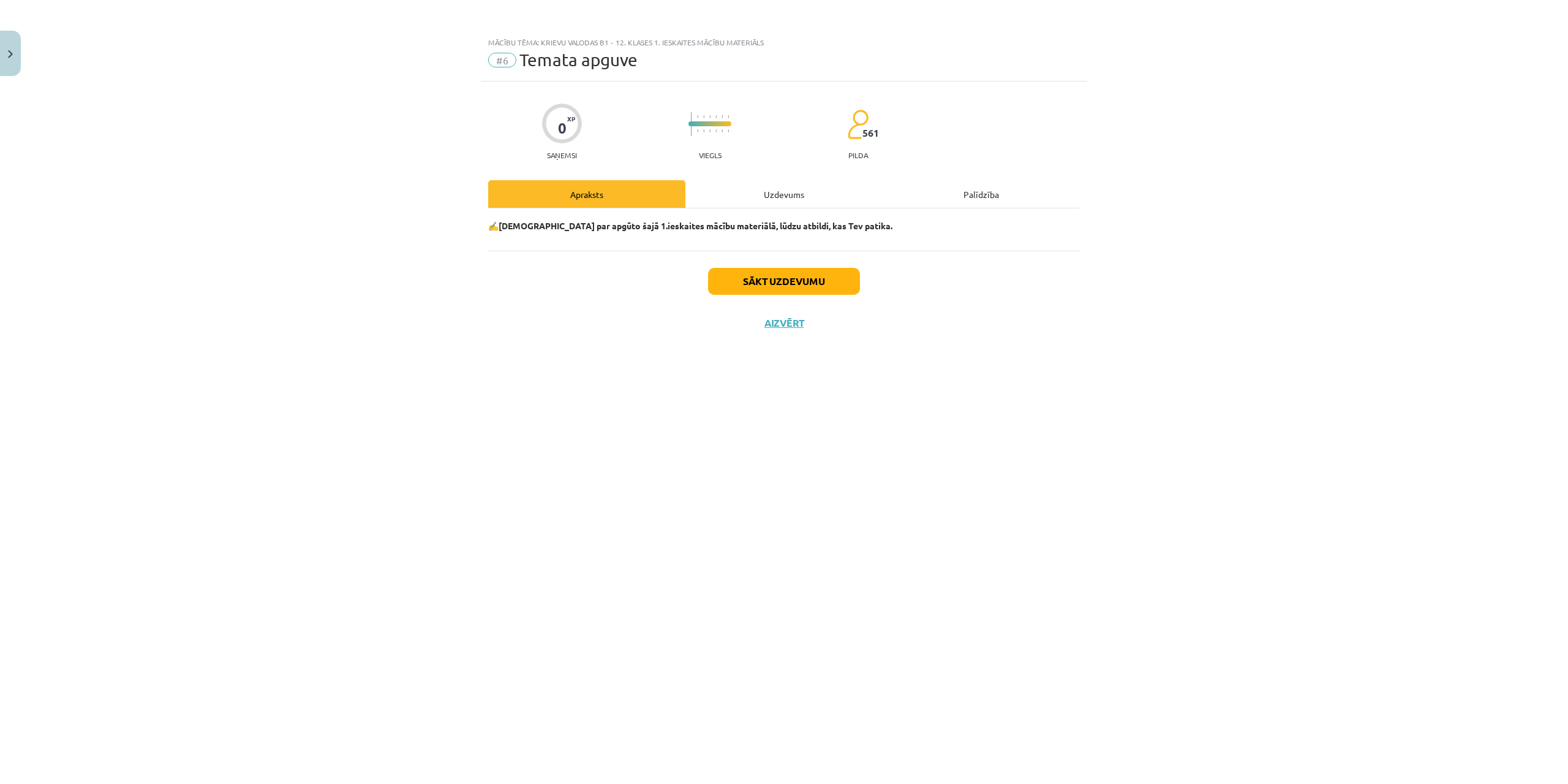
click at [803, 265] on div "Sākt uzdevumu Aizvērt" at bounding box center [784, 293] width 591 height 86
click at [798, 273] on button "Sākt uzdevumu" at bounding box center [784, 281] width 152 height 27
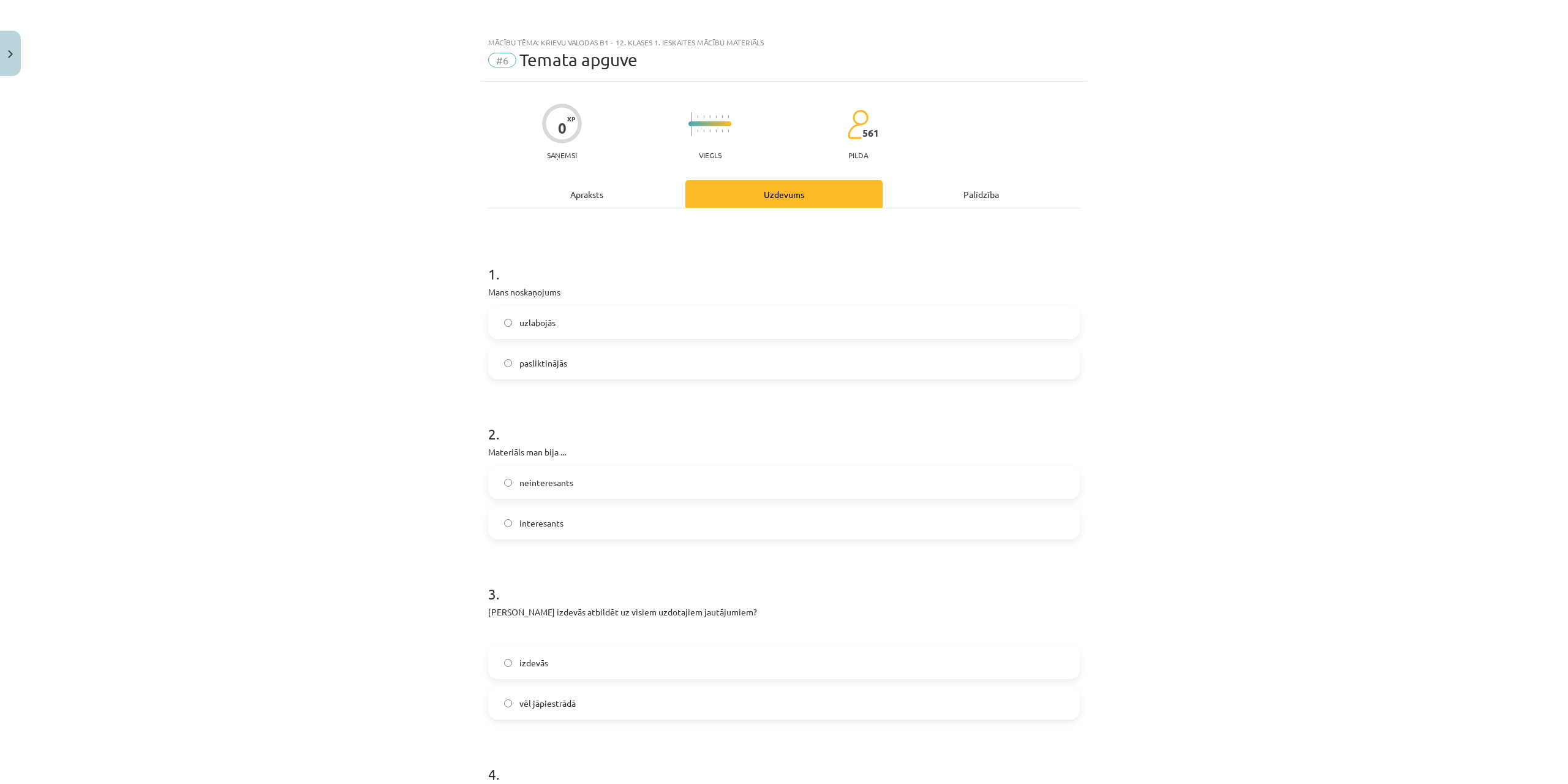
click at [569, 327] on label "uzlabojās" at bounding box center [784, 323] width 589 height 31
click at [548, 520] on span "interesants" at bounding box center [542, 523] width 44 height 13
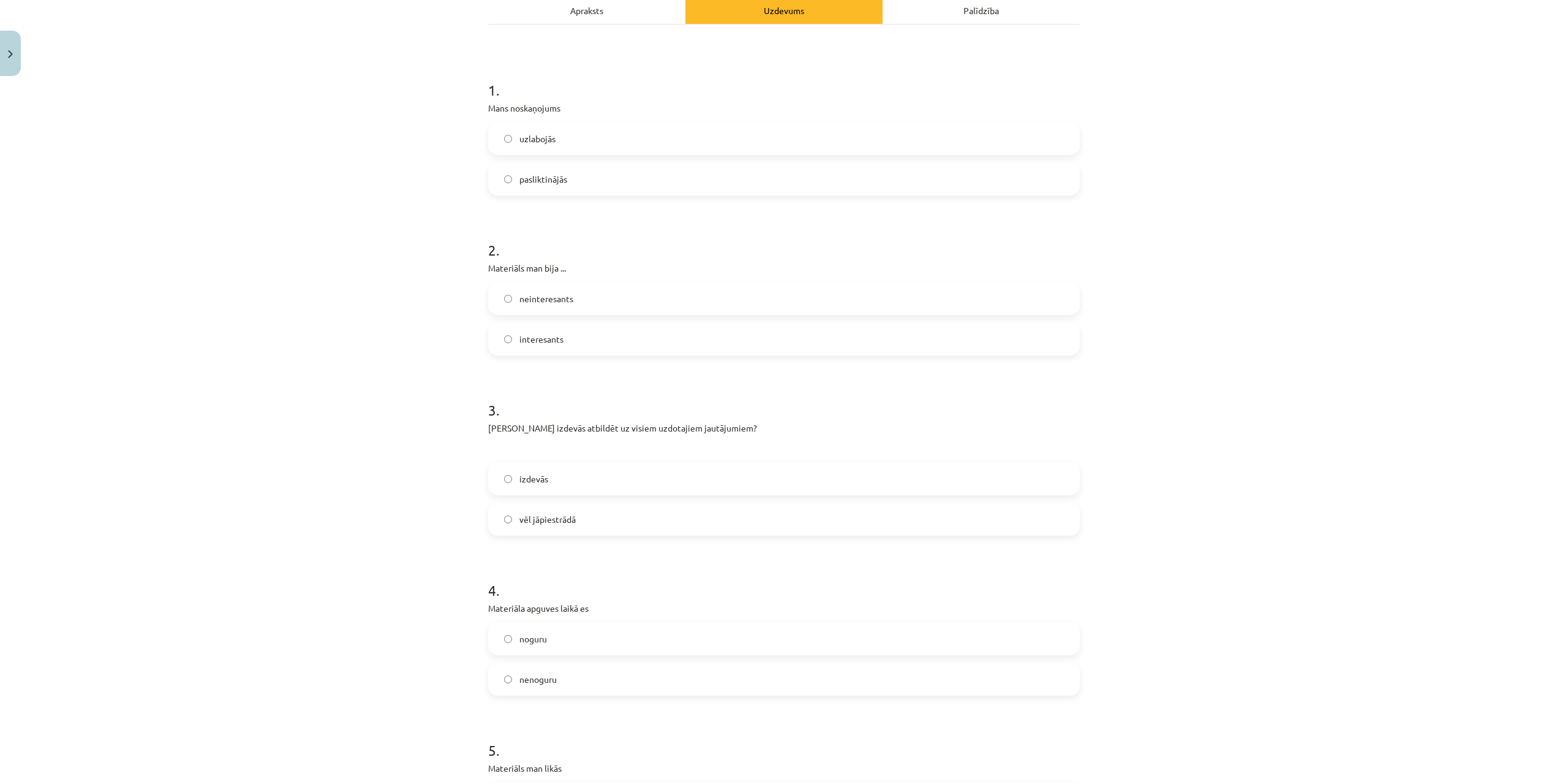
click at [518, 470] on label "izdevās" at bounding box center [784, 478] width 589 height 31
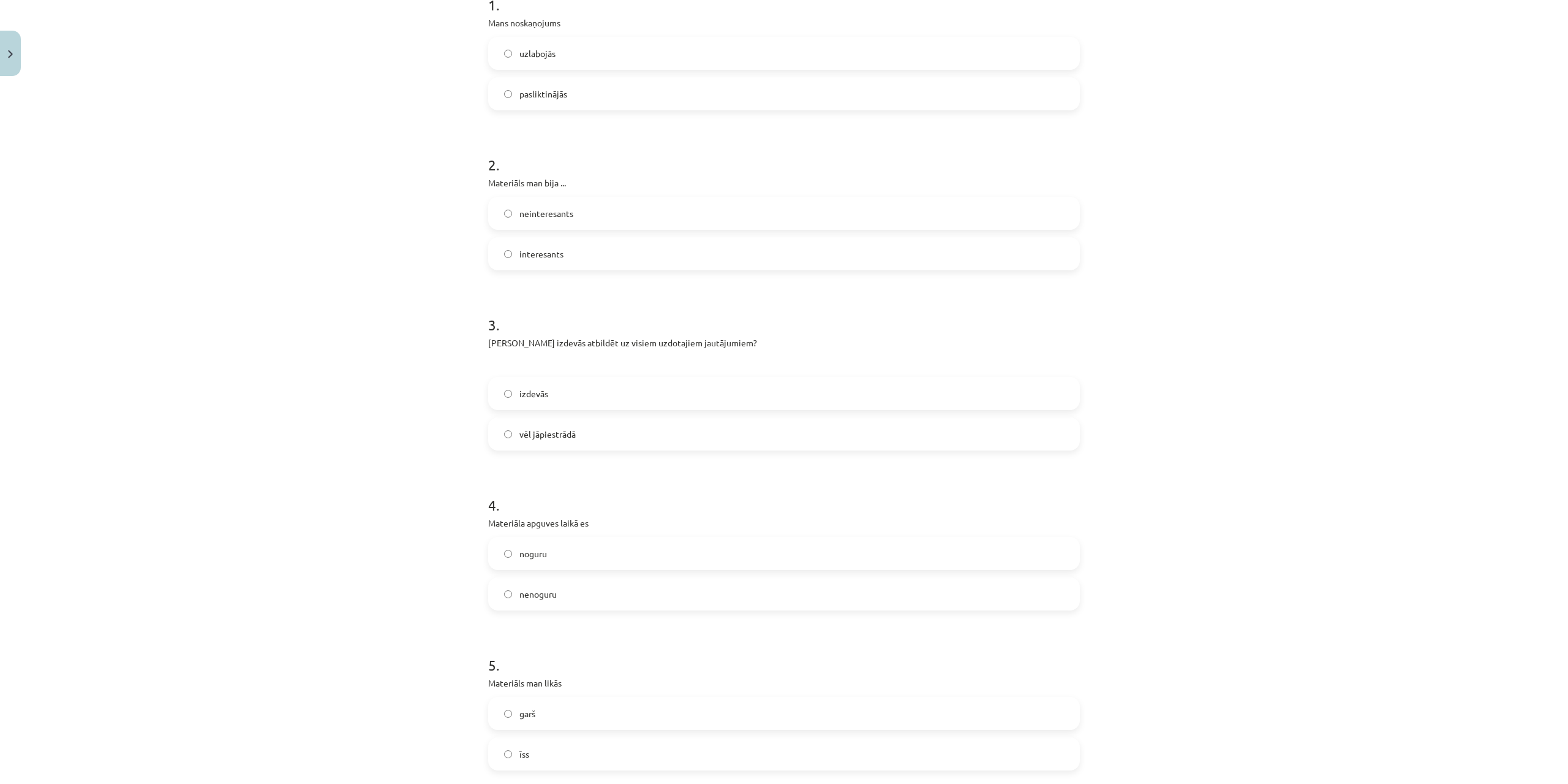
scroll to position [306, 0]
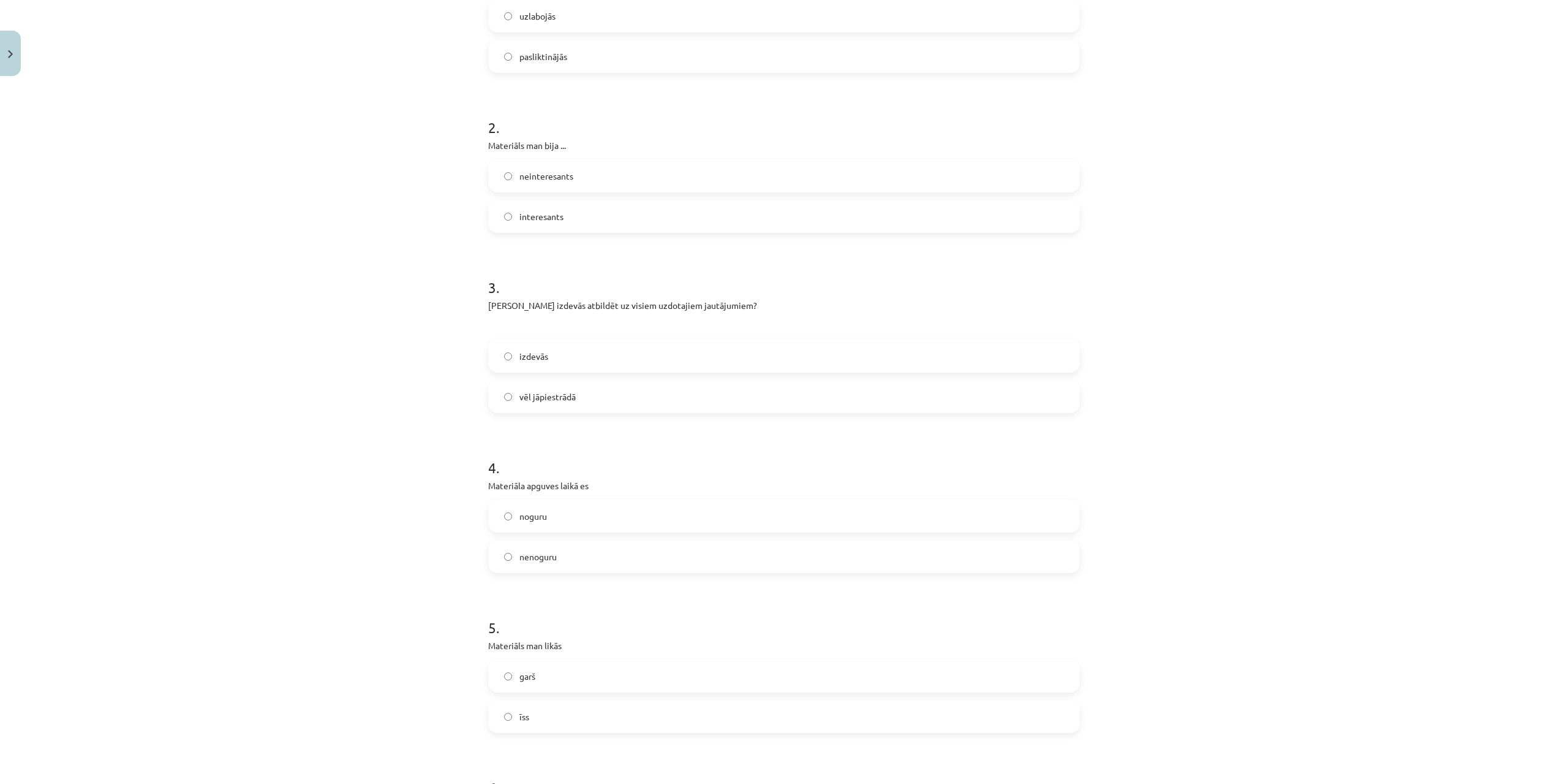
click at [520, 515] on span "noguru" at bounding box center [534, 516] width 28 height 13
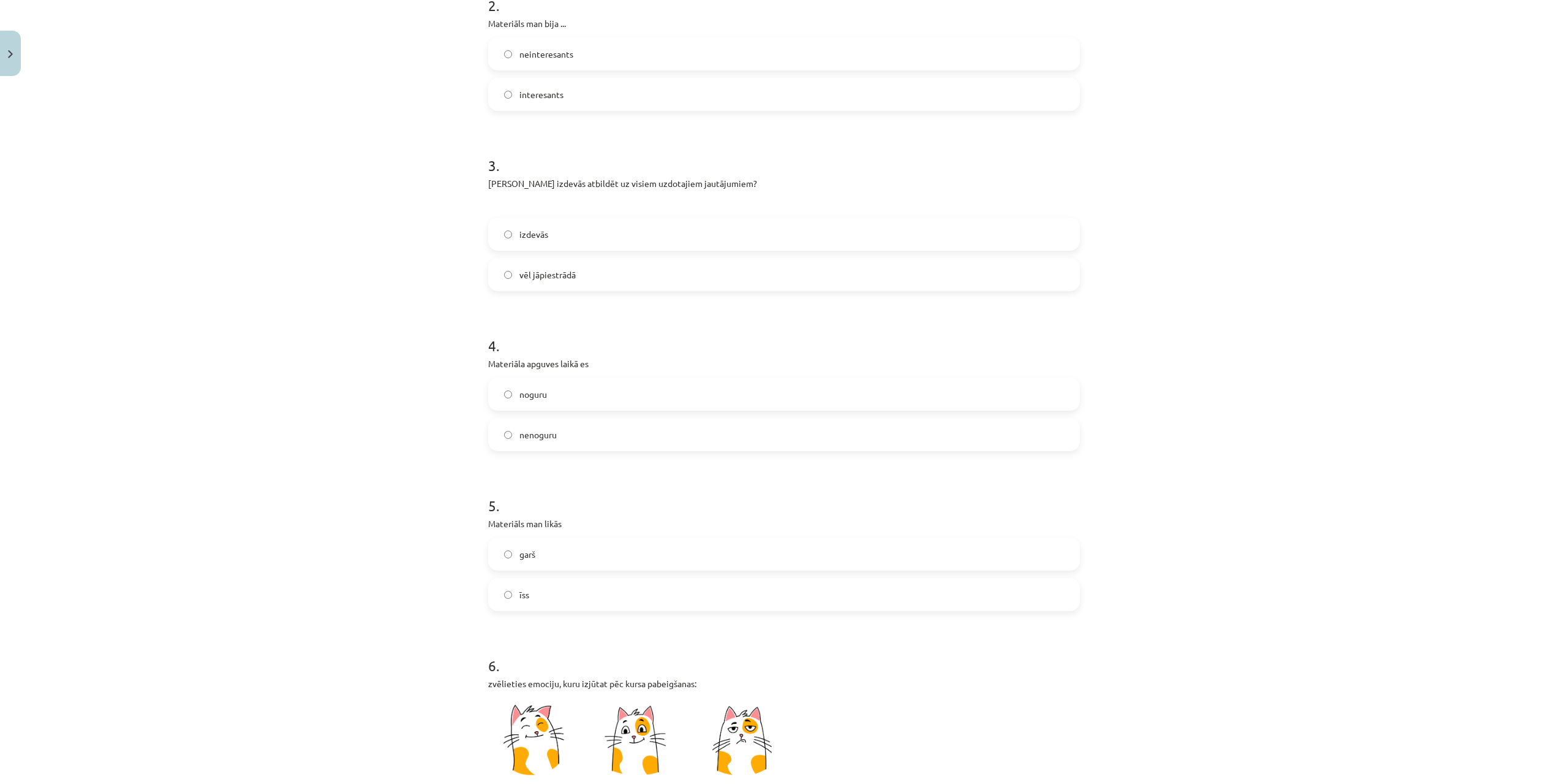
scroll to position [429, 0]
click at [533, 554] on label "garš" at bounding box center [784, 554] width 589 height 31
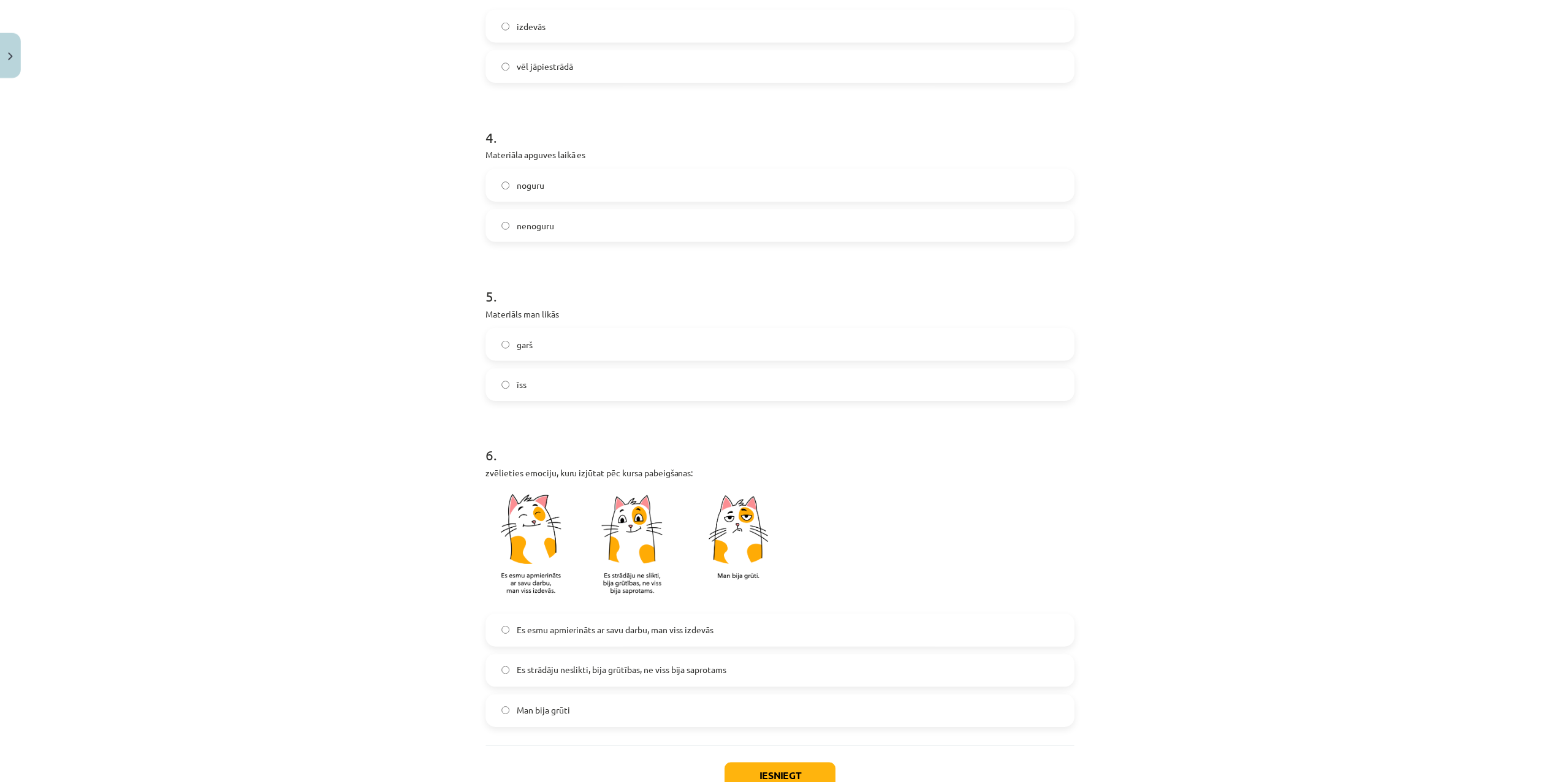
scroll to position [725, 0]
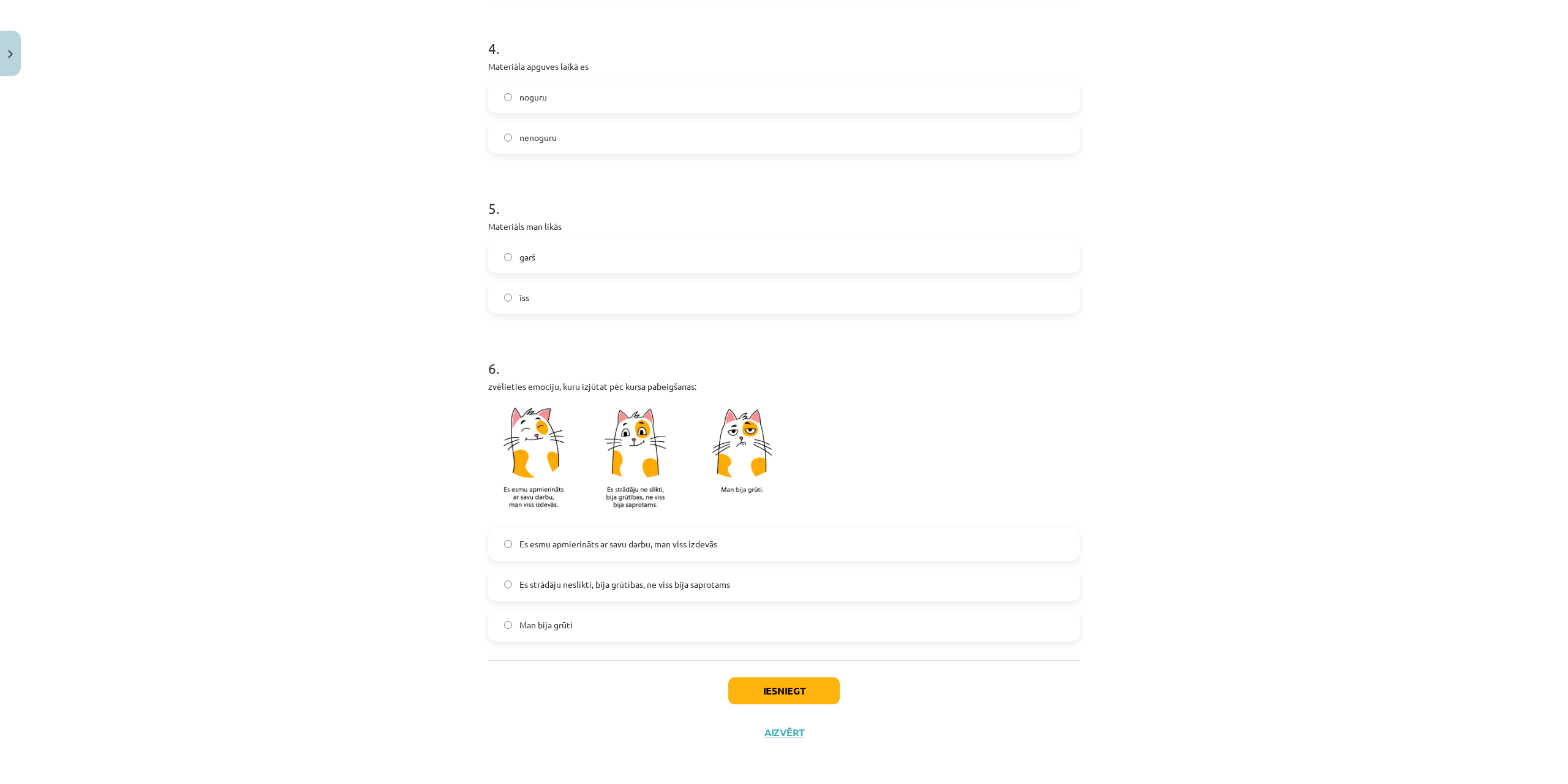
drag, startPoint x: 554, startPoint y: 541, endPoint x: 675, endPoint y: 597, distance: 133.3
click at [554, 542] on span "Es esmu apmierināts ar savu darbu, man viss izdevās" at bounding box center [618, 544] width 198 height 13
click at [745, 682] on button "Iesniegt" at bounding box center [784, 690] width 111 height 27
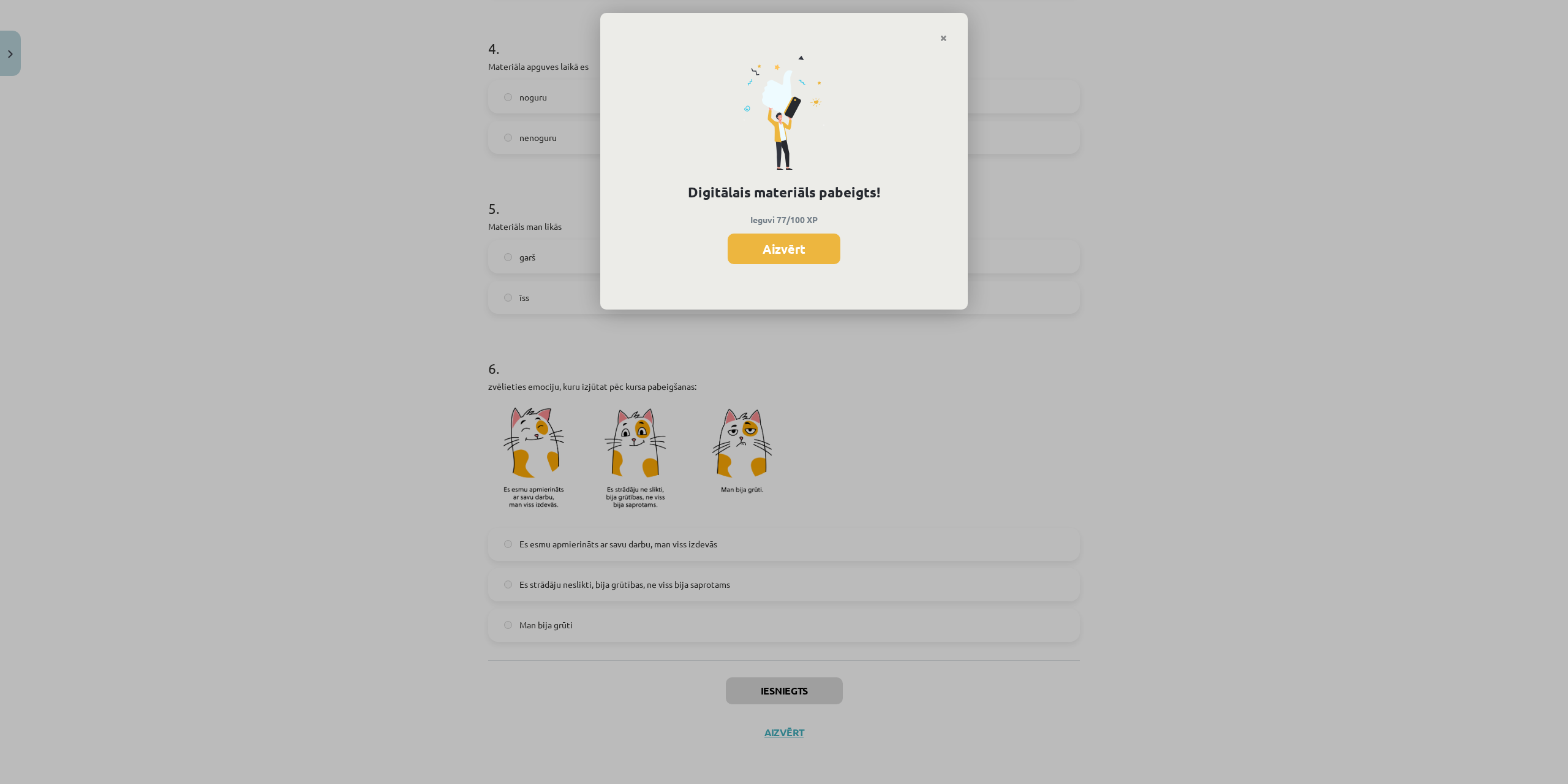
click at [757, 240] on button "Aizvērt" at bounding box center [784, 249] width 113 height 31
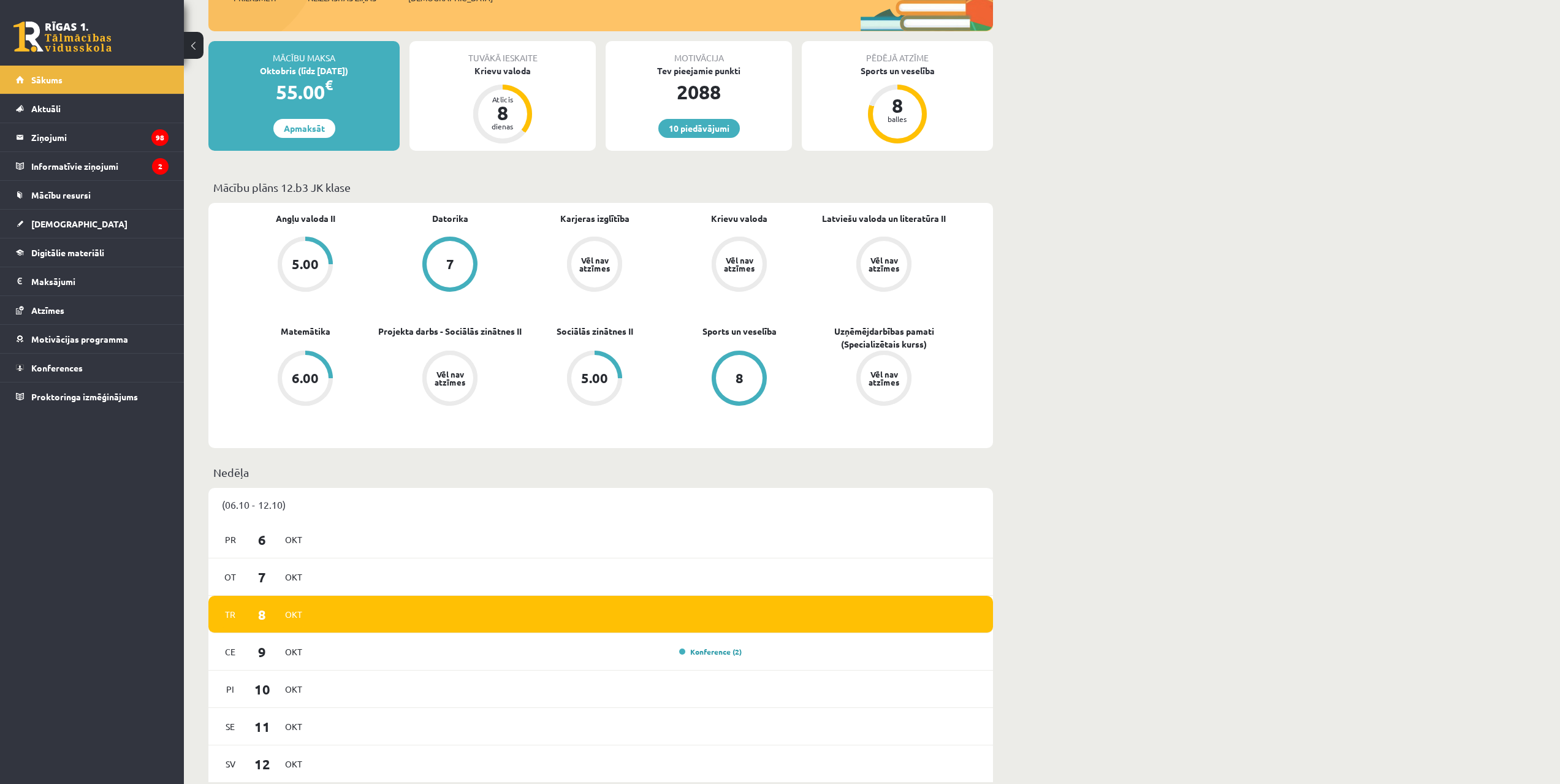
scroll to position [245, 0]
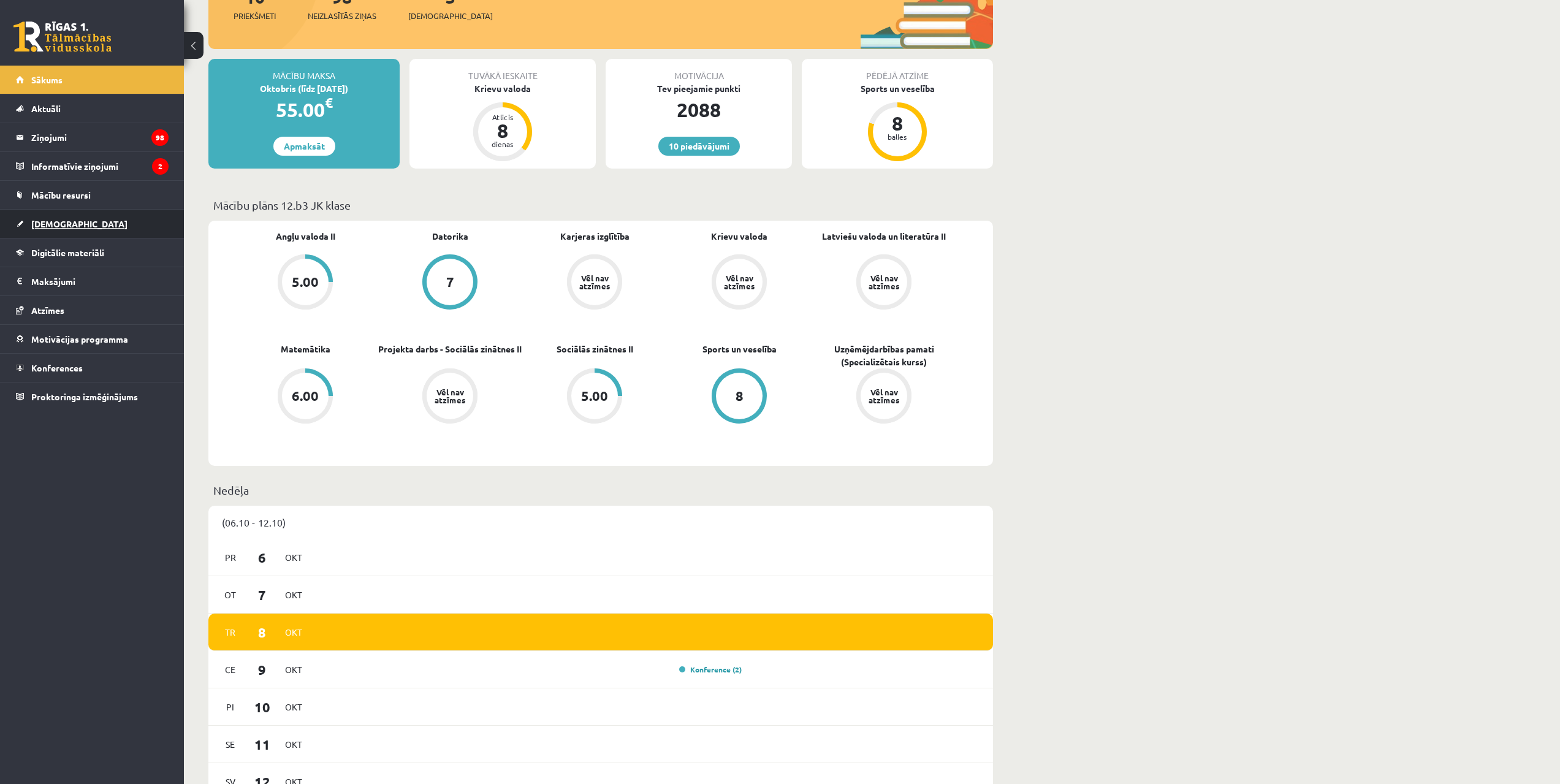
click at [93, 230] on link "[DEMOGRAPHIC_DATA]" at bounding box center [92, 224] width 153 height 29
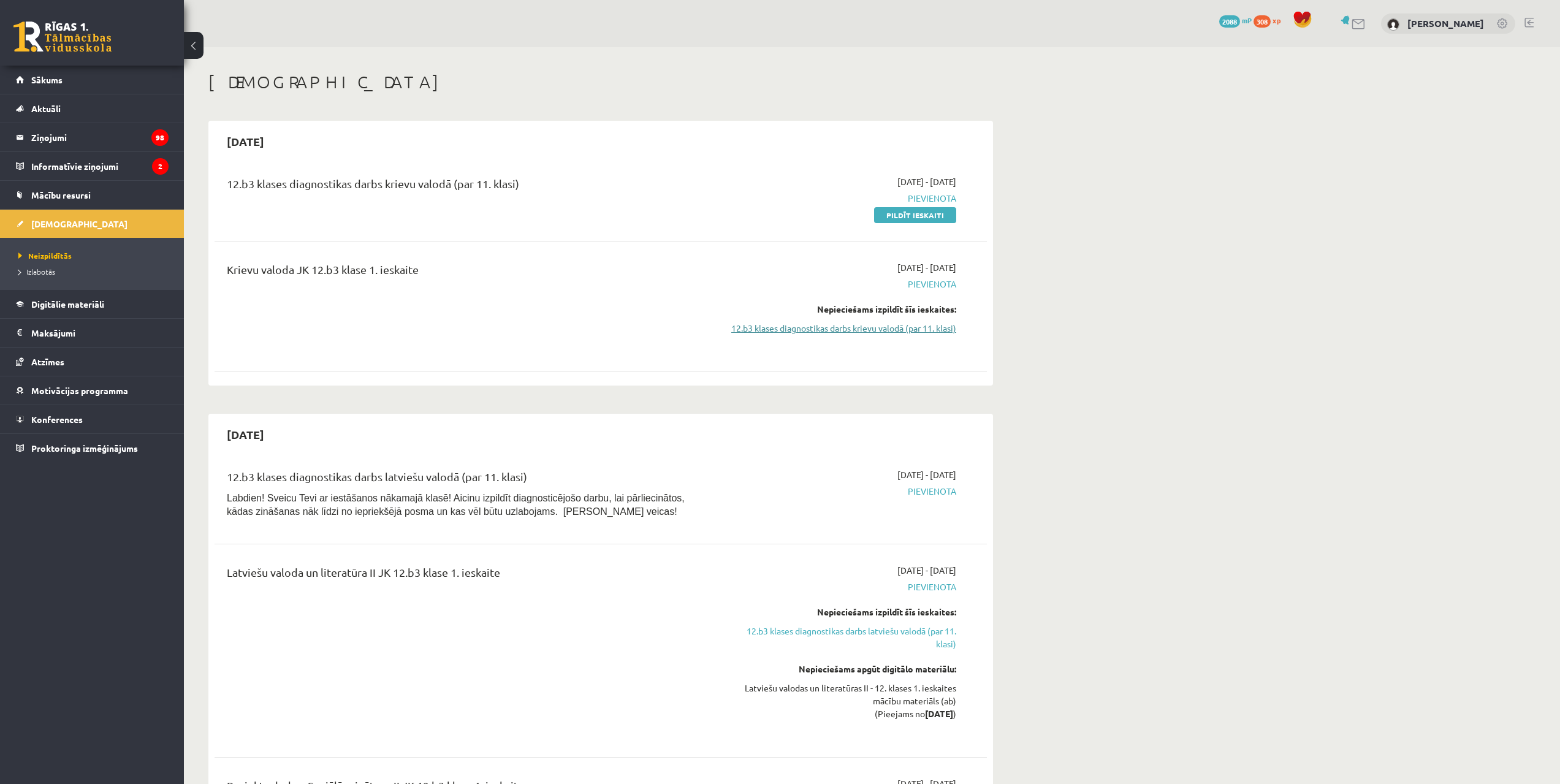
click at [789, 328] on link "12.b3 klases diagnostikas darbs krievu valodā (par 11. klasi)" at bounding box center [841, 328] width 231 height 13
click at [812, 331] on link "12.b3 klases diagnostikas darbs krievu valodā (par 11. klasi)" at bounding box center [841, 328] width 231 height 13
click at [843, 327] on link "12.b3 klases diagnostikas darbs krievu valodā (par 11. klasi)" at bounding box center [841, 328] width 231 height 13
click at [908, 209] on link "Pildīt ieskaiti" at bounding box center [915, 215] width 82 height 16
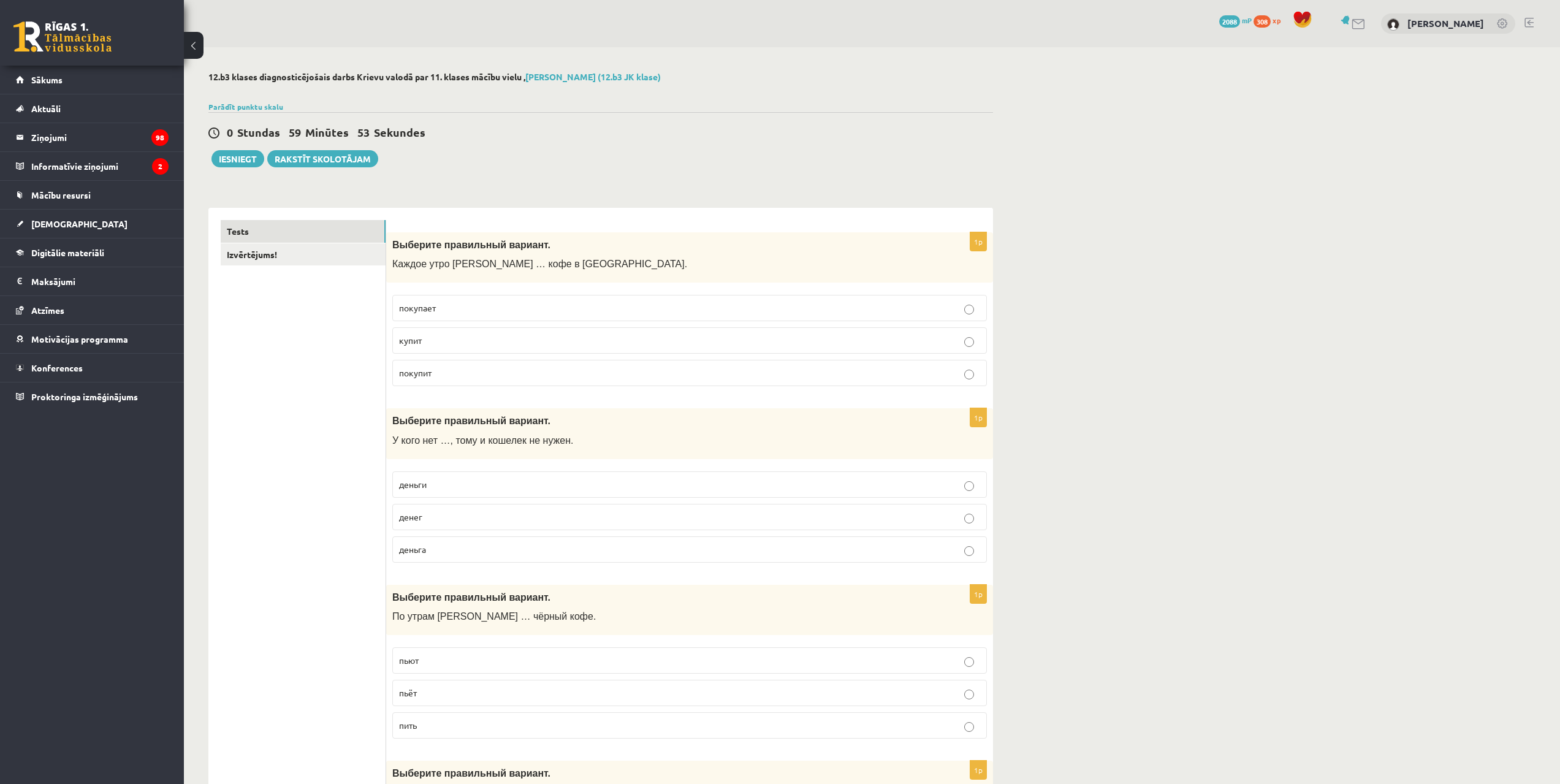
click at [452, 307] on p "покупает" at bounding box center [689, 308] width 581 height 13
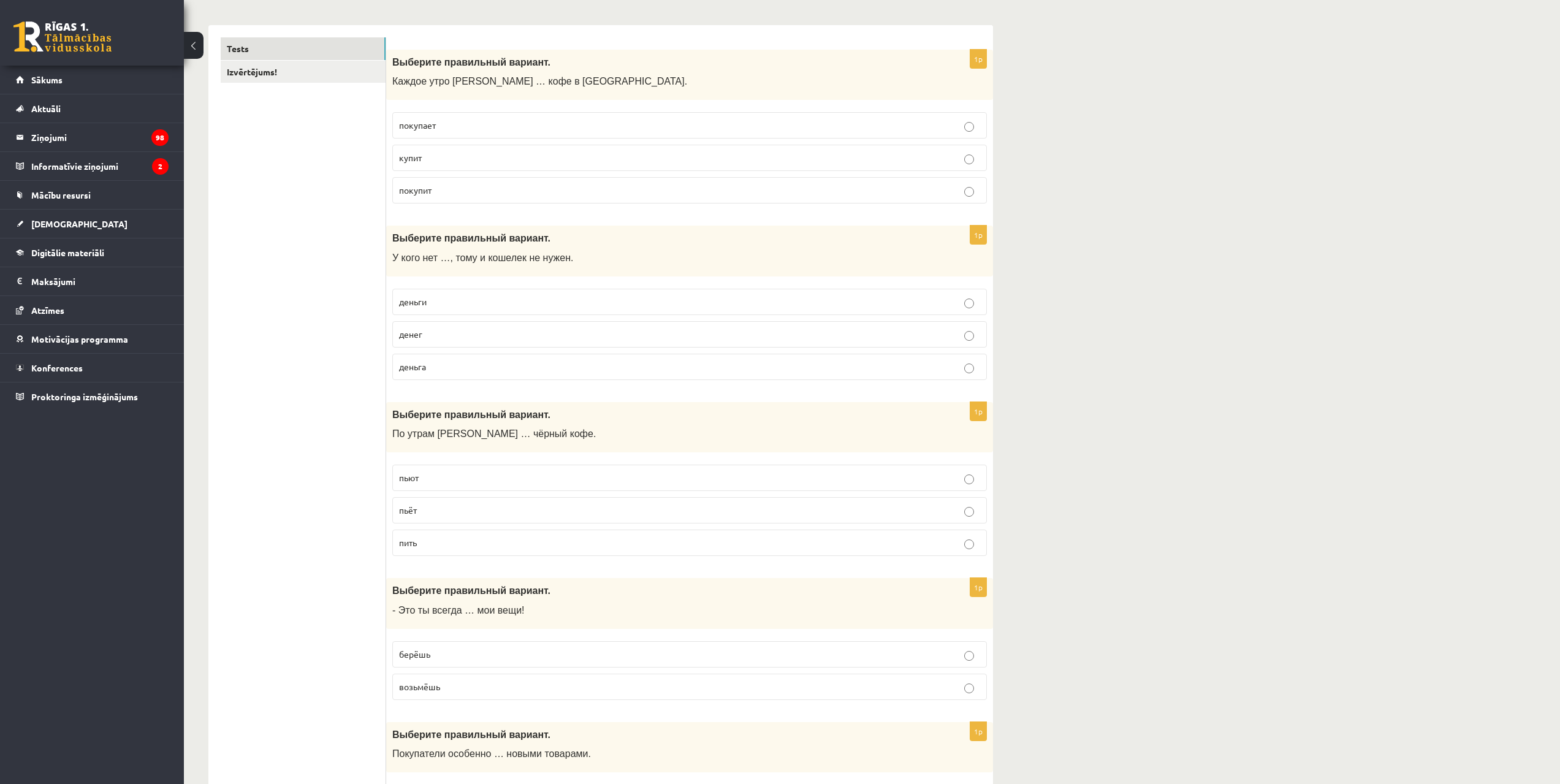
scroll to position [184, 0]
click at [457, 329] on p "денег" at bounding box center [689, 333] width 581 height 13
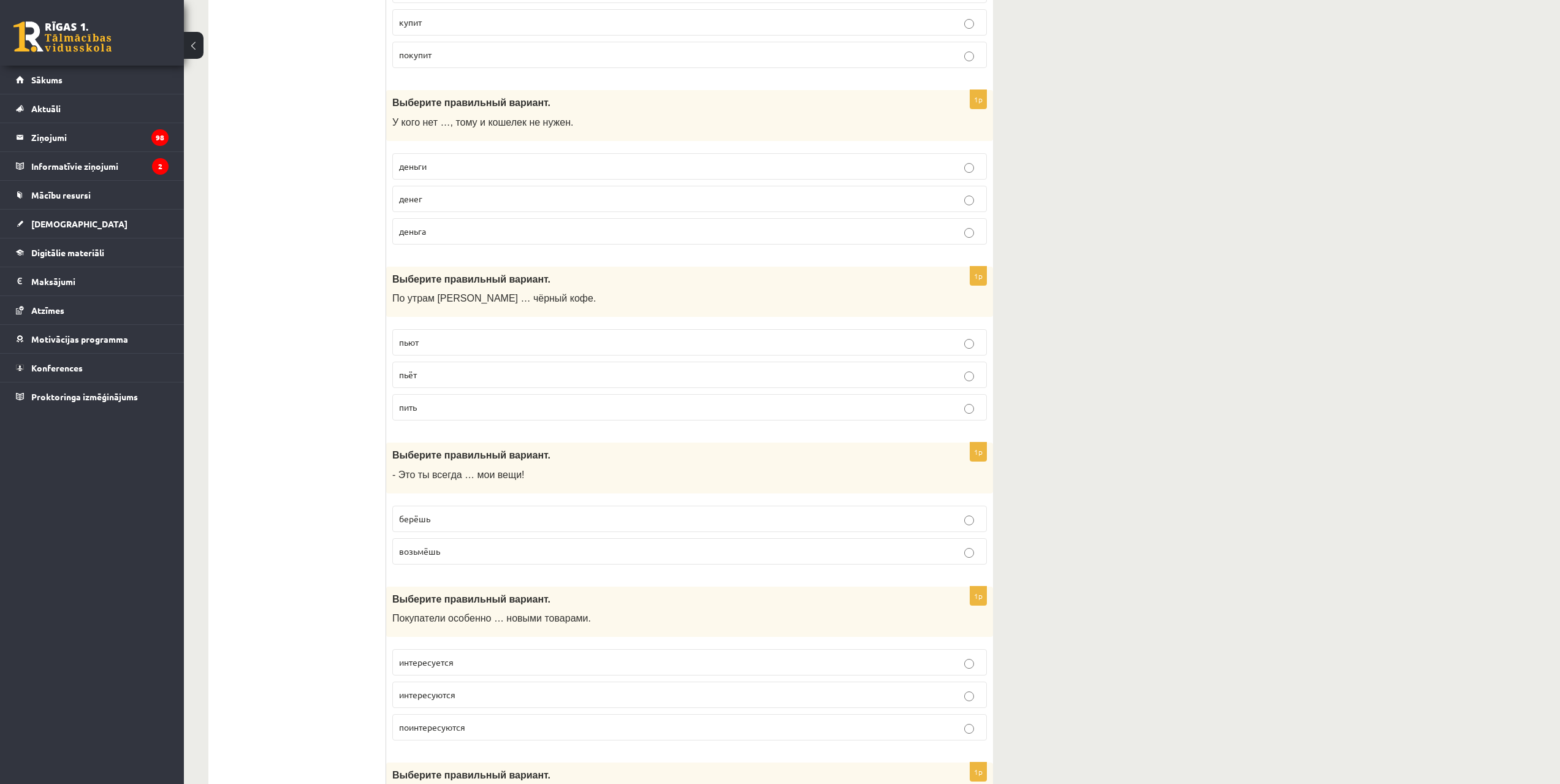
scroll to position [429, 0]
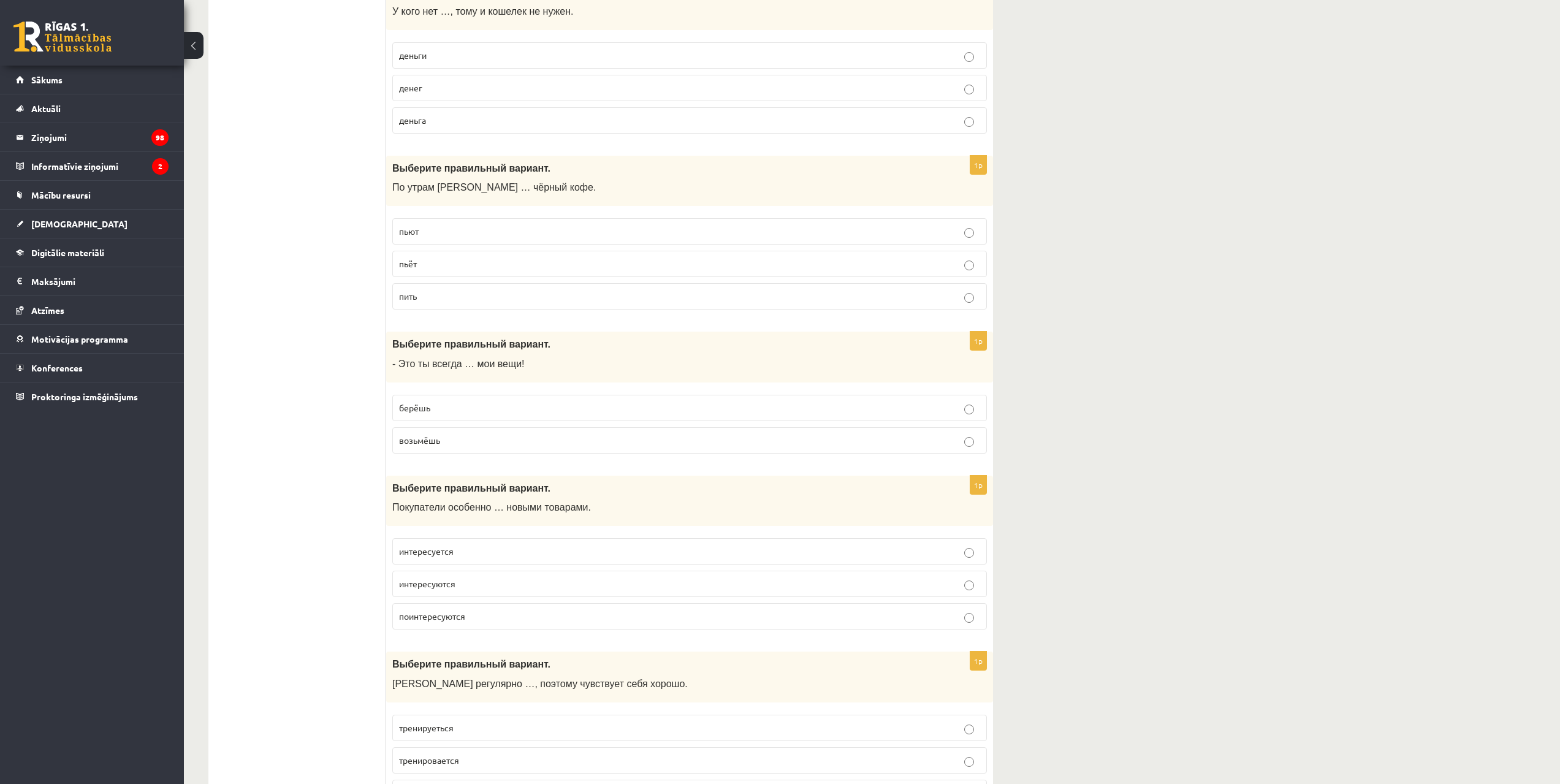
click at [428, 268] on p "пьёт" at bounding box center [689, 264] width 581 height 13
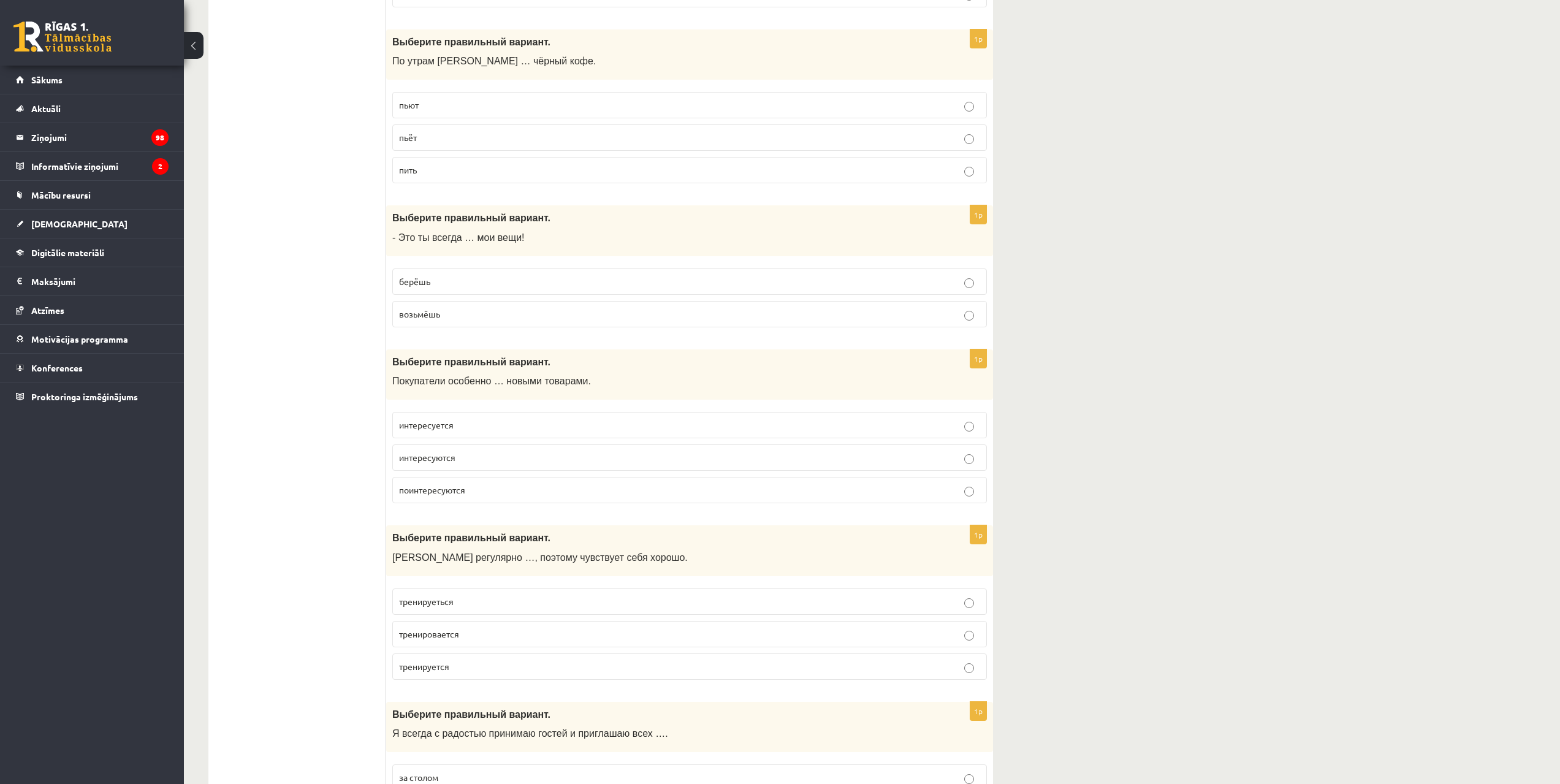
scroll to position [551, 0]
click at [450, 285] on p "берёшь" at bounding box center [689, 285] width 581 height 13
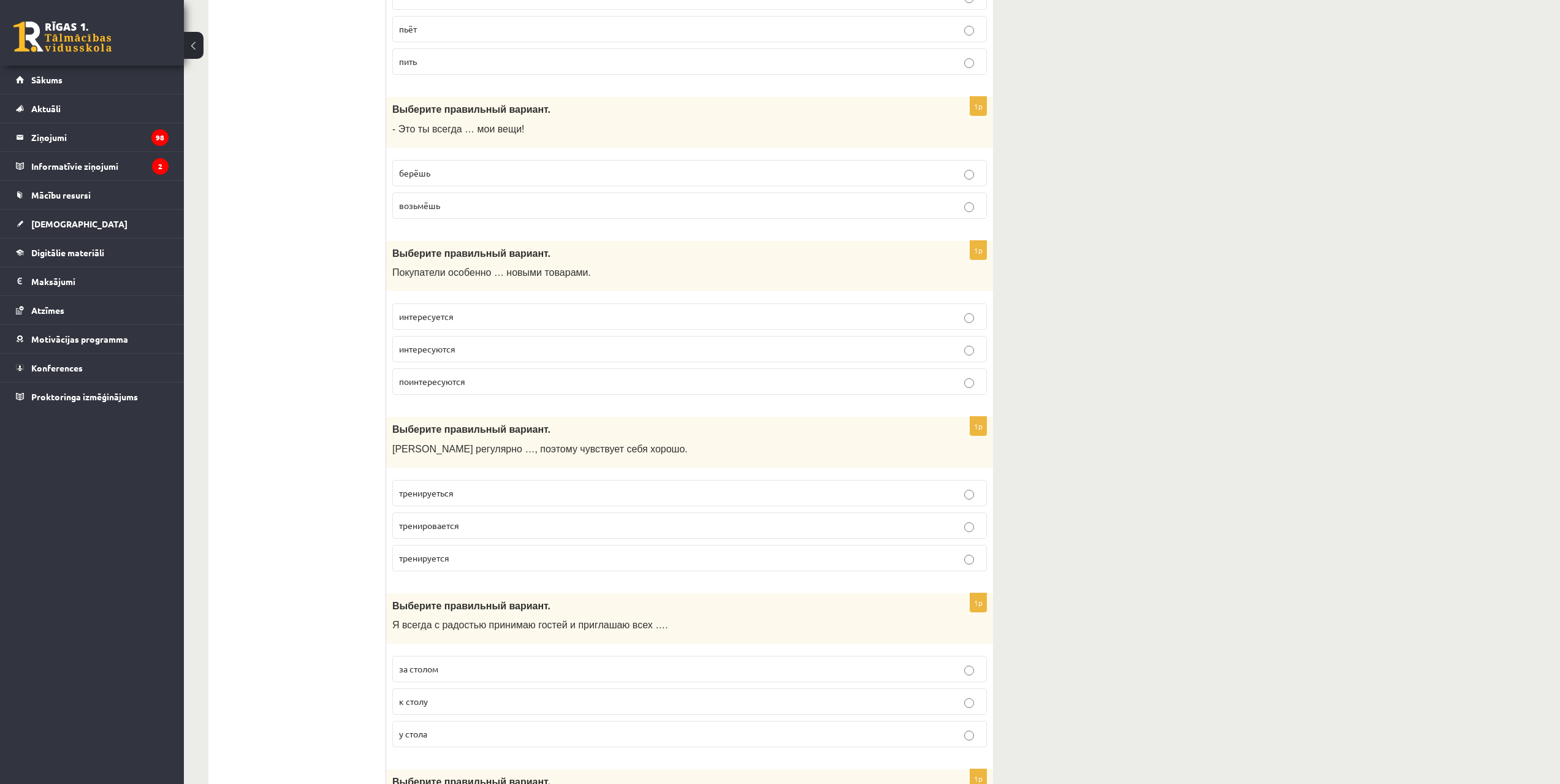
scroll to position [674, 0]
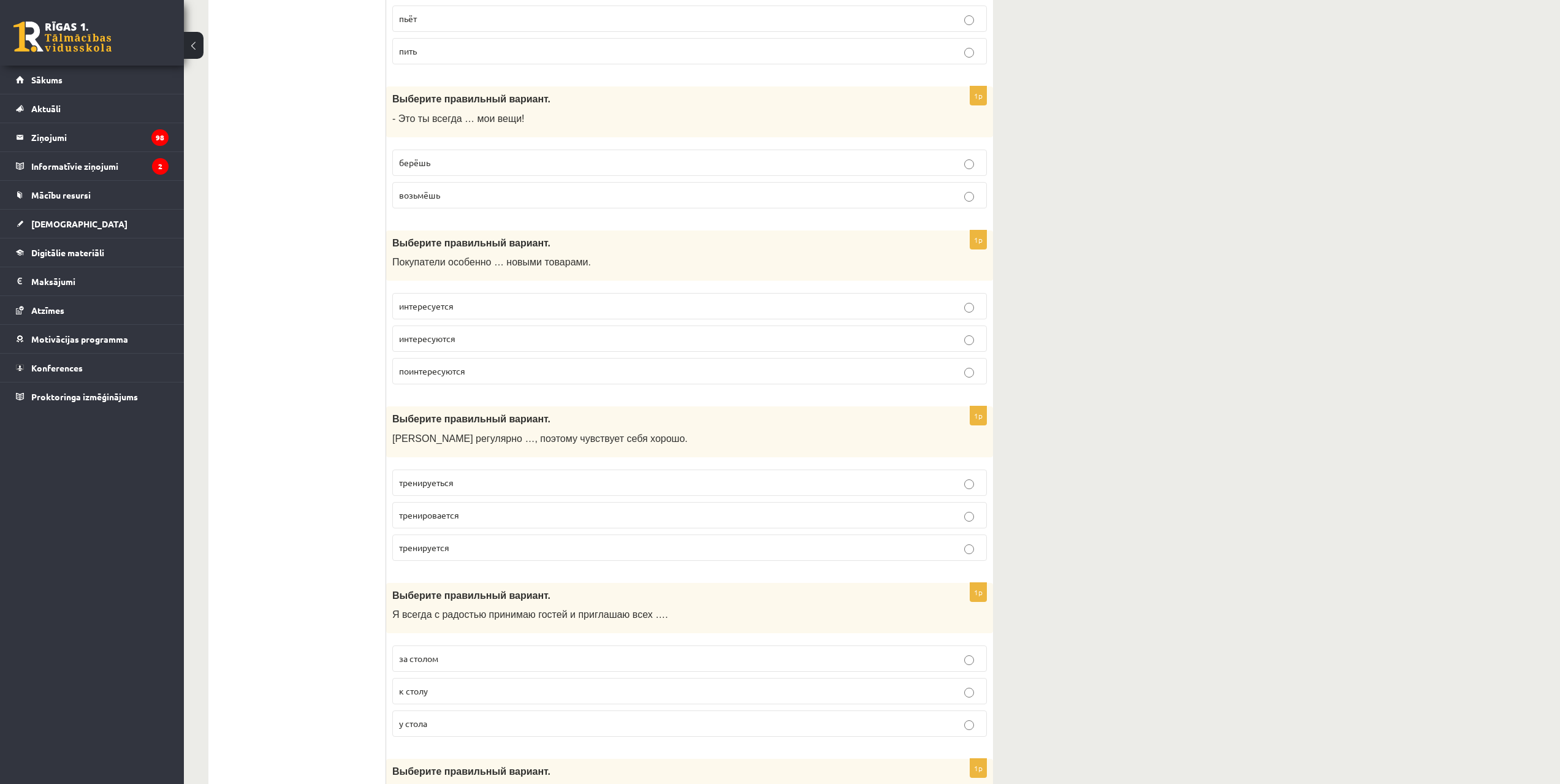
click at [452, 334] on span "интересуются" at bounding box center [427, 338] width 56 height 11
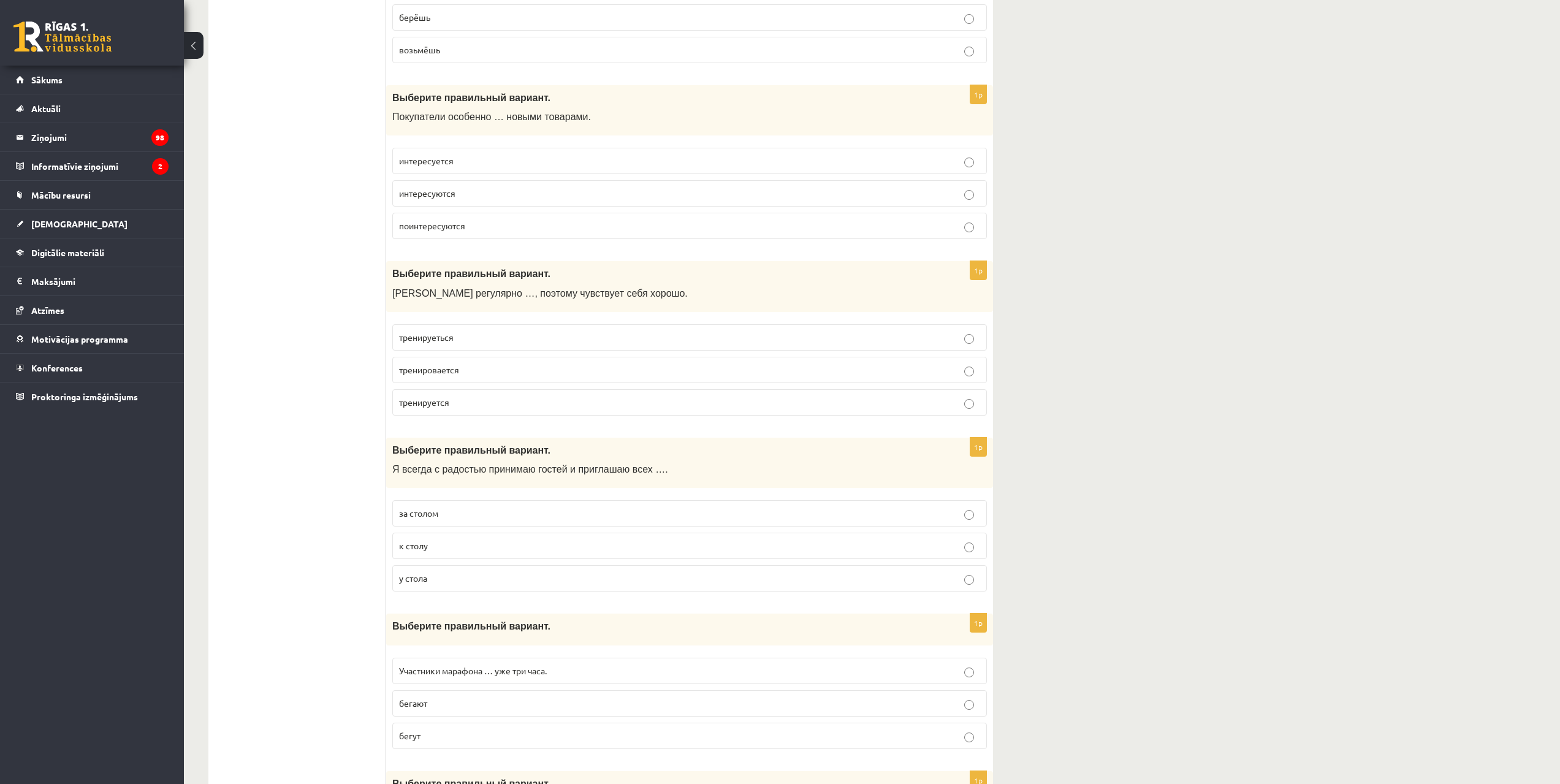
scroll to position [858, 0]
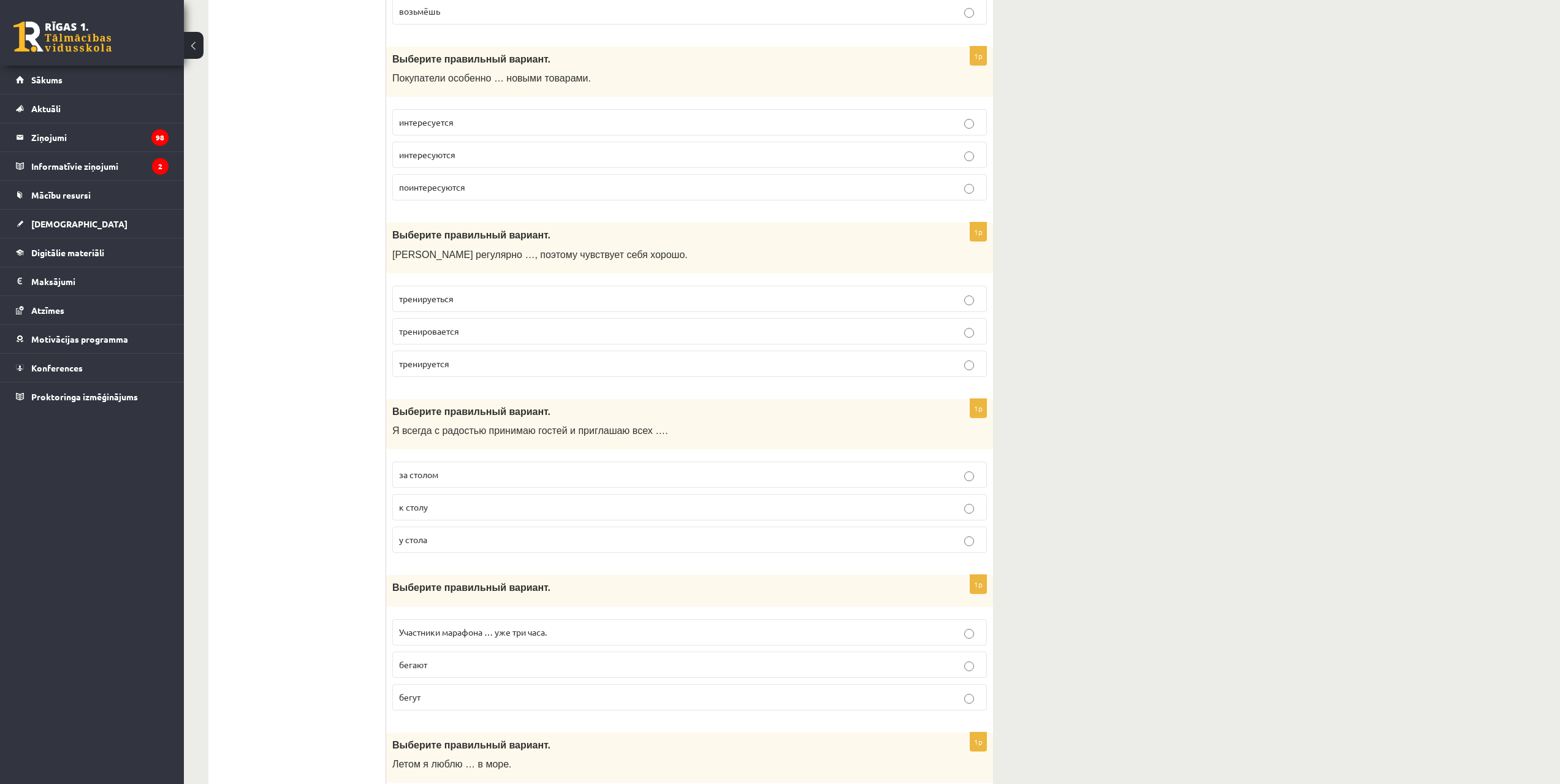
click at [449, 357] on p "тренируется" at bounding box center [689, 363] width 581 height 13
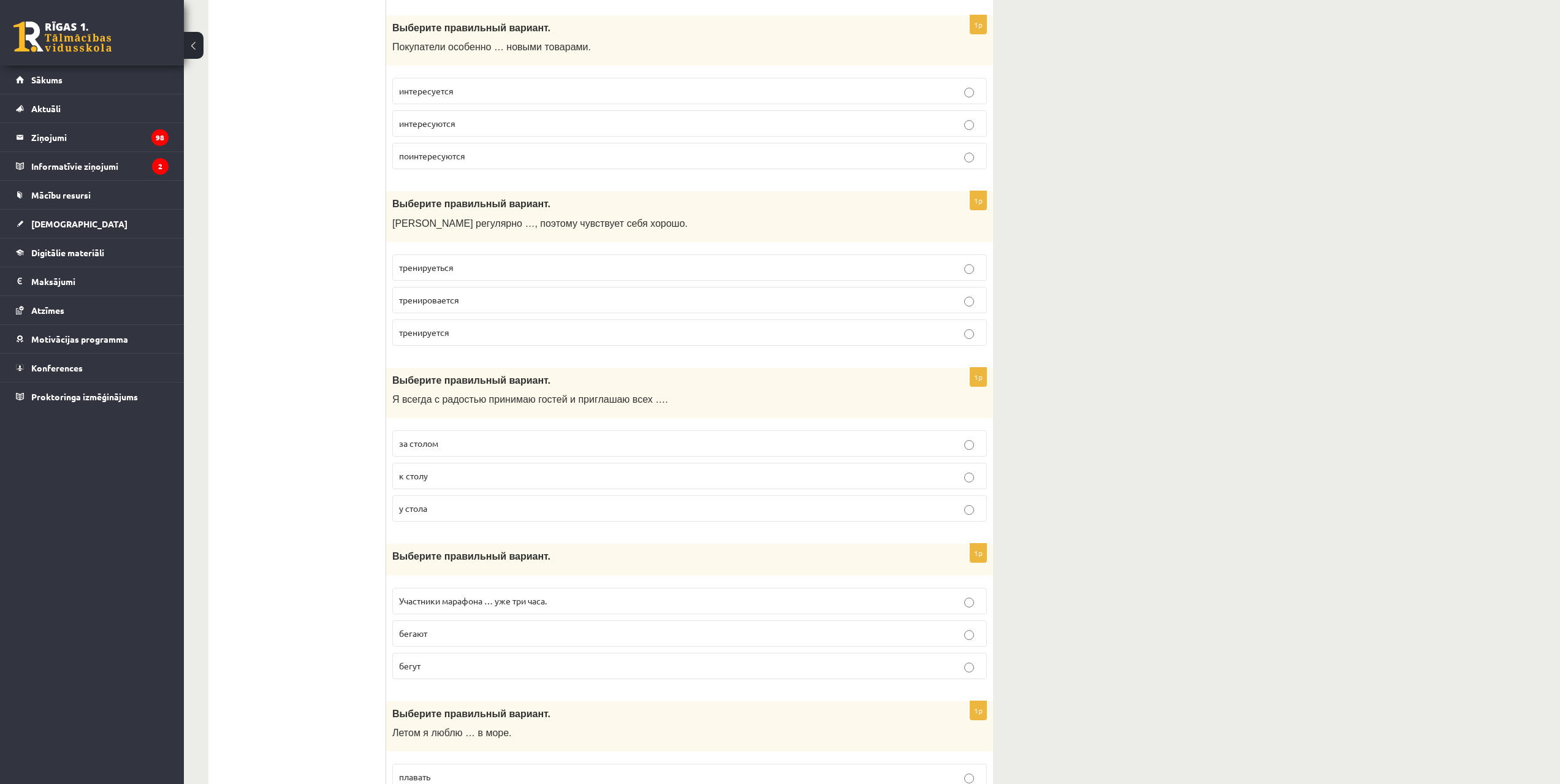
scroll to position [1103, 0]
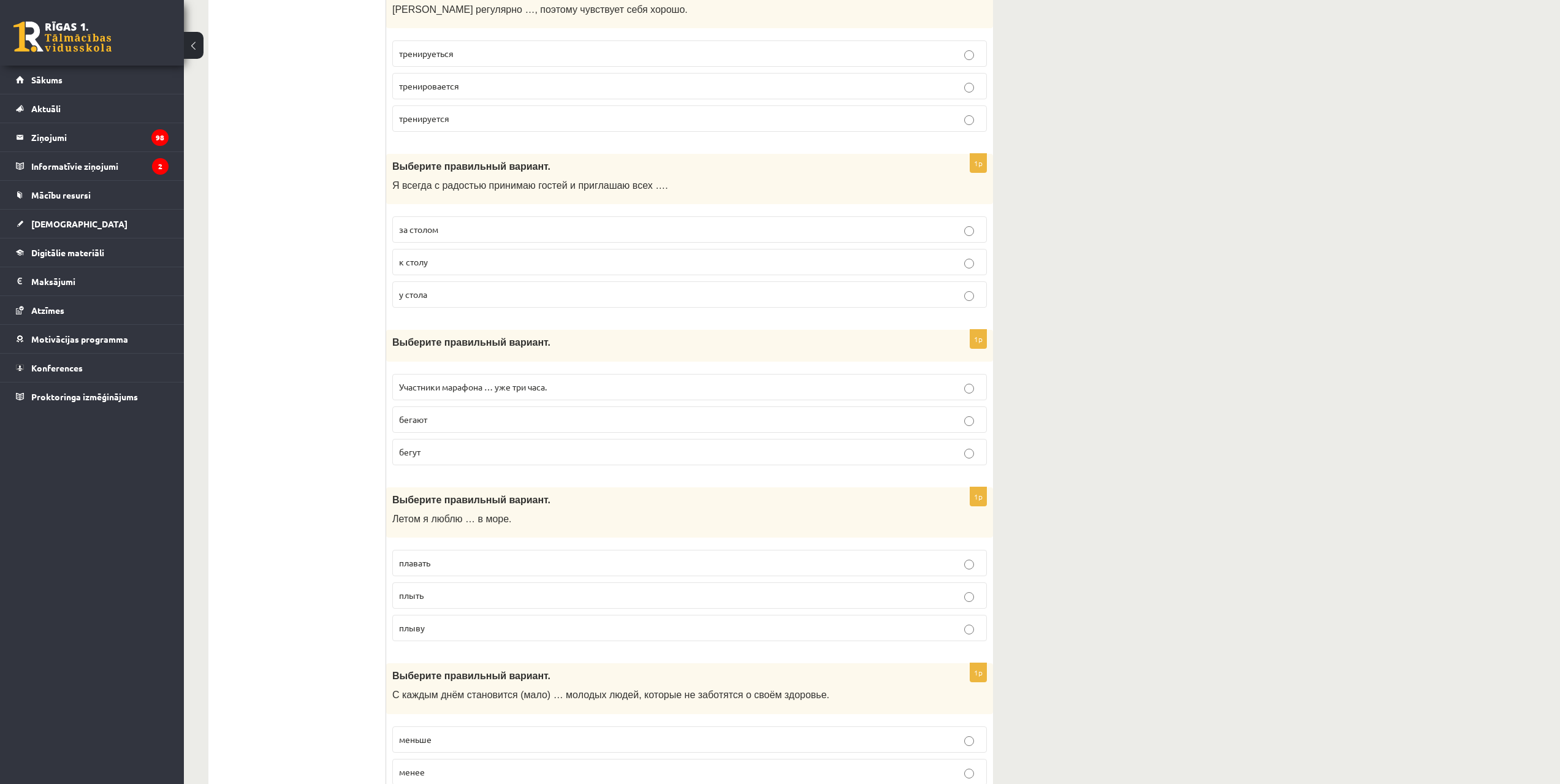
click at [448, 257] on p "к столу" at bounding box center [689, 262] width 581 height 13
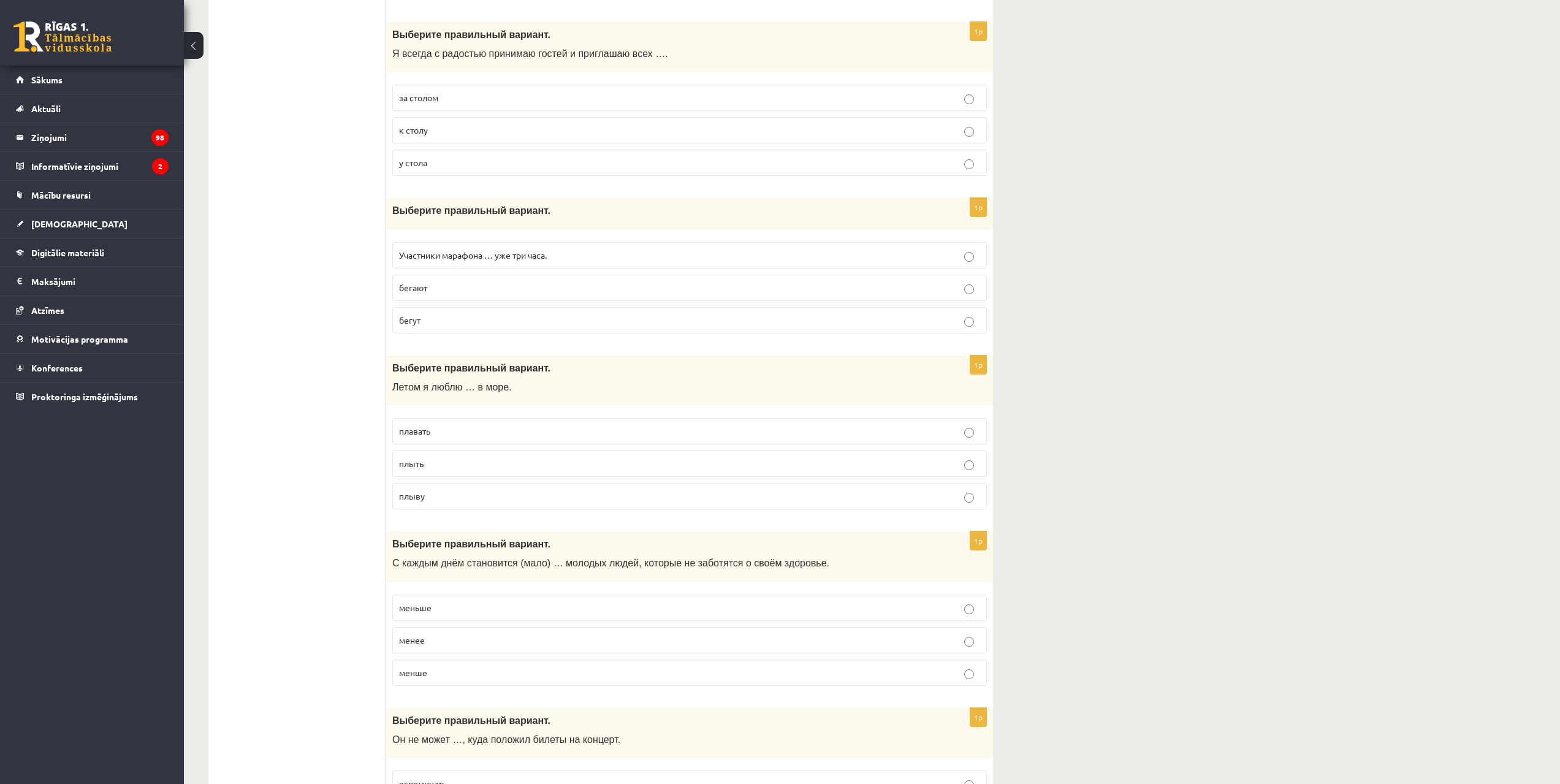
scroll to position [1287, 0]
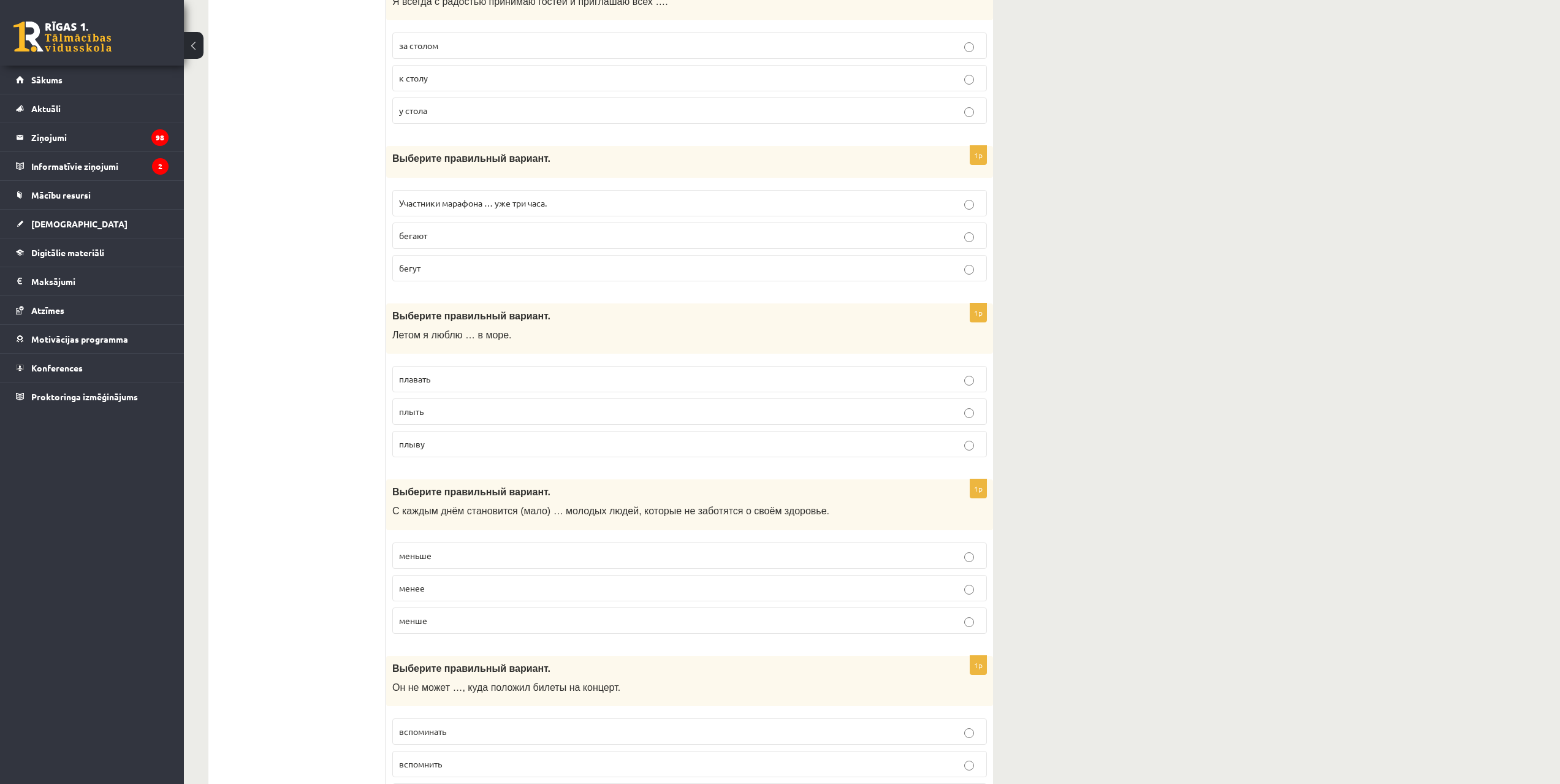
click at [441, 272] on p "бегут" at bounding box center [689, 268] width 581 height 13
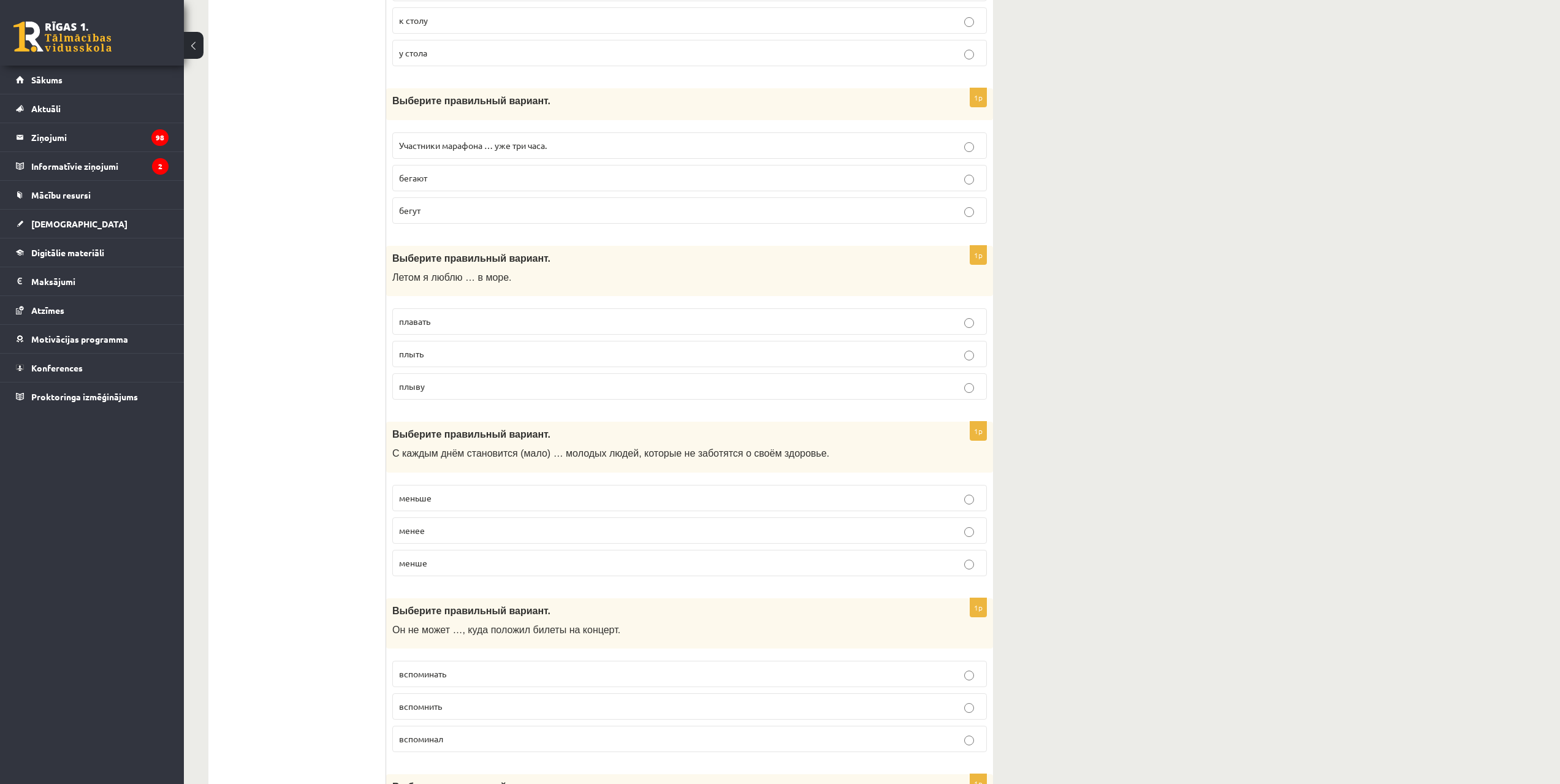
scroll to position [1348, 0]
click at [451, 317] on p "плавать" at bounding box center [689, 318] width 581 height 13
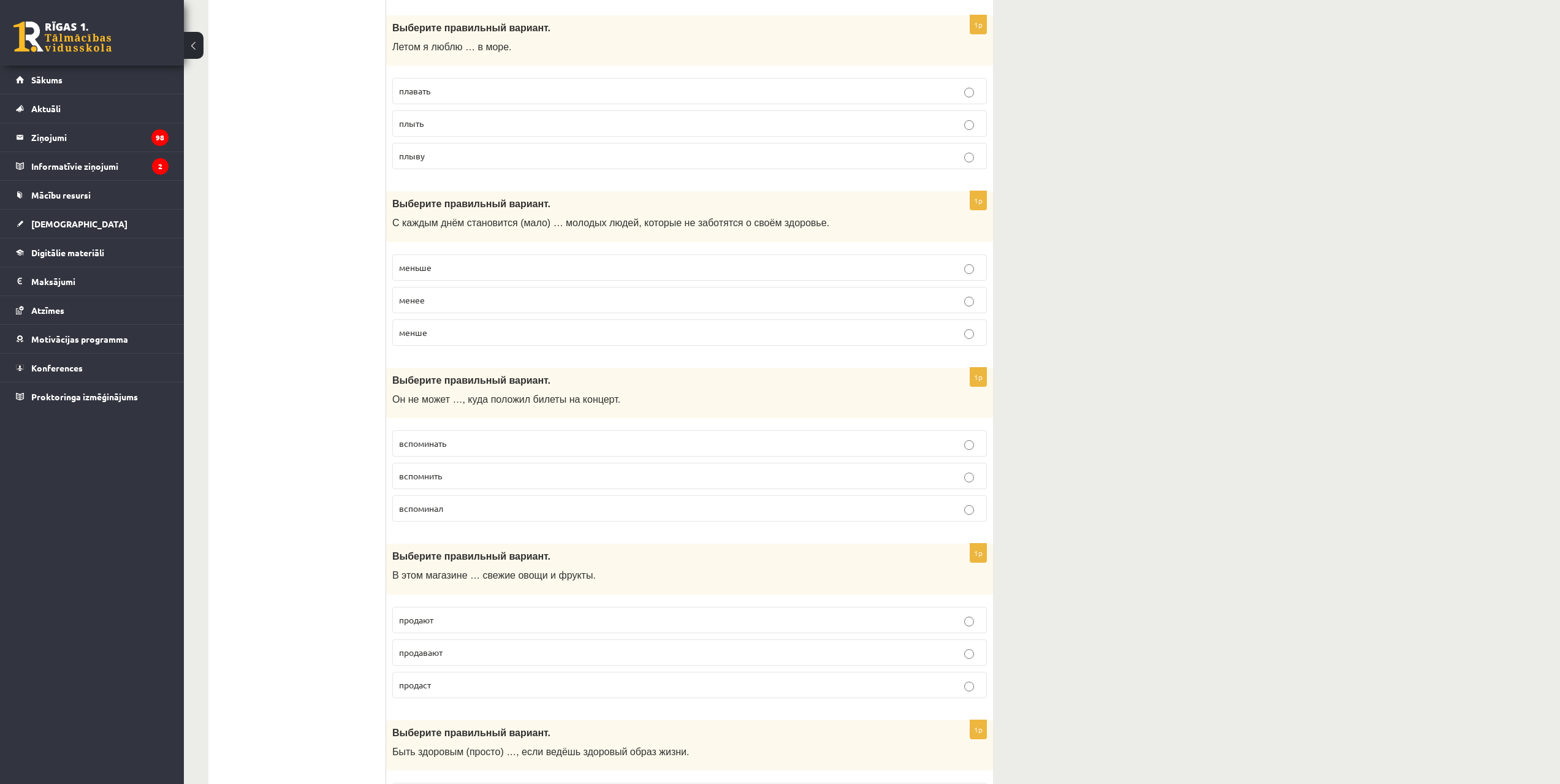
scroll to position [1593, 0]
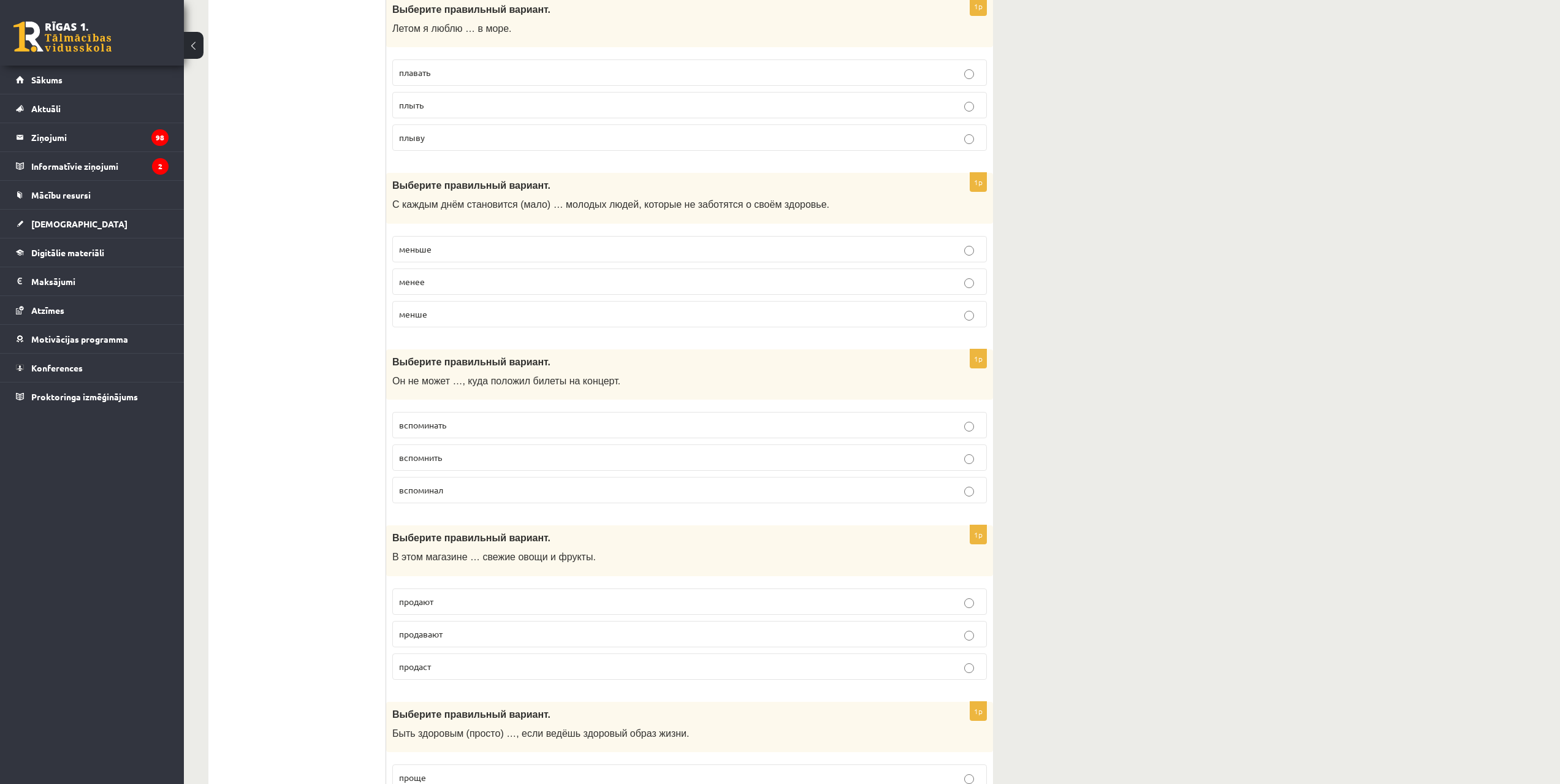
click at [451, 248] on p "меньше" at bounding box center [689, 249] width 581 height 13
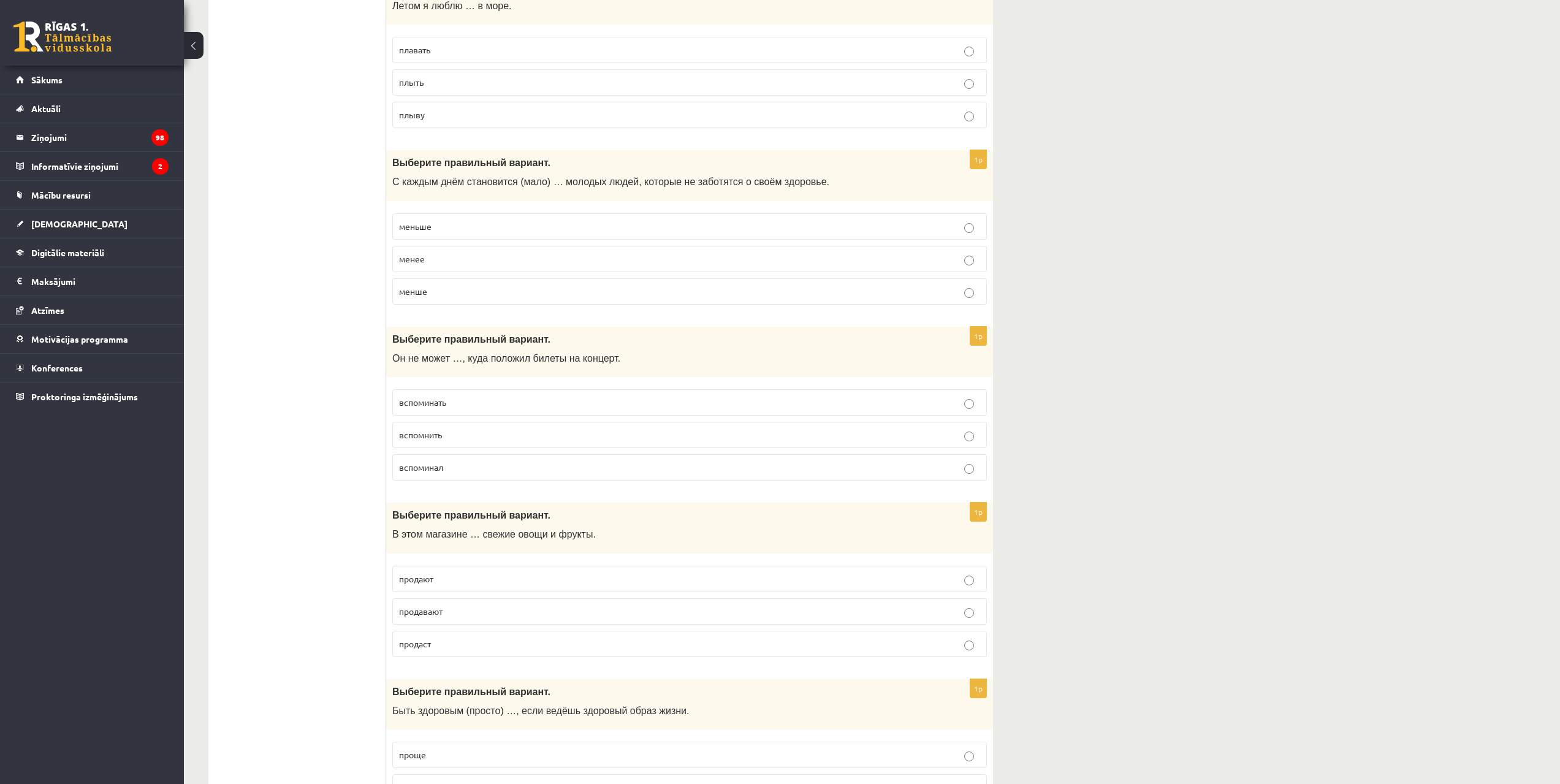
scroll to position [1654, 0]
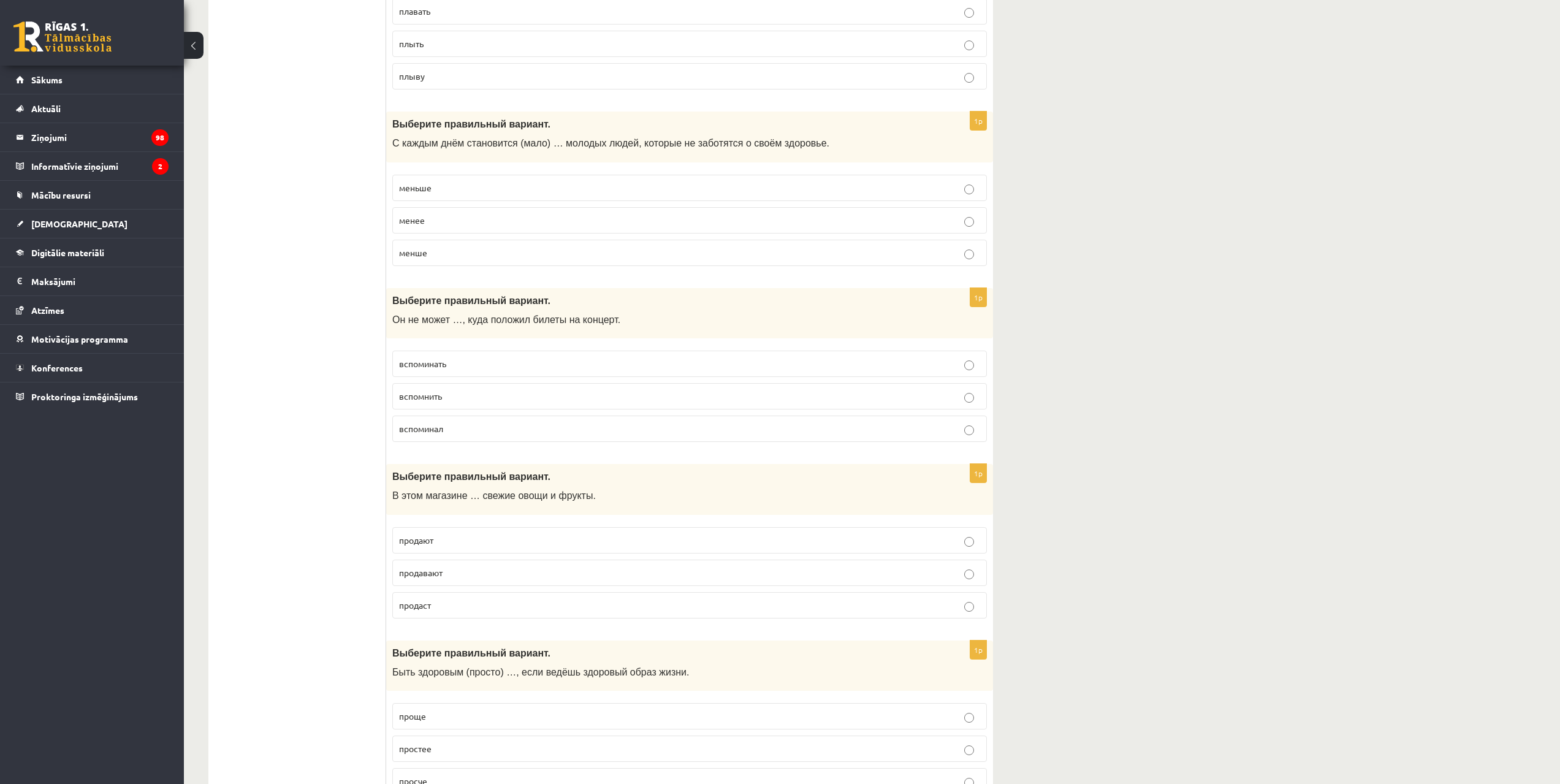
click at [450, 395] on p "вспомнить" at bounding box center [689, 396] width 581 height 13
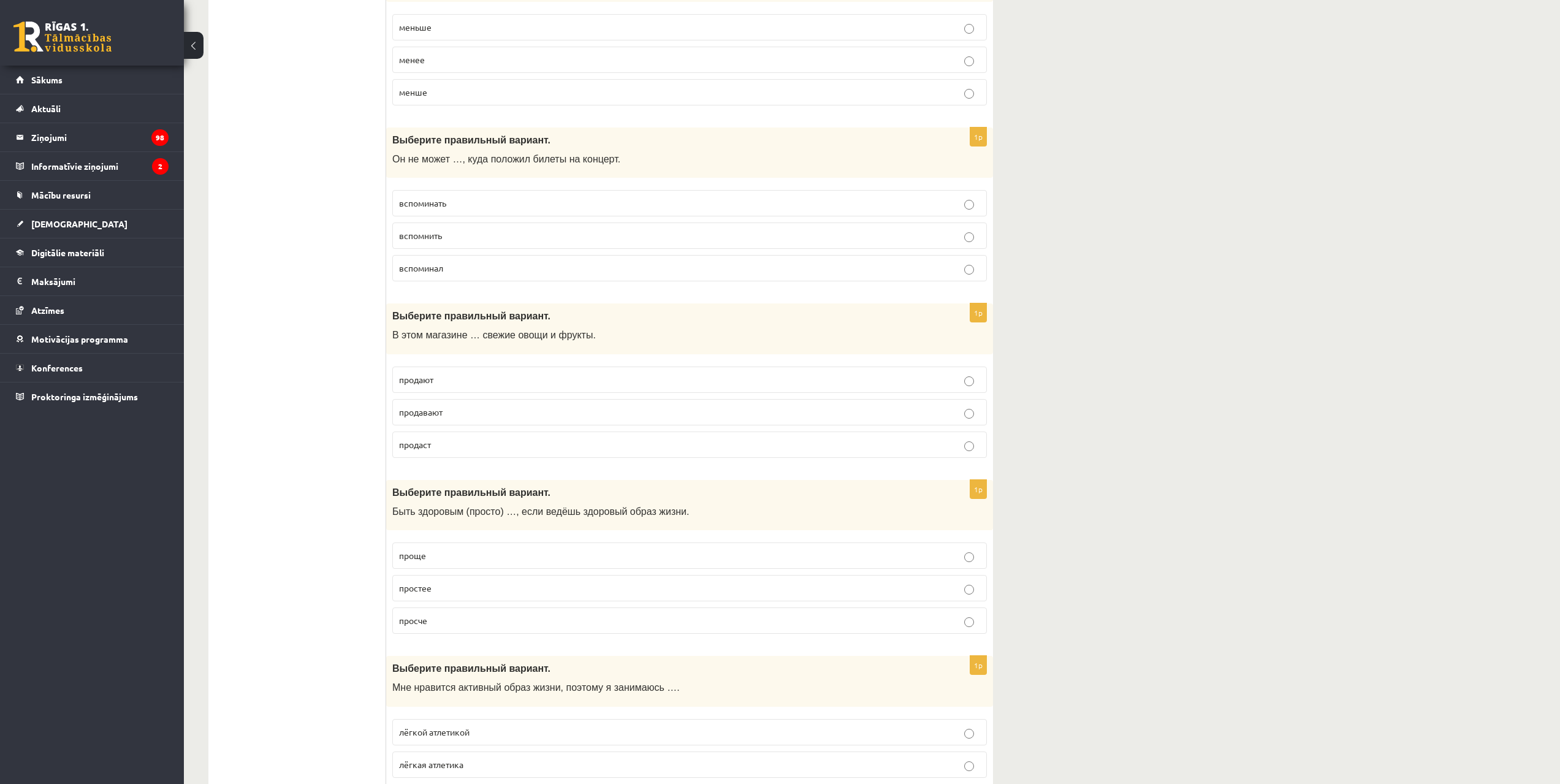
scroll to position [1899, 0]
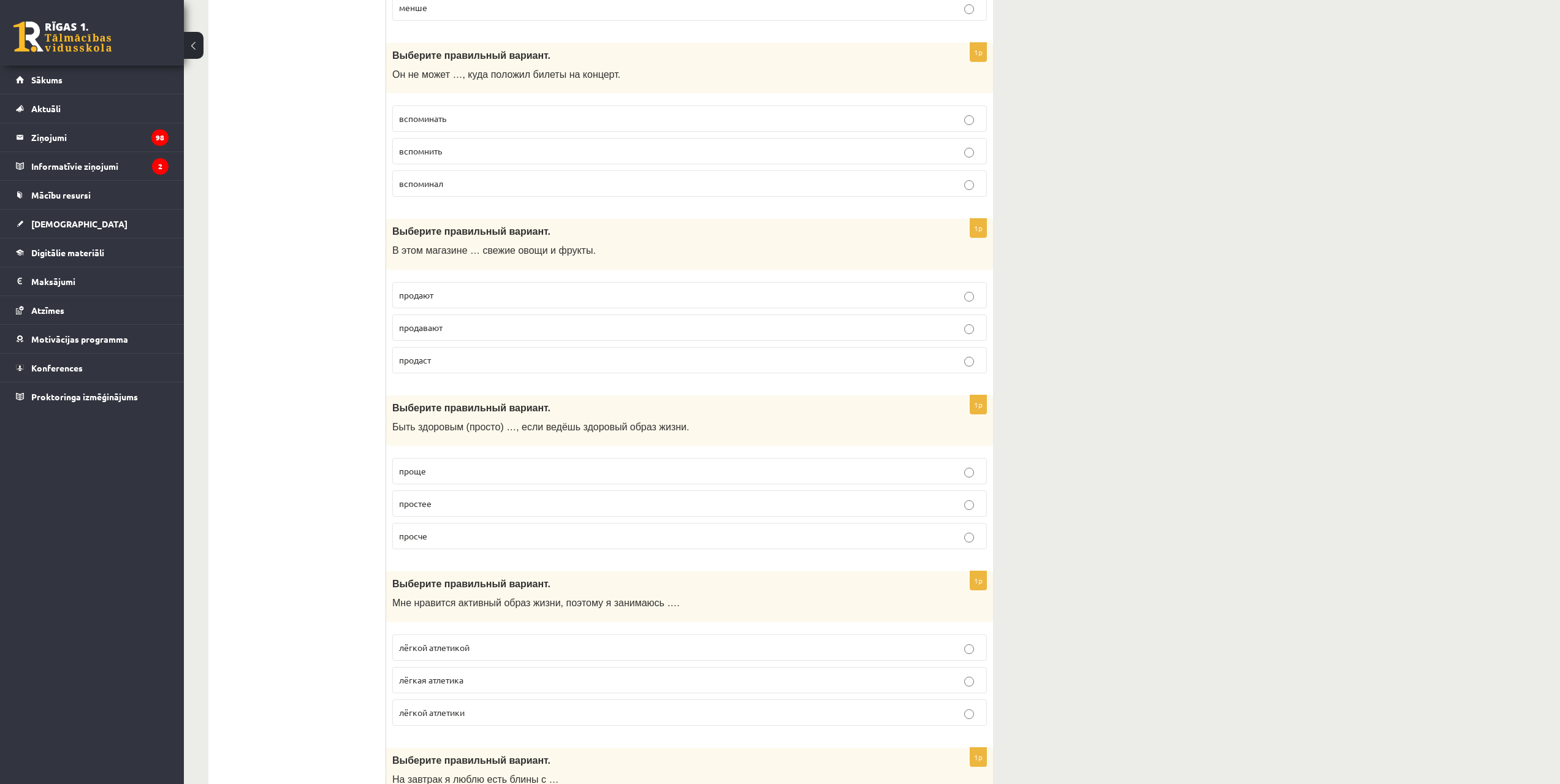
click at [450, 292] on p "продают" at bounding box center [689, 295] width 581 height 13
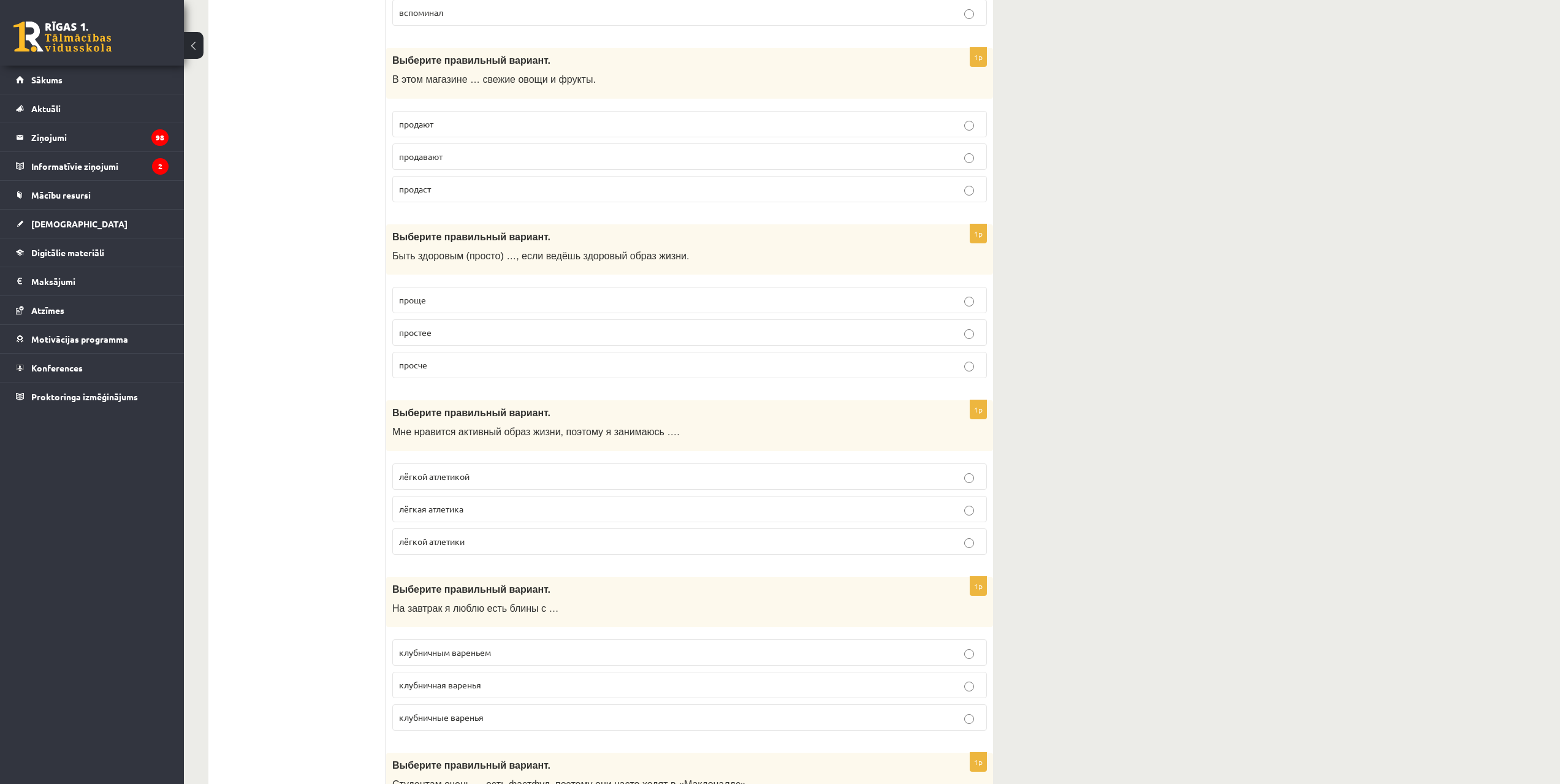
scroll to position [2084, 0]
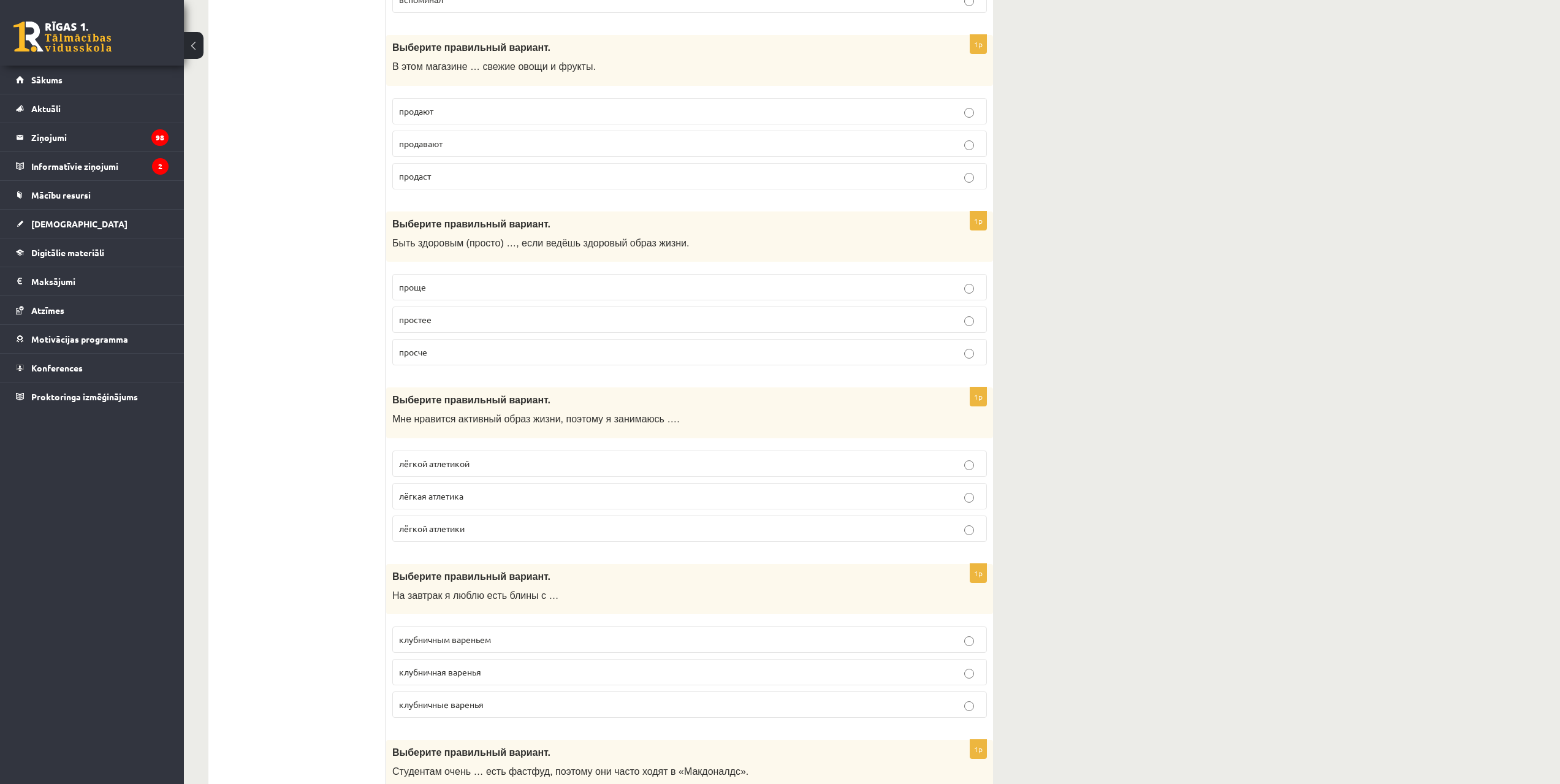
drag, startPoint x: 460, startPoint y: 284, endPoint x: 470, endPoint y: 287, distance: 10.4
click at [460, 284] on p "проще" at bounding box center [689, 287] width 581 height 13
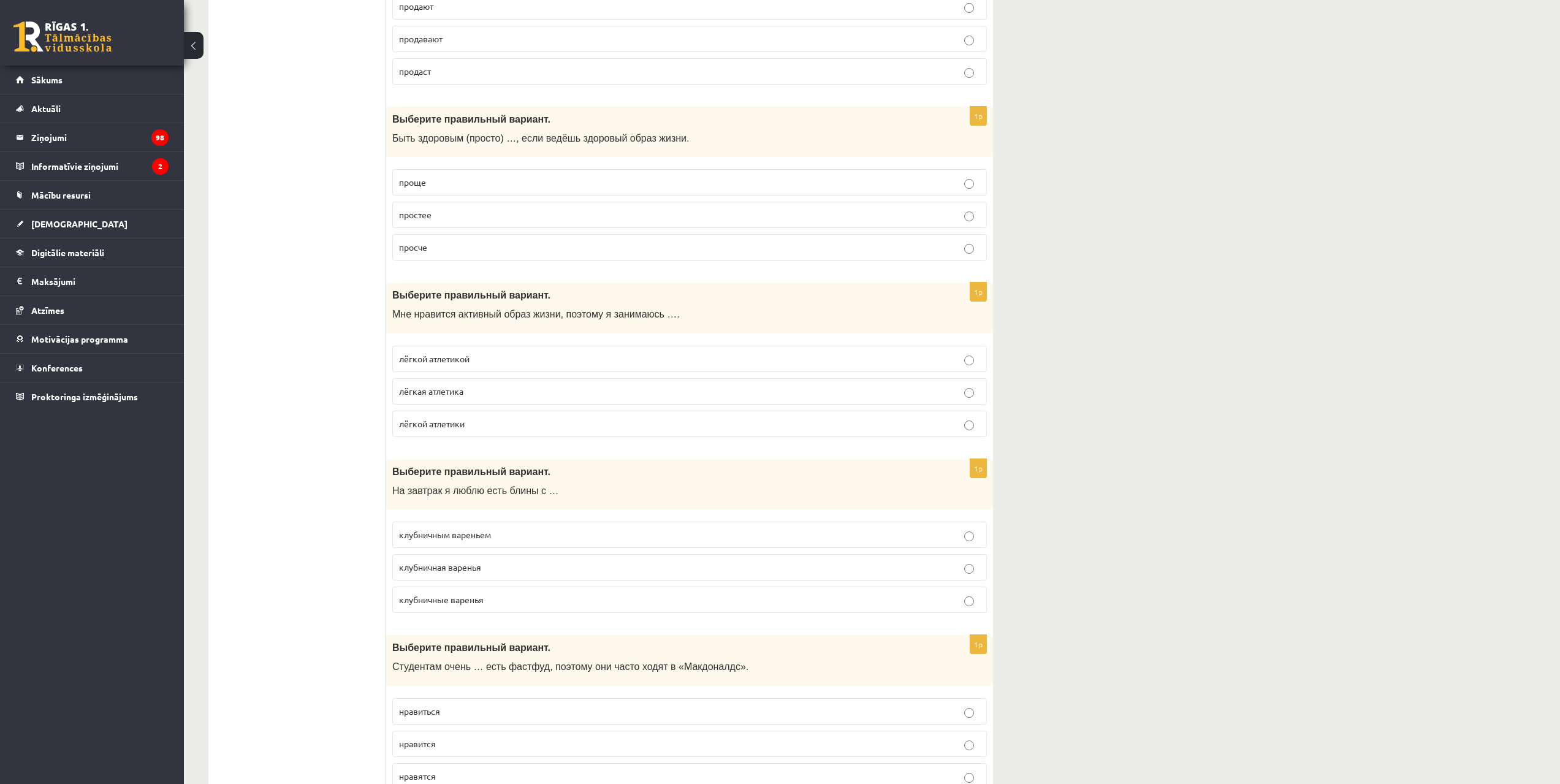
scroll to position [2267, 0]
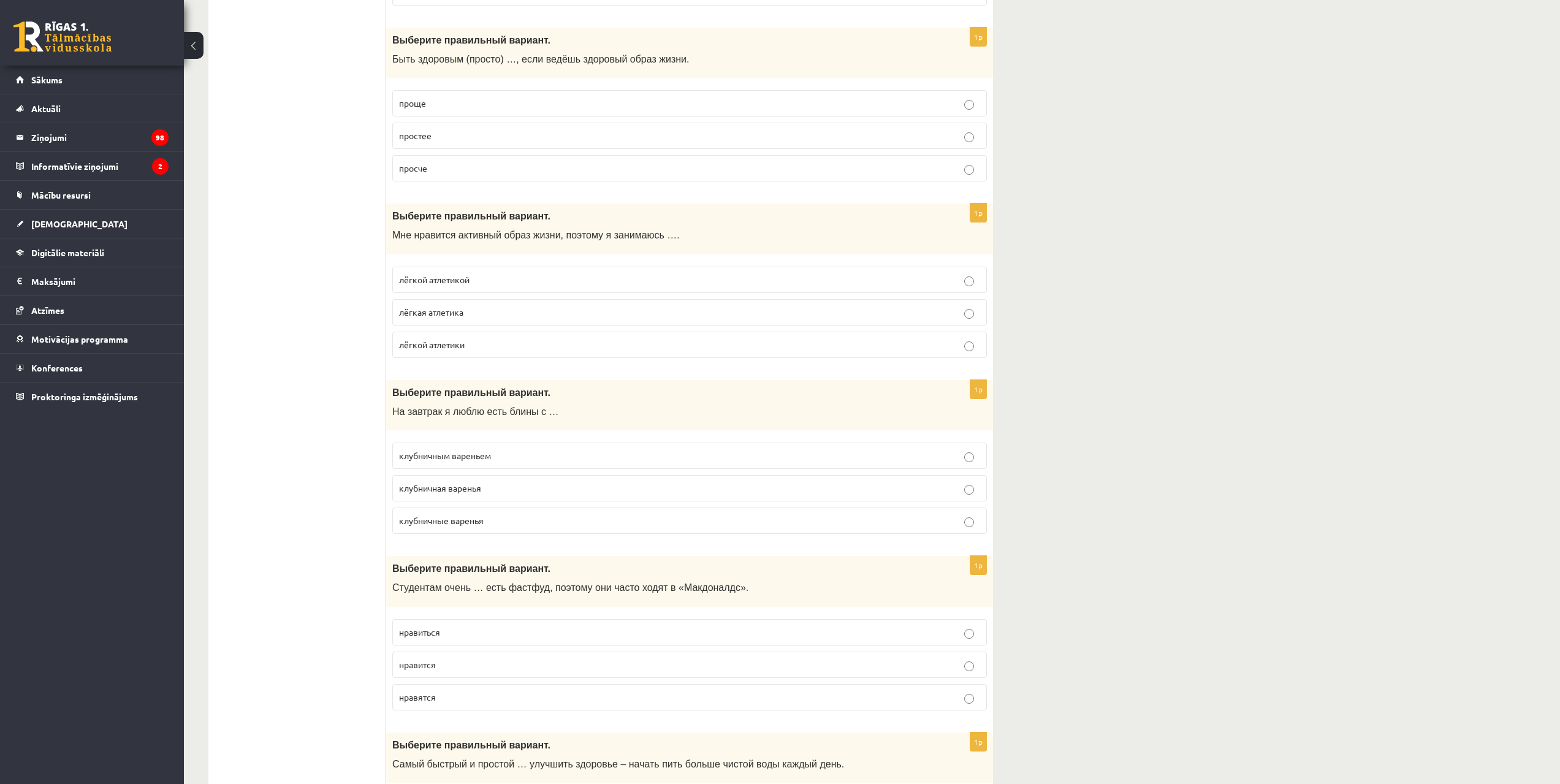
click at [467, 279] on span "лёгкой атлетикой" at bounding box center [434, 279] width 70 height 11
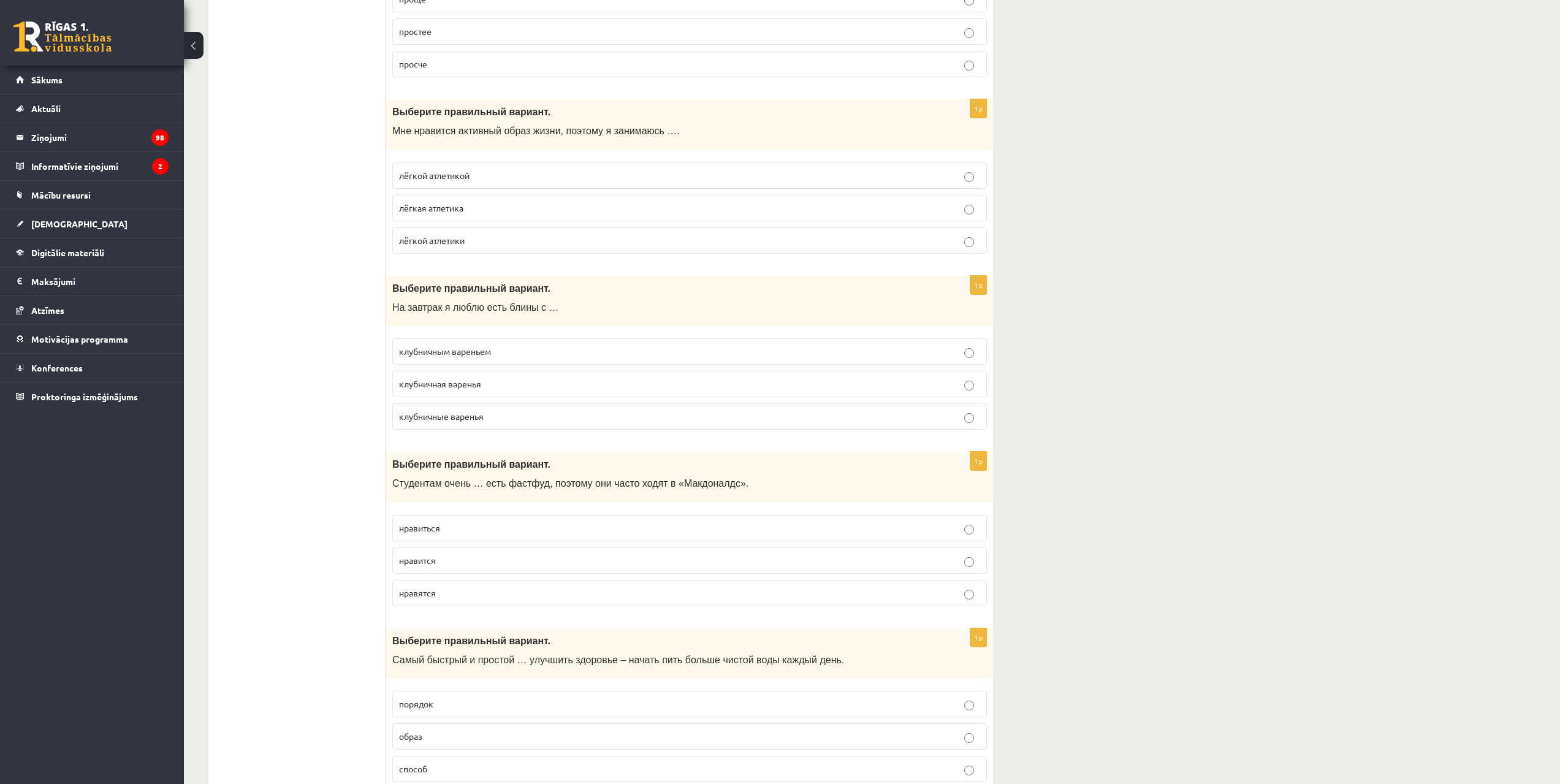
scroll to position [2451, 0]
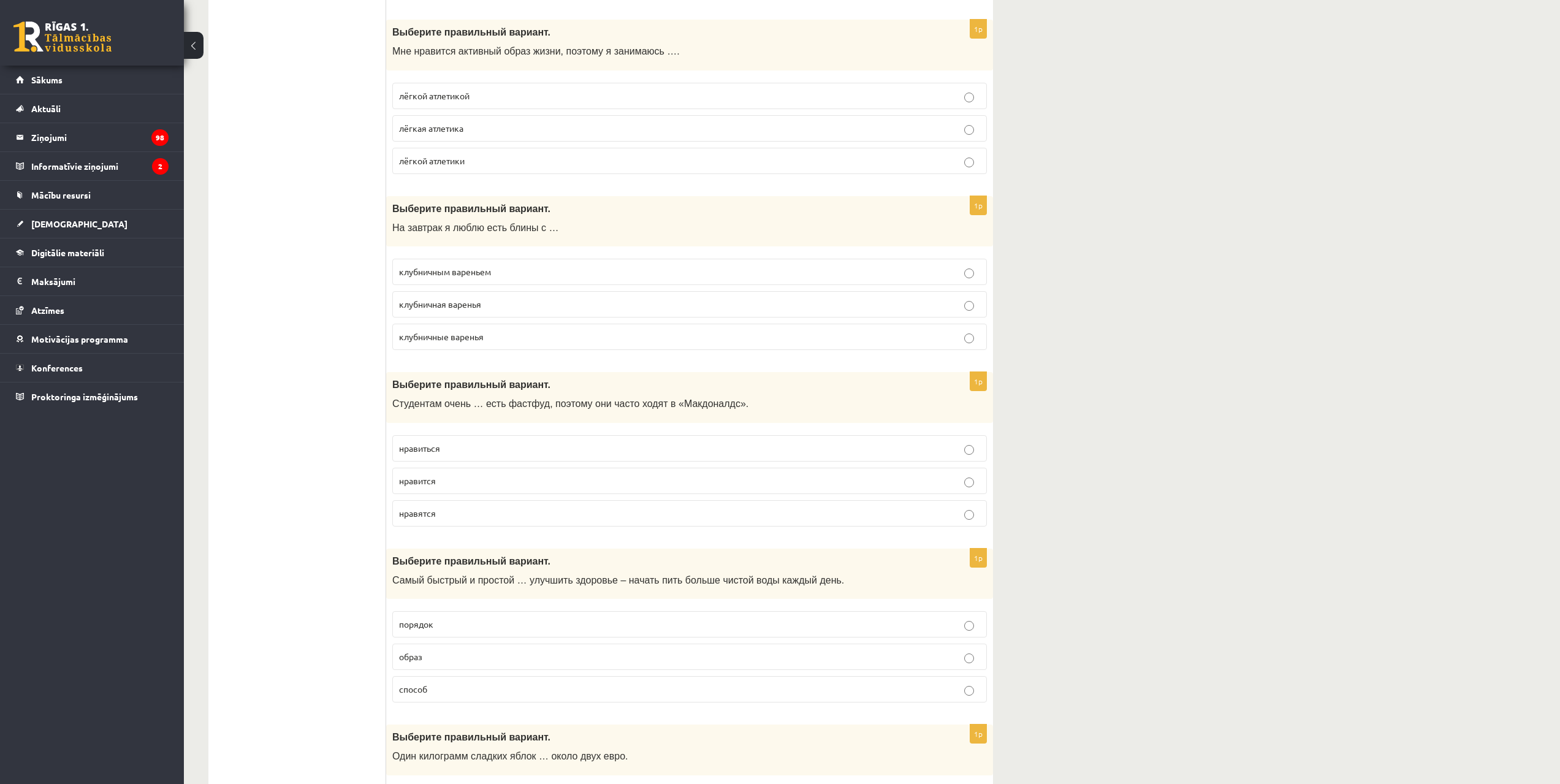
click at [472, 265] on label "клубничным вареньем" at bounding box center [689, 272] width 595 height 26
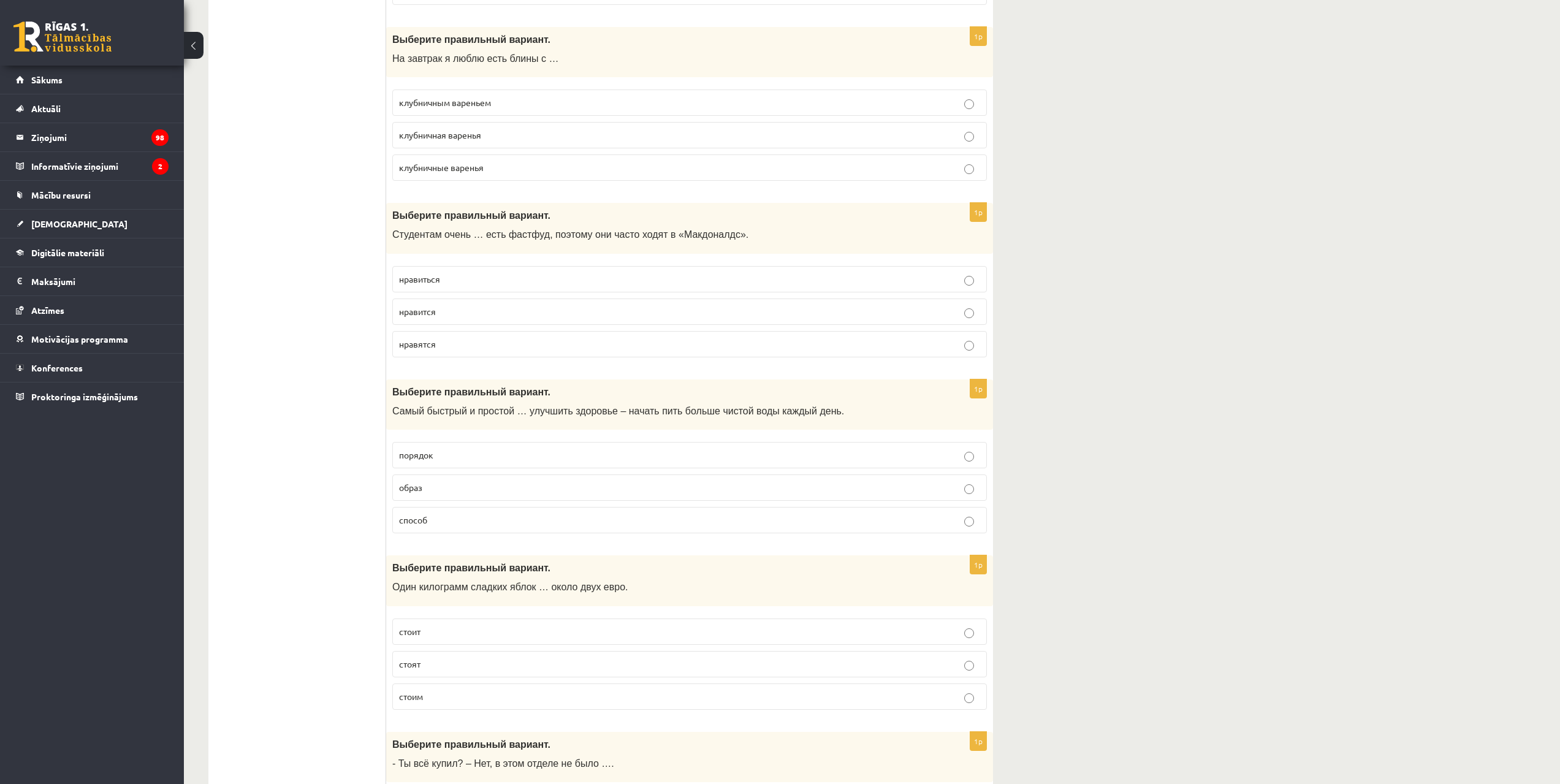
scroll to position [2696, 0]
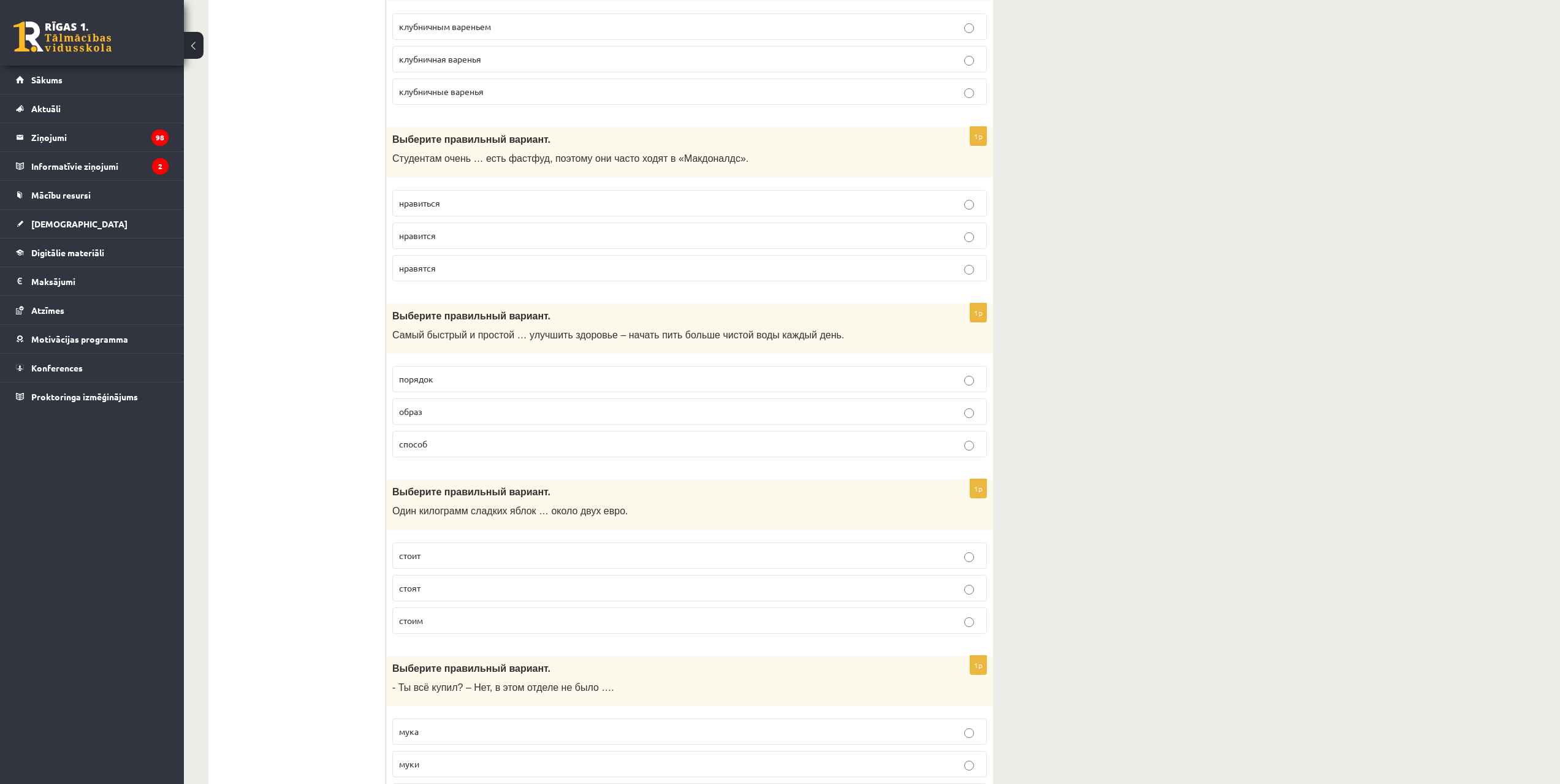
click at [449, 234] on p "нравится" at bounding box center [689, 235] width 581 height 13
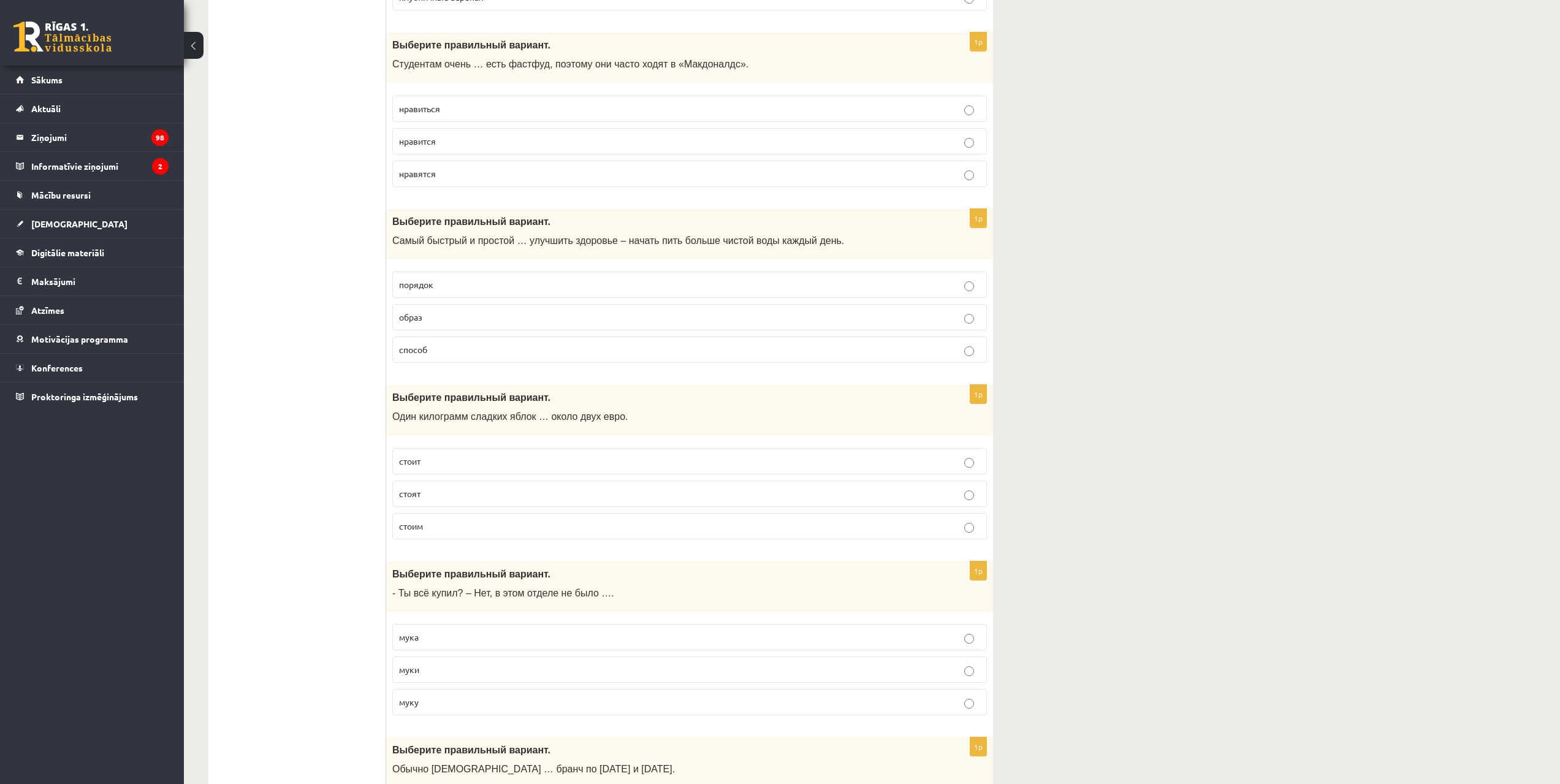
scroll to position [2819, 0]
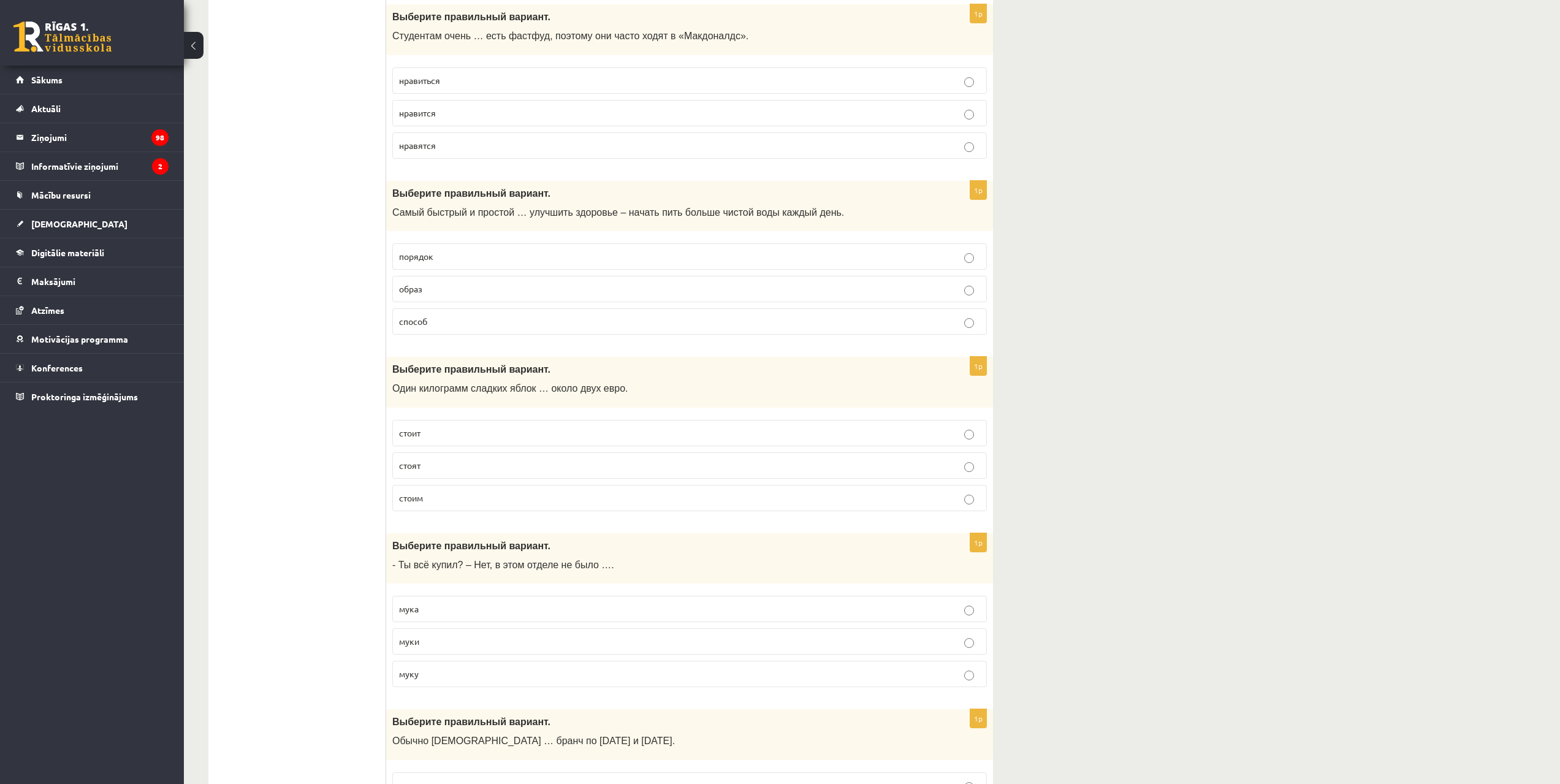
click at [472, 331] on label "способ" at bounding box center [689, 321] width 595 height 26
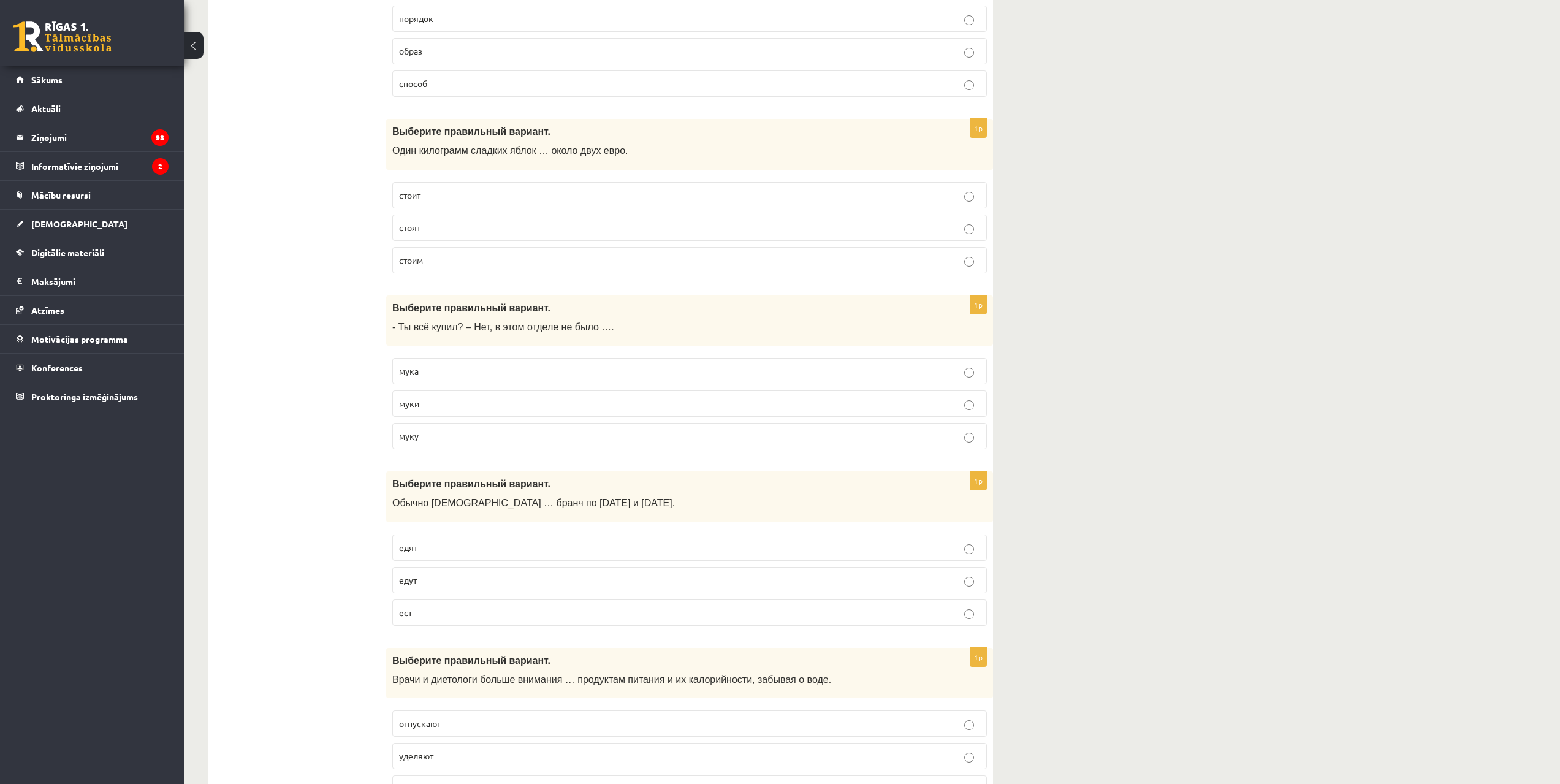
scroll to position [3064, 0]
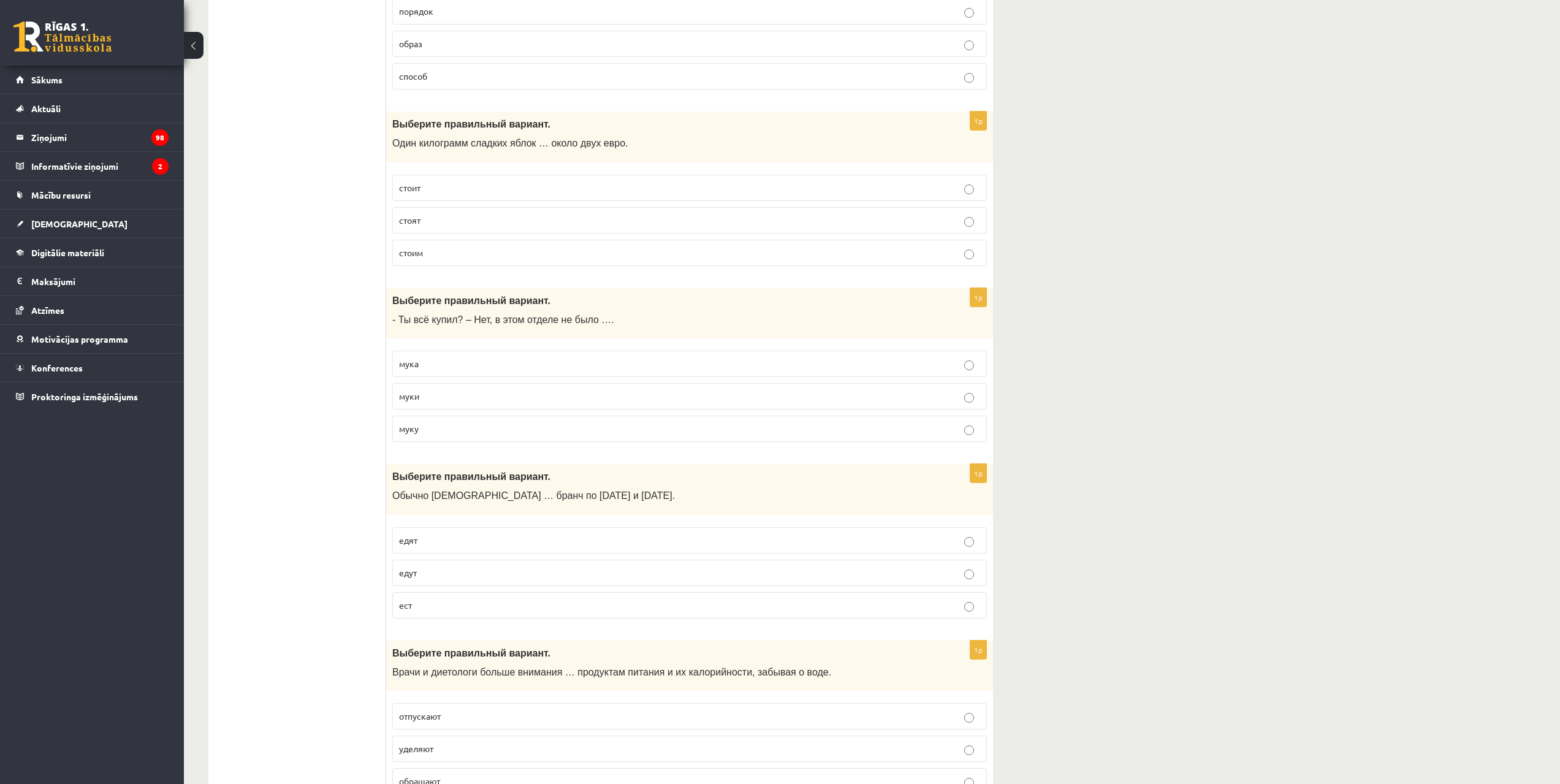
click at [466, 186] on p "стоит" at bounding box center [689, 188] width 581 height 13
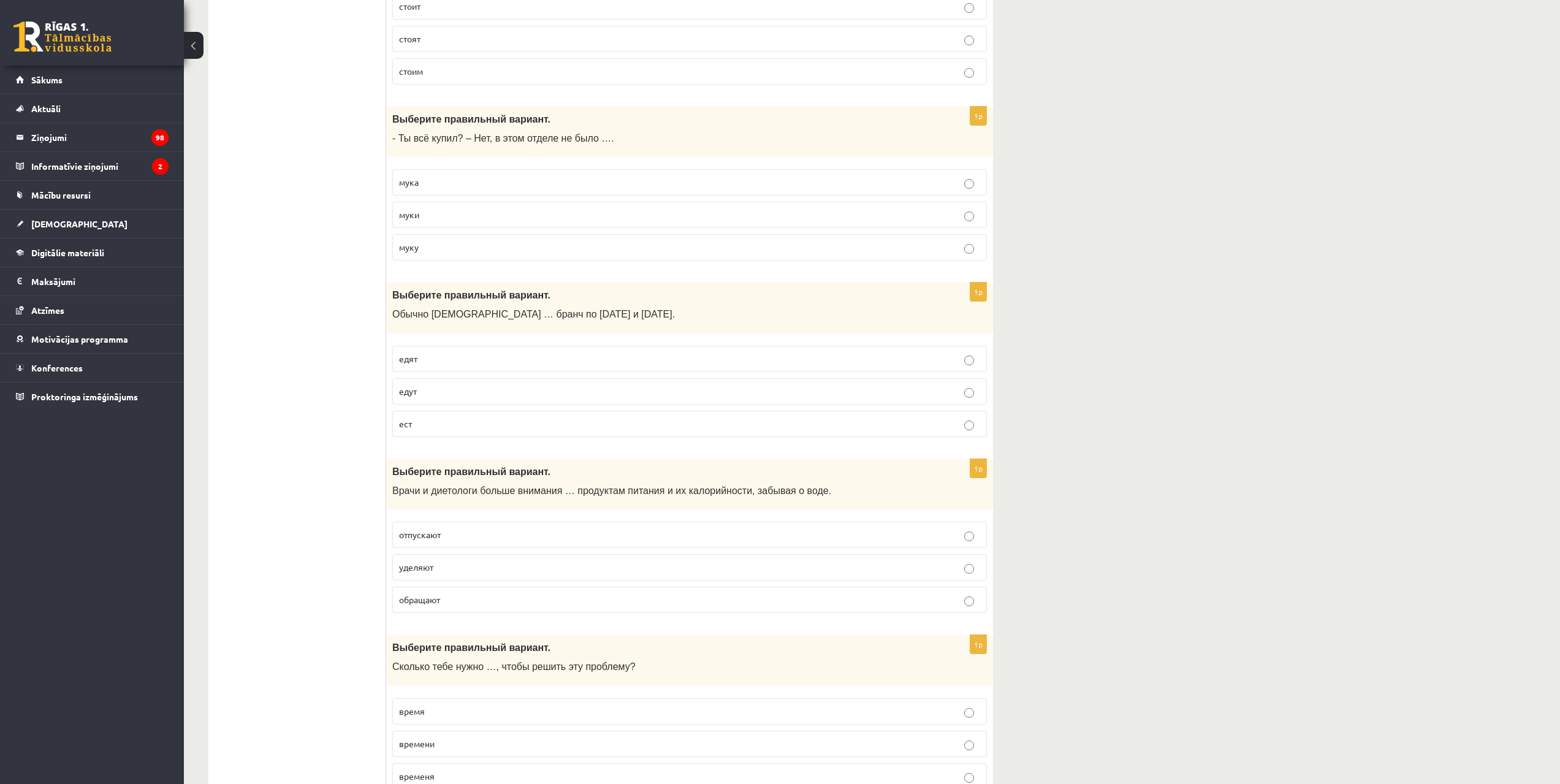
scroll to position [3248, 0]
drag, startPoint x: 457, startPoint y: 214, endPoint x: 479, endPoint y: 238, distance: 32.6
click at [460, 215] on p "муки" at bounding box center [689, 213] width 581 height 13
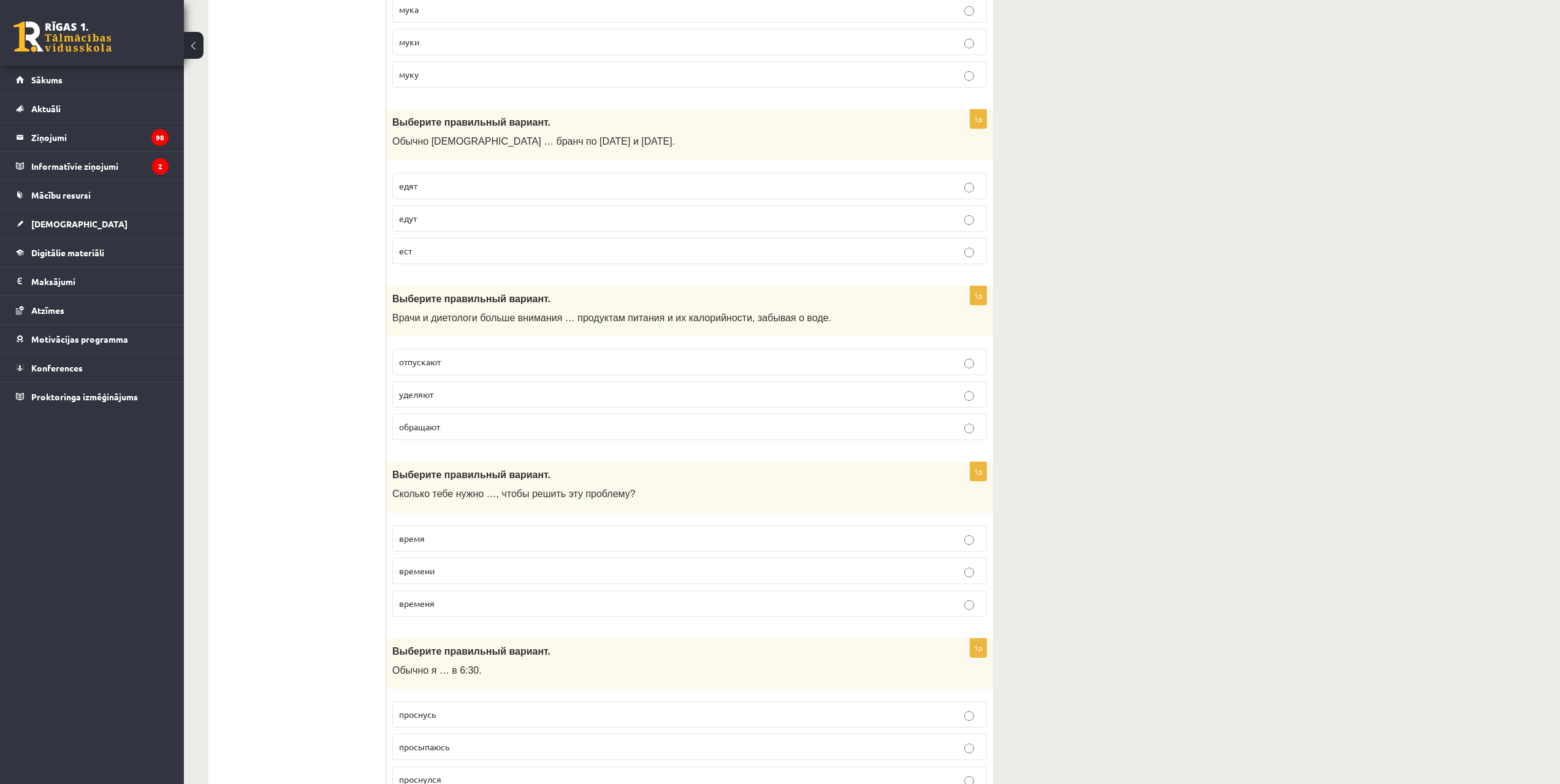
scroll to position [3431, 0]
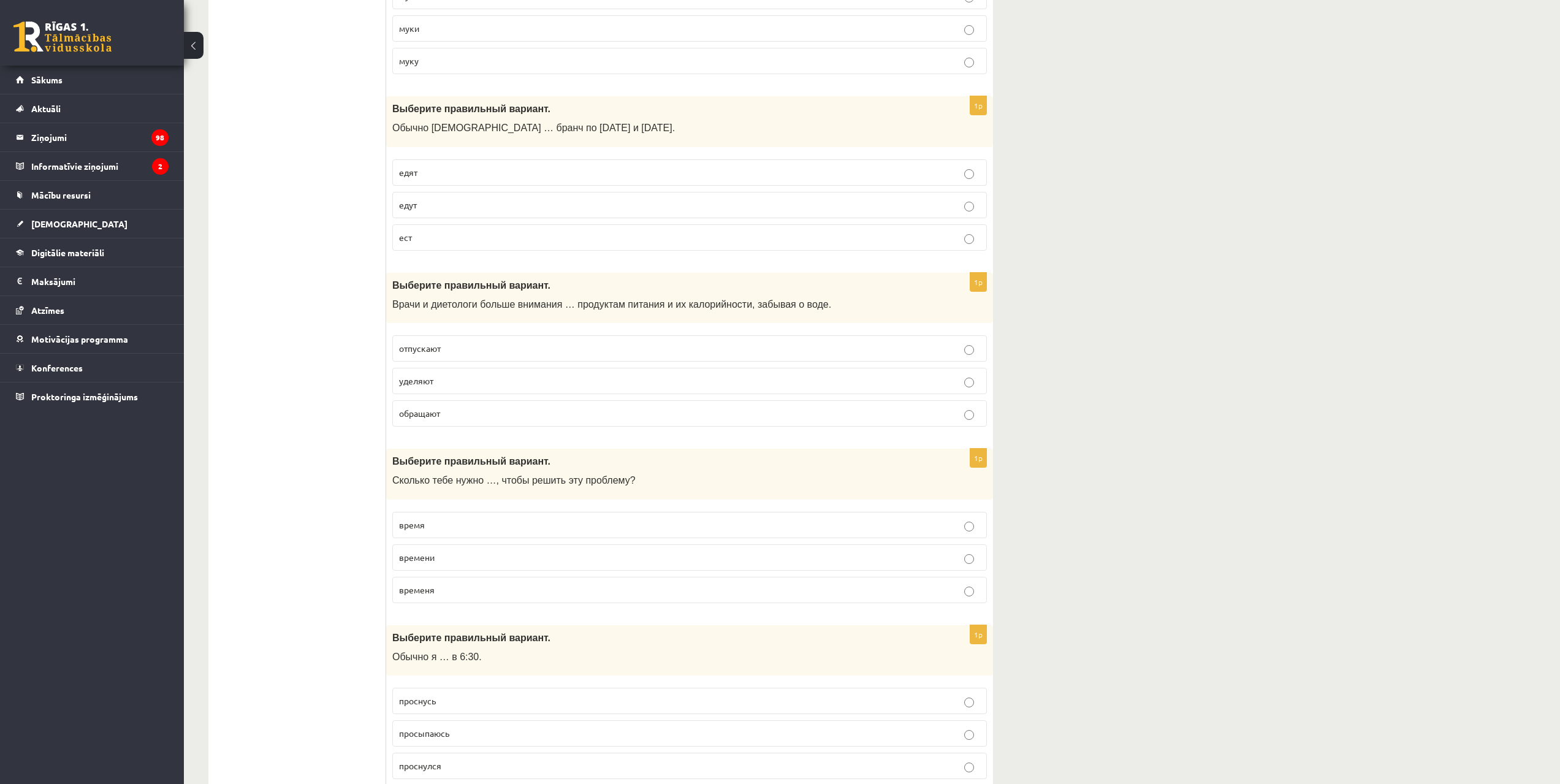
click at [440, 172] on p "едят" at bounding box center [689, 173] width 581 height 13
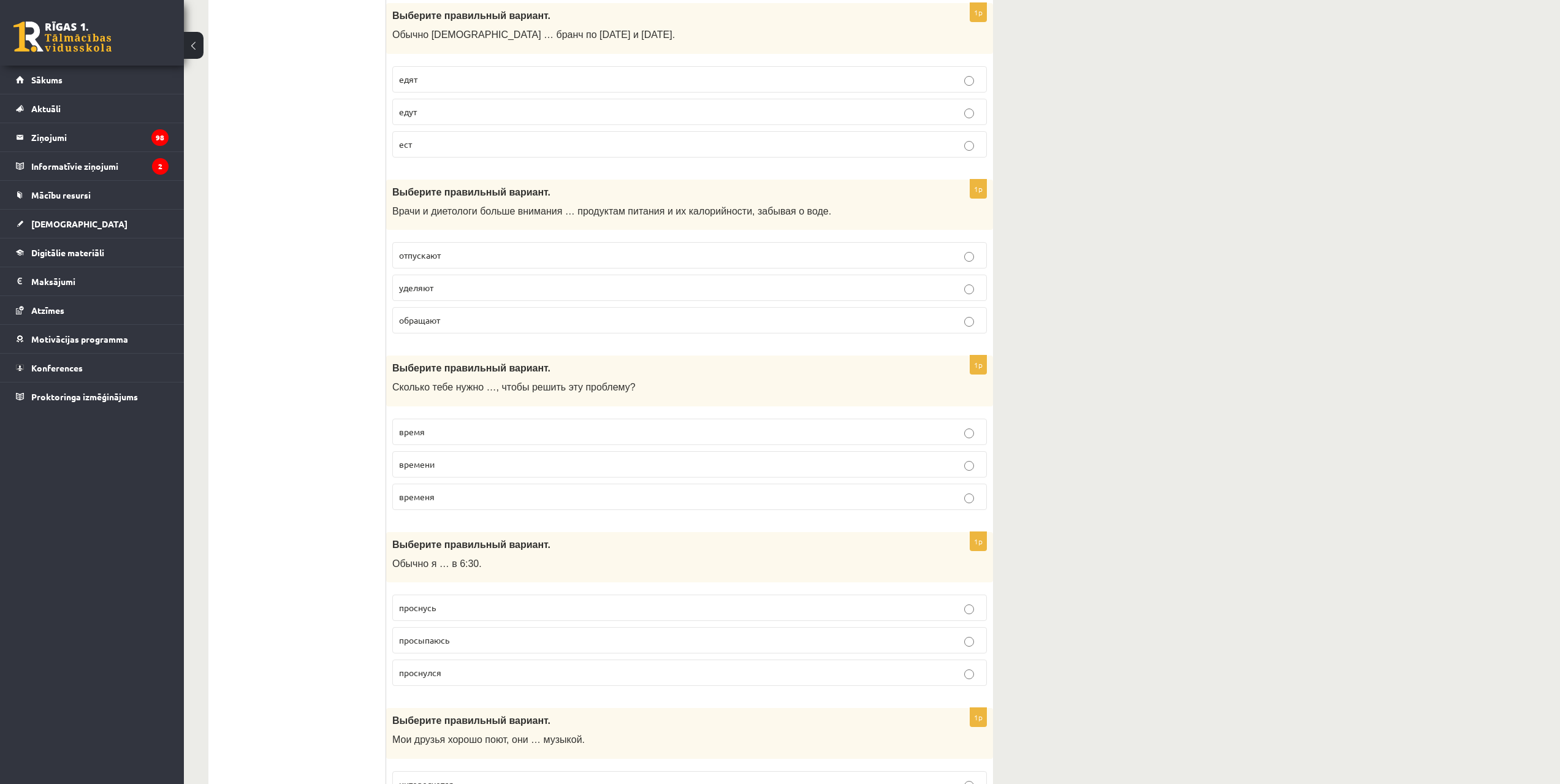
scroll to position [3554, 0]
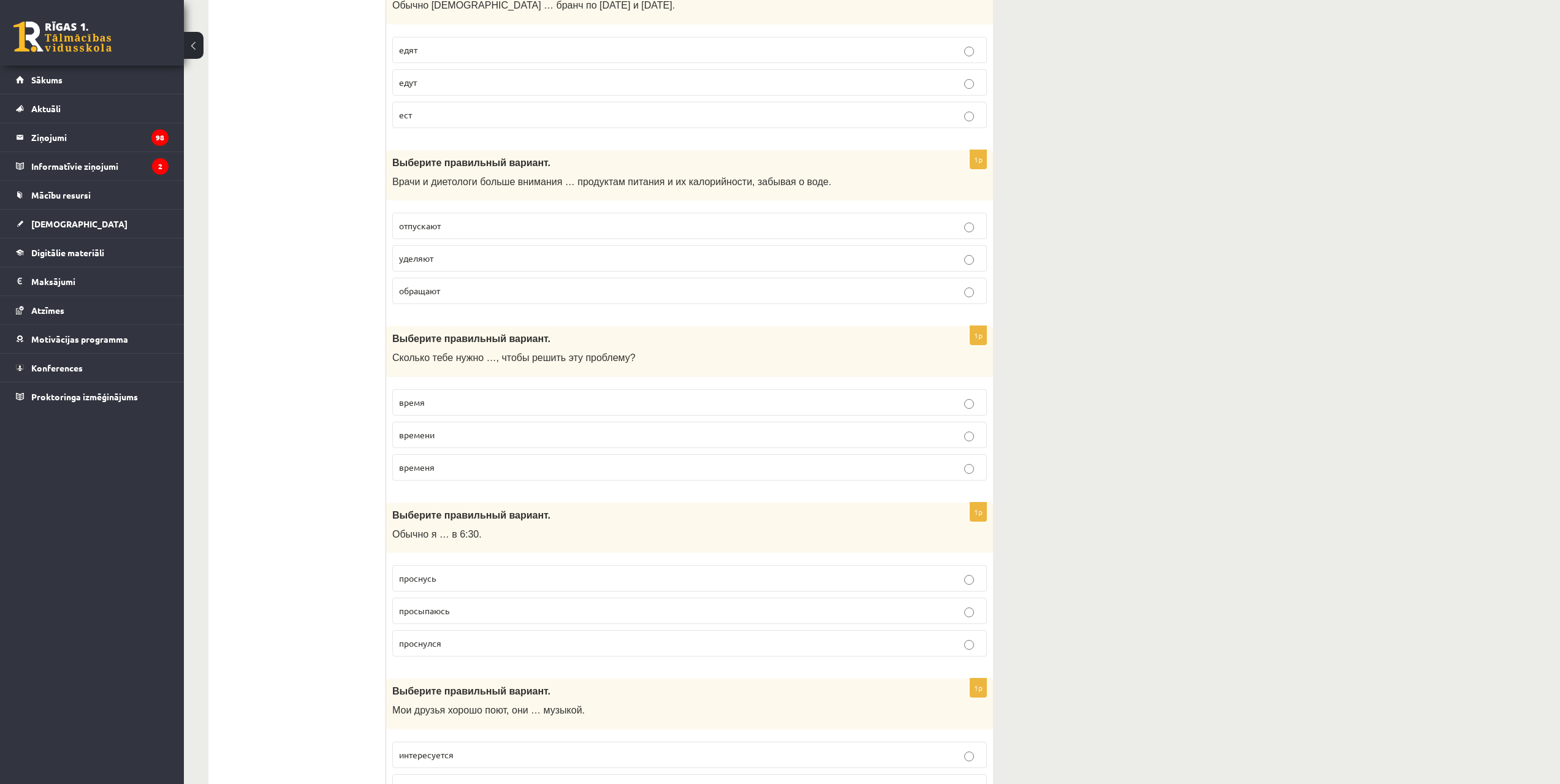
drag, startPoint x: 485, startPoint y: 252, endPoint x: 490, endPoint y: 278, distance: 26.5
click at [485, 252] on label "уделяют" at bounding box center [689, 258] width 595 height 26
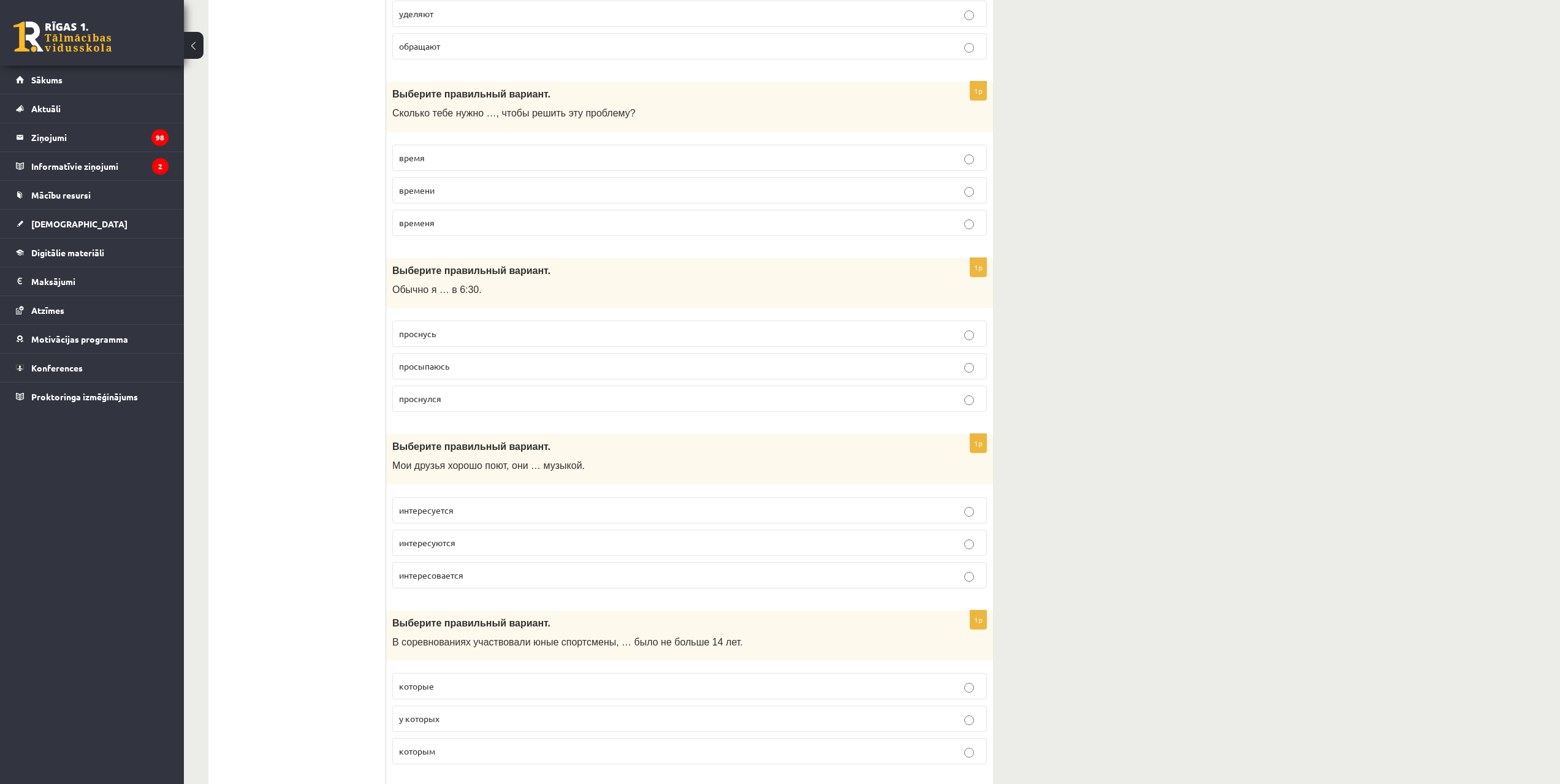
scroll to position [3799, 0]
click at [453, 188] on p "времени" at bounding box center [689, 190] width 581 height 13
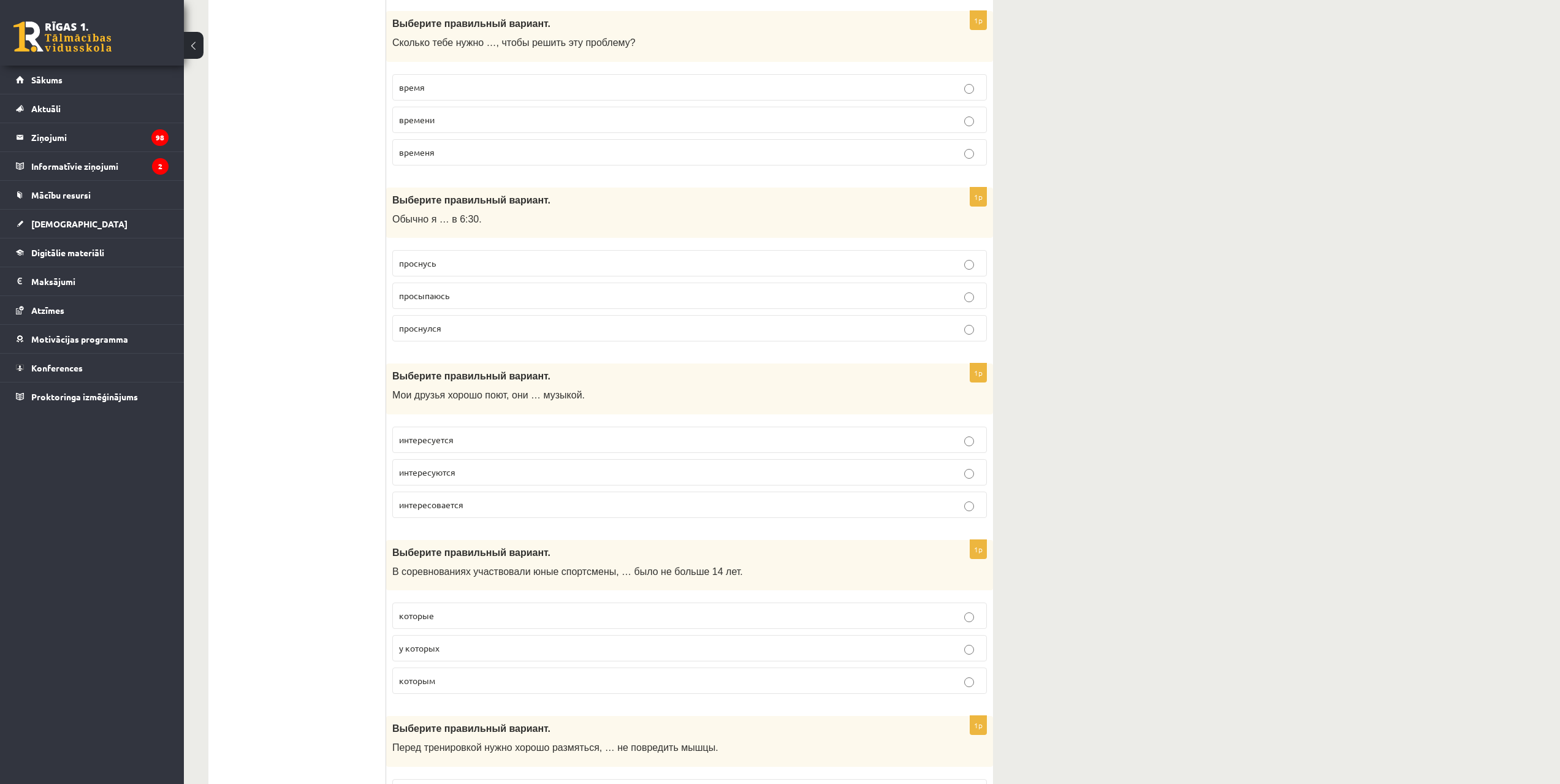
scroll to position [3921, 0]
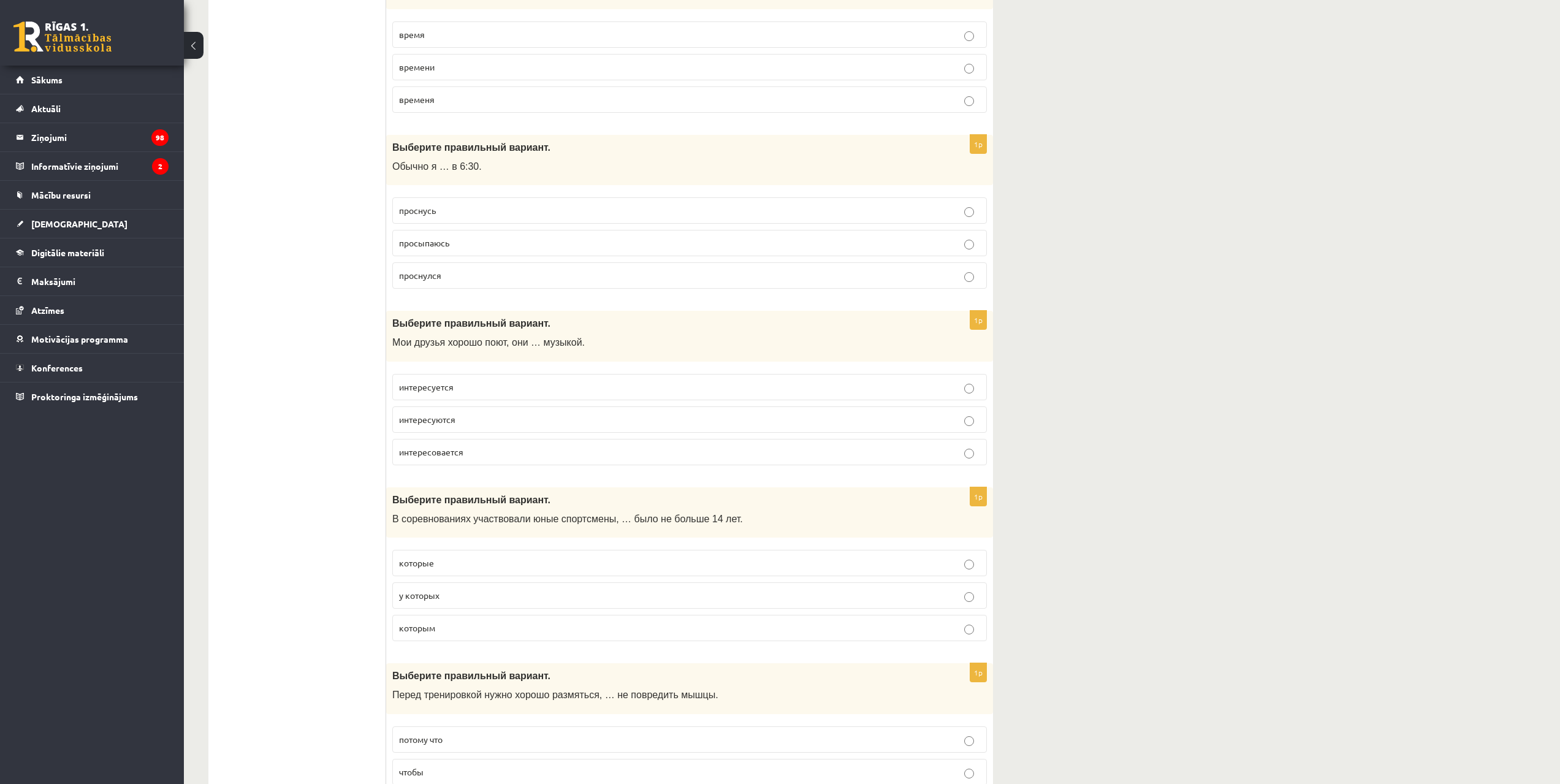
click at [440, 245] on span "просыпаюсь" at bounding box center [424, 242] width 50 height 11
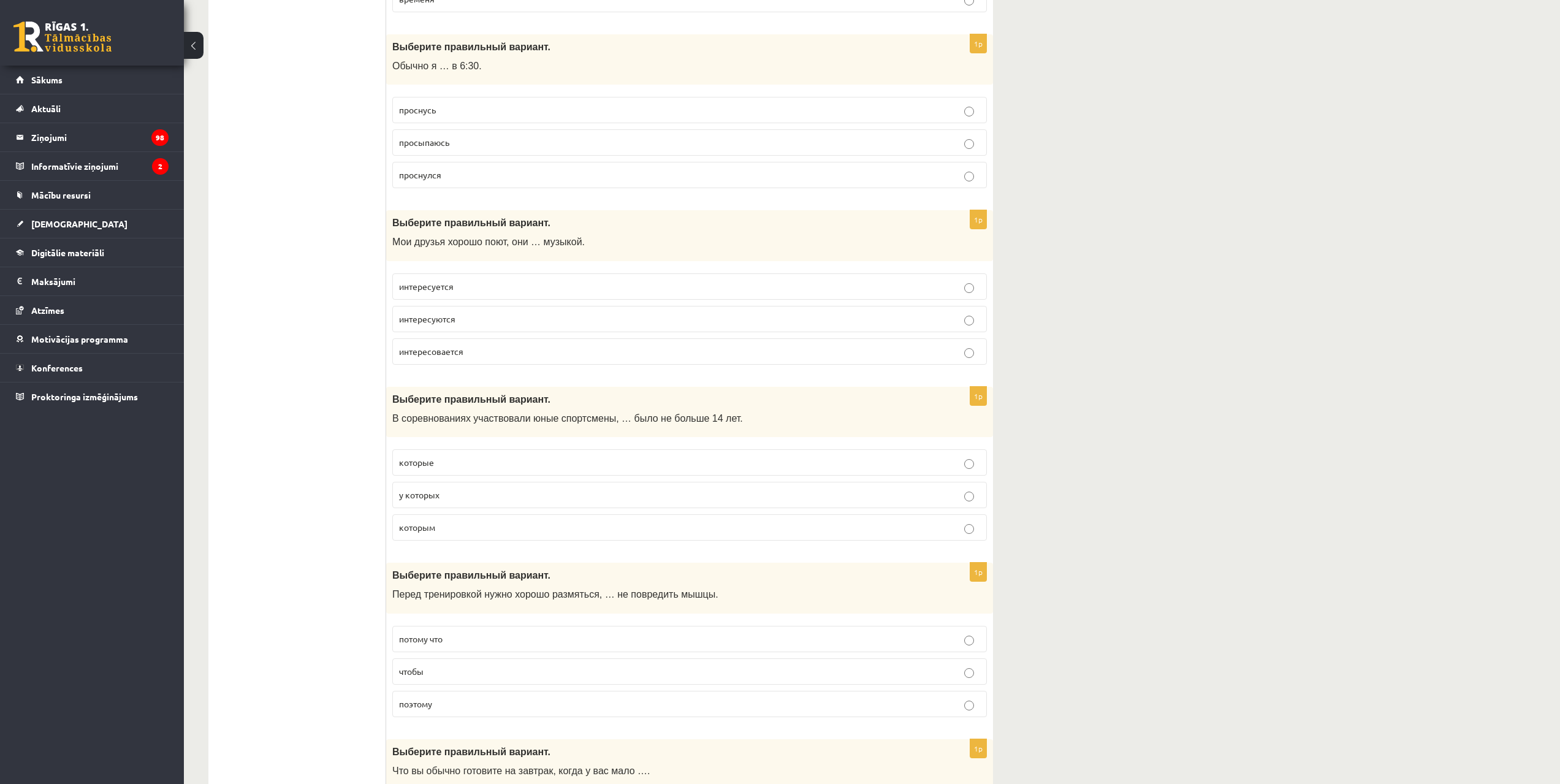
scroll to position [4044, 0]
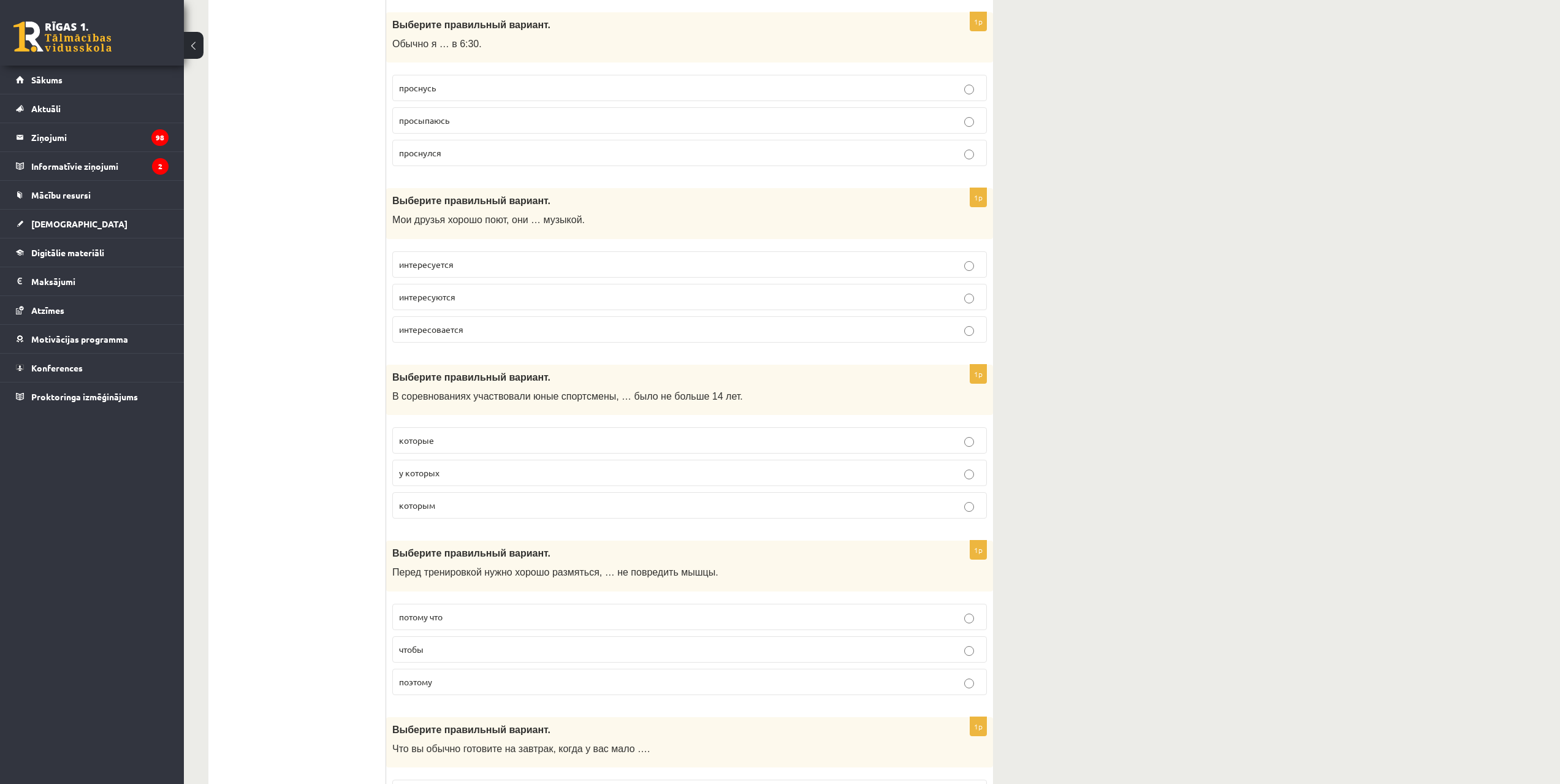
click at [461, 293] on p "интересуются" at bounding box center [689, 297] width 581 height 13
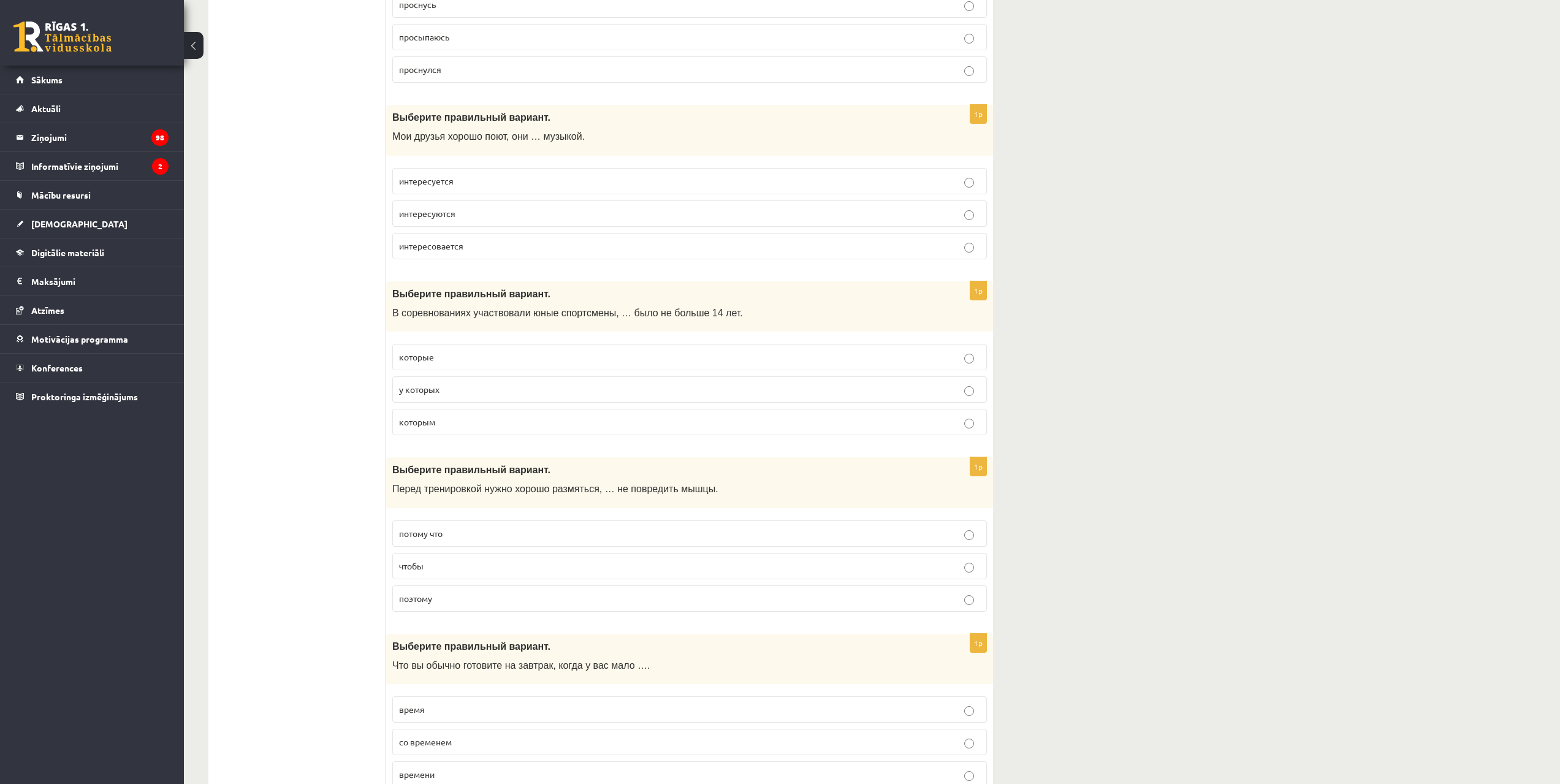
scroll to position [4228, 0]
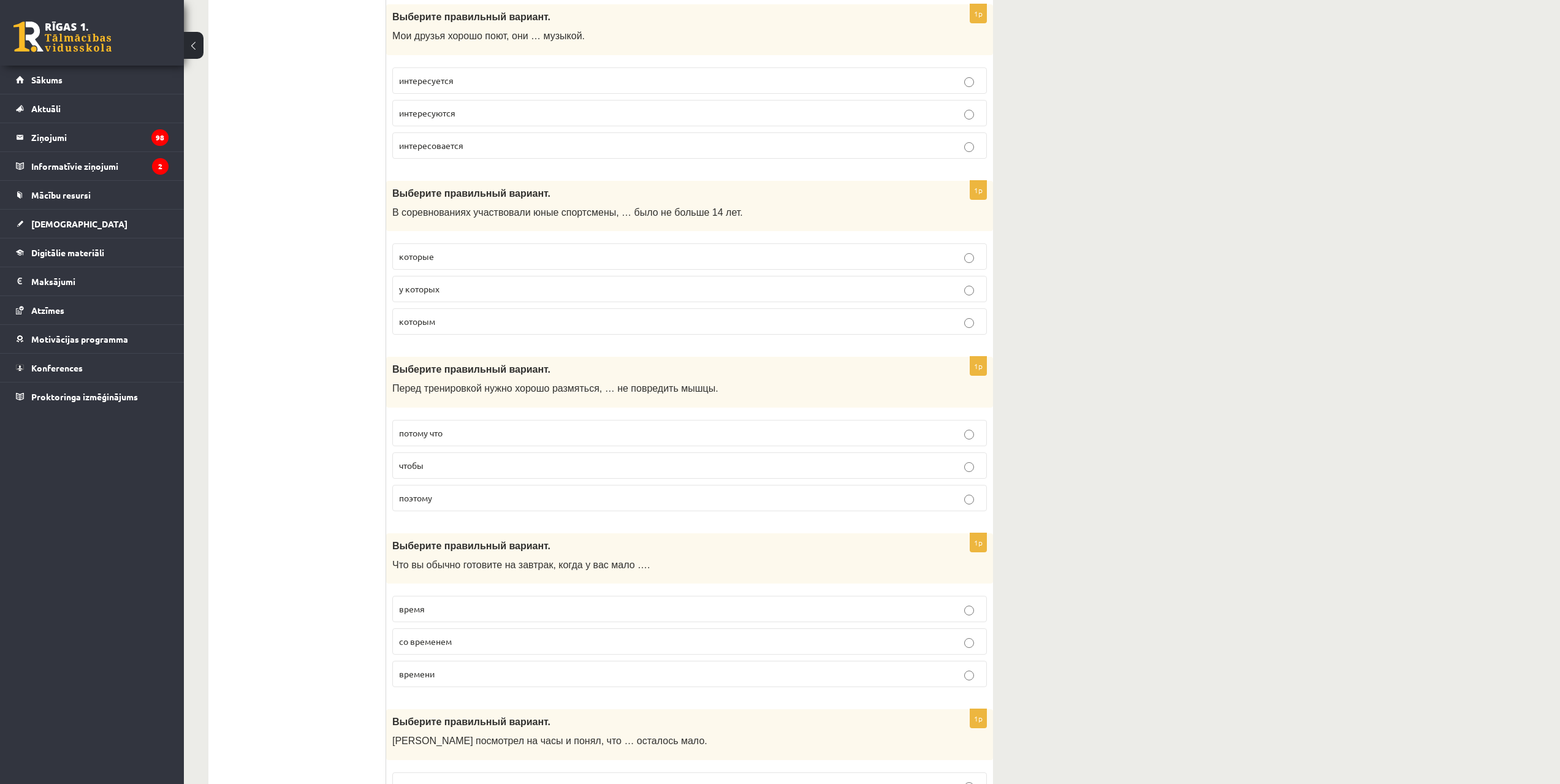
click at [444, 325] on p "которым" at bounding box center [689, 322] width 581 height 13
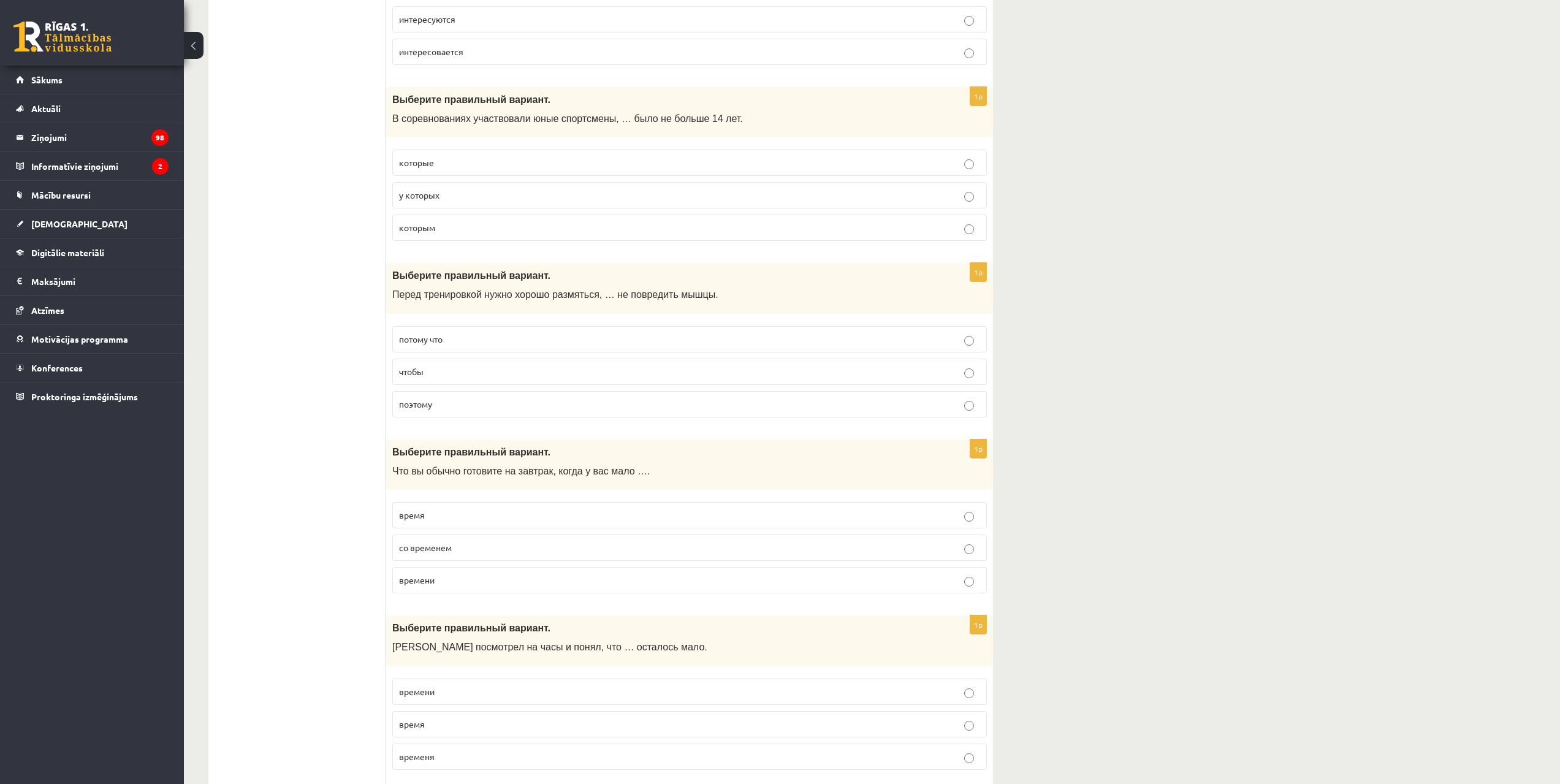
scroll to position [4412, 0]
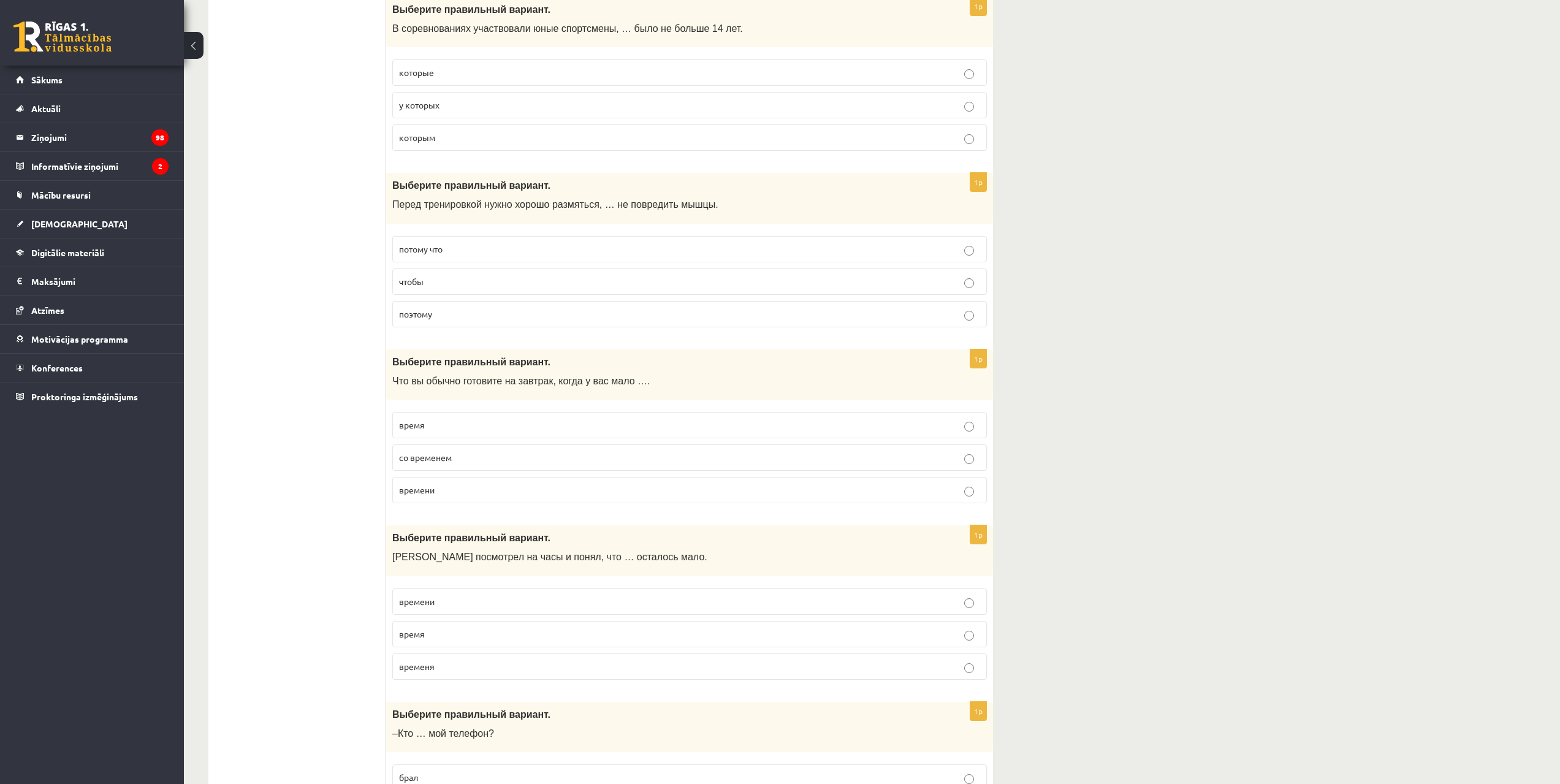
click at [445, 287] on p "чтобы" at bounding box center [689, 282] width 581 height 13
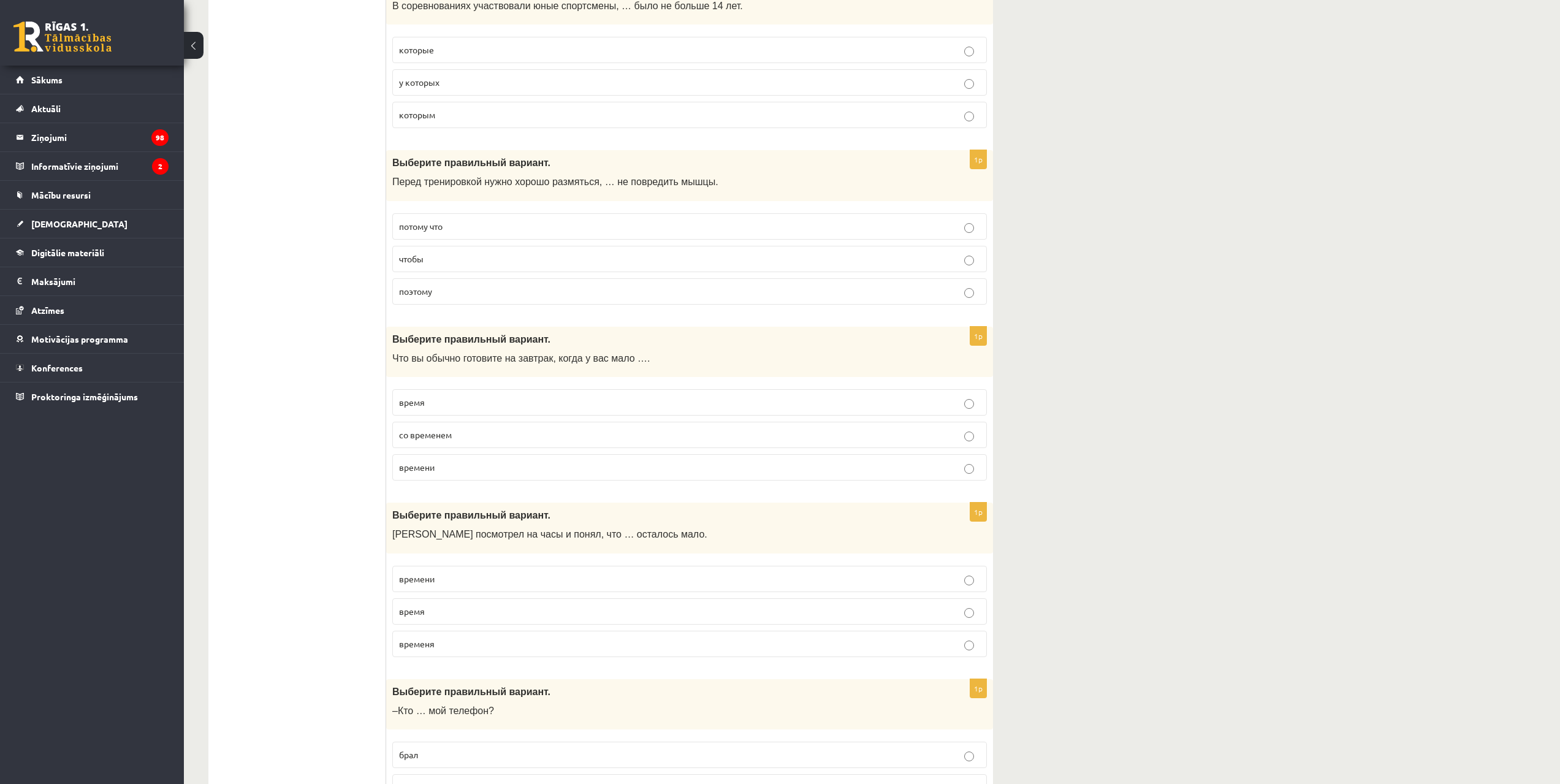
scroll to position [4498, 0]
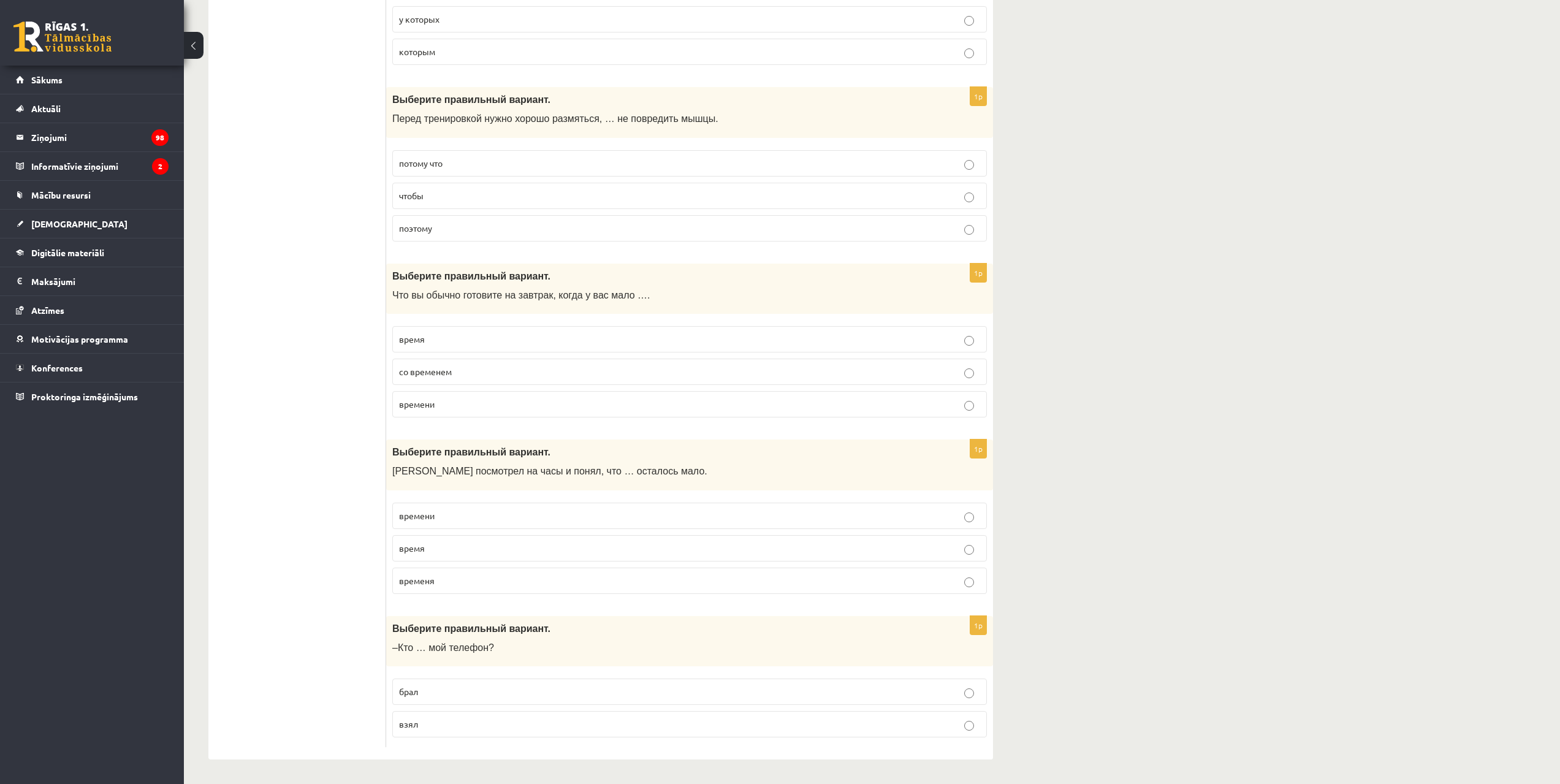
click at [440, 401] on p "времени" at bounding box center [689, 404] width 581 height 13
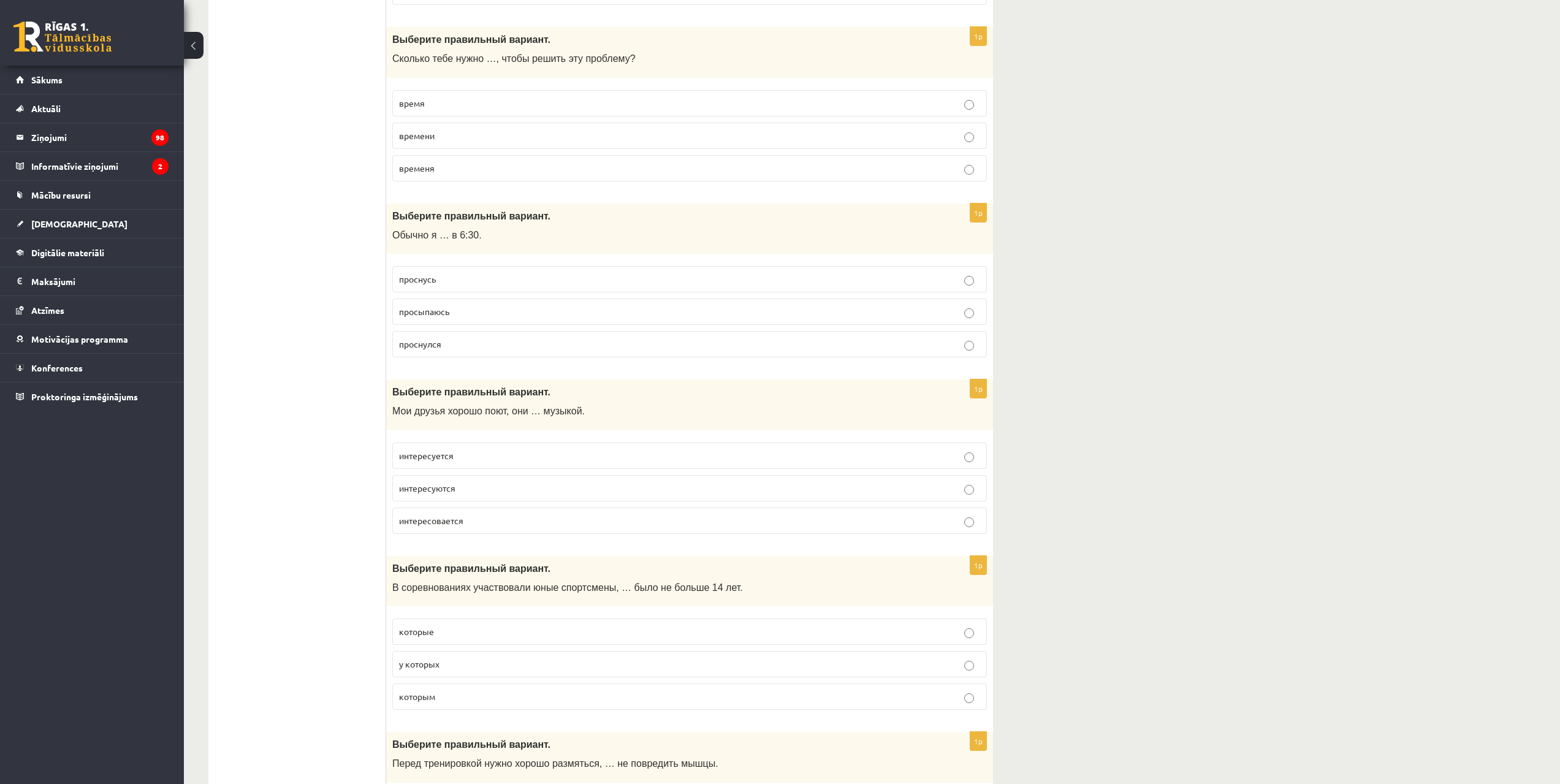
scroll to position [3763, 0]
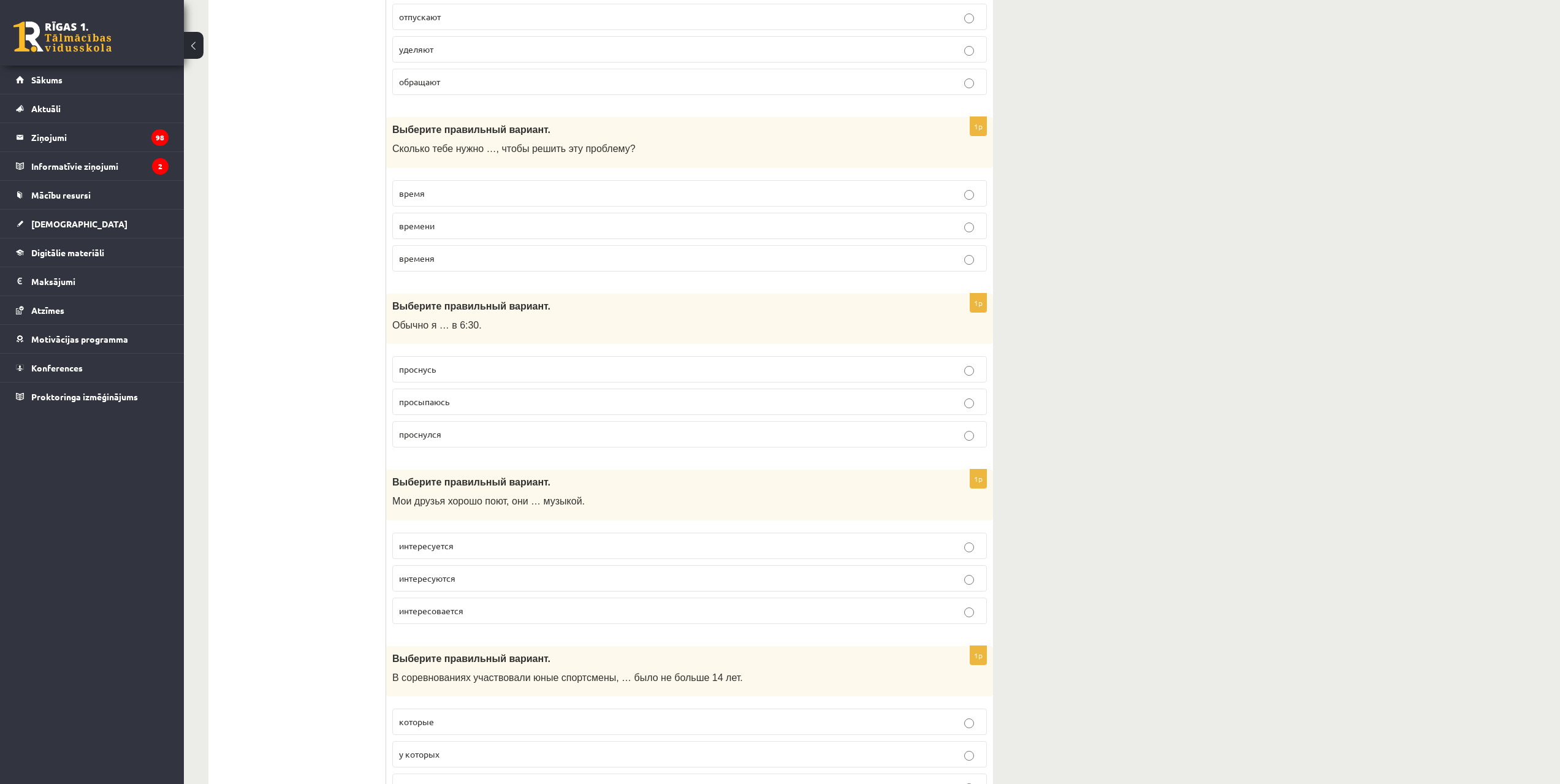
drag, startPoint x: 504, startPoint y: 184, endPoint x: 501, endPoint y: 195, distance: 11.4
click at [504, 184] on label "время" at bounding box center [689, 193] width 595 height 26
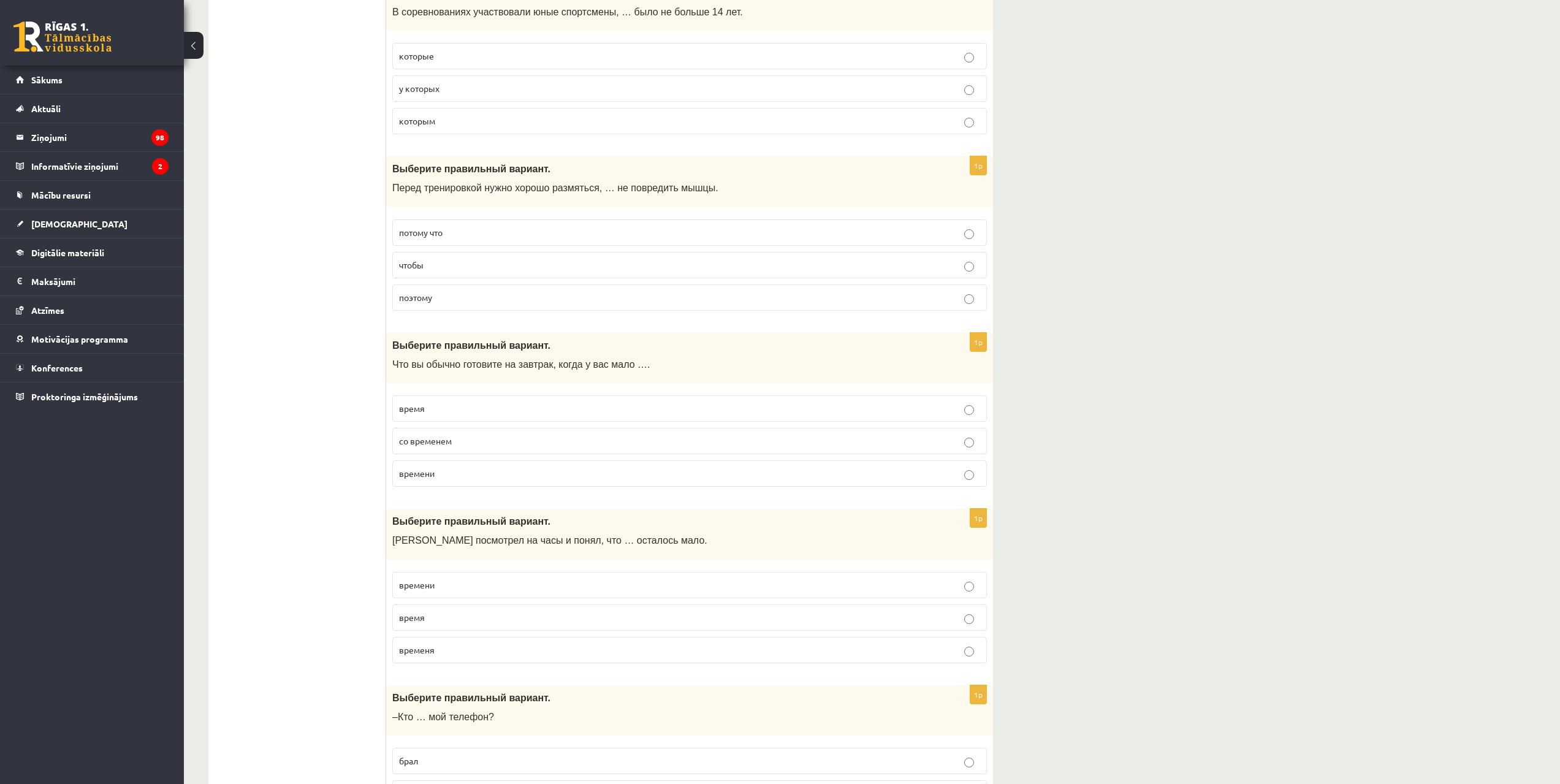
scroll to position [4498, 0]
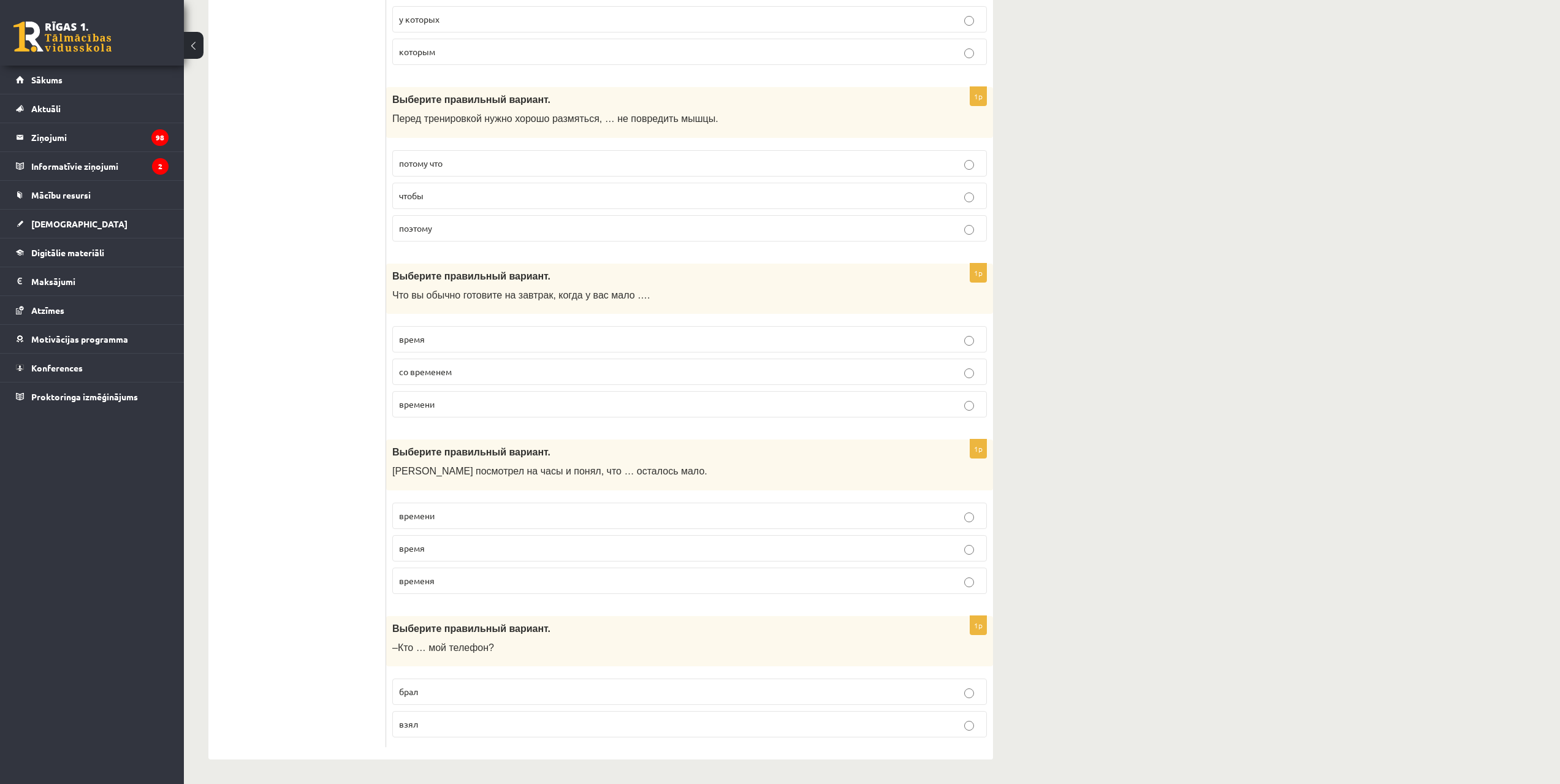
click at [445, 516] on p "времени" at bounding box center [689, 516] width 581 height 13
drag, startPoint x: 443, startPoint y: 730, endPoint x: 448, endPoint y: 720, distance: 11.2
click at [444, 729] on p "взял" at bounding box center [689, 724] width 581 height 13
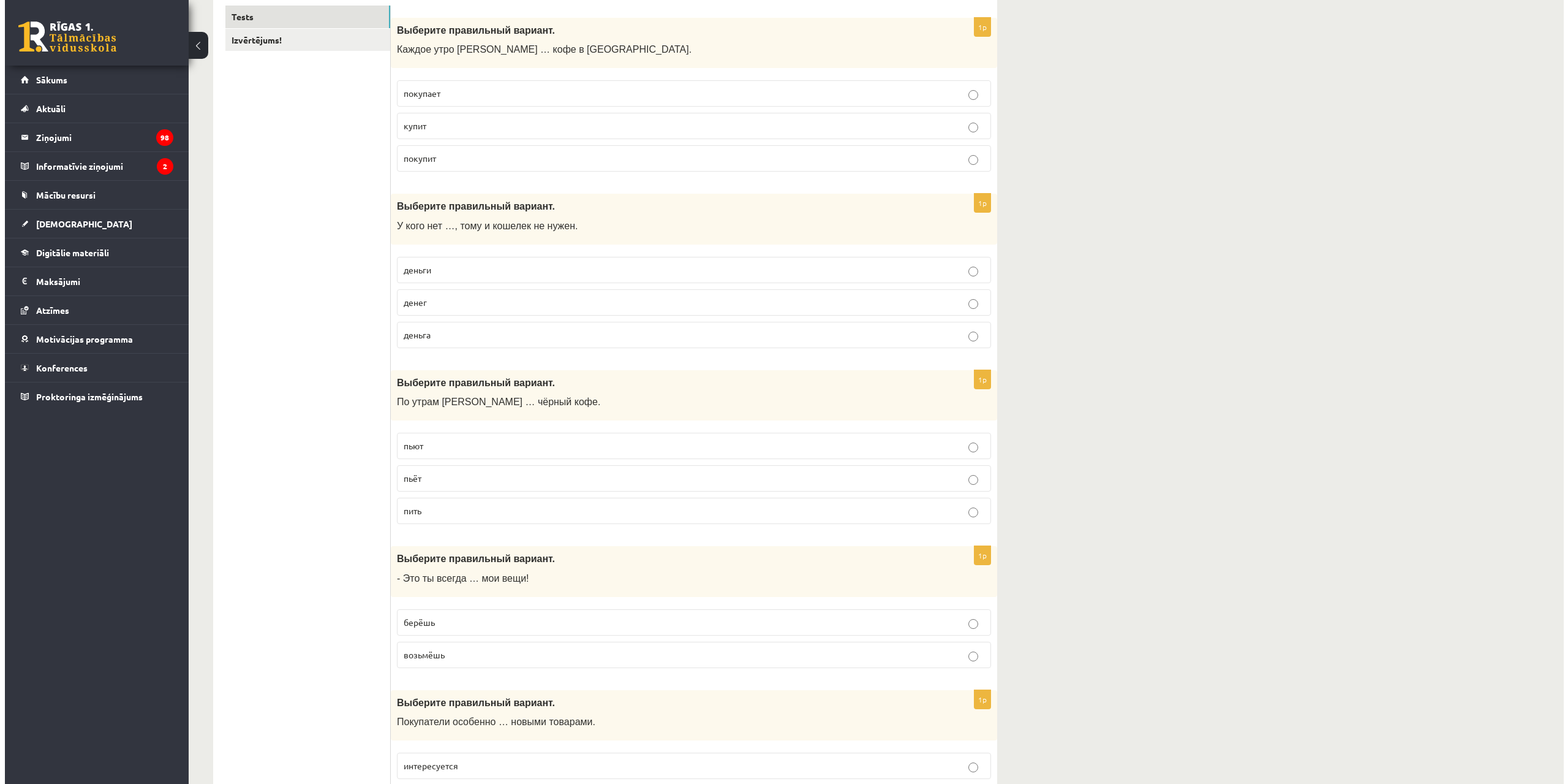
scroll to position [0, 0]
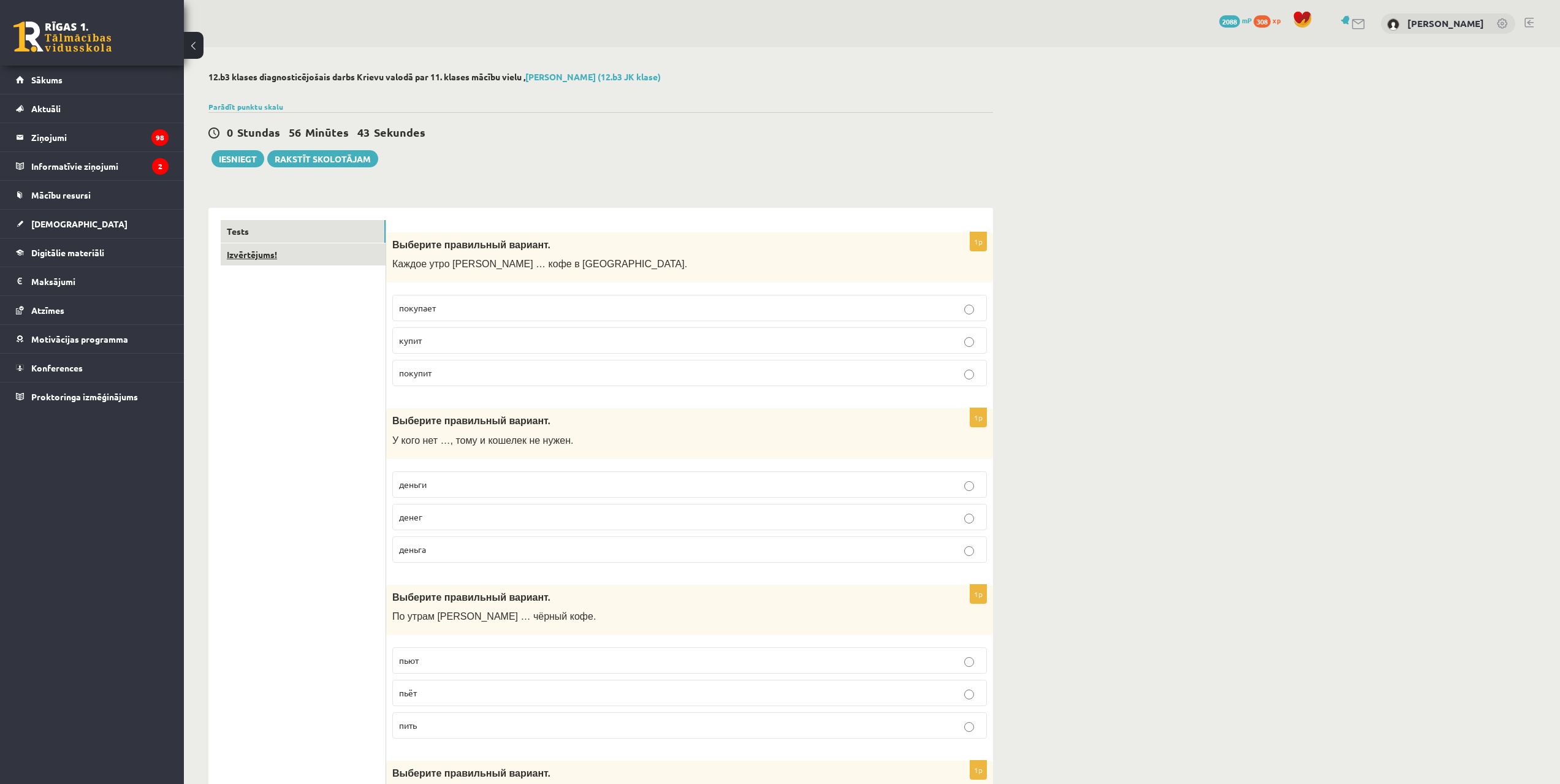
click at [274, 252] on link "Izvērtējums!" at bounding box center [303, 255] width 165 height 23
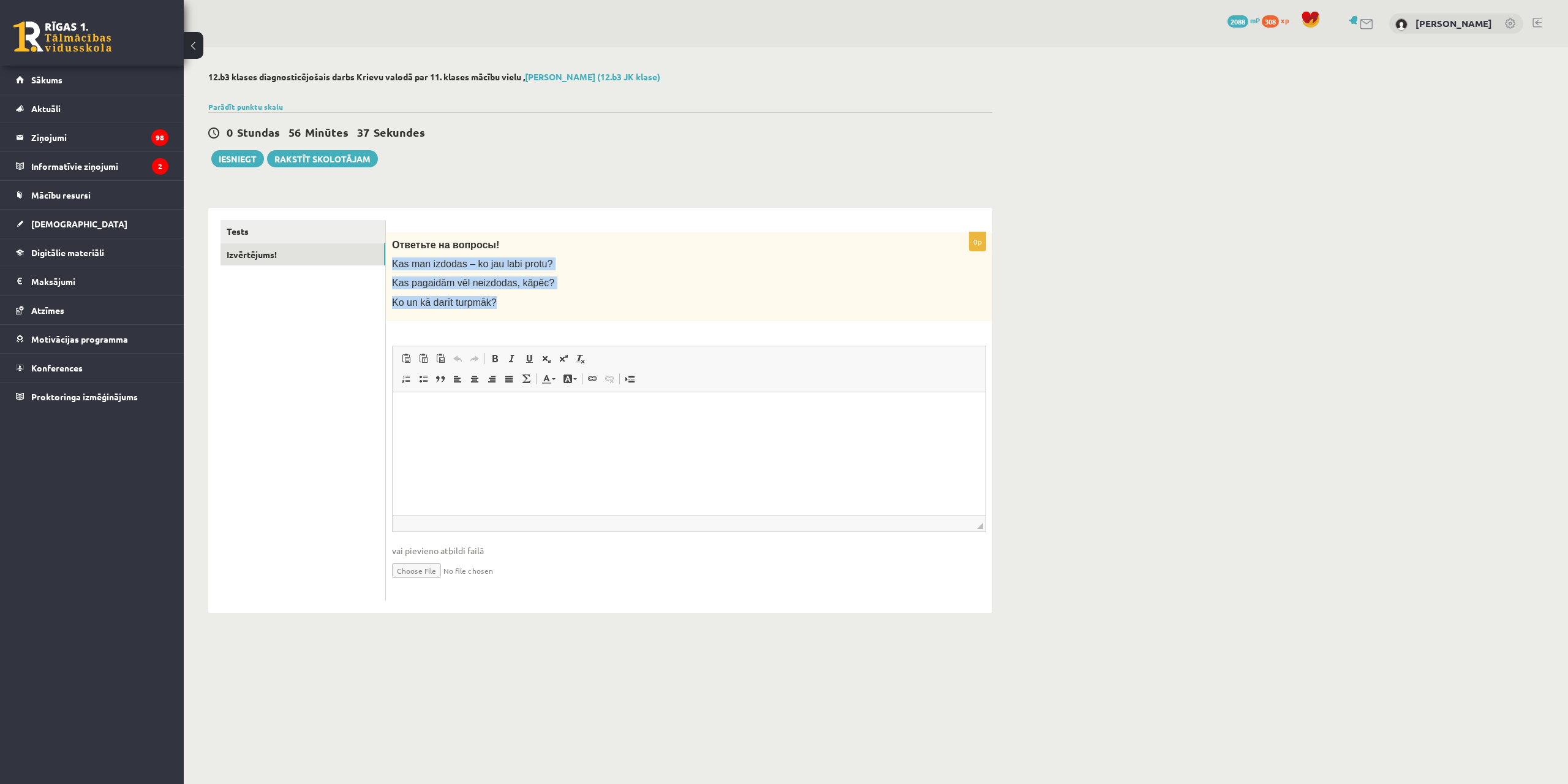
drag, startPoint x: 392, startPoint y: 266, endPoint x: 489, endPoint y: 299, distance: 102.5
click at [489, 299] on div "Ответьте на вопросы! Kas man izdodas – ko jau labi protu? Kas pagaidām vēl neiz…" at bounding box center [689, 276] width 606 height 88
drag, startPoint x: 465, startPoint y: 402, endPoint x: 452, endPoint y: 395, distance: 14.8
click at [465, 402] on html at bounding box center [689, 410] width 593 height 37
drag, startPoint x: 474, startPoint y: 409, endPoint x: 671, endPoint y: 470, distance: 206.2
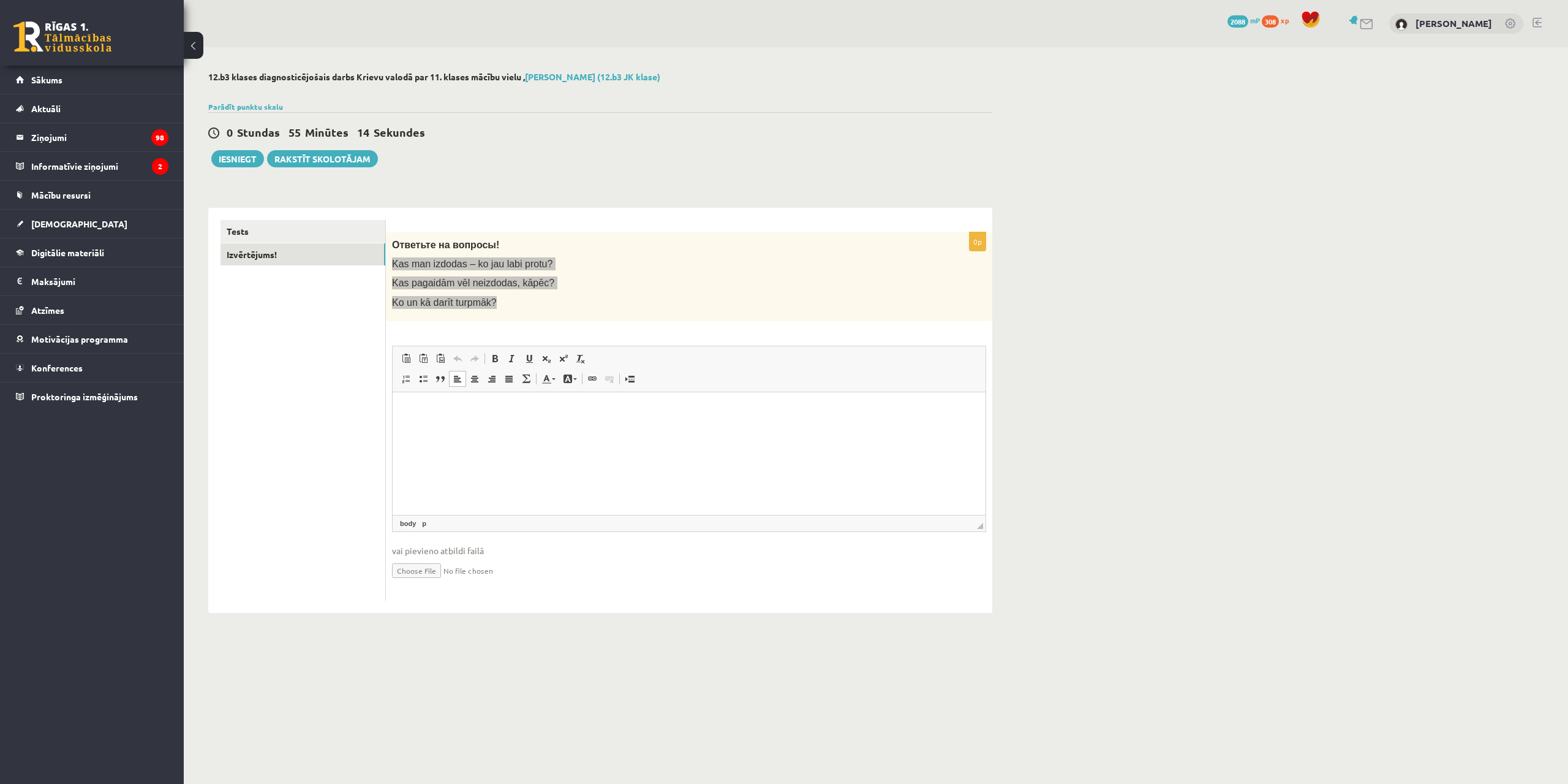
click at [480, 415] on p "Editor, wiswyg-editor-user-answer-47433919997400" at bounding box center [689, 410] width 569 height 13
click at [495, 354] on span at bounding box center [494, 358] width 10 height 10
click at [482, 410] on p "**********" at bounding box center [689, 410] width 569 height 13
click at [603, 407] on p "**********" at bounding box center [689, 410] width 569 height 13
click at [254, 235] on link "Tests" at bounding box center [303, 231] width 164 height 23
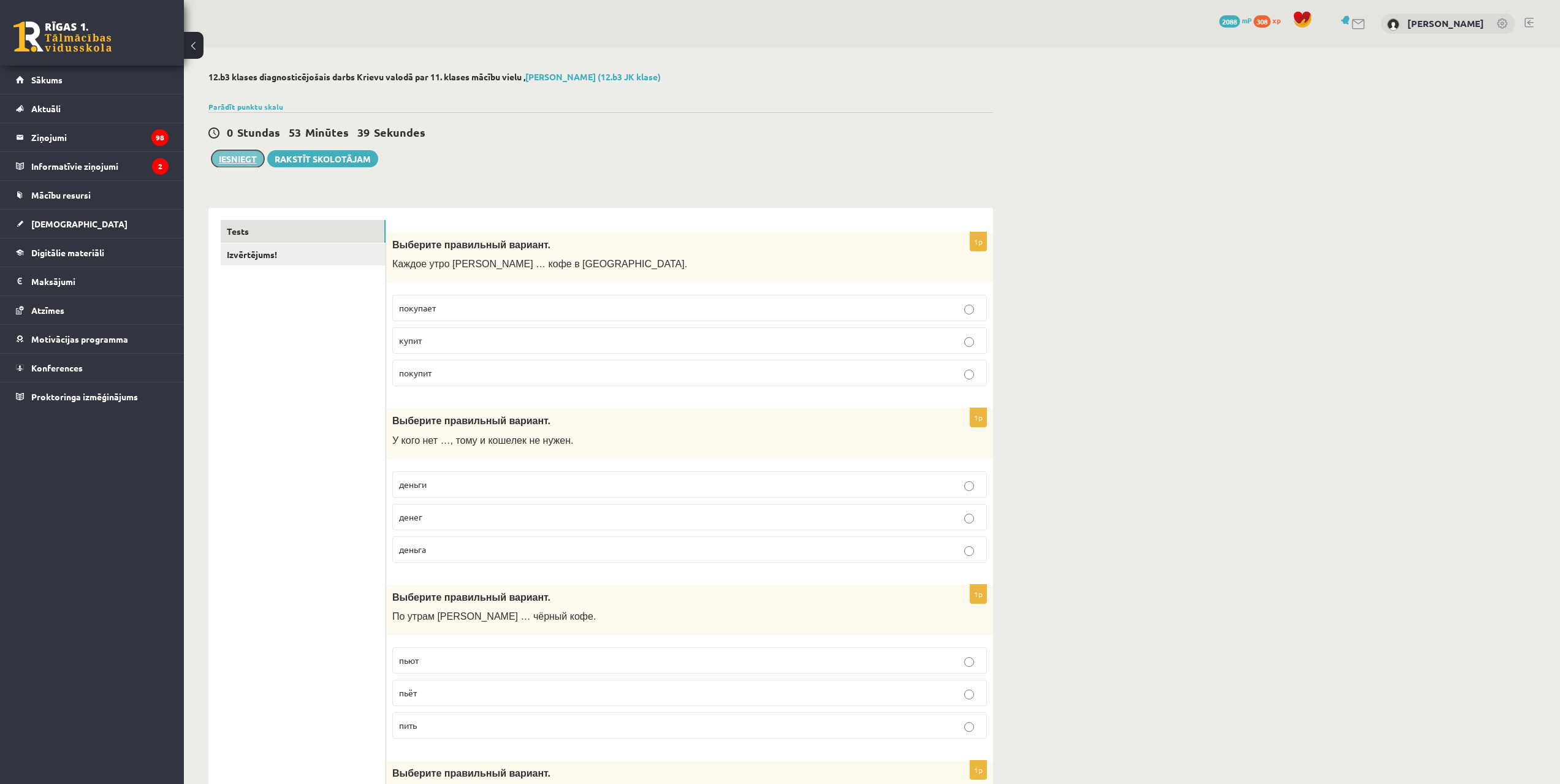
click at [230, 161] on button "Iesniegt" at bounding box center [238, 158] width 53 height 17
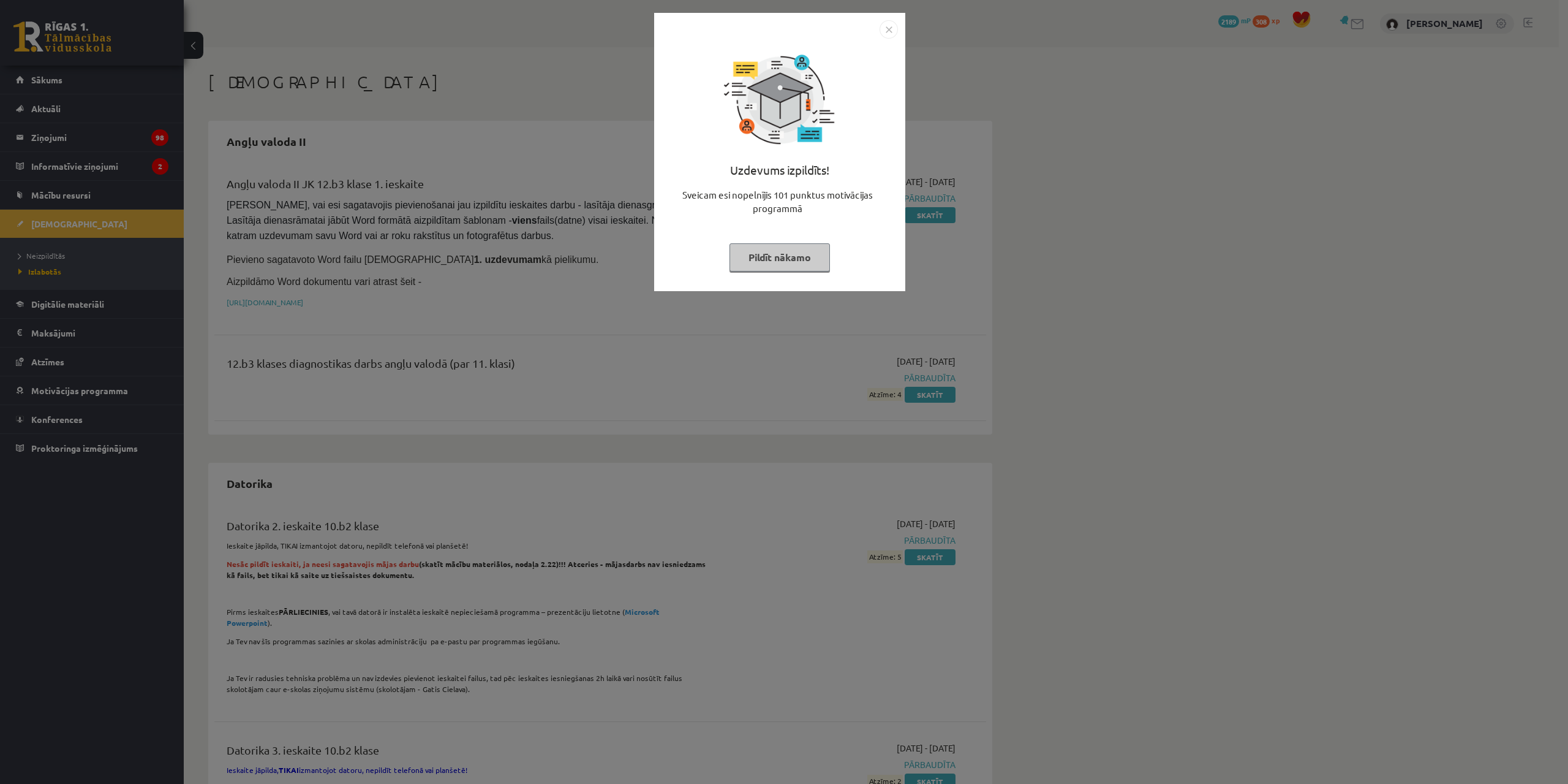
click at [778, 248] on button "Pildīt nākamo" at bounding box center [779, 257] width 100 height 29
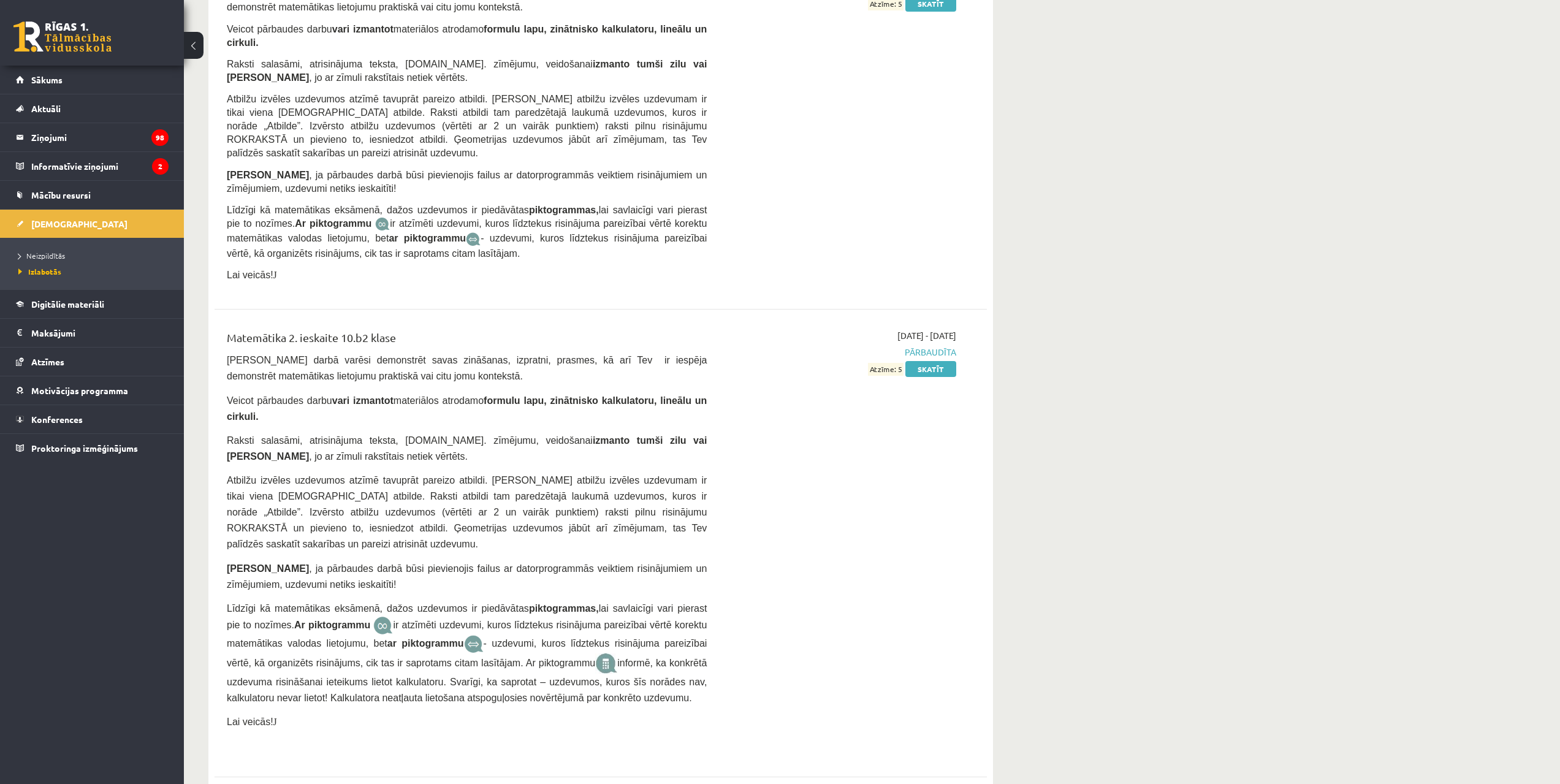
scroll to position [3799, 0]
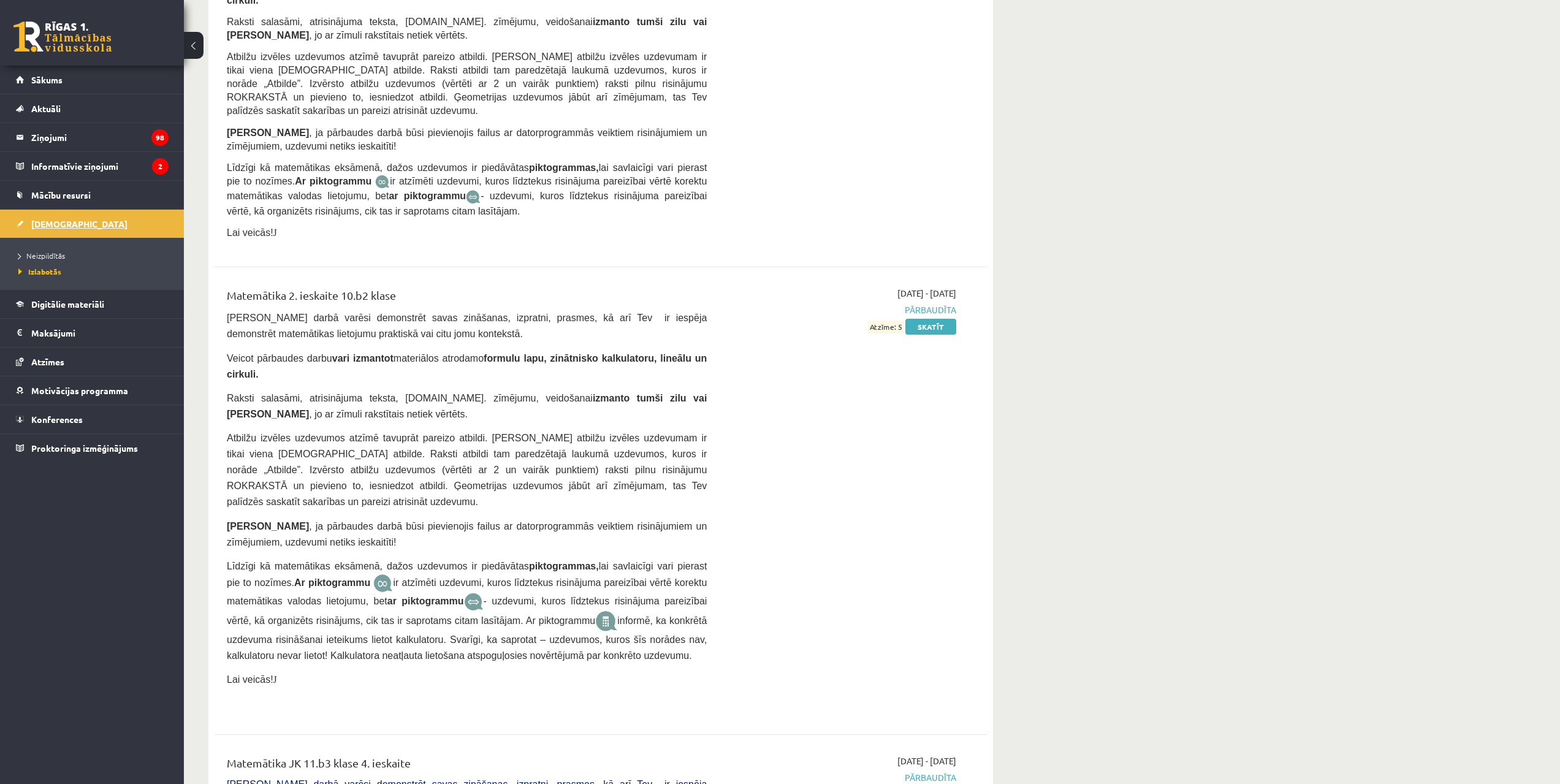
click at [71, 222] on link "[DEMOGRAPHIC_DATA]" at bounding box center [92, 224] width 153 height 29
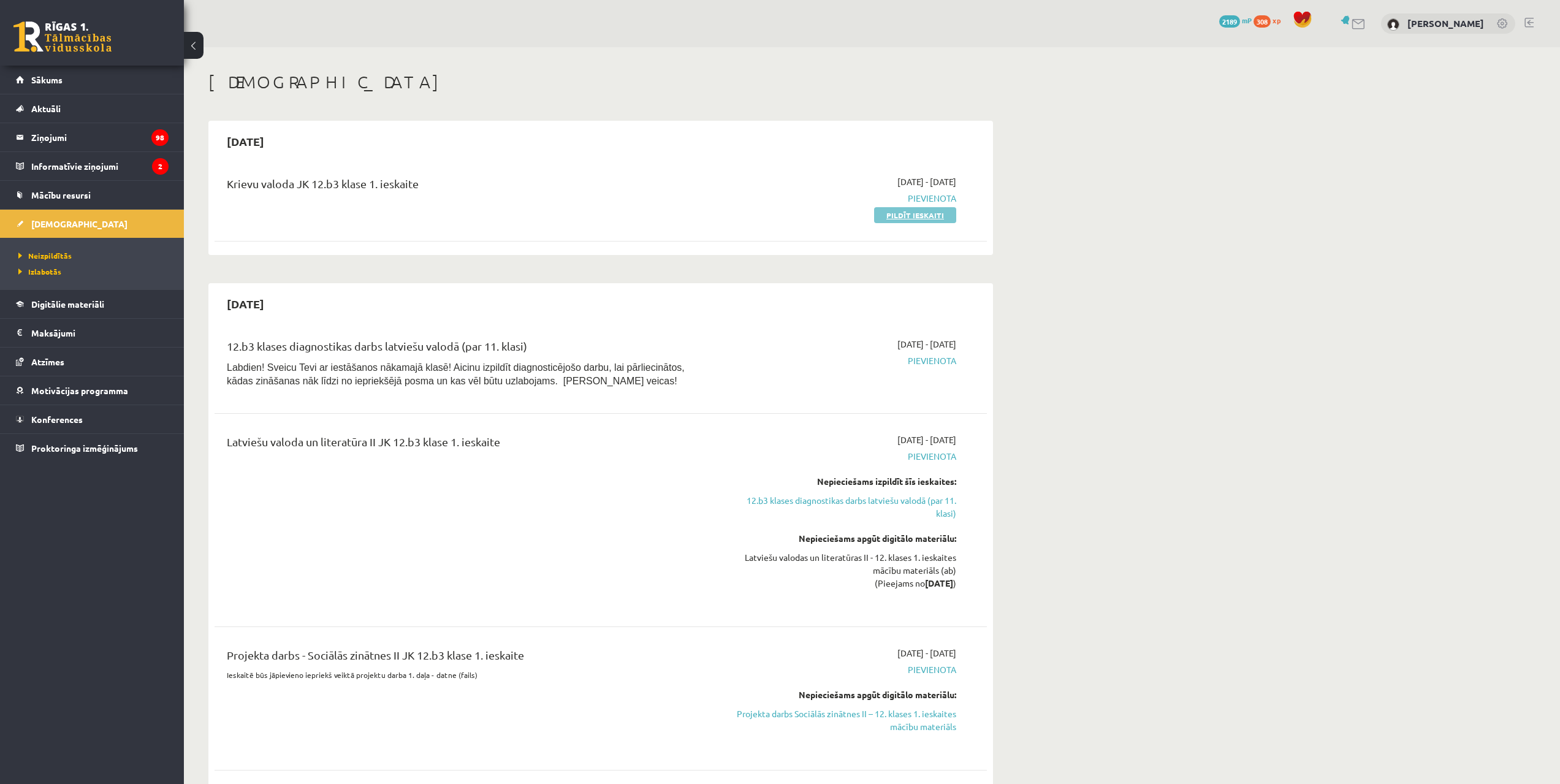
click at [931, 211] on link "Pildīt ieskaiti" at bounding box center [915, 215] width 82 height 16
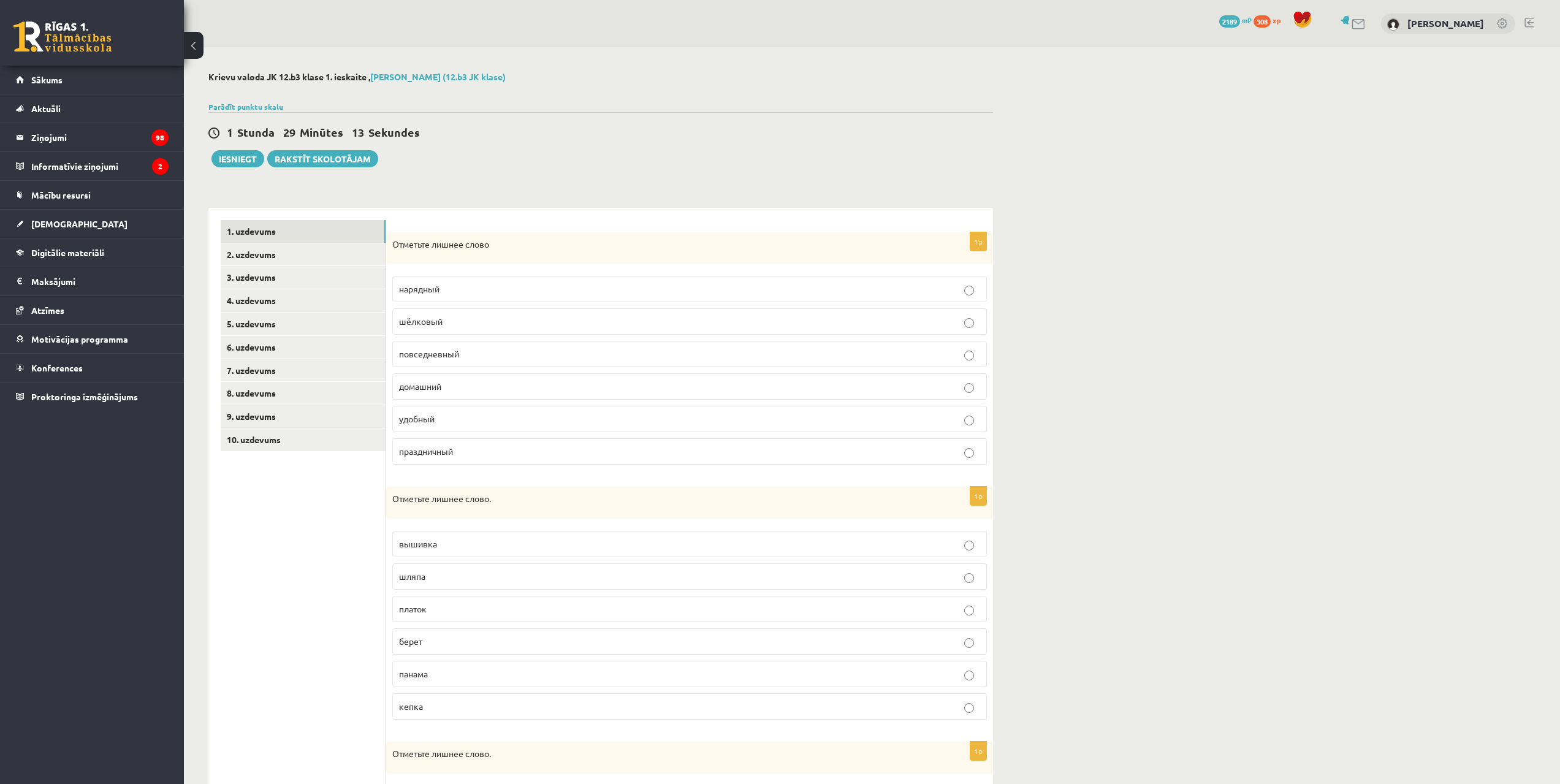
click at [477, 320] on p "шёлковый" at bounding box center [689, 322] width 581 height 13
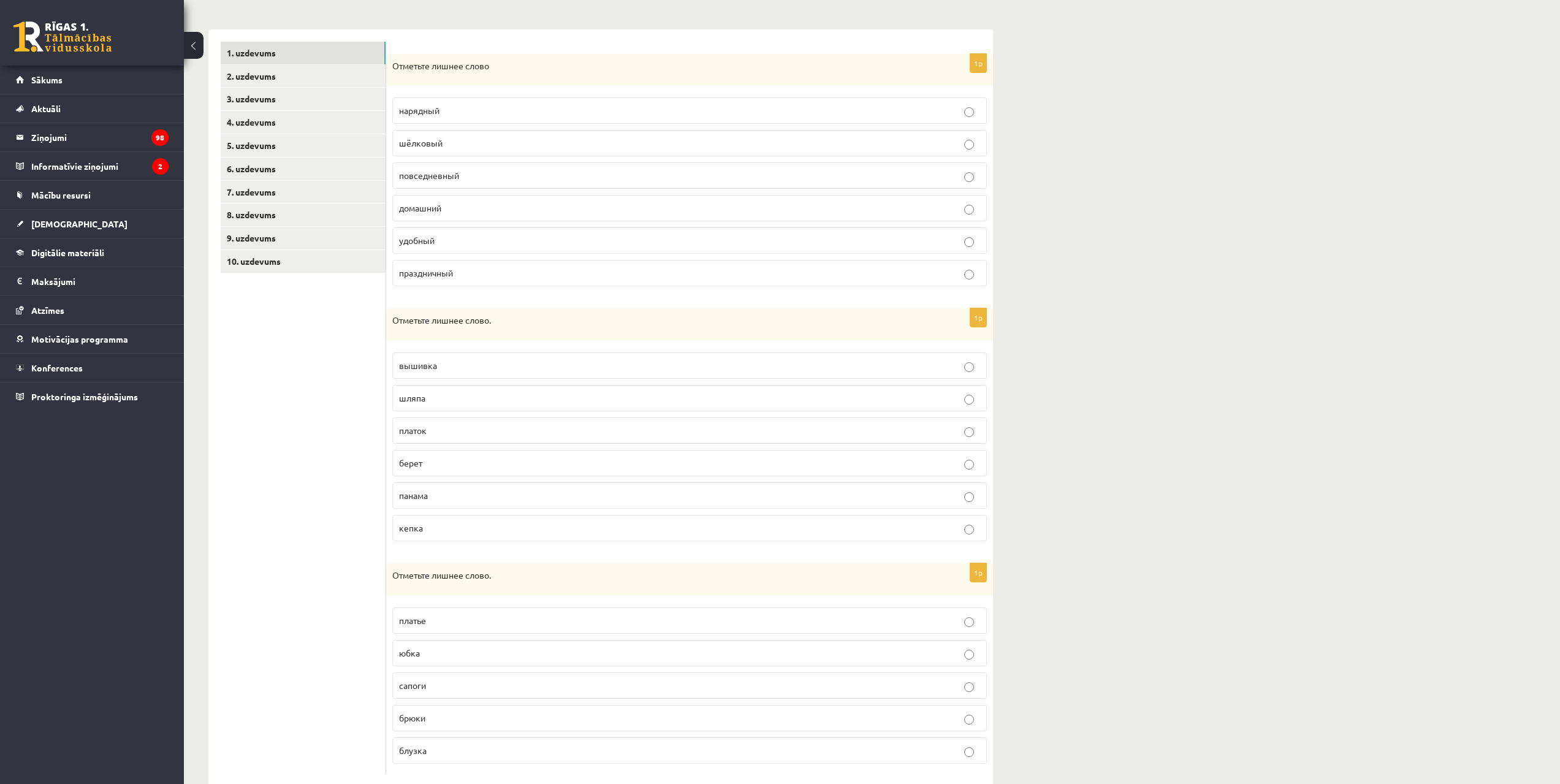
scroll to position [206, 0]
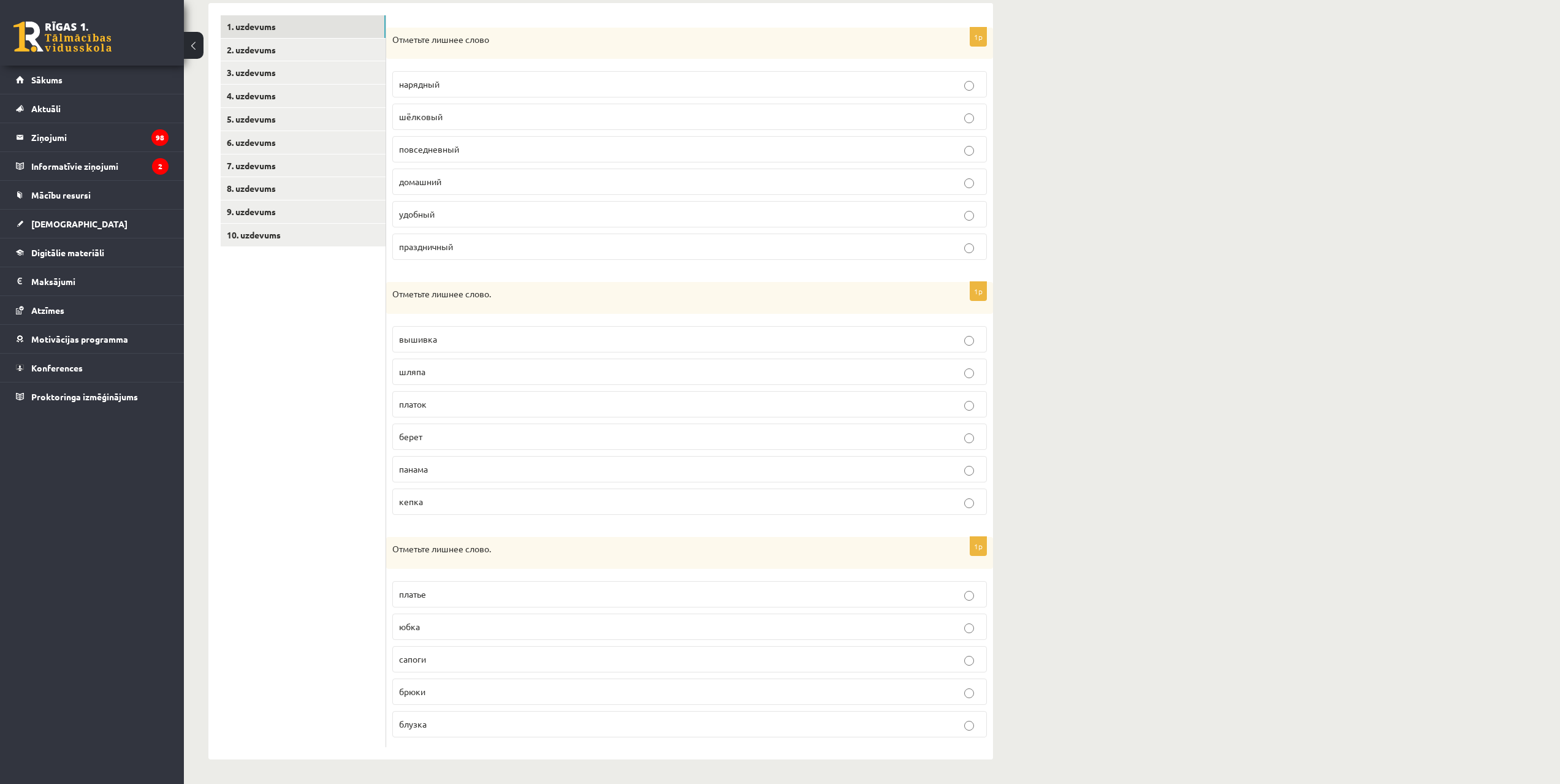
click at [452, 341] on p "вышивка" at bounding box center [689, 339] width 581 height 13
drag, startPoint x: 444, startPoint y: 656, endPoint x: 460, endPoint y: 660, distance: 16.5
click at [444, 656] on p "сапоги" at bounding box center [689, 659] width 581 height 13
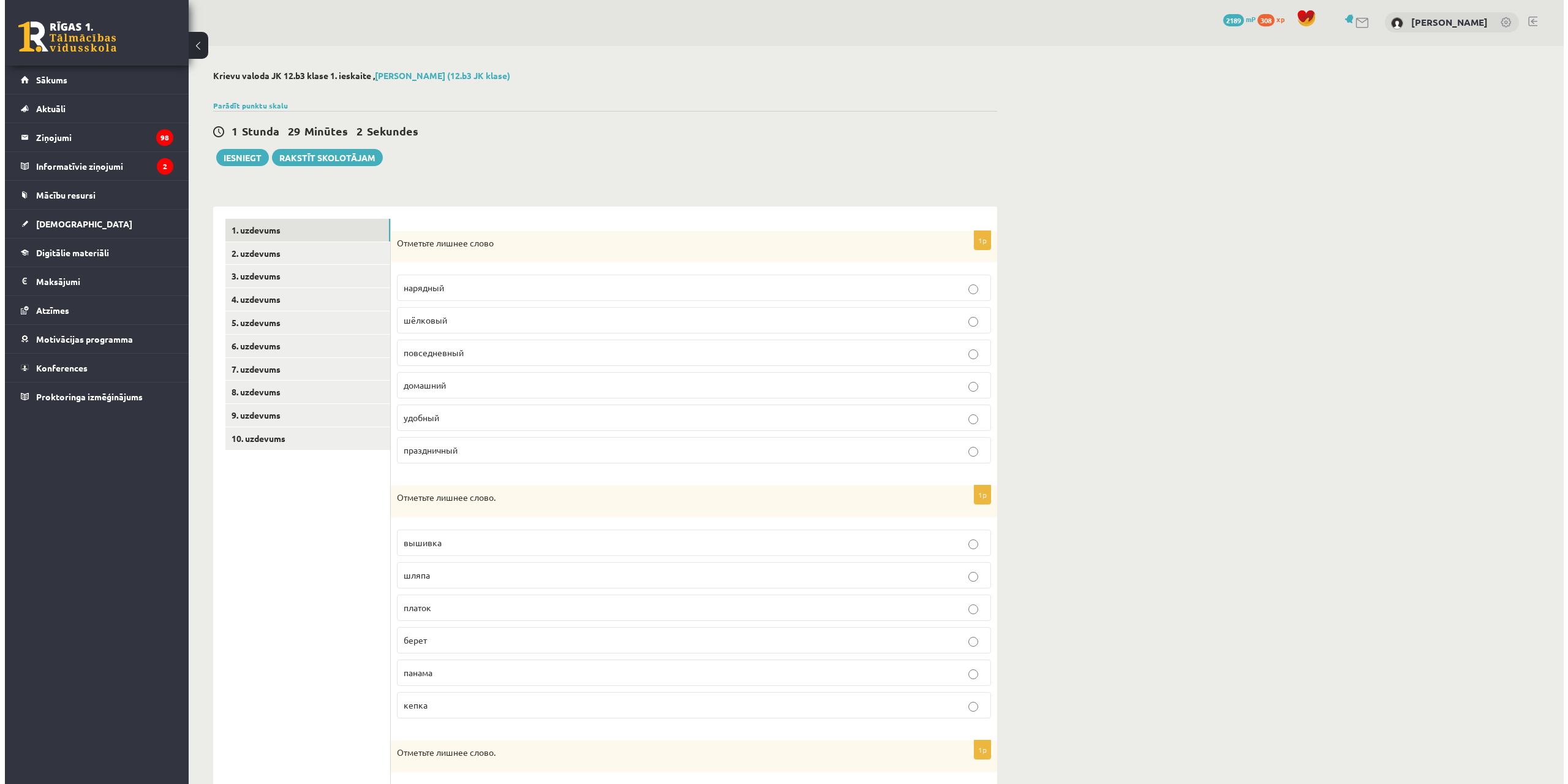
scroll to position [0, 0]
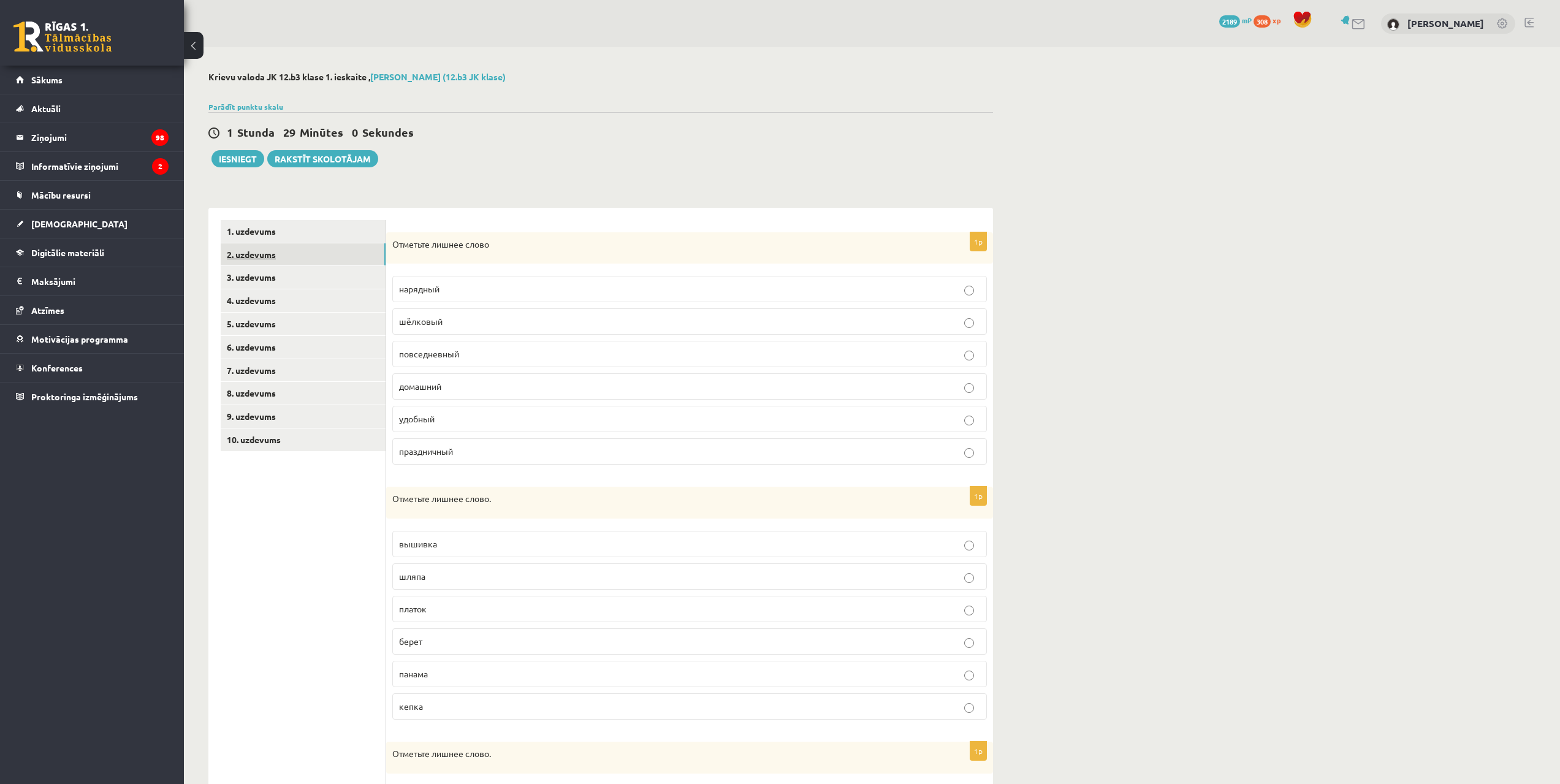
click at [331, 253] on link "2. uzdevums" at bounding box center [303, 255] width 165 height 23
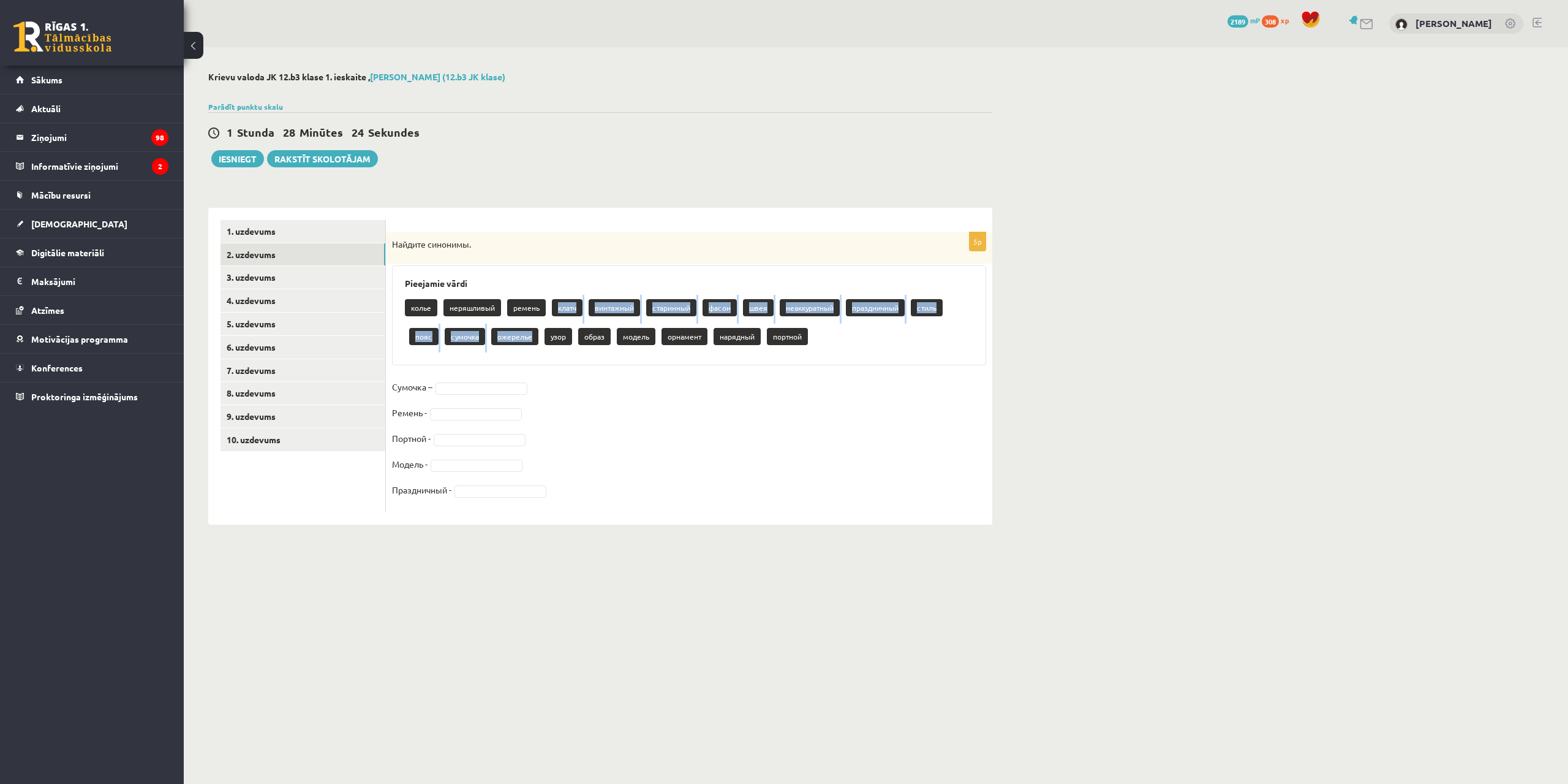
drag, startPoint x: 557, startPoint y: 304, endPoint x: 534, endPoint y: 352, distance: 53.2
click at [534, 350] on div "колье неряшливый ремень клатч винтажный старинный фасон швея неаккуратный празд…" at bounding box center [689, 323] width 569 height 58
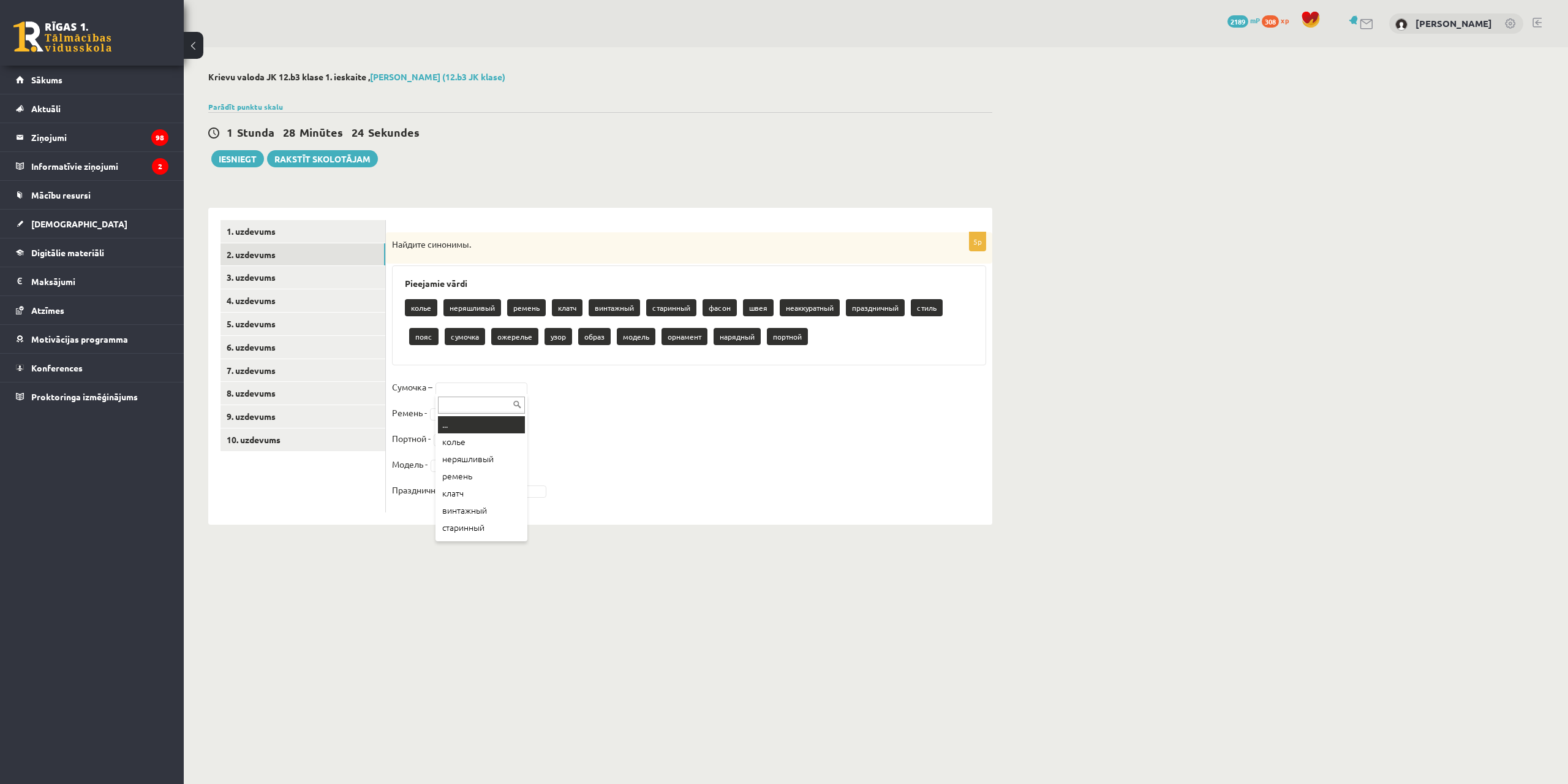
drag, startPoint x: 466, startPoint y: 384, endPoint x: 482, endPoint y: 391, distance: 17.5
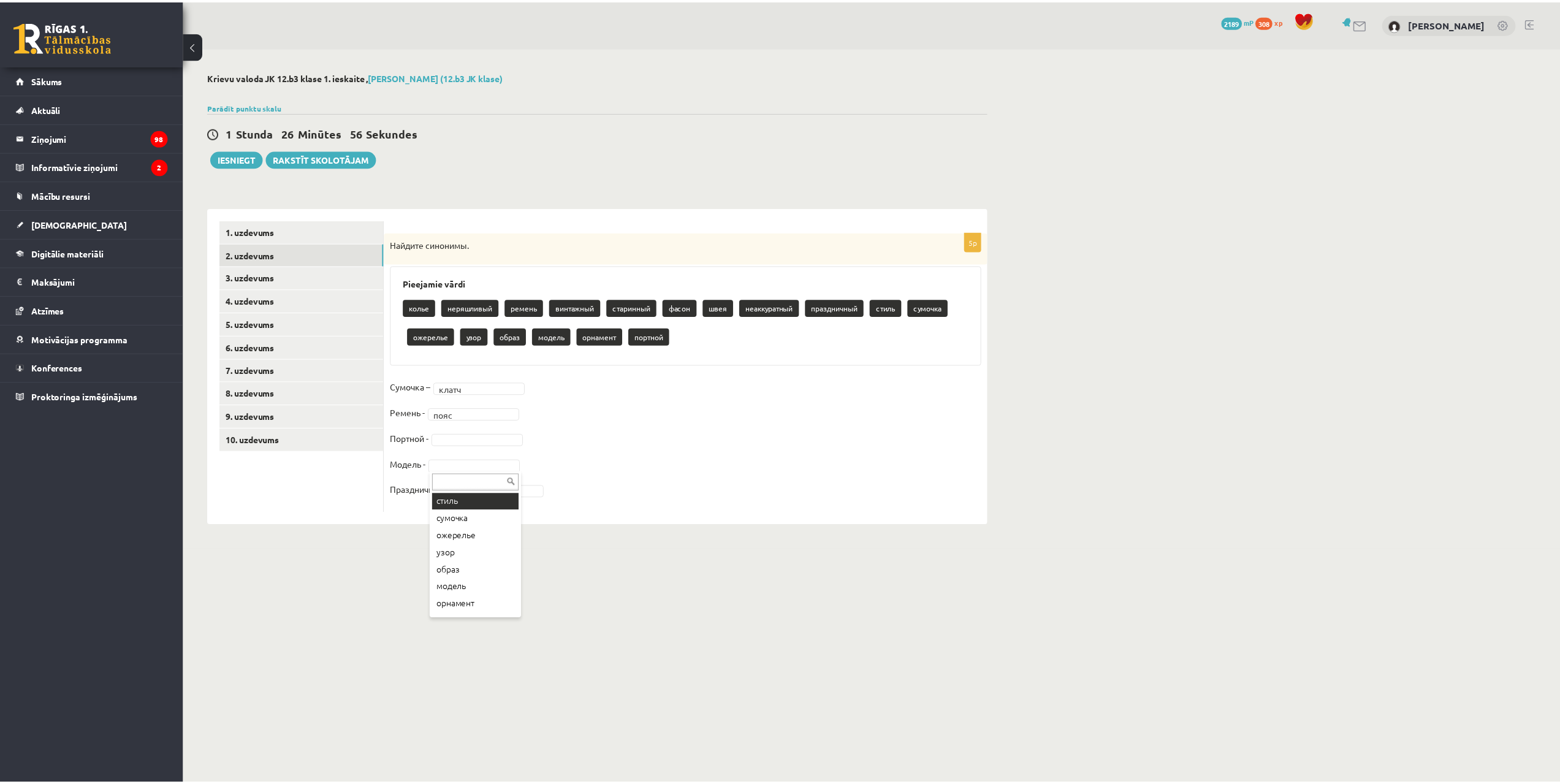
scroll to position [186, 0]
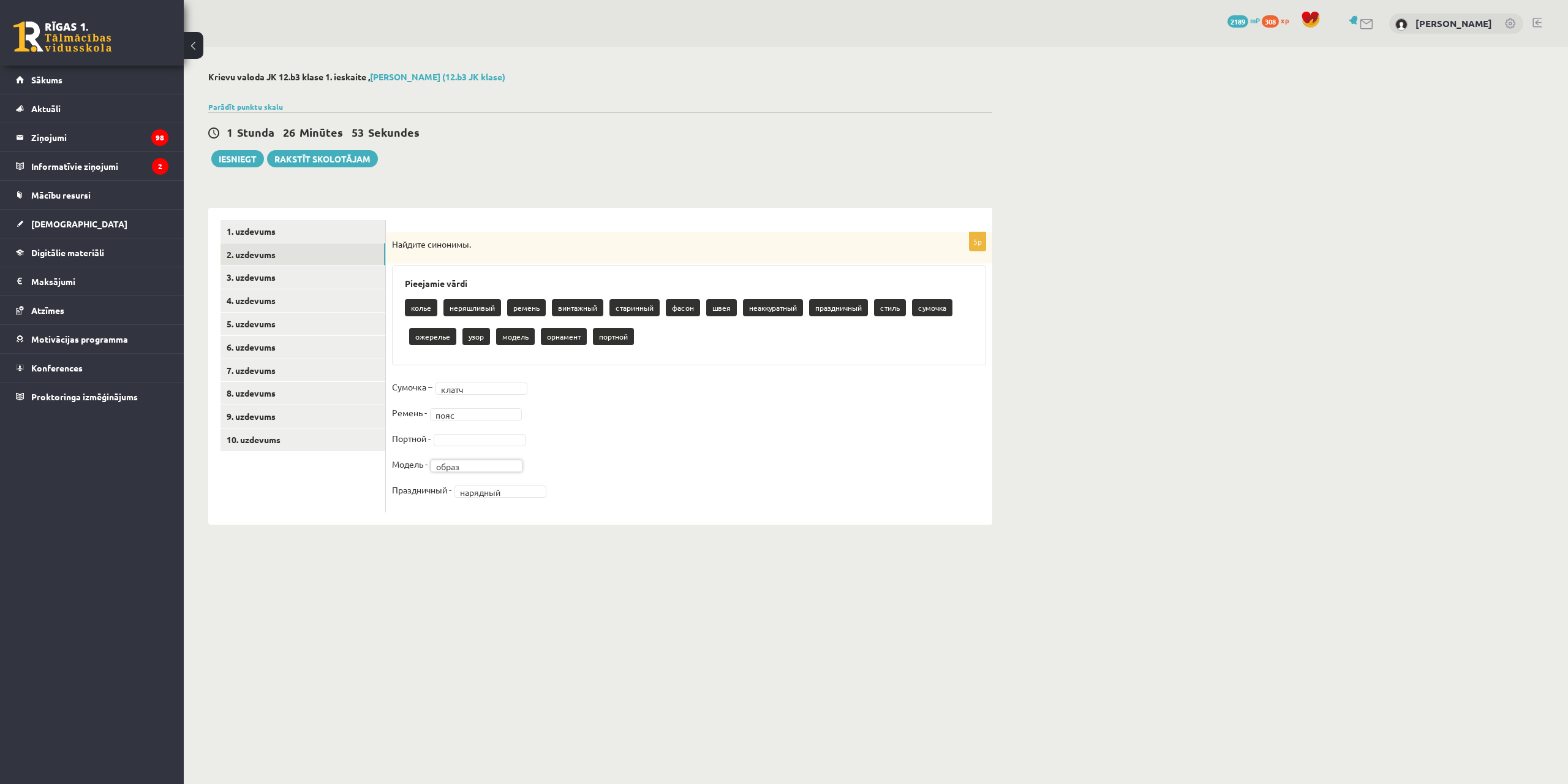
click at [444, 431] on fieldset "Сумочка – клатч ***** Ремень - пояс **** Портной - Модель - образ ***** Праздни…" at bounding box center [689, 442] width 594 height 129
click at [324, 281] on link "3. uzdevums" at bounding box center [303, 277] width 164 height 23
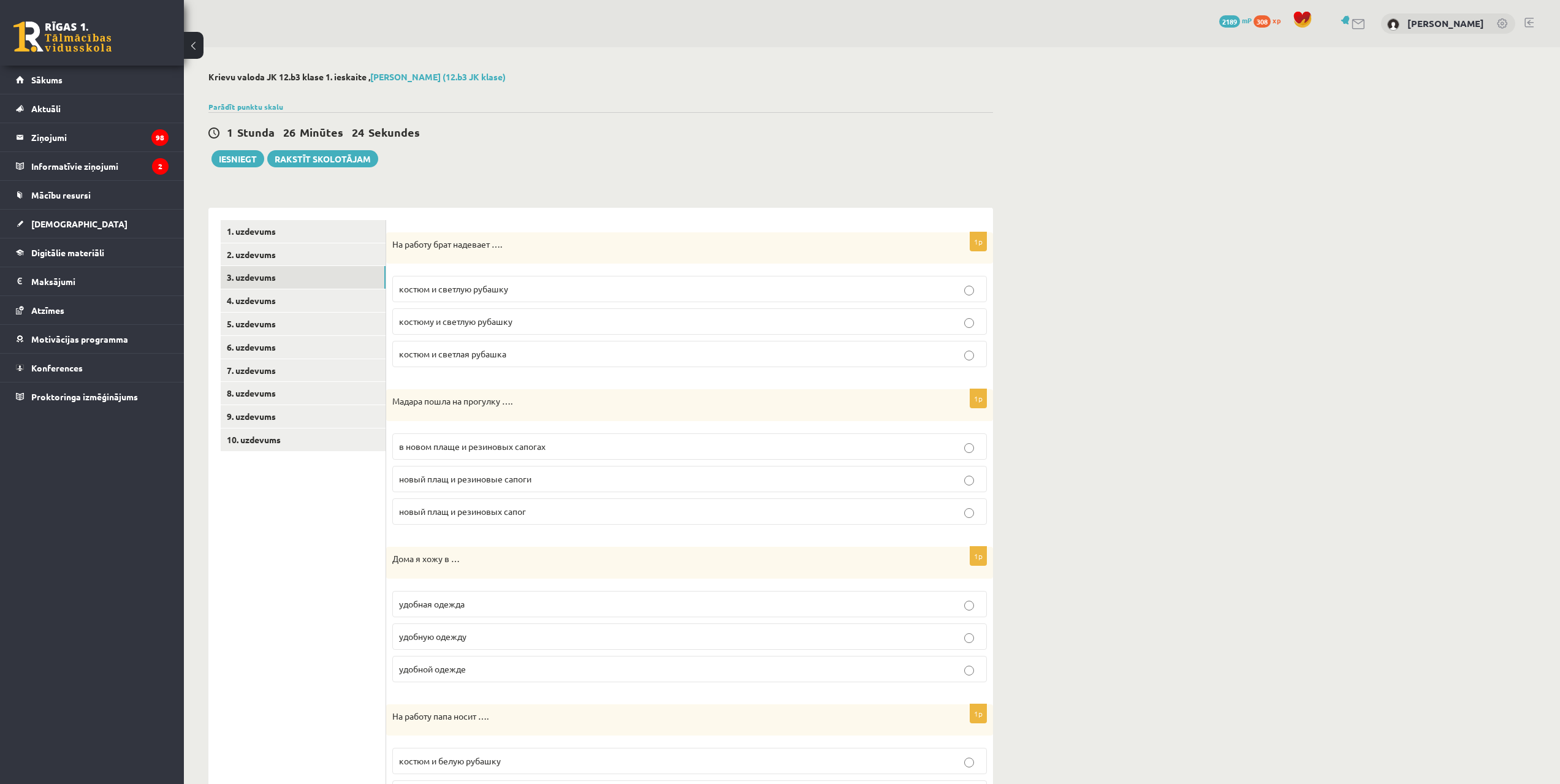
click at [460, 287] on span "костюм и светлую рубашку" at bounding box center [453, 288] width 109 height 11
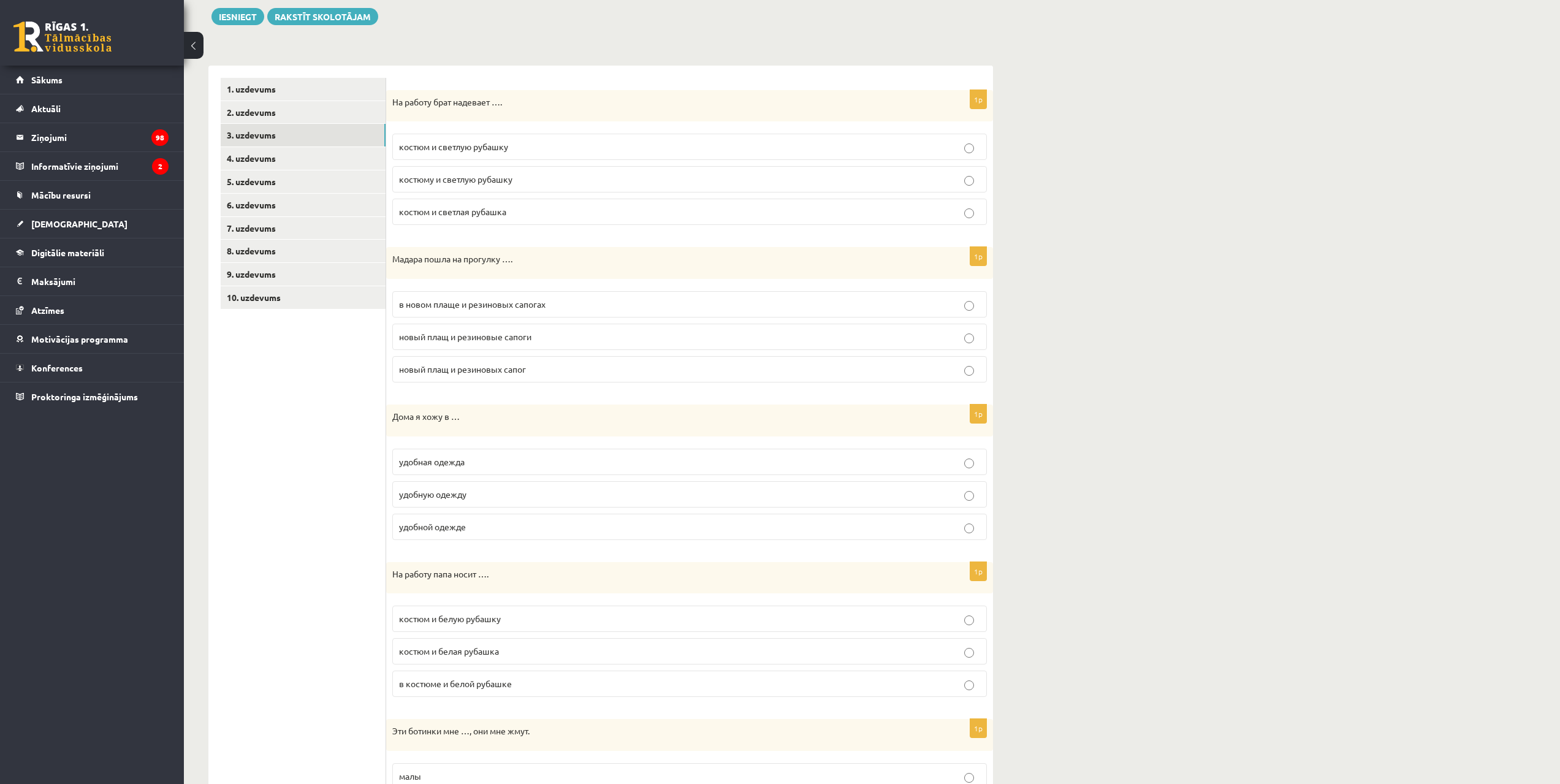
scroll to position [184, 0]
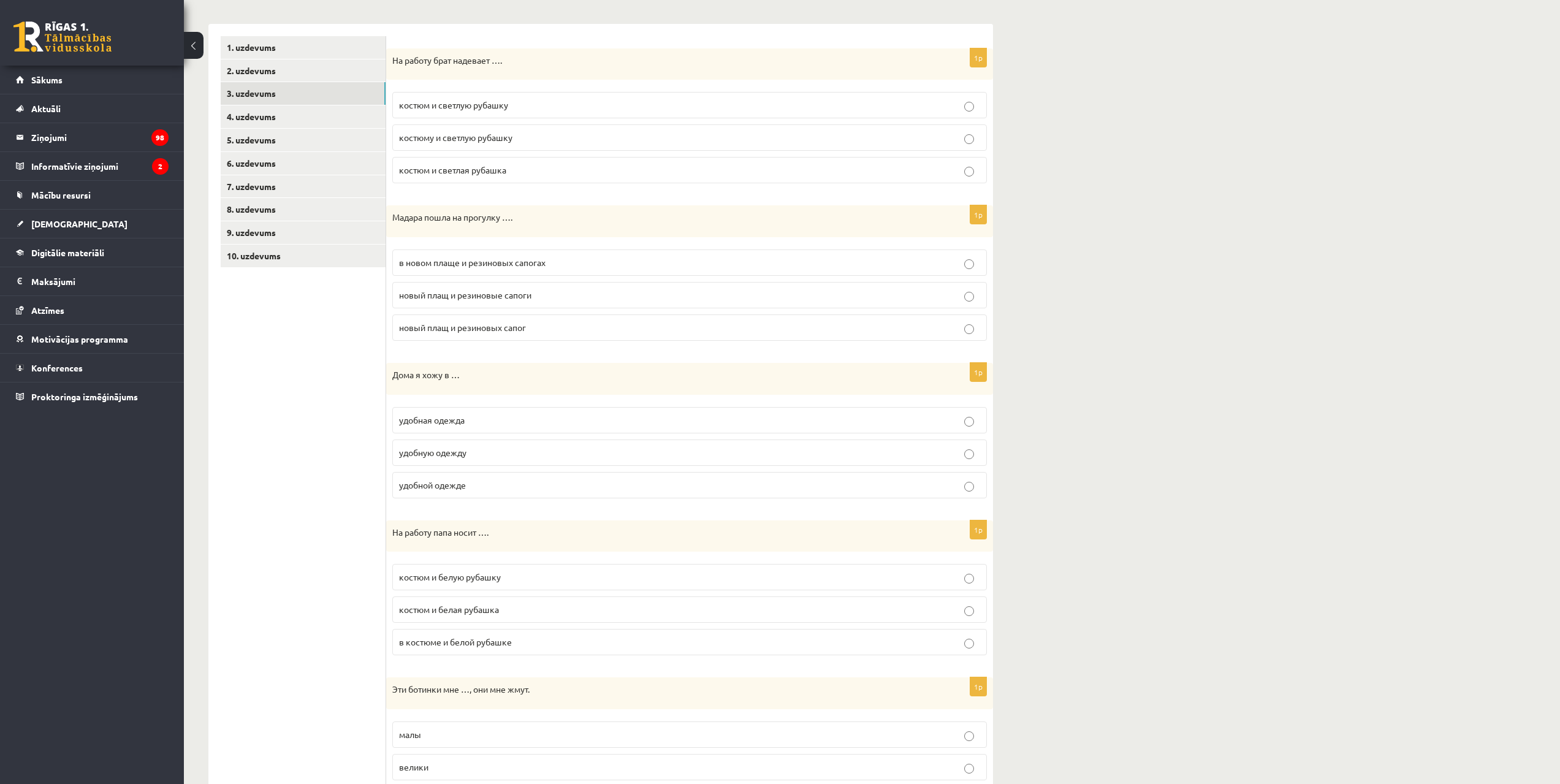
click at [460, 263] on span "в новом плаще и резиновых сапогах" at bounding box center [472, 262] width 146 height 11
click at [467, 494] on label "удобной одежде" at bounding box center [689, 485] width 595 height 26
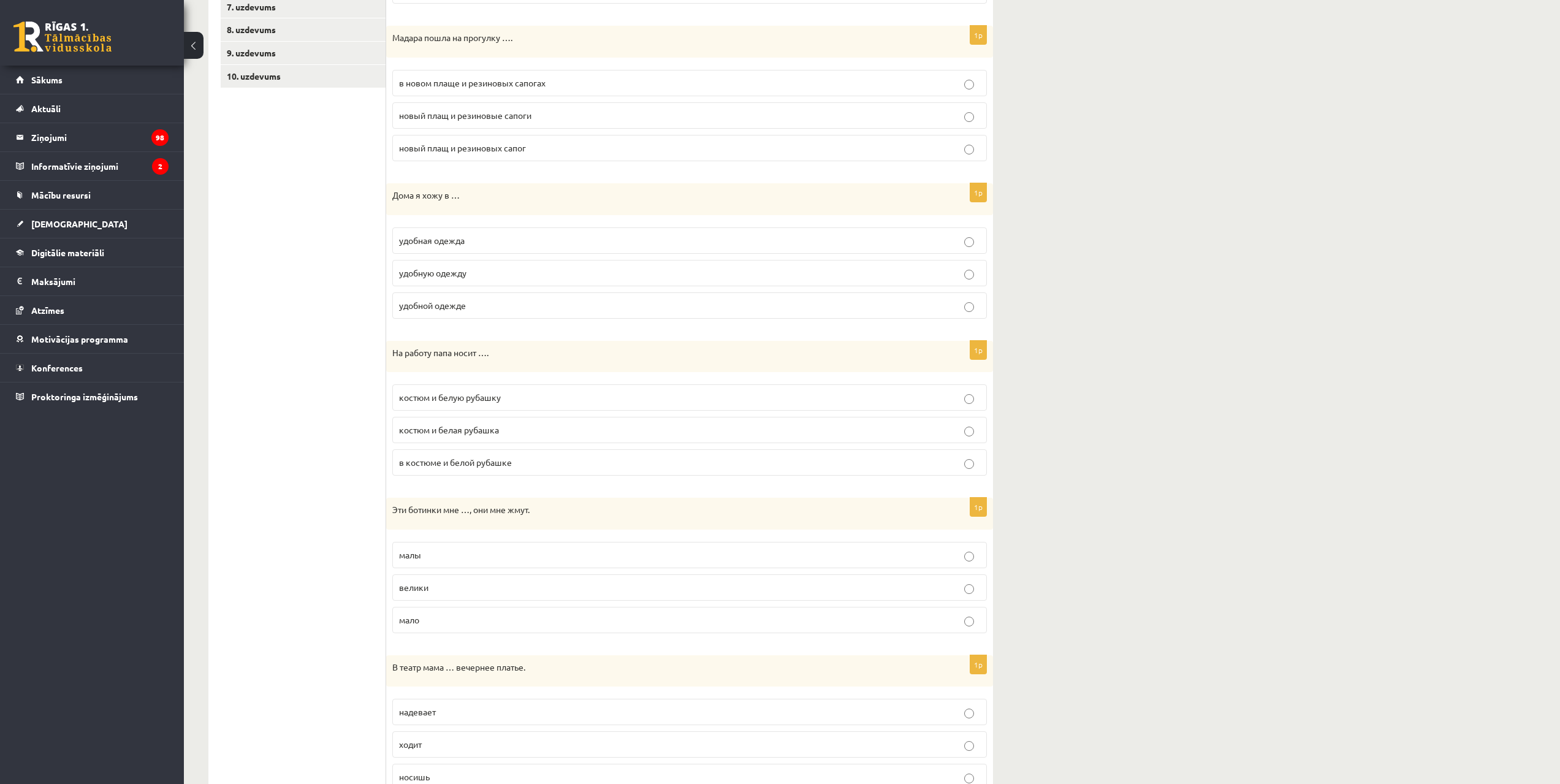
scroll to position [368, 0]
click at [479, 391] on span "костюм и белую рубашку" at bounding box center [449, 393] width 102 height 11
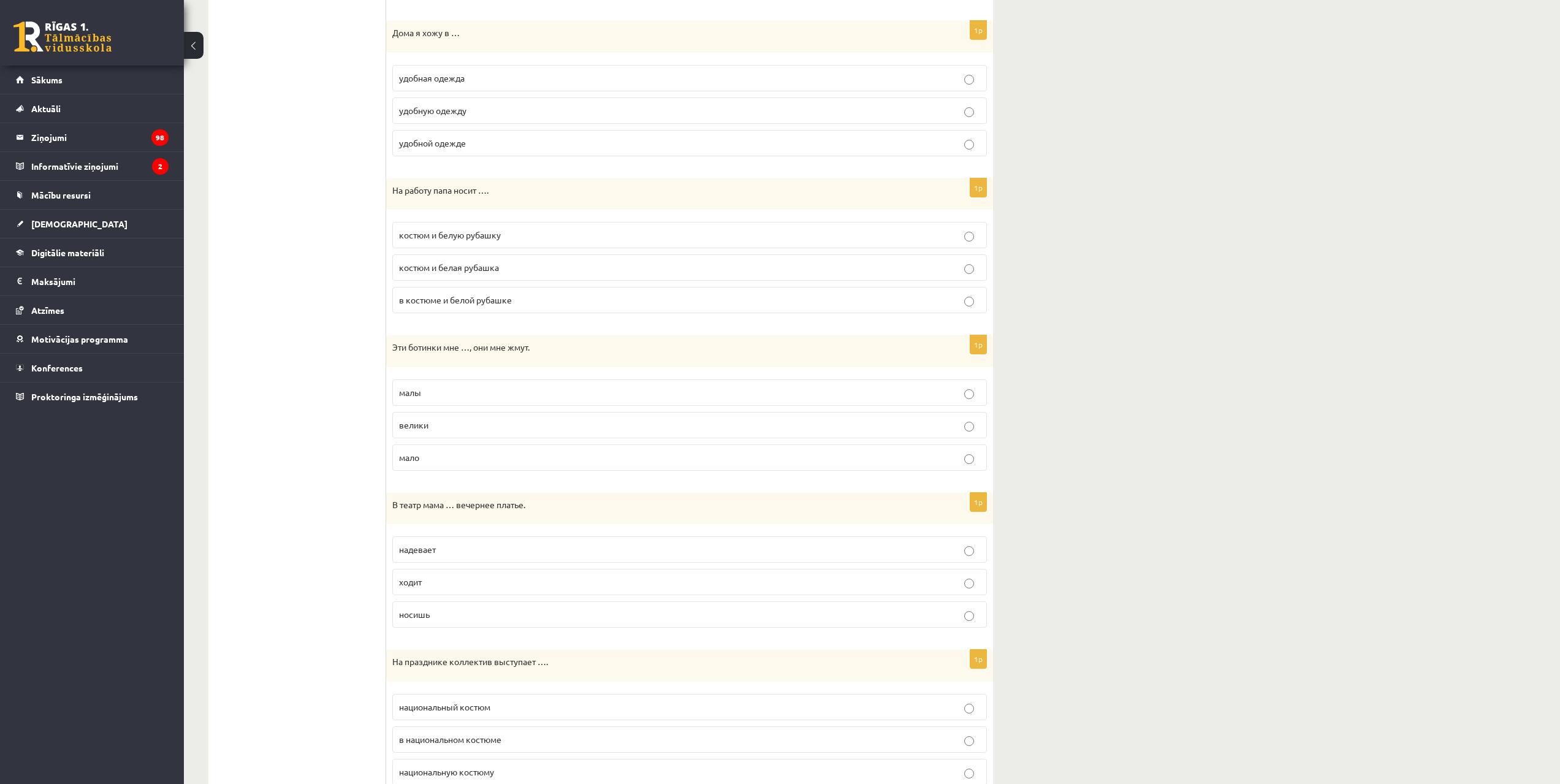
scroll to position [551, 0]
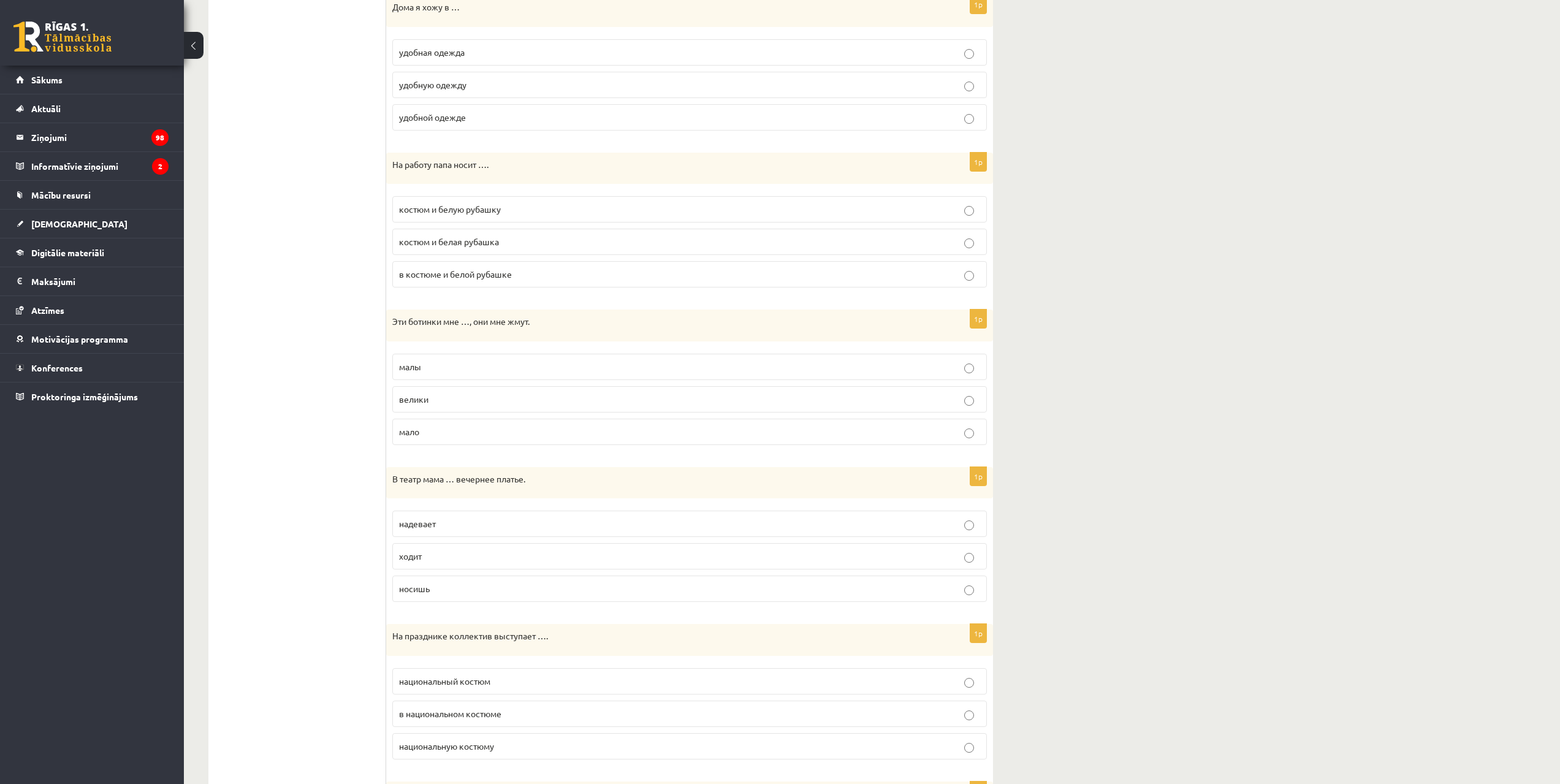
click at [444, 365] on p "малы" at bounding box center [689, 367] width 581 height 13
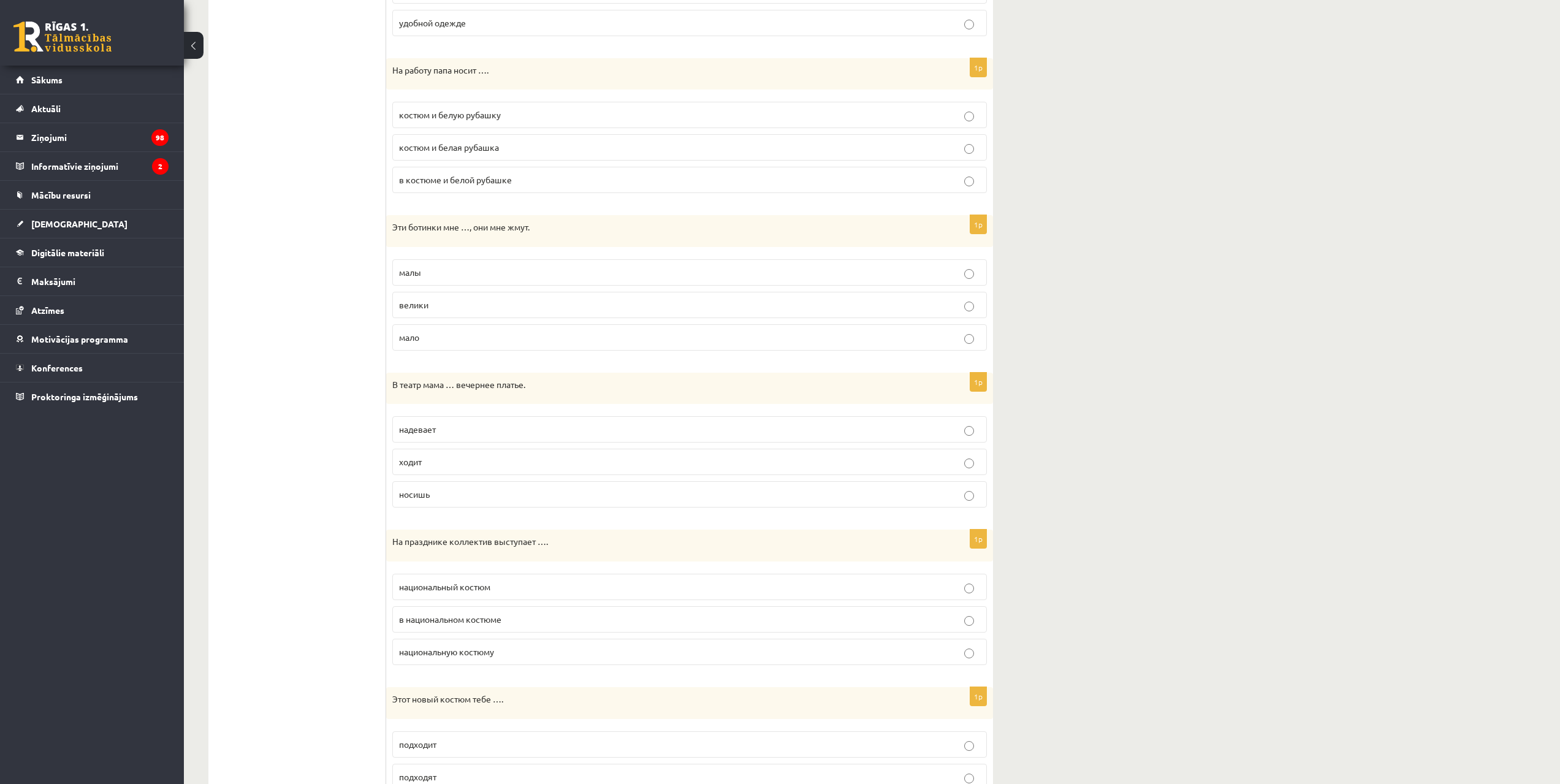
scroll to position [735, 0]
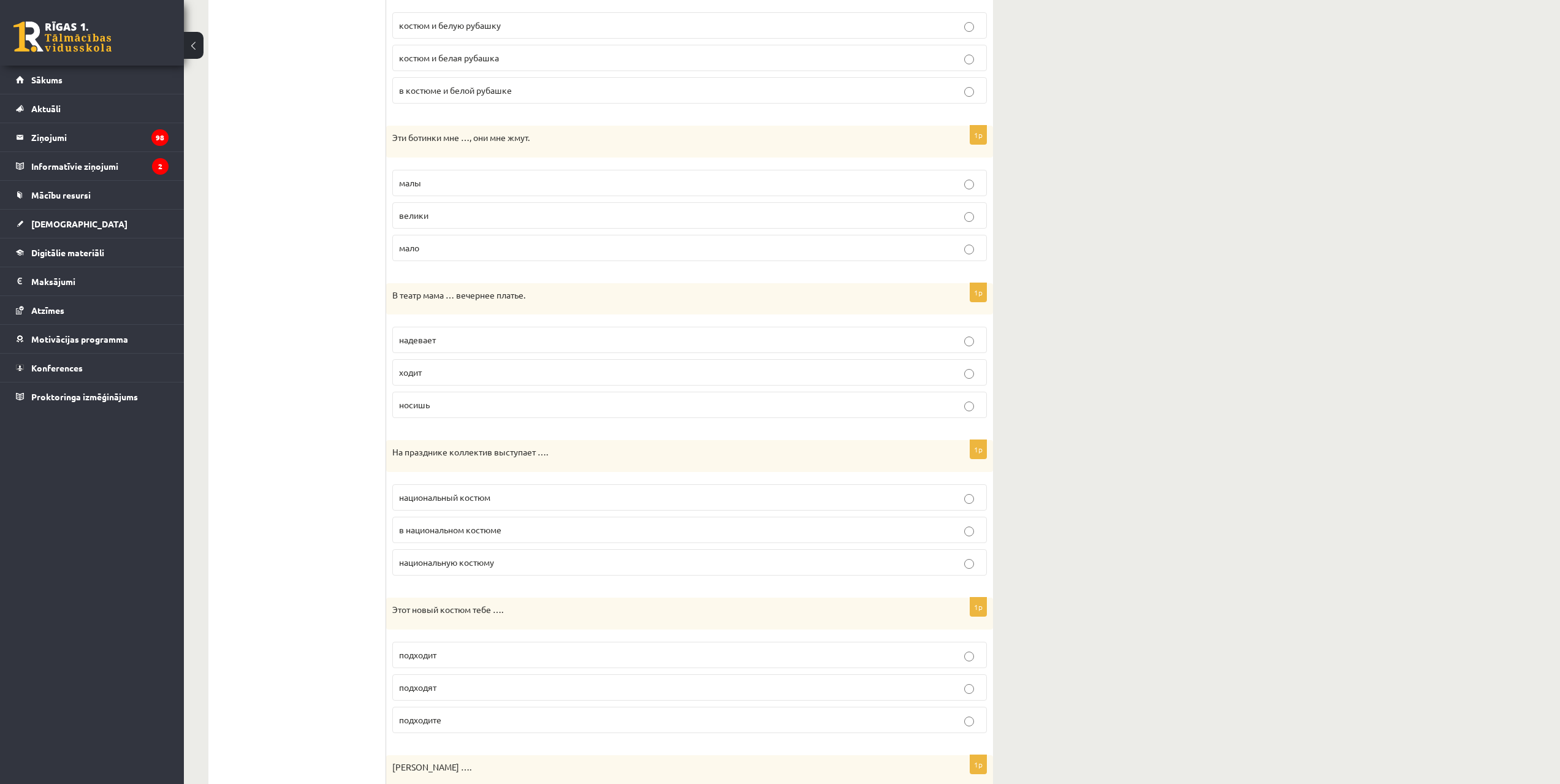
click at [432, 339] on span "надевает" at bounding box center [417, 339] width 37 height 11
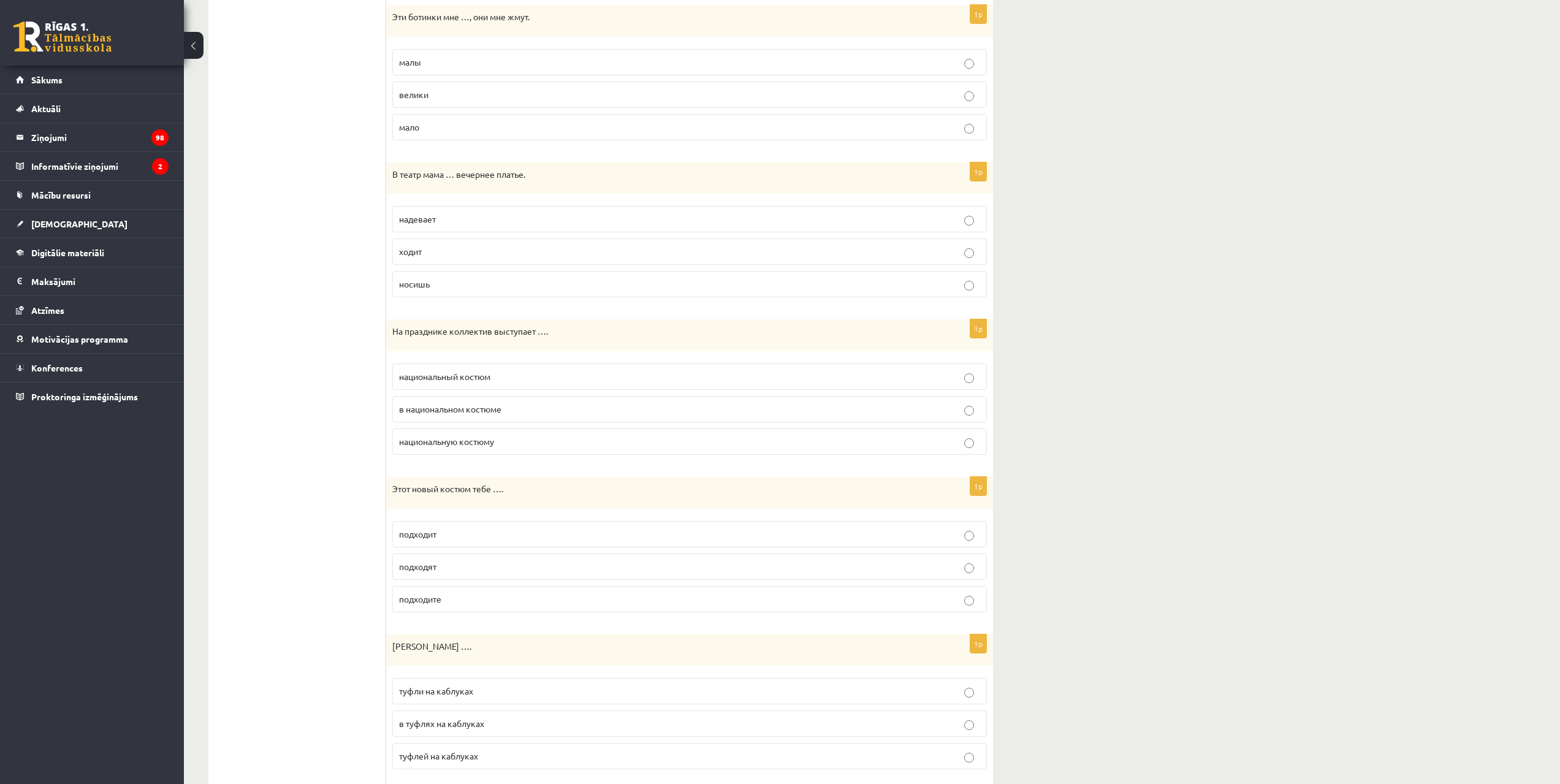
scroll to position [919, 0]
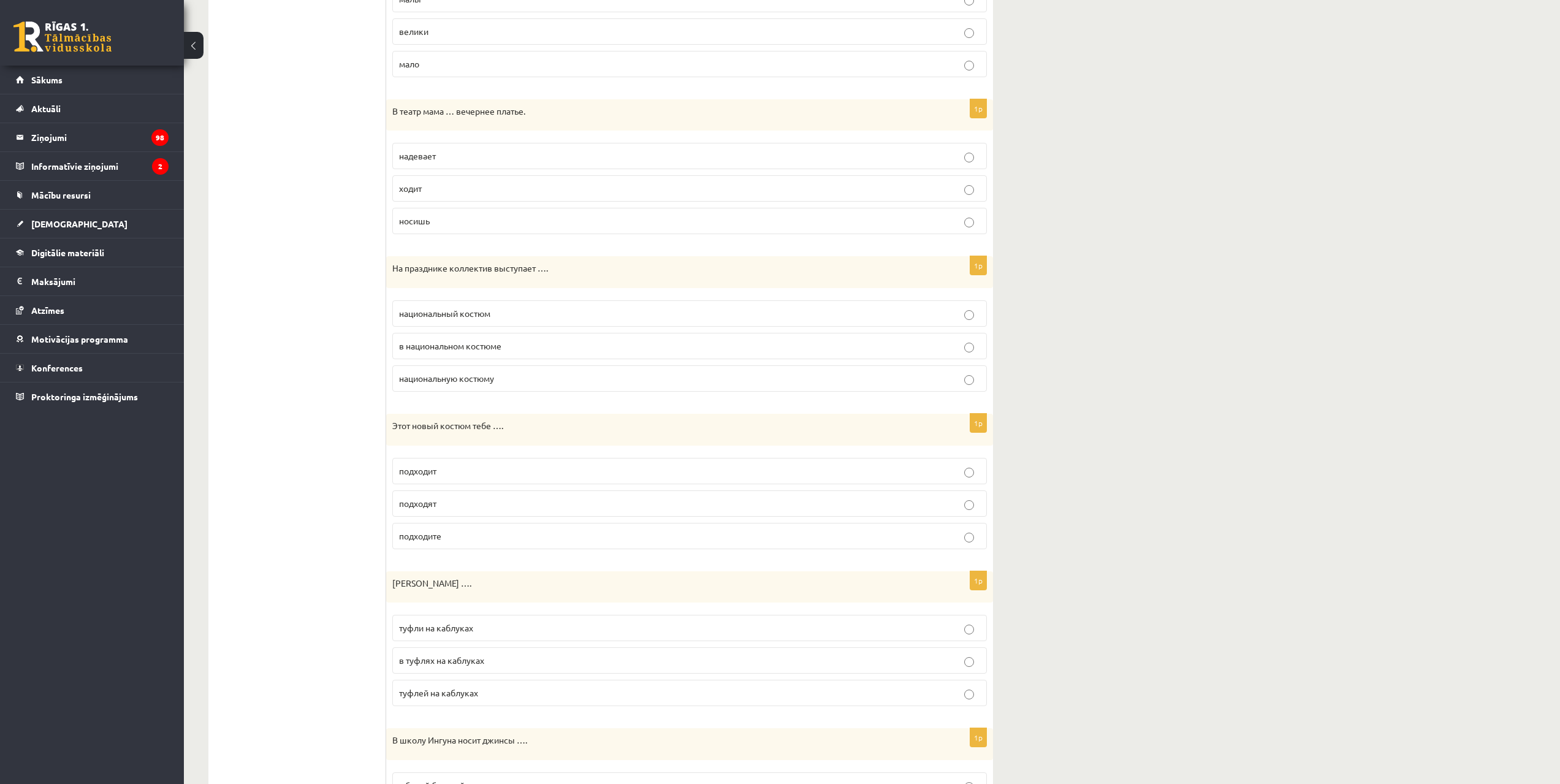
click at [479, 344] on span "в национальном костюме" at bounding box center [450, 345] width 102 height 11
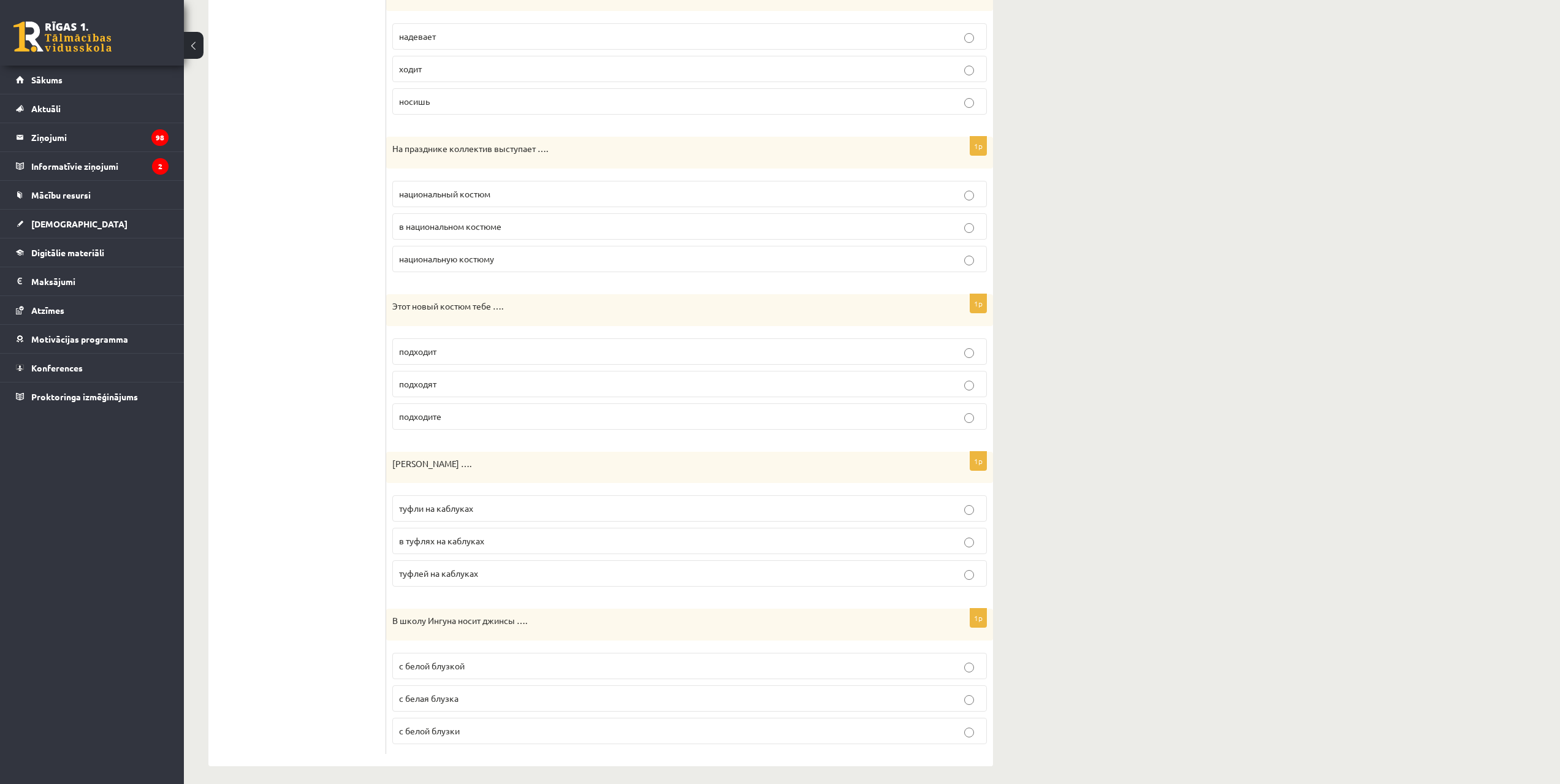
scroll to position [1041, 0]
click at [460, 346] on p "подходит" at bounding box center [689, 349] width 581 height 13
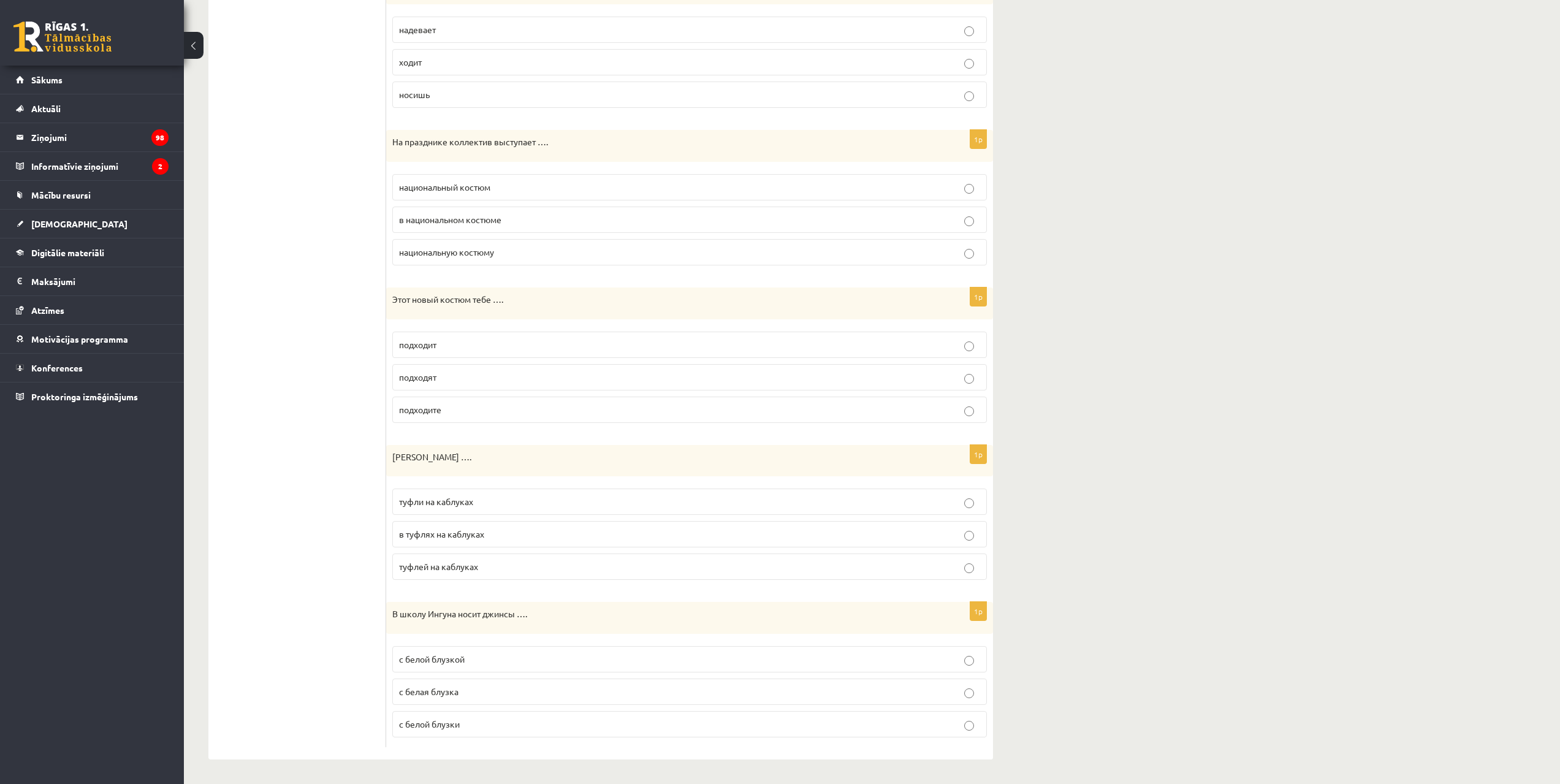
click at [459, 492] on label "туфли на каблуках" at bounding box center [689, 502] width 595 height 26
click at [477, 657] on p "с белой блузкой" at bounding box center [689, 659] width 581 height 13
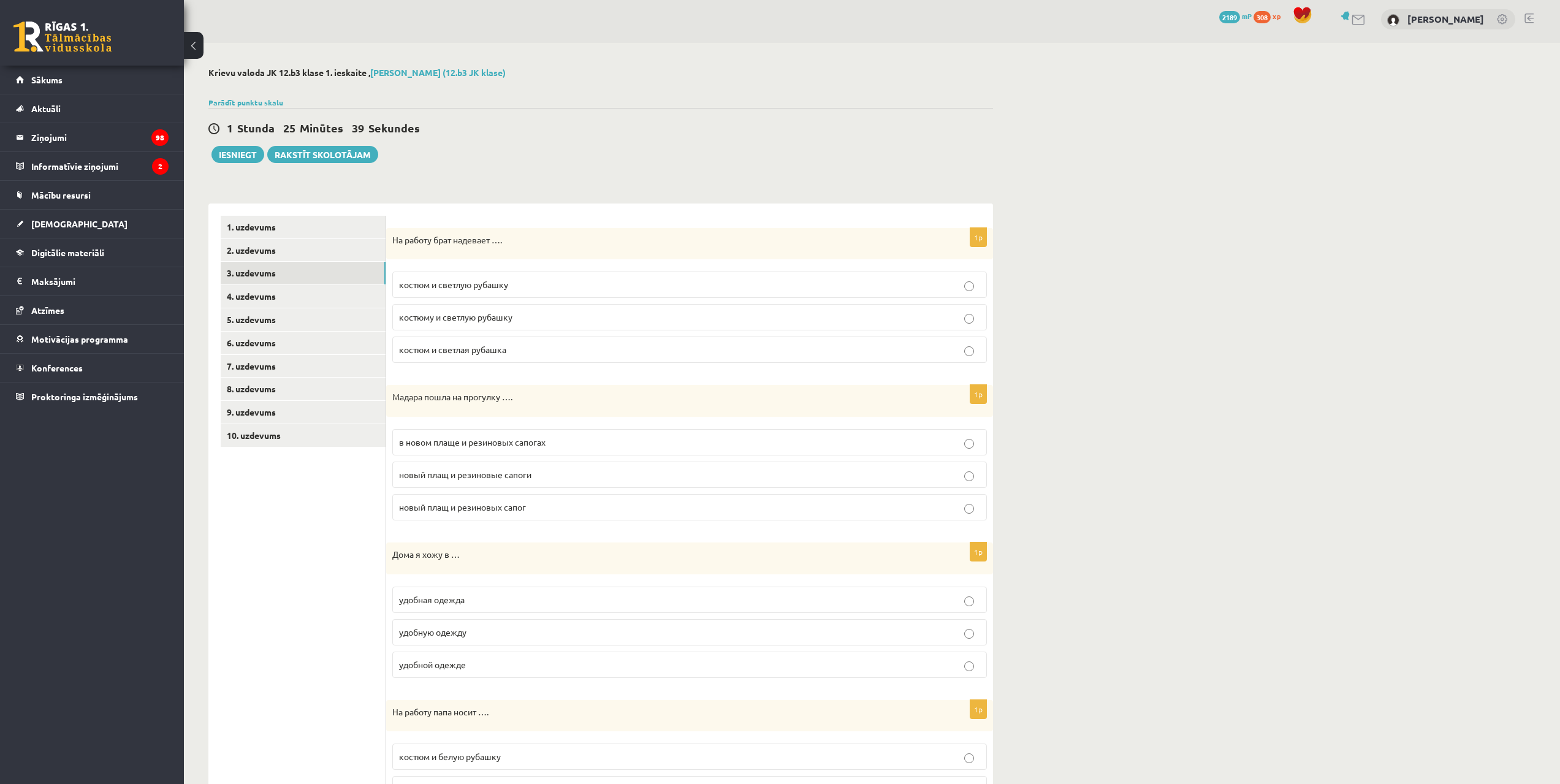
scroll to position [0, 0]
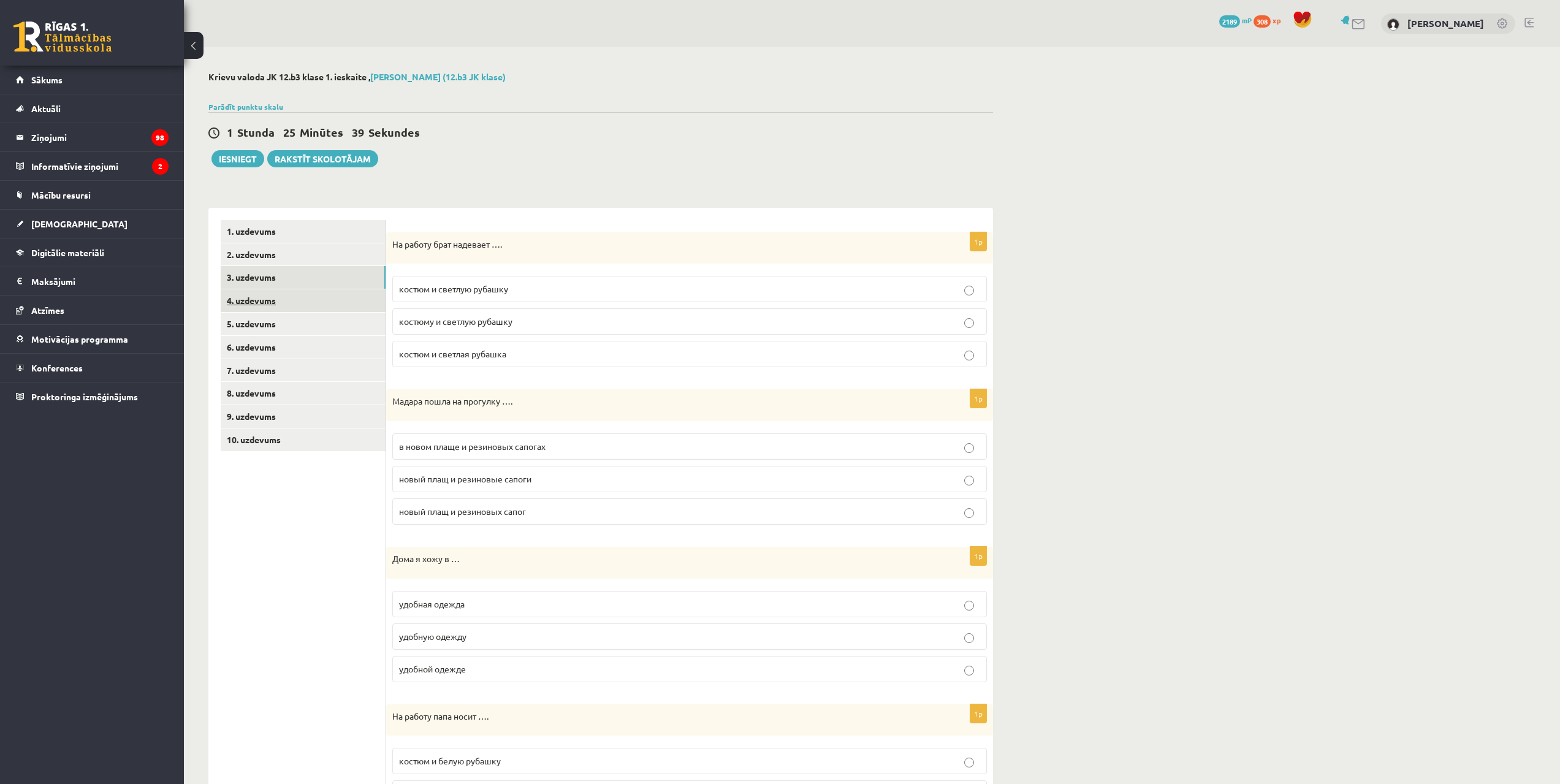
click at [311, 294] on link "4. uzdevums" at bounding box center [303, 300] width 165 height 23
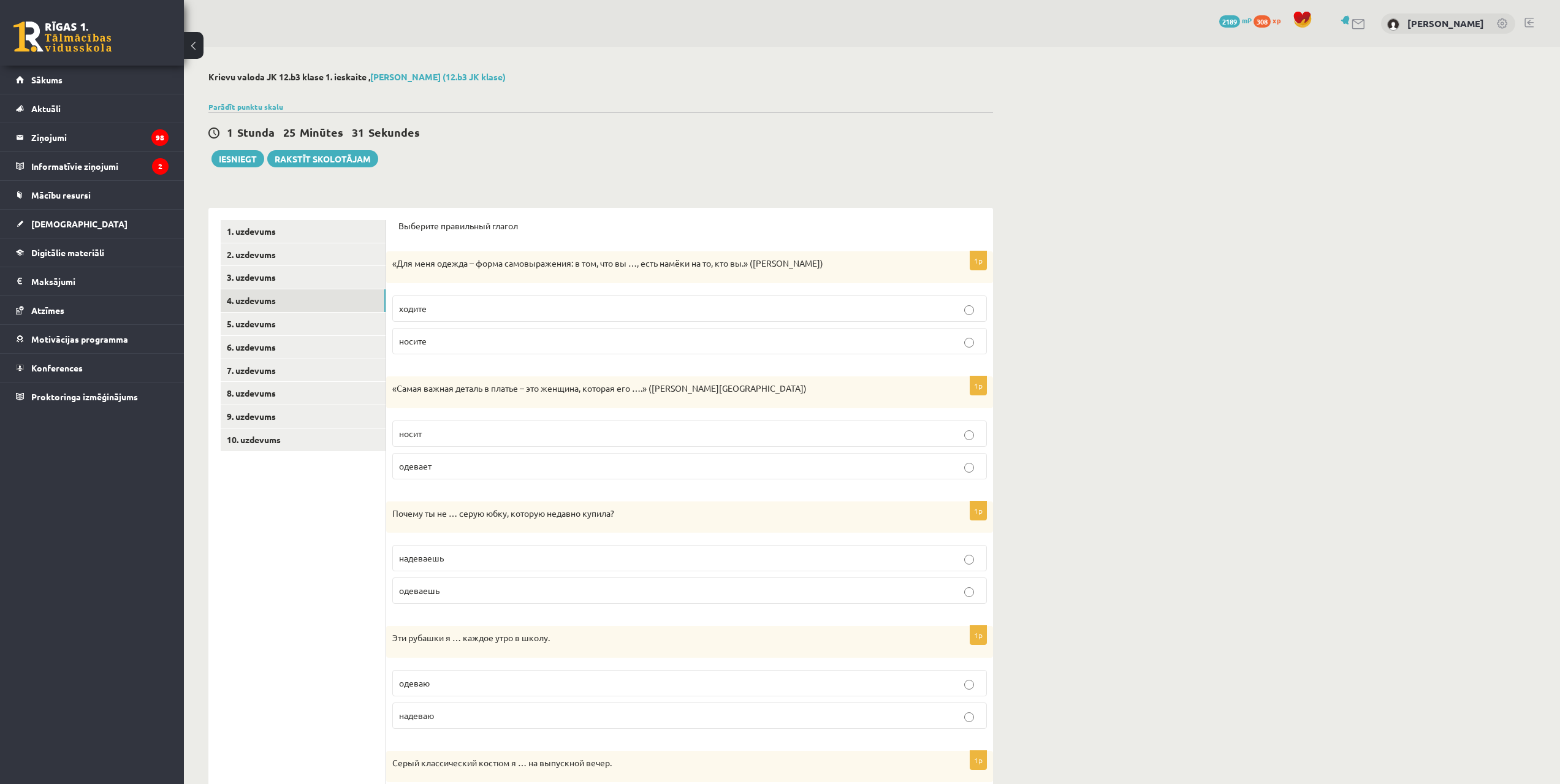
click at [548, 309] on p "ходите" at bounding box center [689, 309] width 581 height 13
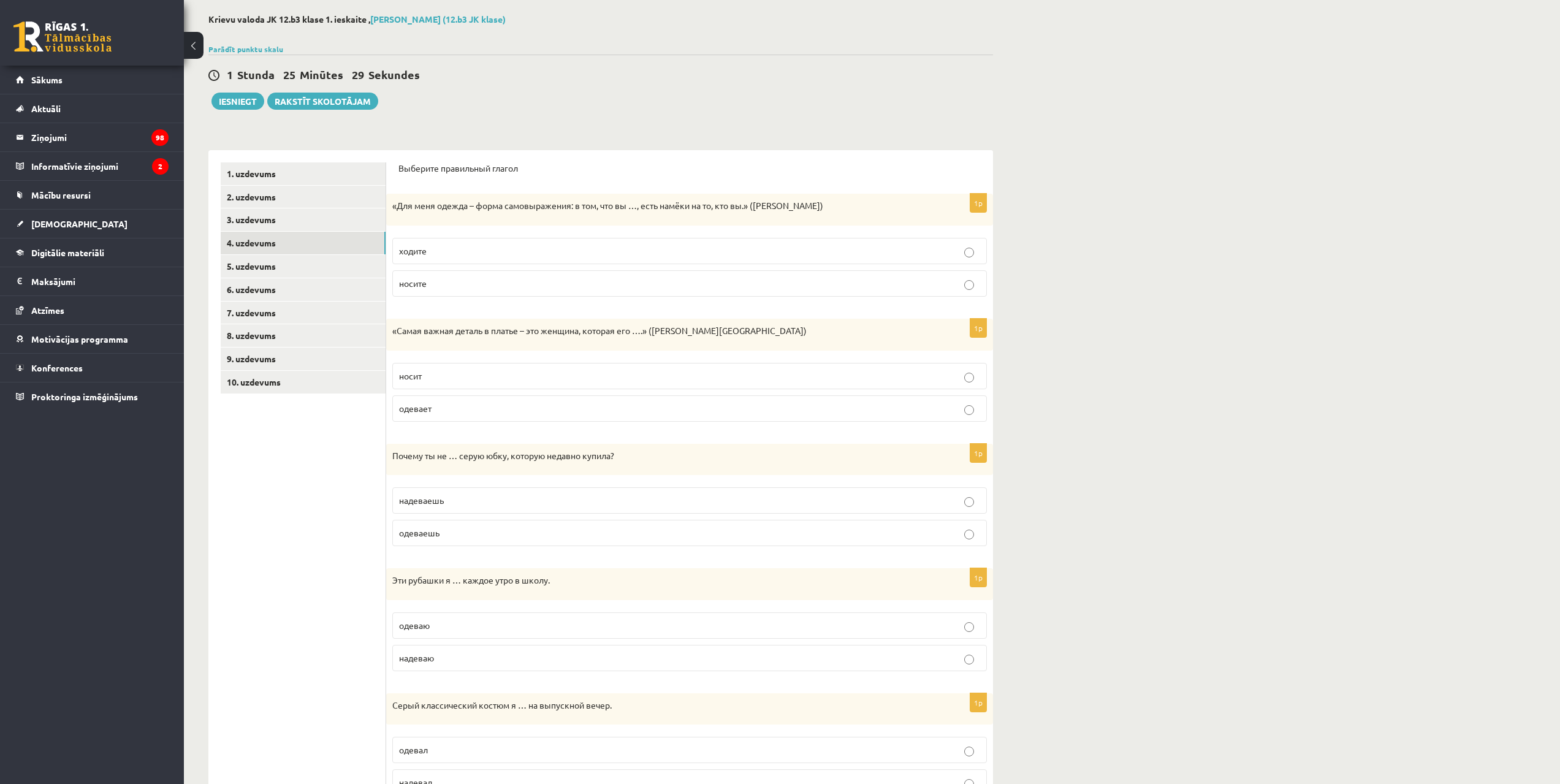
scroll to position [61, 0]
click at [497, 372] on p "носит" at bounding box center [689, 372] width 581 height 13
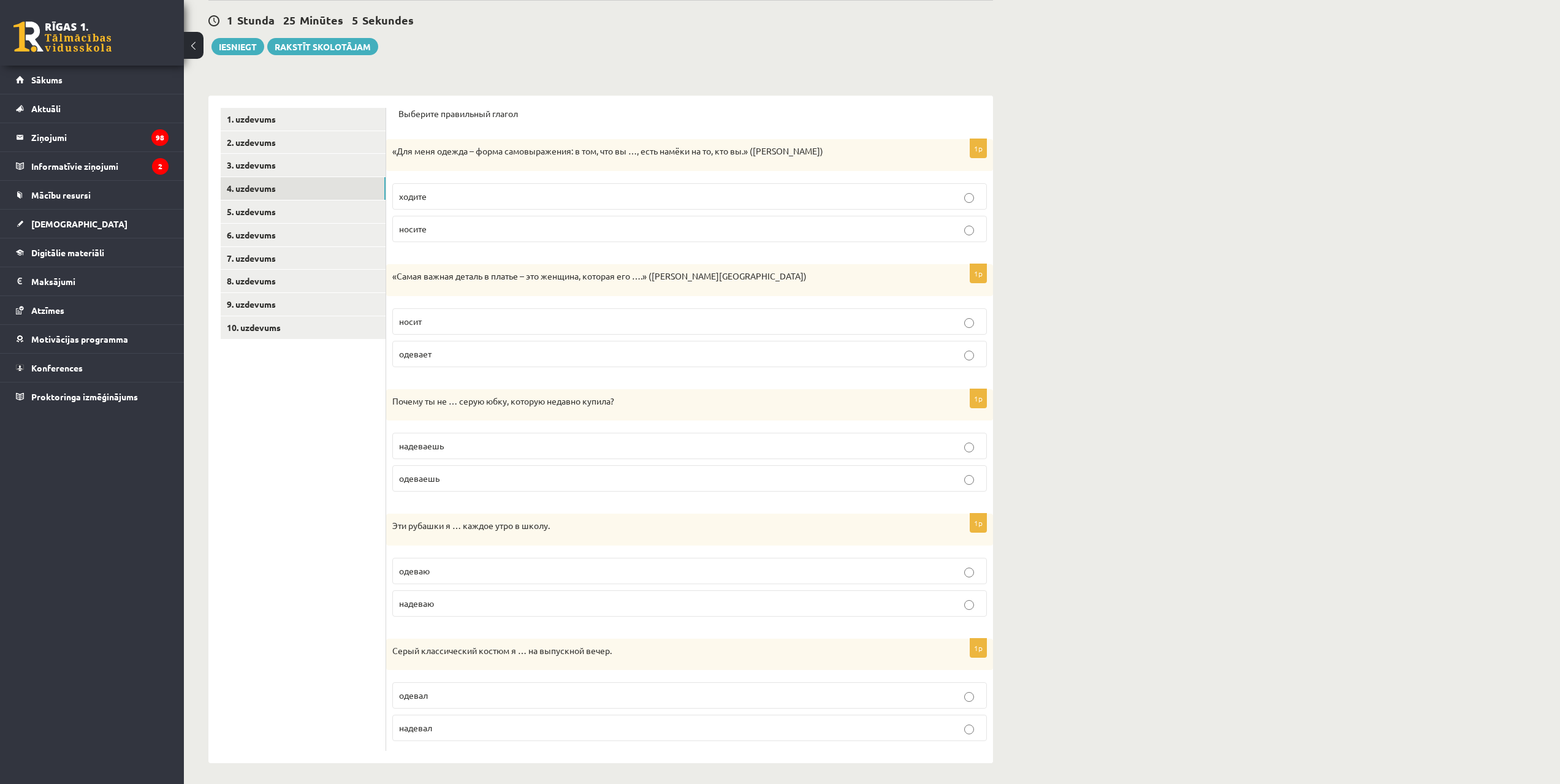
scroll to position [116, 0]
click at [454, 440] on p "надеваешь" at bounding box center [689, 442] width 581 height 13
click at [445, 596] on p "надеваю" at bounding box center [689, 600] width 581 height 13
click at [462, 692] on p "одевал" at bounding box center [689, 692] width 581 height 13
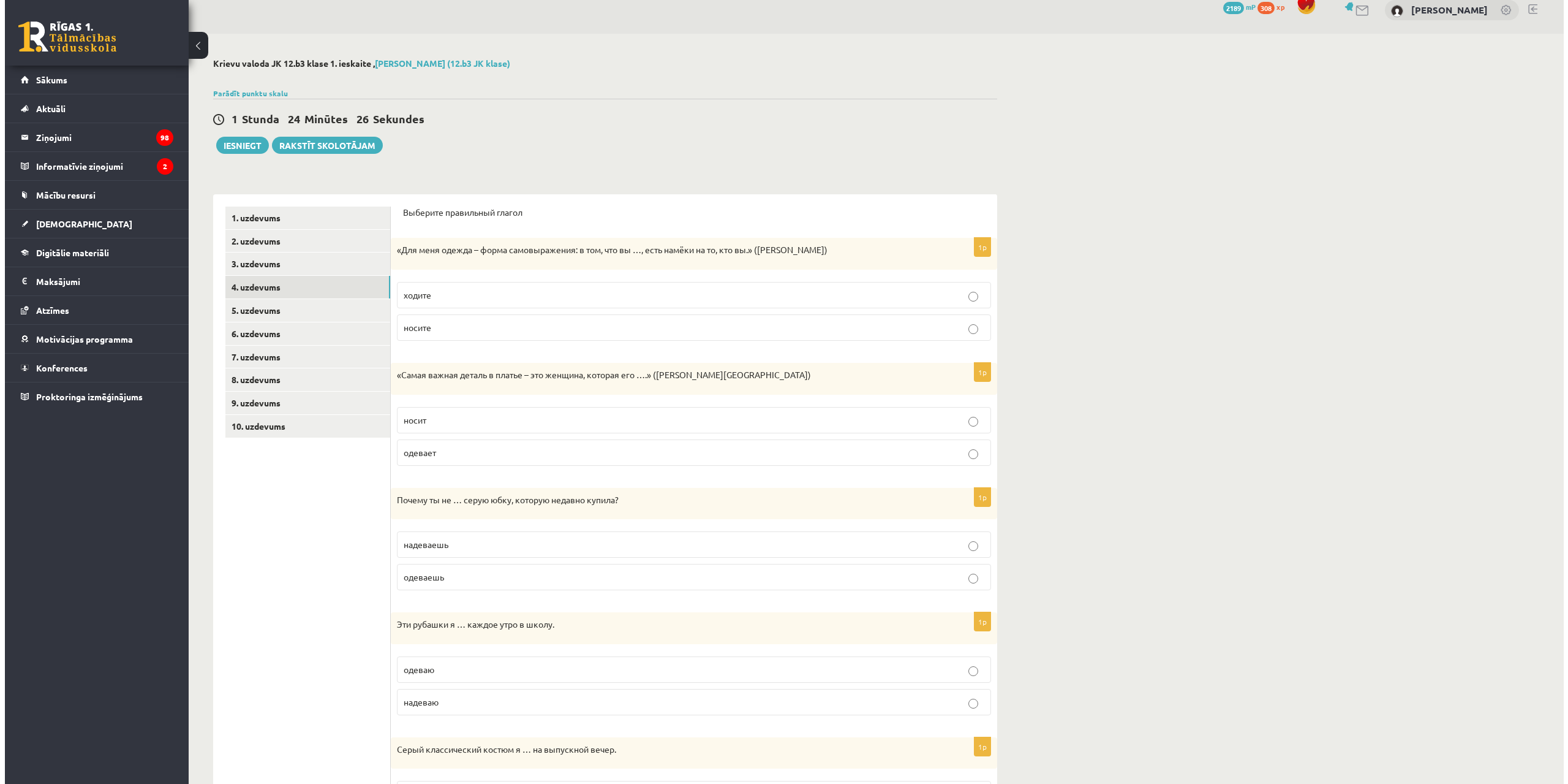
scroll to position [0, 0]
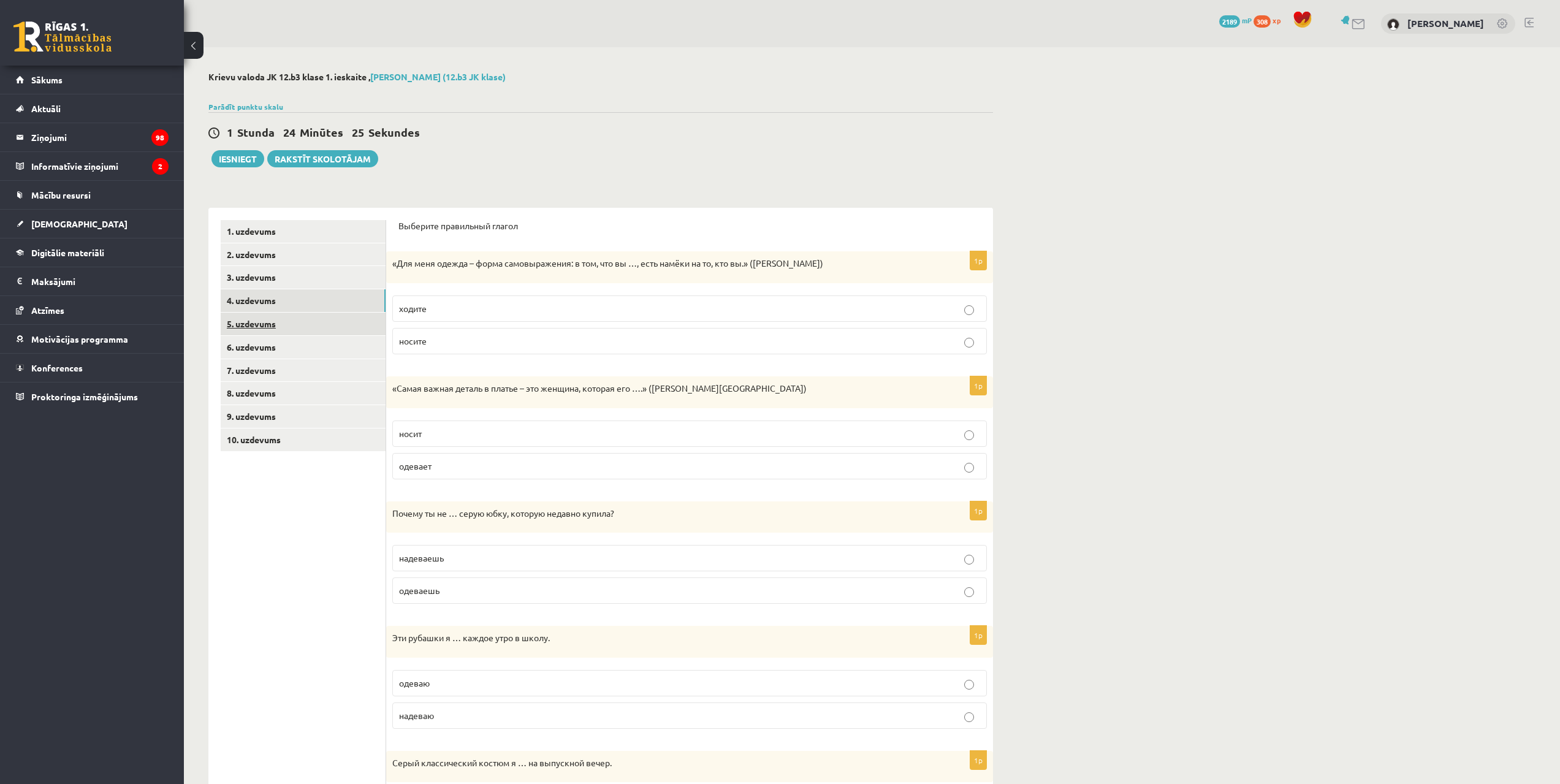
click at [312, 328] on link "5. uzdevums" at bounding box center [303, 323] width 165 height 23
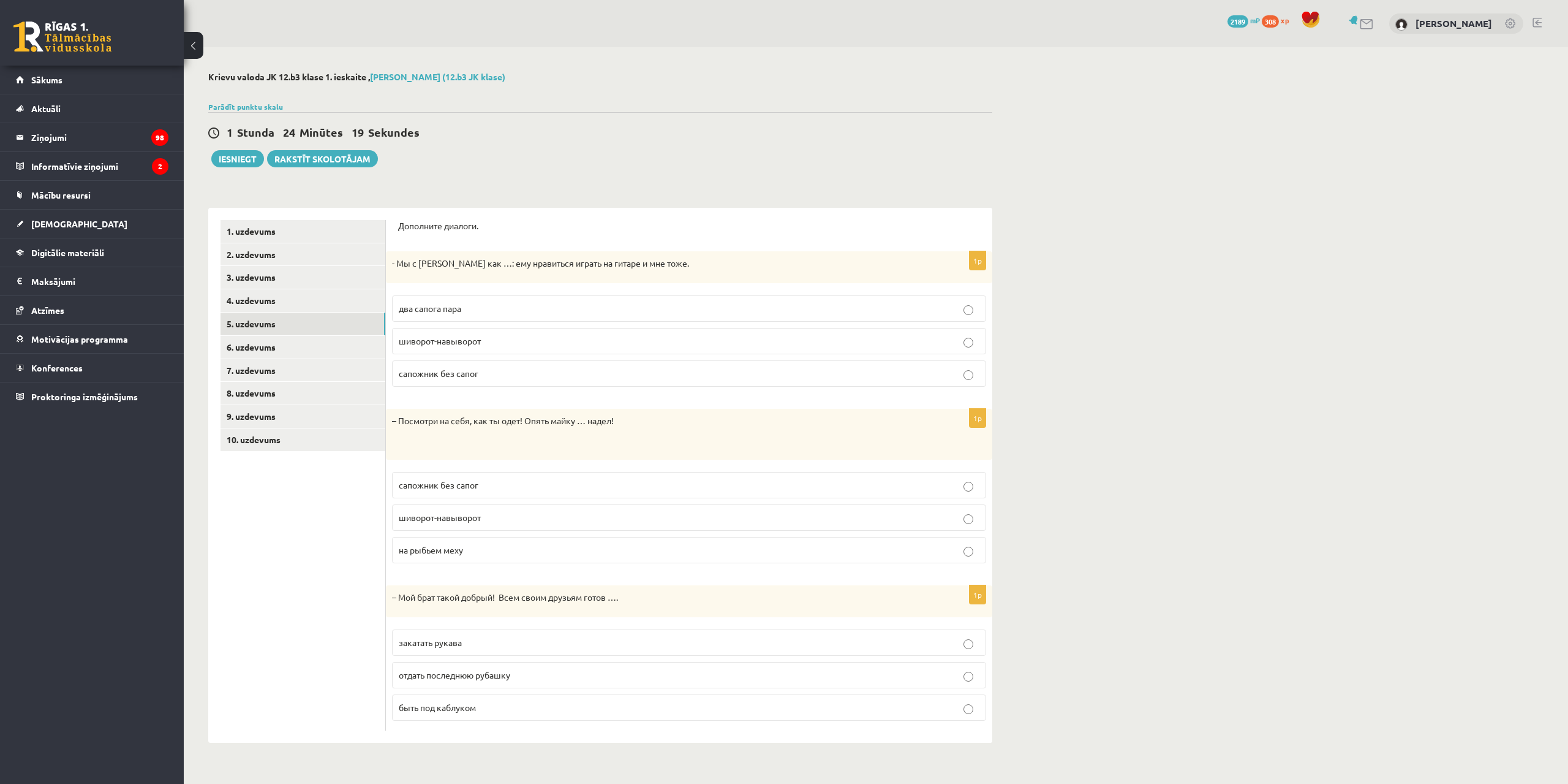
click at [450, 311] on span "два сапога пара" at bounding box center [429, 308] width 62 height 11
click at [460, 513] on span "шиворот-навыворот" at bounding box center [439, 517] width 82 height 11
click at [481, 673] on span "отдать последнюю рубашку" at bounding box center [454, 674] width 111 height 11
click at [259, 342] on link "6. uzdevums" at bounding box center [303, 347] width 164 height 23
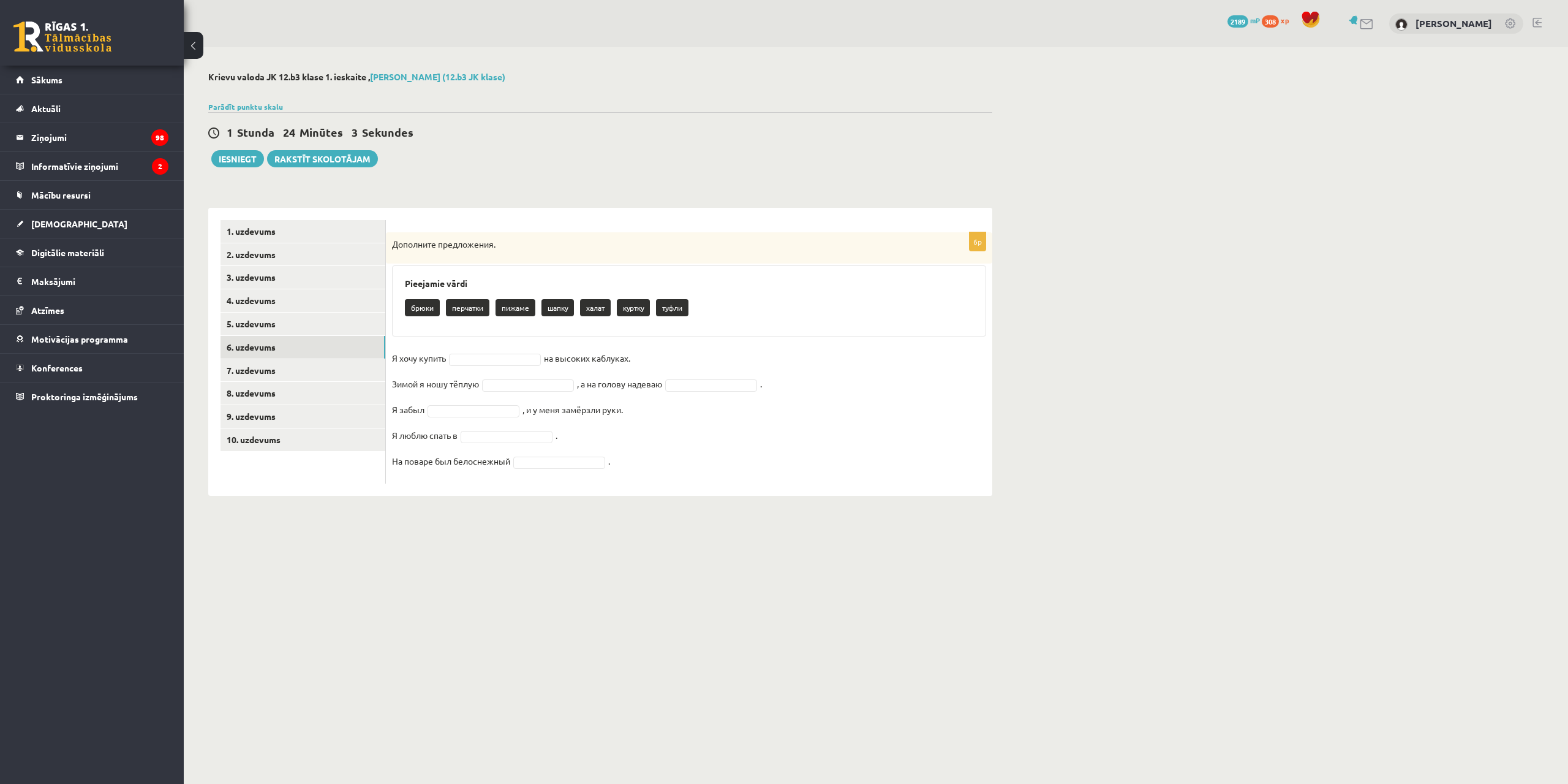
click at [486, 347] on div "6p Дополните предложения. Pieejamie vārdi брюки перчатки пижаме шапку халат кур…" at bounding box center [689, 358] width 606 height 252
drag, startPoint x: 485, startPoint y: 497, endPoint x: 478, endPoint y: 430, distance: 67.4
click at [659, 355] on fieldset "Я хочу купить туфли ***** на высоких каблуках. Зимой я ношу тёплую куртку *****…" at bounding box center [689, 413] width 594 height 129
drag, startPoint x: 635, startPoint y: 413, endPoint x: 644, endPoint y: 414, distance: 9.1
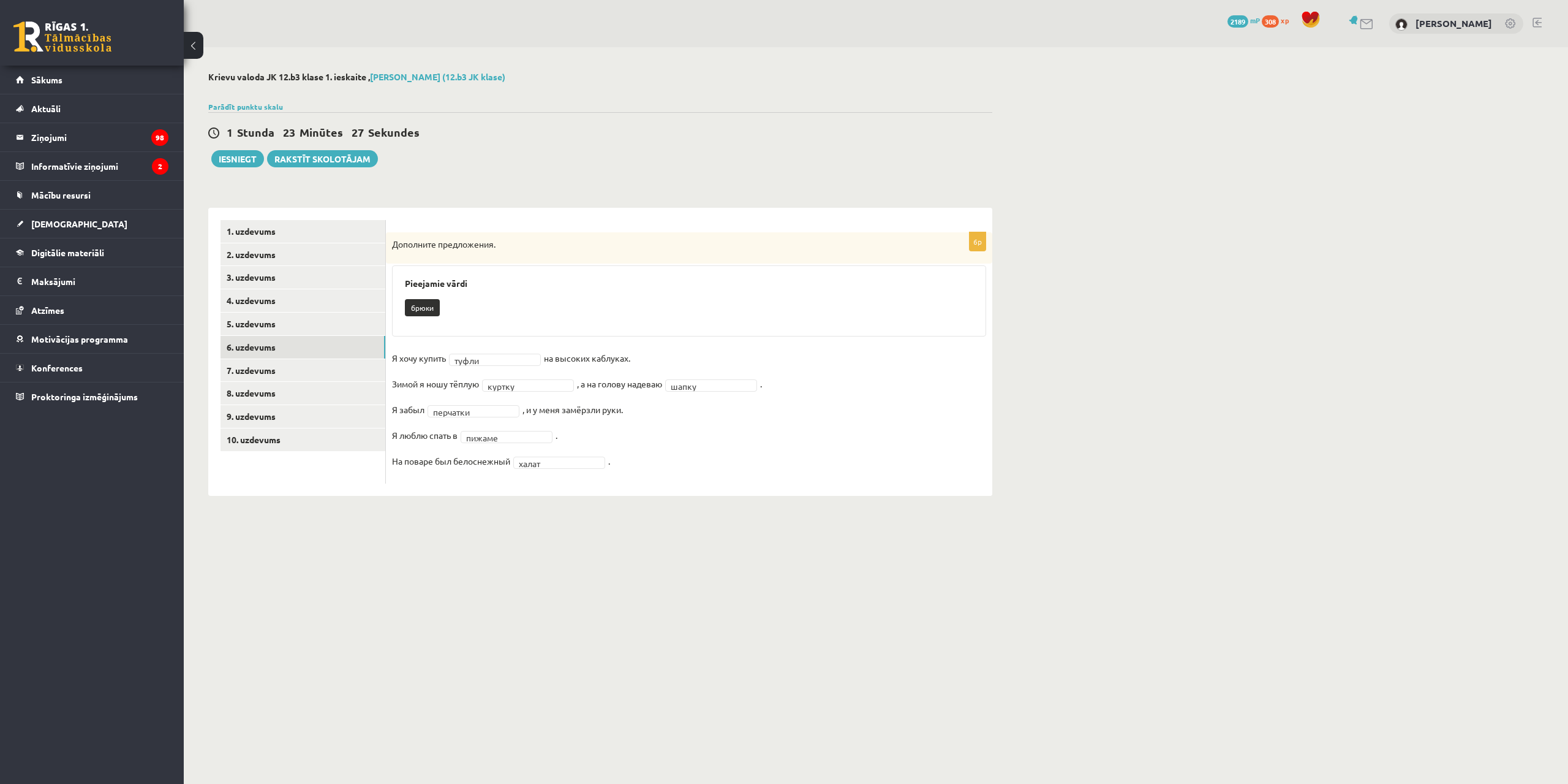
click at [640, 414] on fieldset "Я хочу купить туфли ***** на высоких каблуках. Зимой я ношу тёплую куртку *****…" at bounding box center [689, 413] width 594 height 129
click at [645, 414] on fieldset "Я хочу купить туфли ***** на высоких каблуках. Зимой я ношу тёплую куртку *****…" at bounding box center [689, 413] width 594 height 129
drag, startPoint x: 711, startPoint y: 439, endPoint x: 698, endPoint y: 430, distance: 15.8
click at [285, 369] on link "7. uzdevums" at bounding box center [303, 370] width 164 height 23
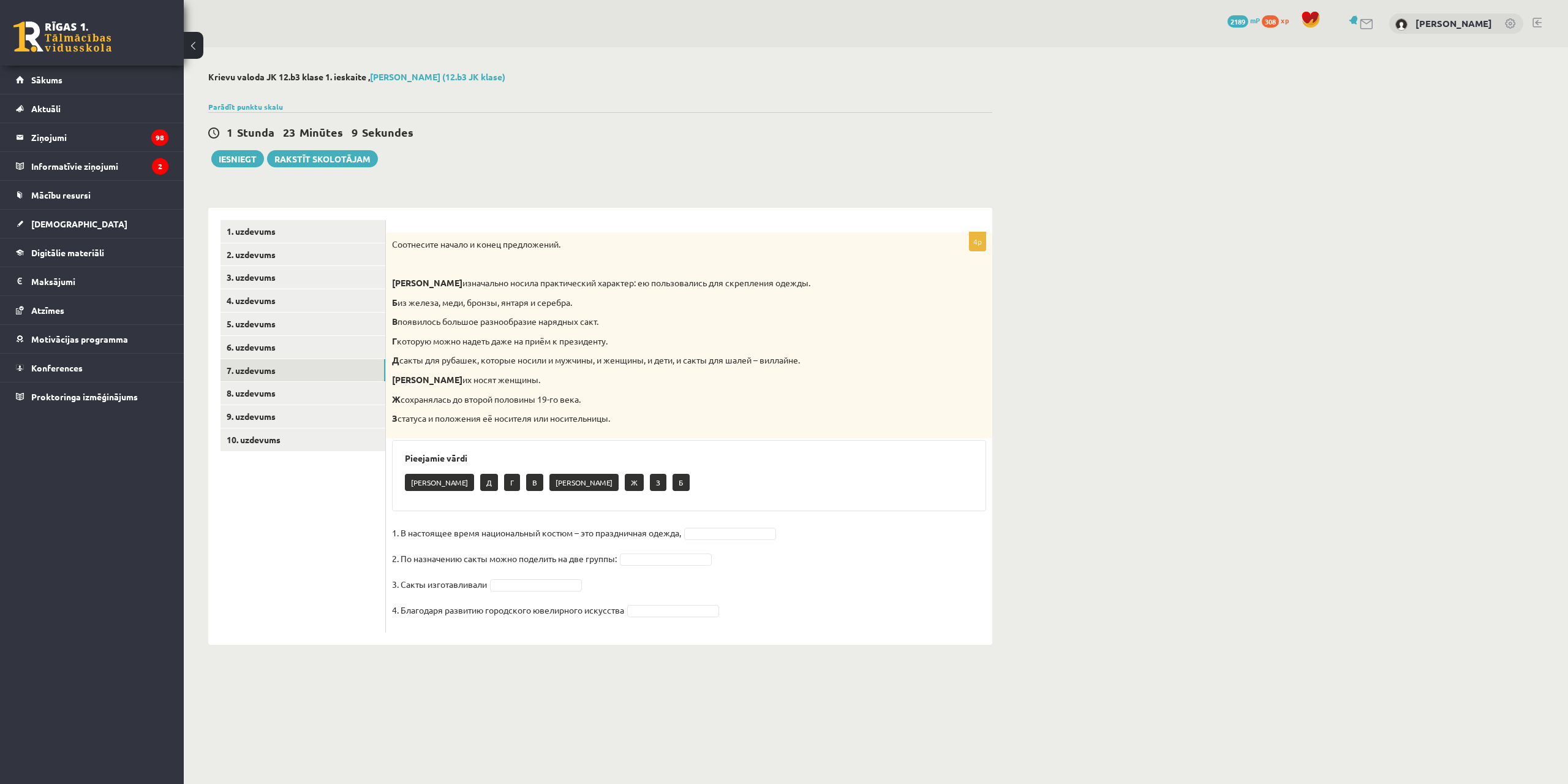
click at [625, 407] on div "Соотнесите начало и конец предложений. А изначально носила практический характе…" at bounding box center [689, 336] width 606 height 206
drag, startPoint x: 627, startPoint y: 418, endPoint x: 593, endPoint y: 448, distance: 45.3
click at [627, 418] on p "З статуса и положения её носителя или носительницы." at bounding box center [658, 418] width 533 height 12
click at [673, 484] on p "Б" at bounding box center [681, 482] width 17 height 17
click at [559, 535] on p "1. В настоящее время национальный костюм – это праздничная одежда," at bounding box center [536, 532] width 289 height 18
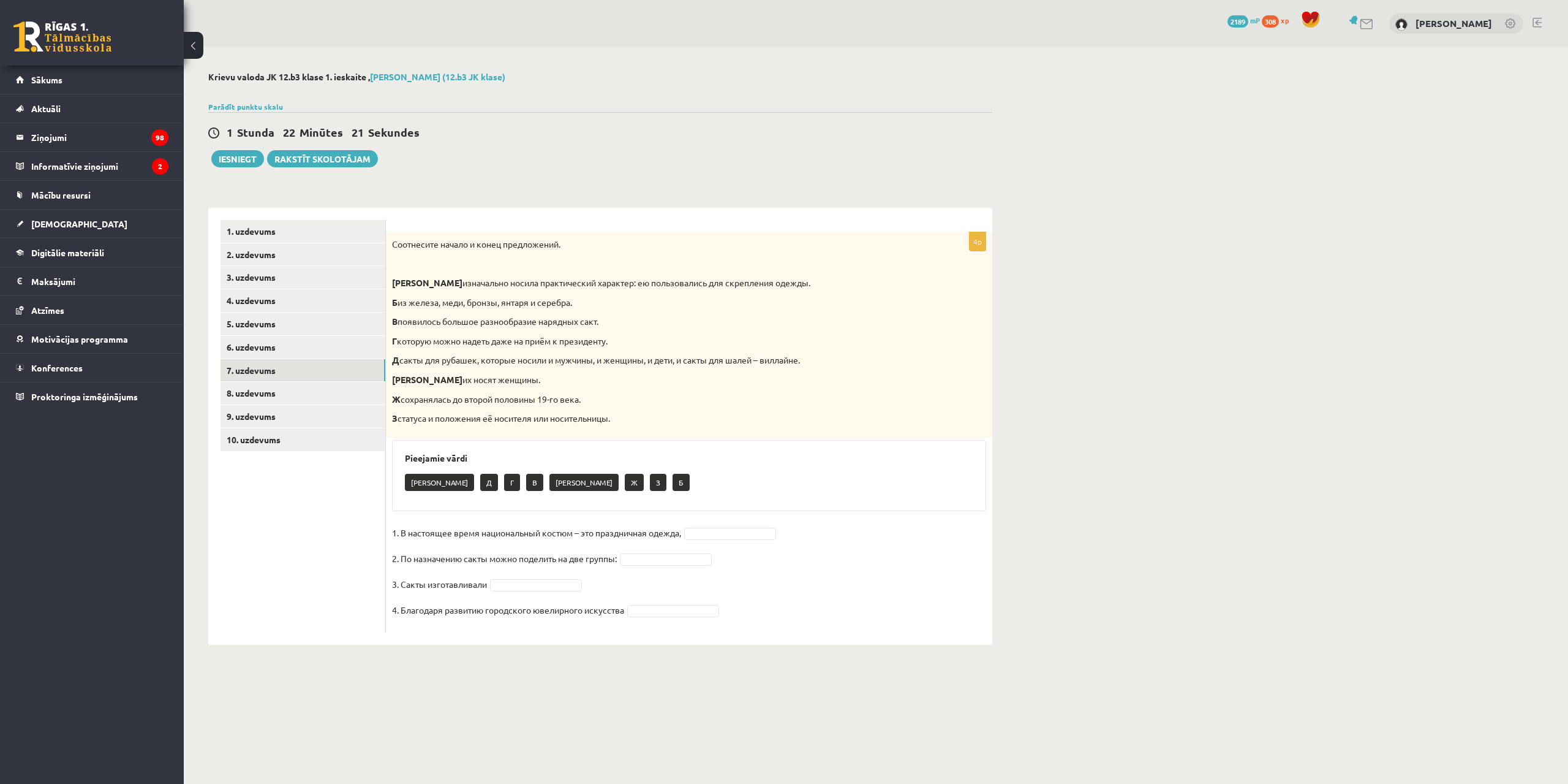
click at [733, 527] on fieldset "1. В настоящее время национальный костюм – это праздничная одежда, 2. По назнач…" at bounding box center [689, 575] width 594 height 103
click at [275, 389] on link "8. uzdevums" at bounding box center [303, 393] width 164 height 23
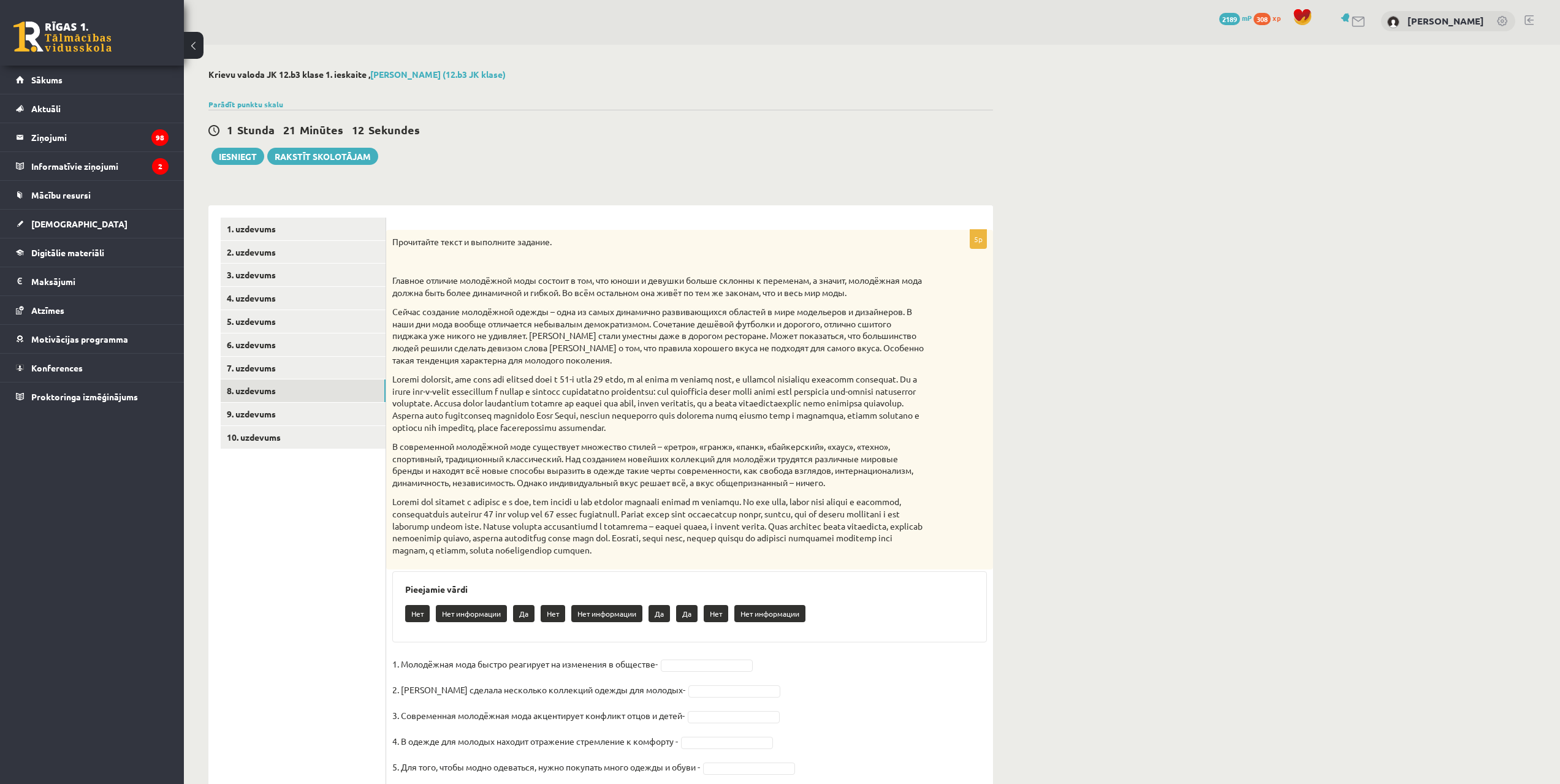
scroll to position [0, 0]
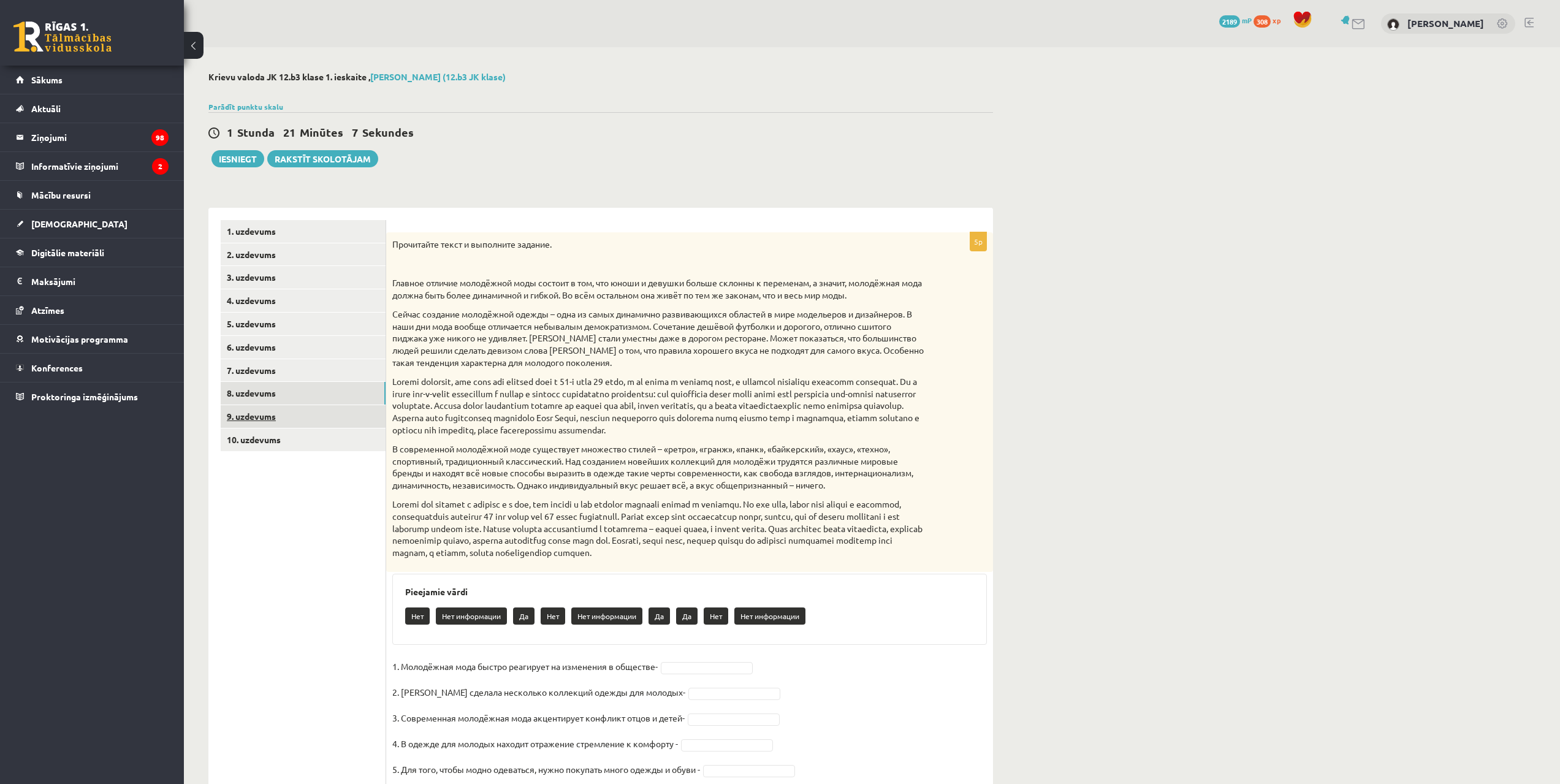
click at [354, 414] on link "9. uzdevums" at bounding box center [303, 416] width 165 height 23
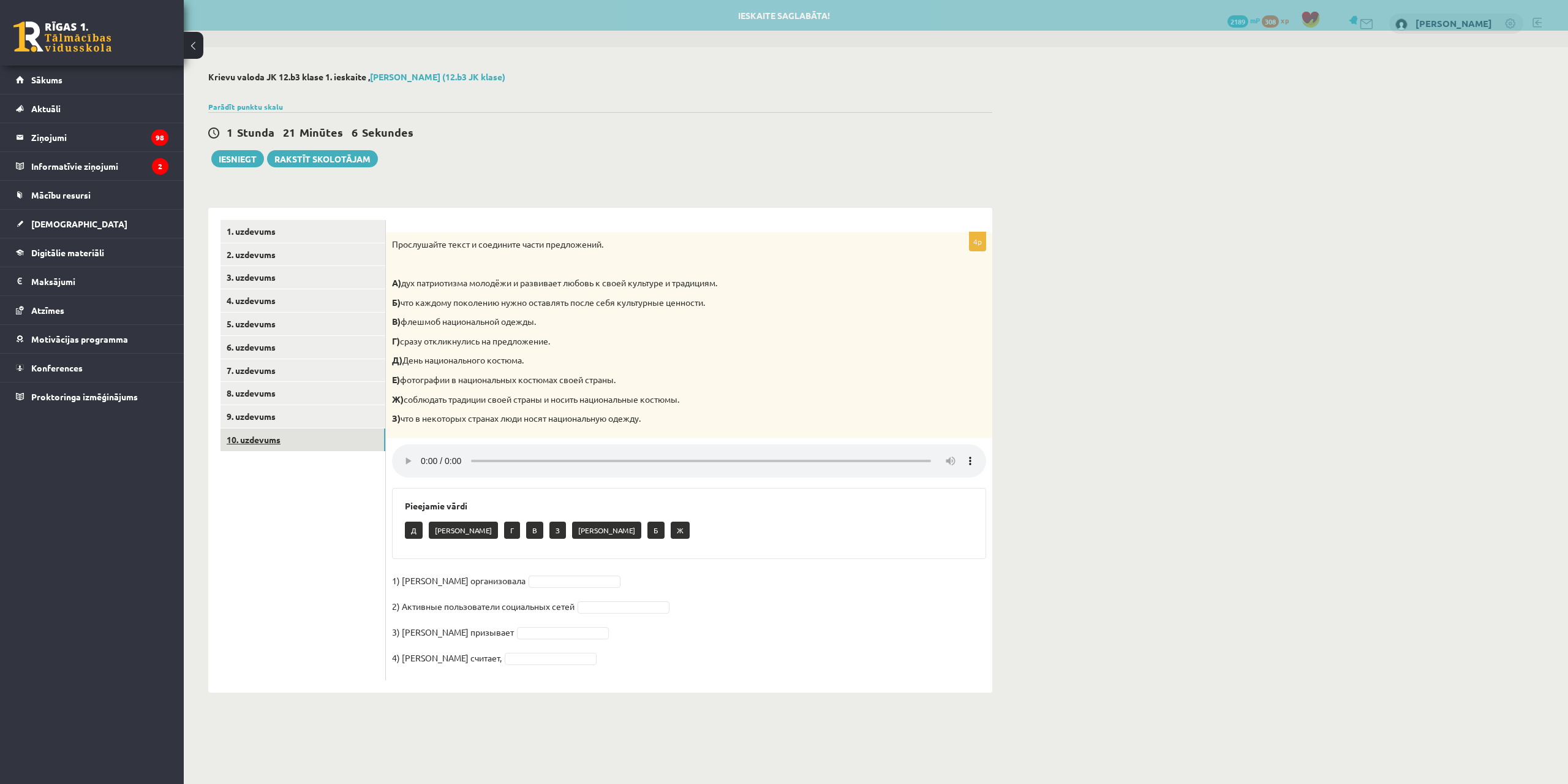
click at [346, 442] on link "10. uzdevums" at bounding box center [303, 440] width 164 height 23
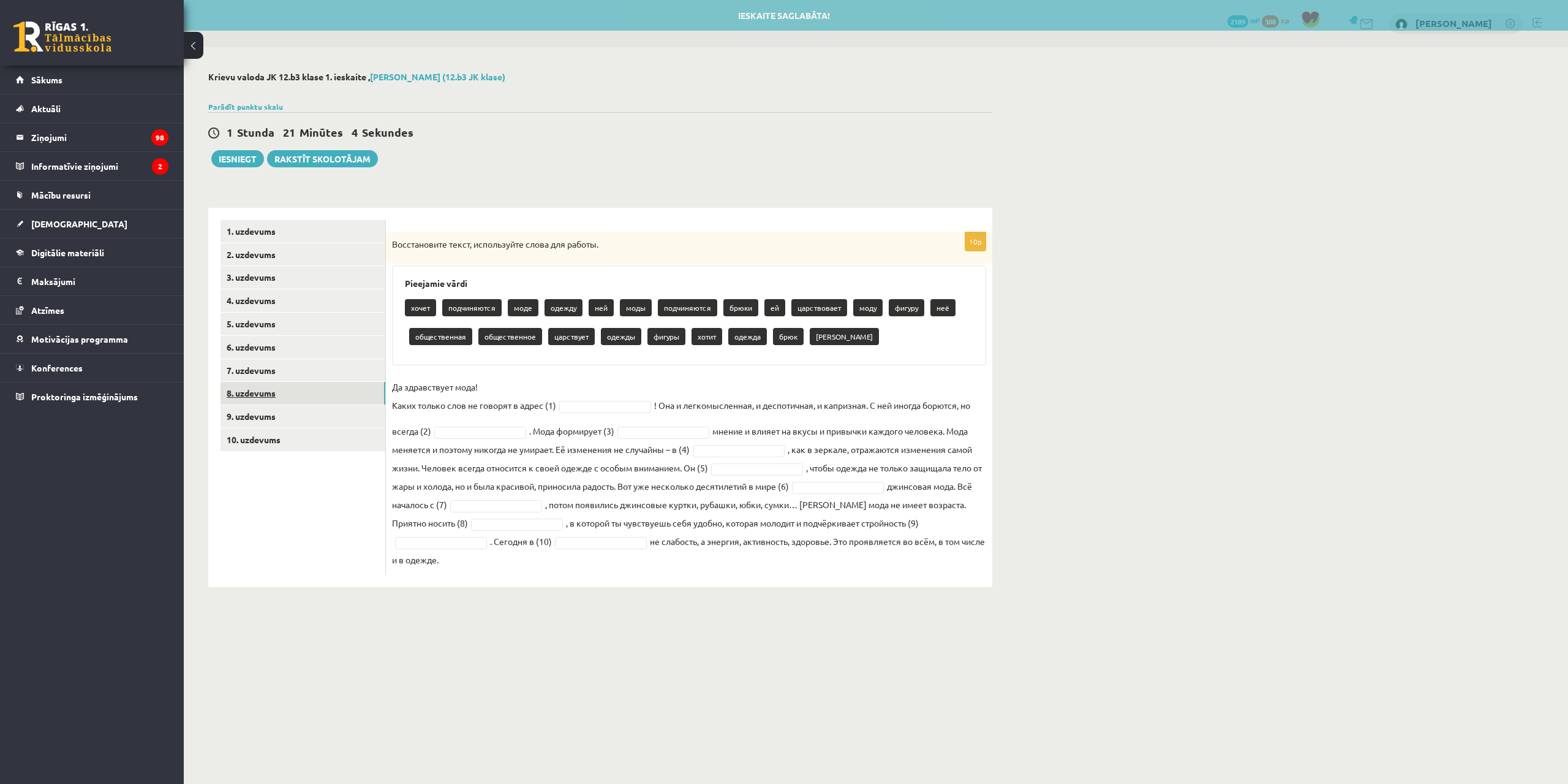
click at [324, 395] on link "8. uzdevums" at bounding box center [303, 393] width 164 height 23
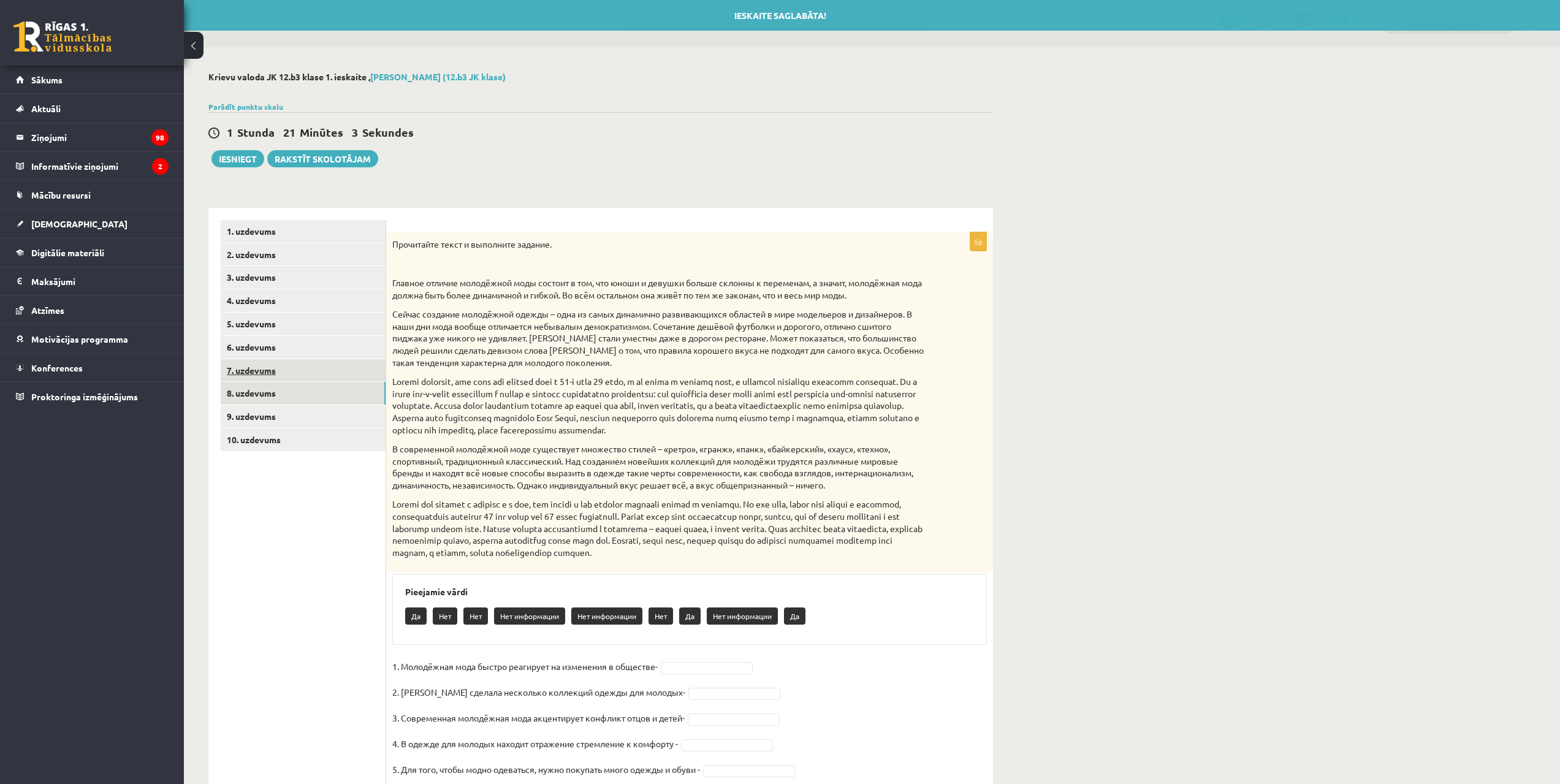
click at [300, 371] on link "7. uzdevums" at bounding box center [303, 370] width 165 height 23
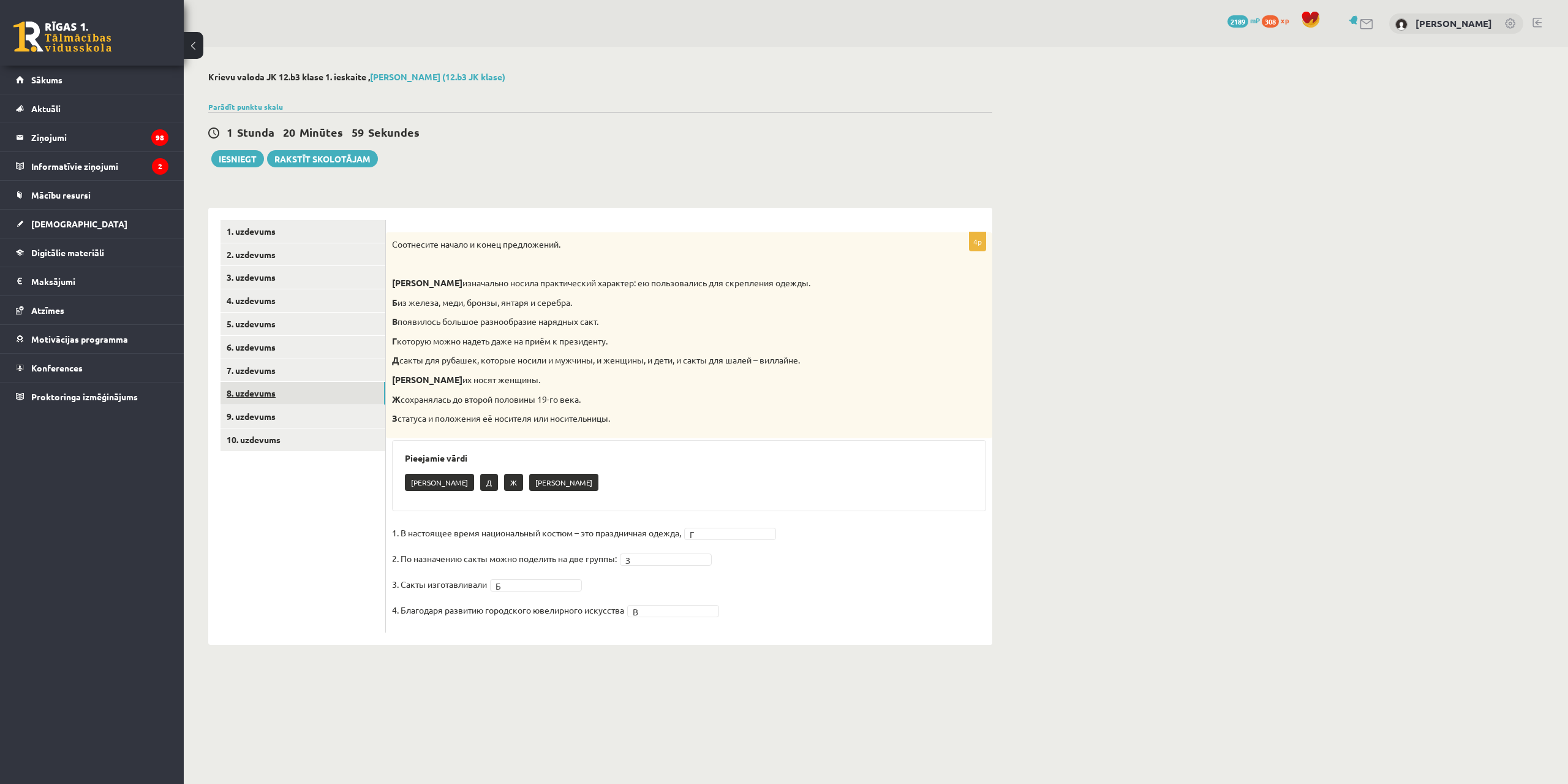
click at [306, 395] on link "8. uzdevums" at bounding box center [303, 393] width 164 height 23
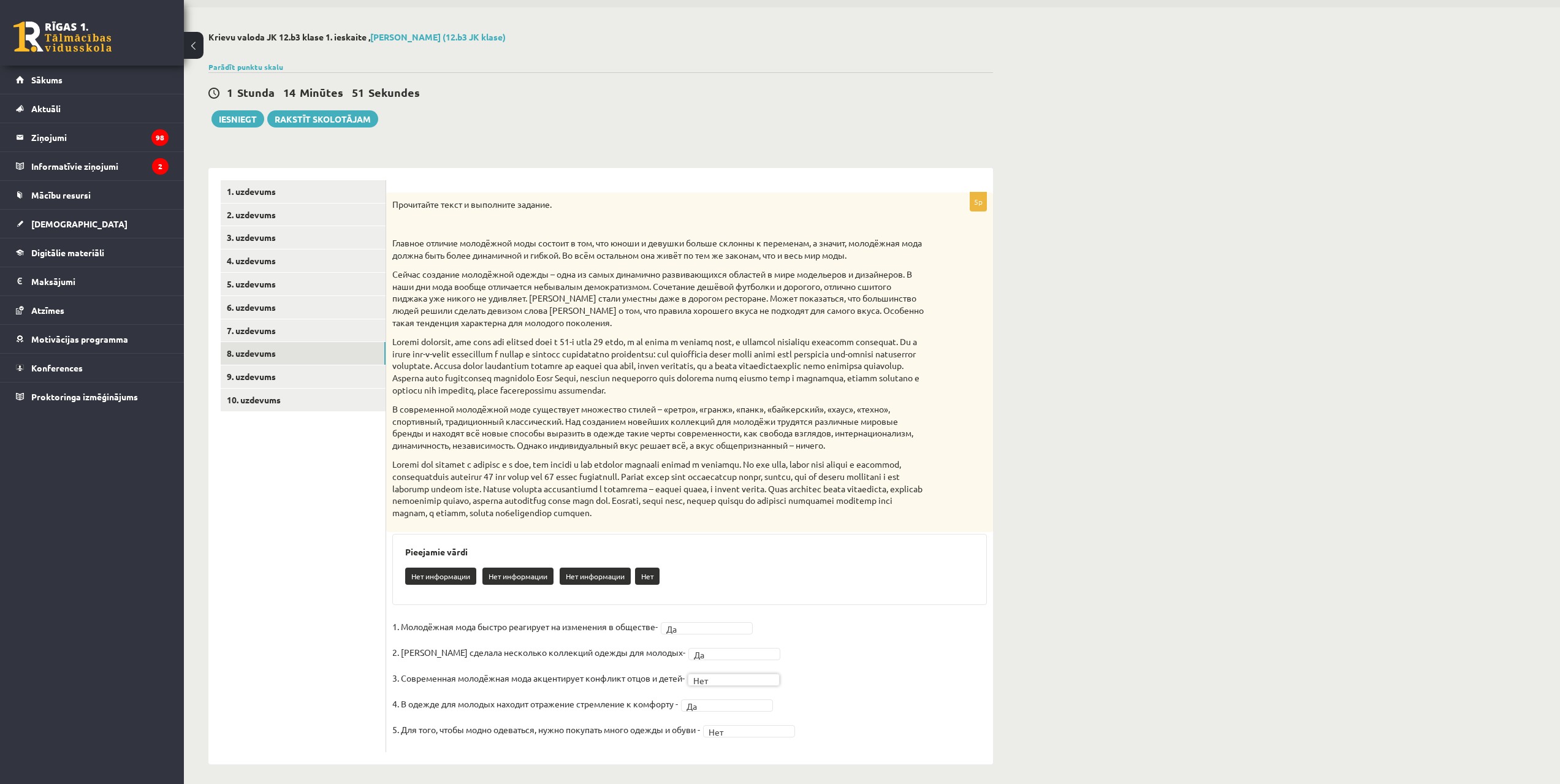
scroll to position [45, 0]
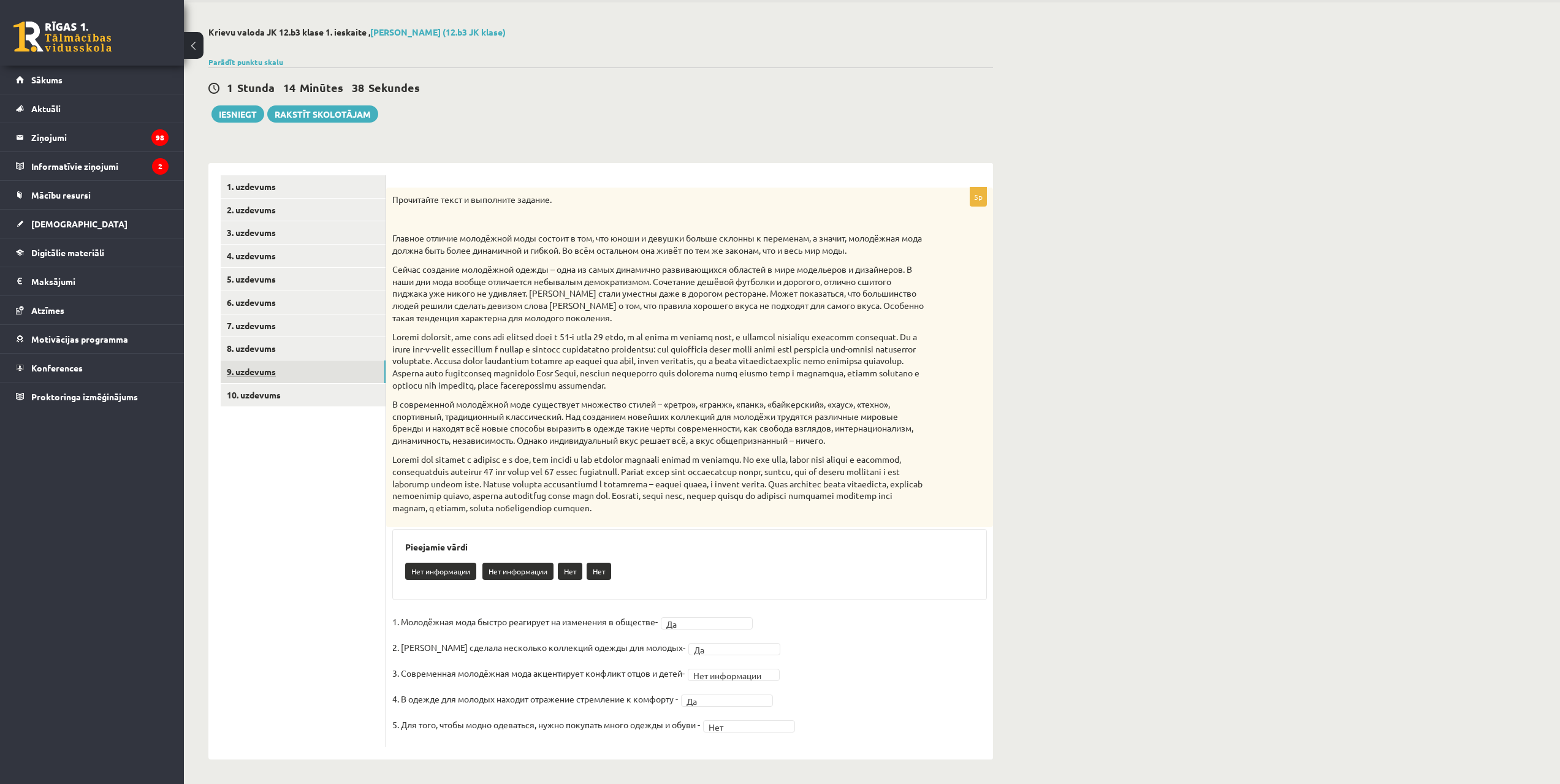
click at [322, 364] on link "9. uzdevums" at bounding box center [303, 372] width 165 height 23
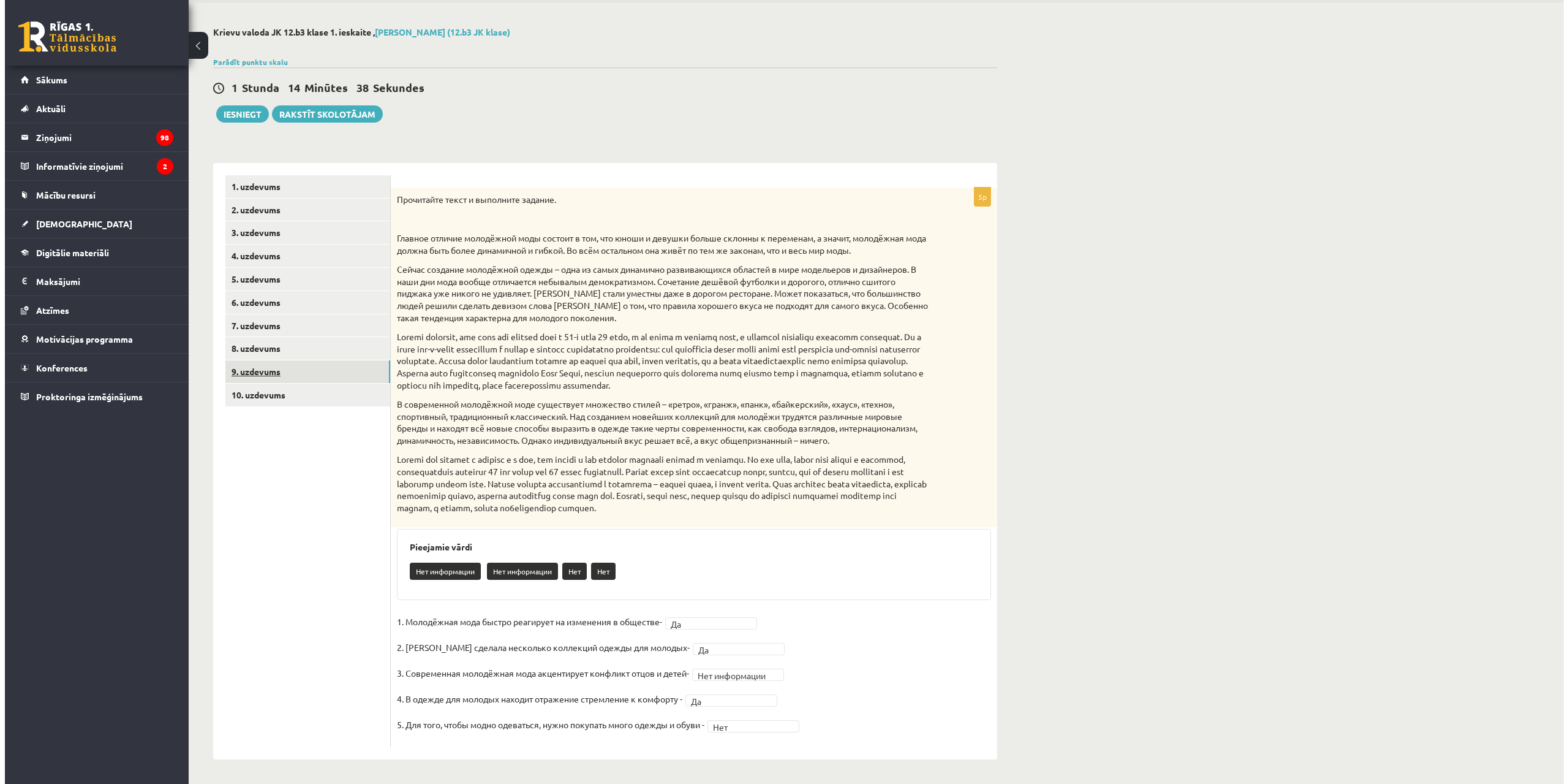
scroll to position [0, 0]
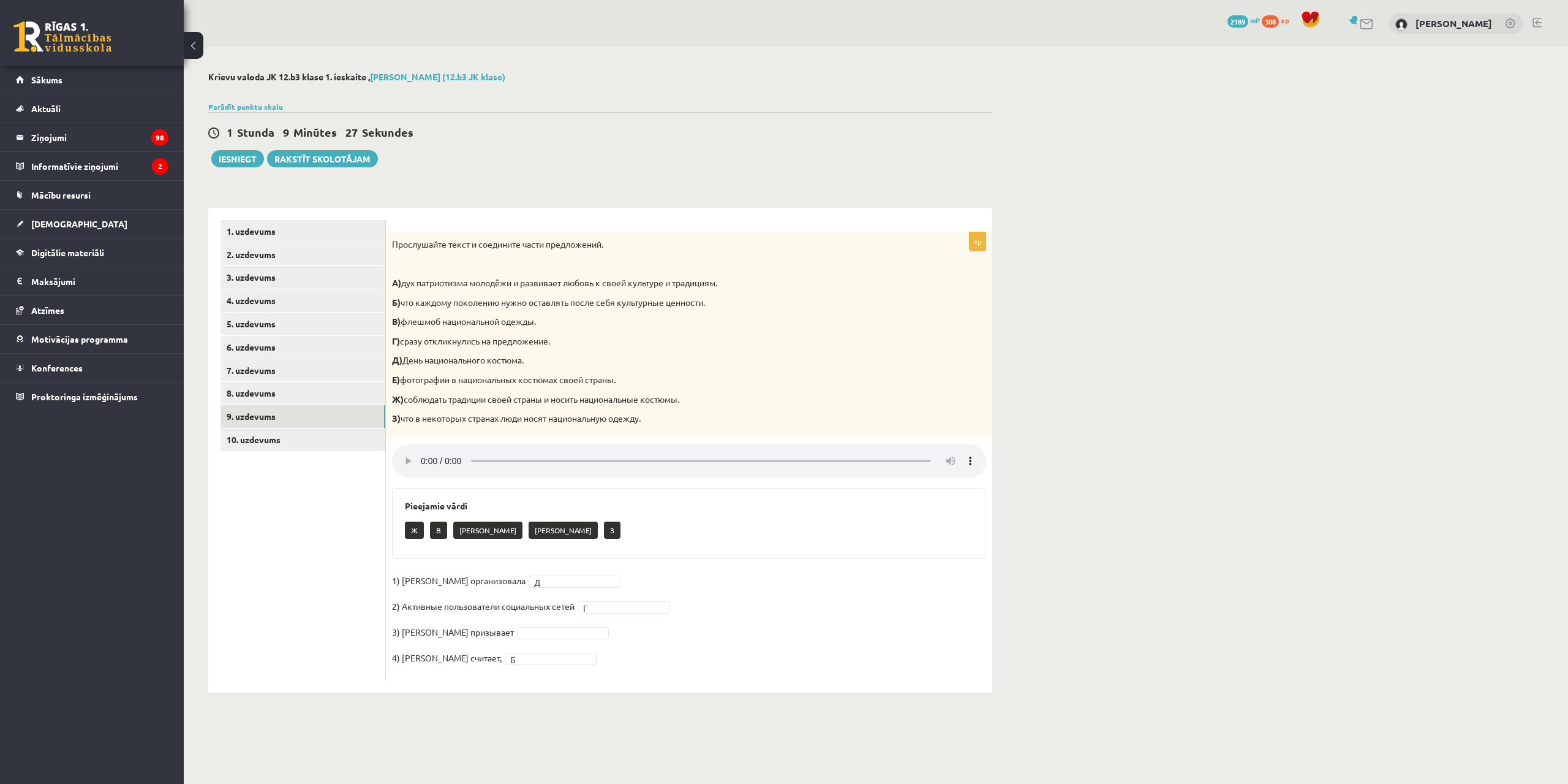
click at [558, 625] on fieldset "1) Мухаббат Саби организовала Д * 2) Активные пользователи социальных сетей Г *…" at bounding box center [689, 622] width 594 height 103
click at [548, 641] on fieldset "1) Мухаббат Саби организовала Д * 2) Активные пользователи социальных сетей Г *…" at bounding box center [689, 622] width 594 height 103
click at [323, 440] on link "10. uzdevums" at bounding box center [303, 440] width 164 height 23
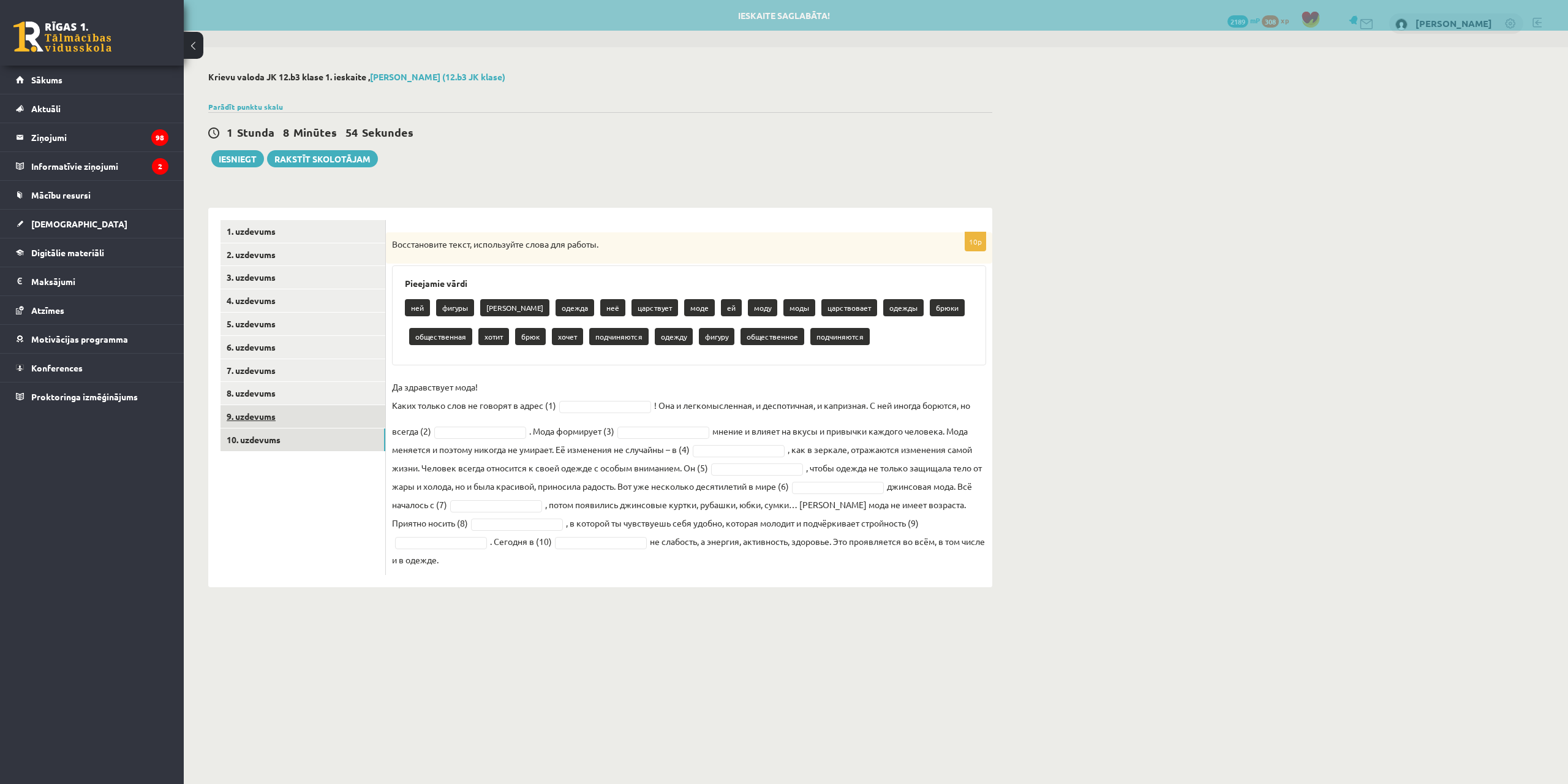
click at [306, 418] on link "9. uzdevums" at bounding box center [303, 416] width 164 height 23
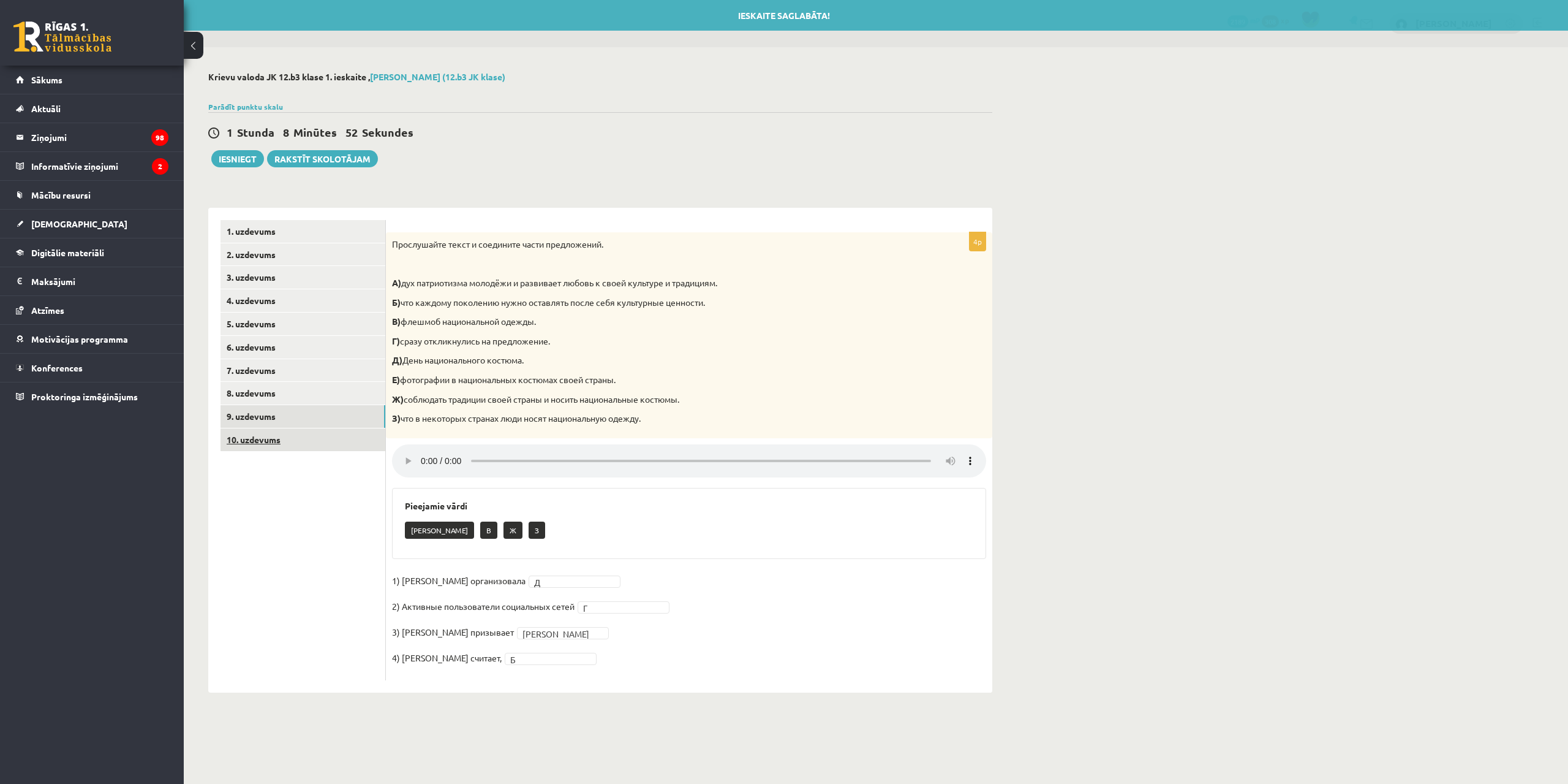
click at [301, 441] on link "10. uzdevums" at bounding box center [303, 440] width 164 height 23
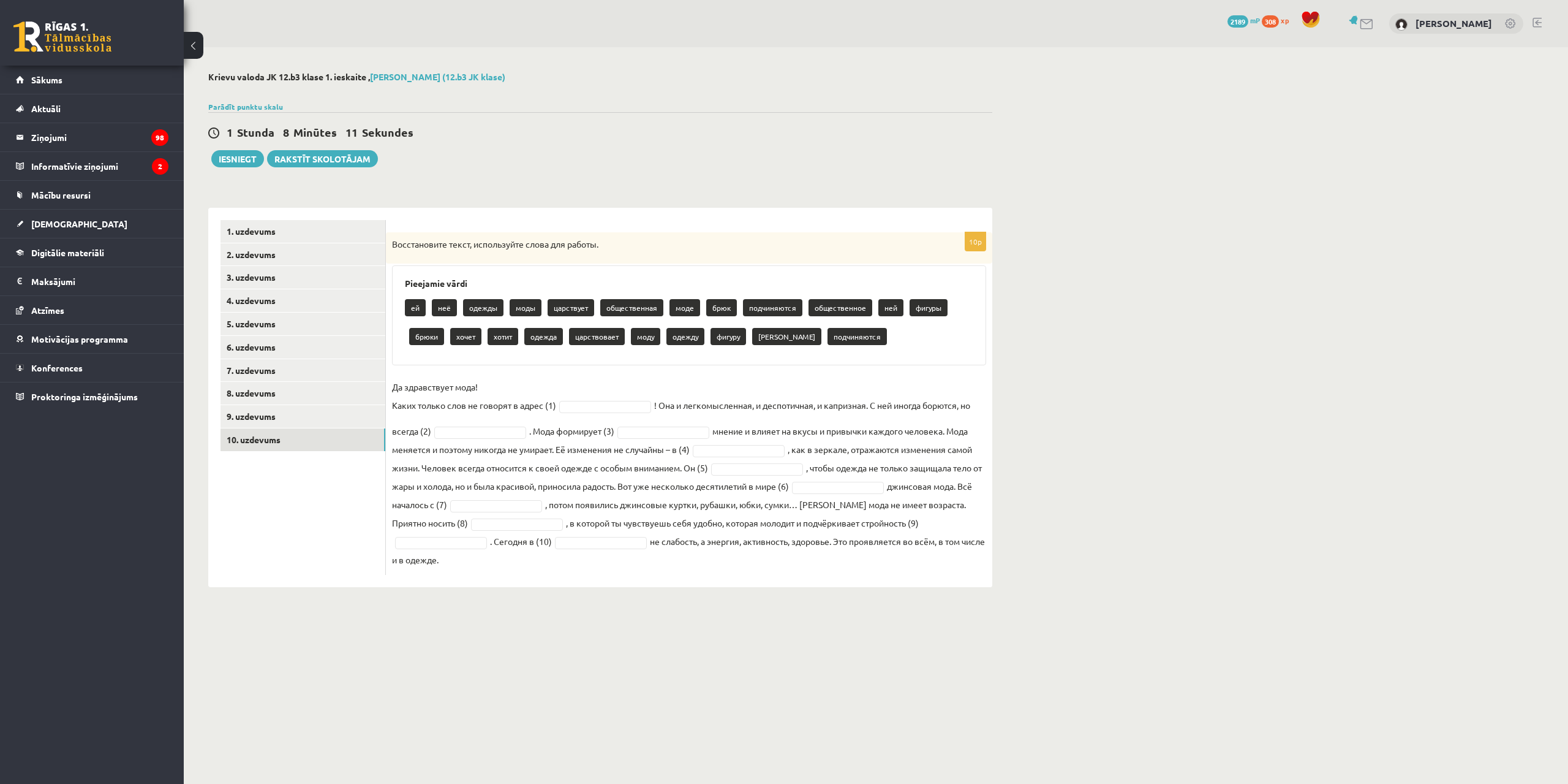
click at [588, 399] on fieldset "Да здравствует мода! Каких только слов не говорят в адрес (1) ! Она и легкомысл…" at bounding box center [689, 472] width 594 height 191
click at [447, 415] on fieldset "Да здравствует мода! Каких только слов не говорят в адрес (1) моды **** ! Она и…" at bounding box center [689, 472] width 594 height 191
click at [424, 418] on fieldset "Да здравствует мода! Каких только слов не говорят в адрес (1) моды **** ! Она и…" at bounding box center [689, 472] width 594 height 191
click at [442, 414] on p "Да здравствует мода! Каких только слов не говорят в адрес (1)" at bounding box center [474, 396] width 164 height 37
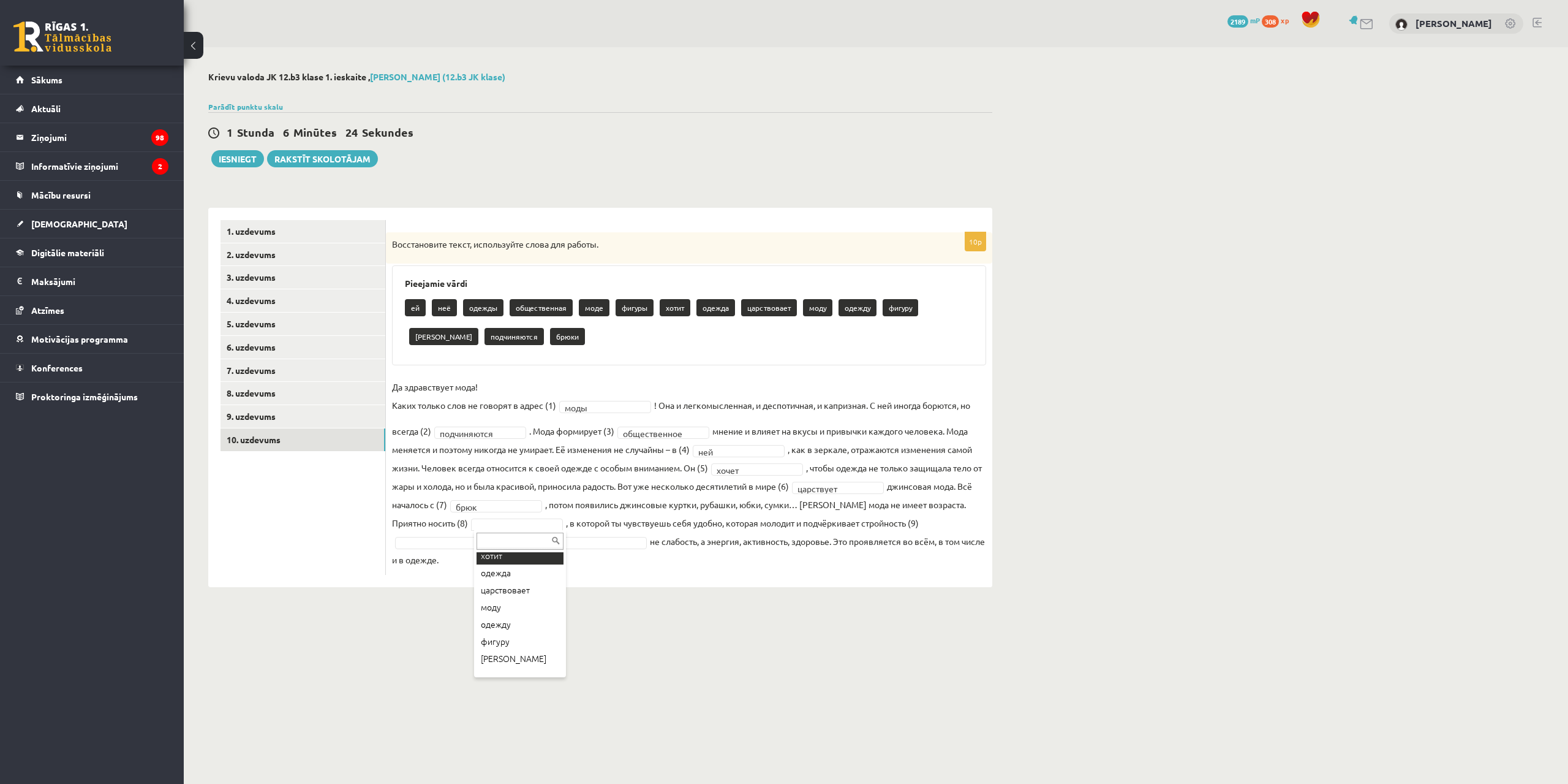
scroll to position [152, 0]
click at [443, 532] on fieldset "**********" at bounding box center [689, 472] width 594 height 191
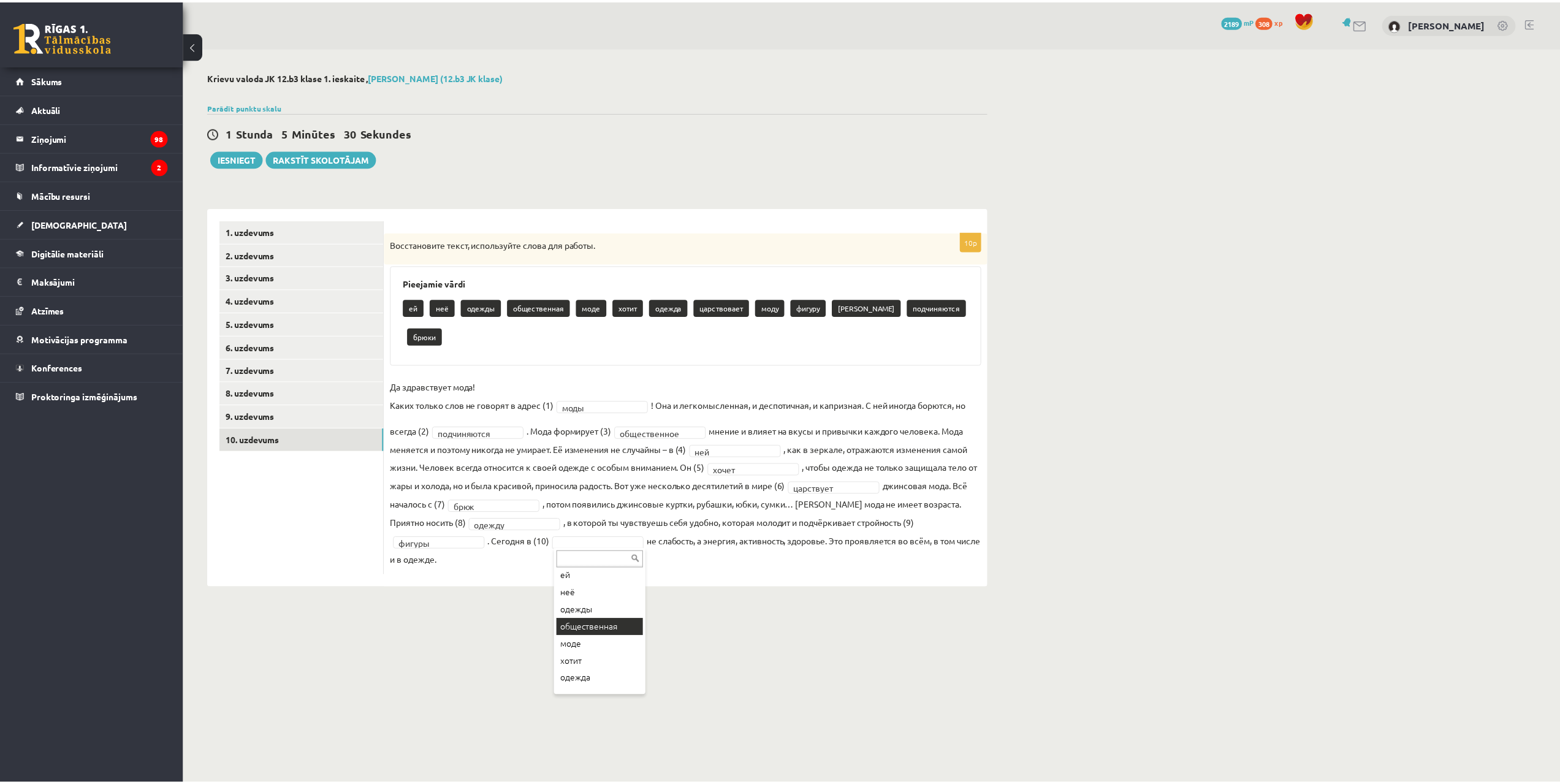
scroll to position [61, 0]
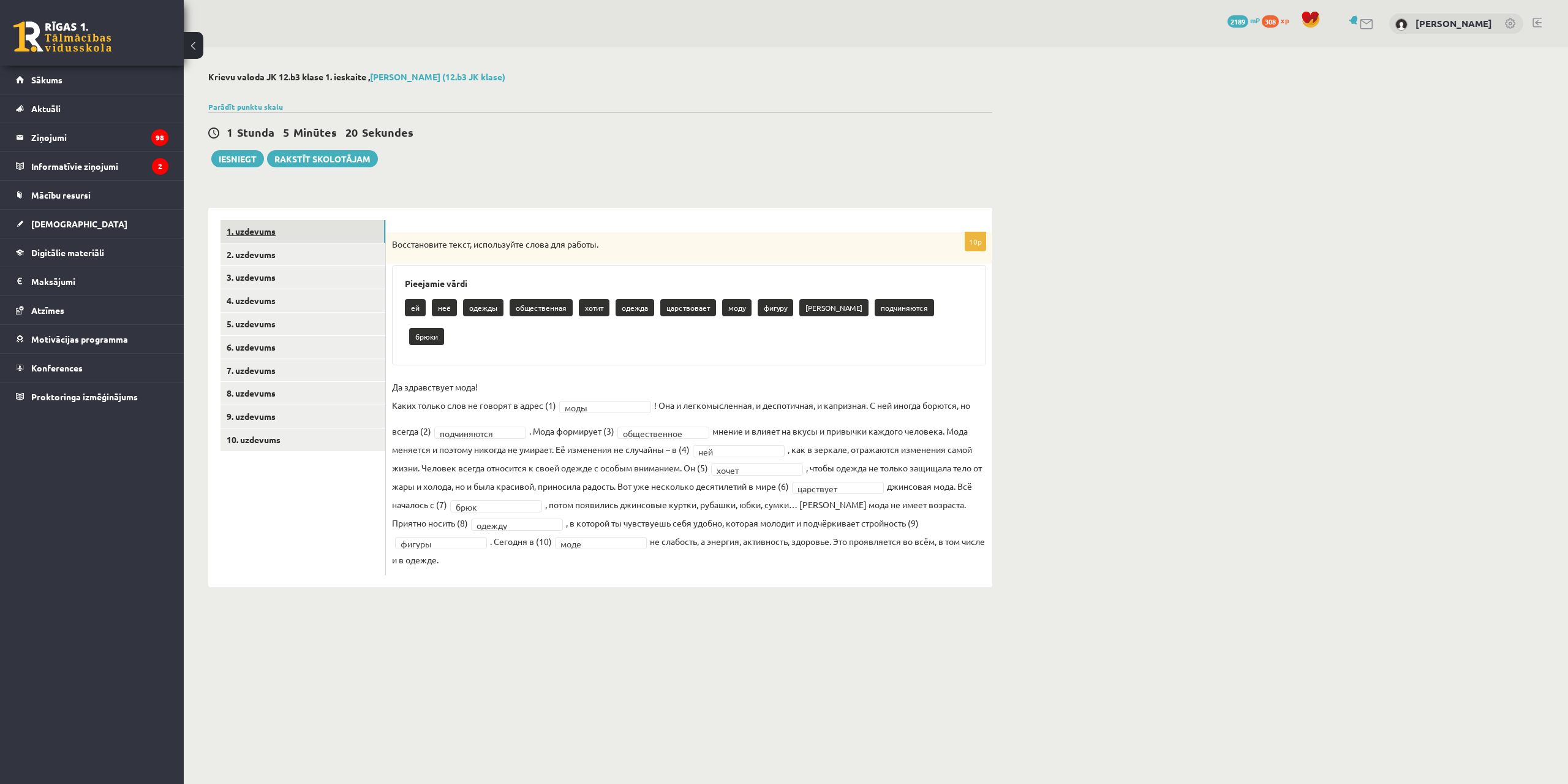
click at [320, 229] on link "1. uzdevums" at bounding box center [303, 231] width 164 height 23
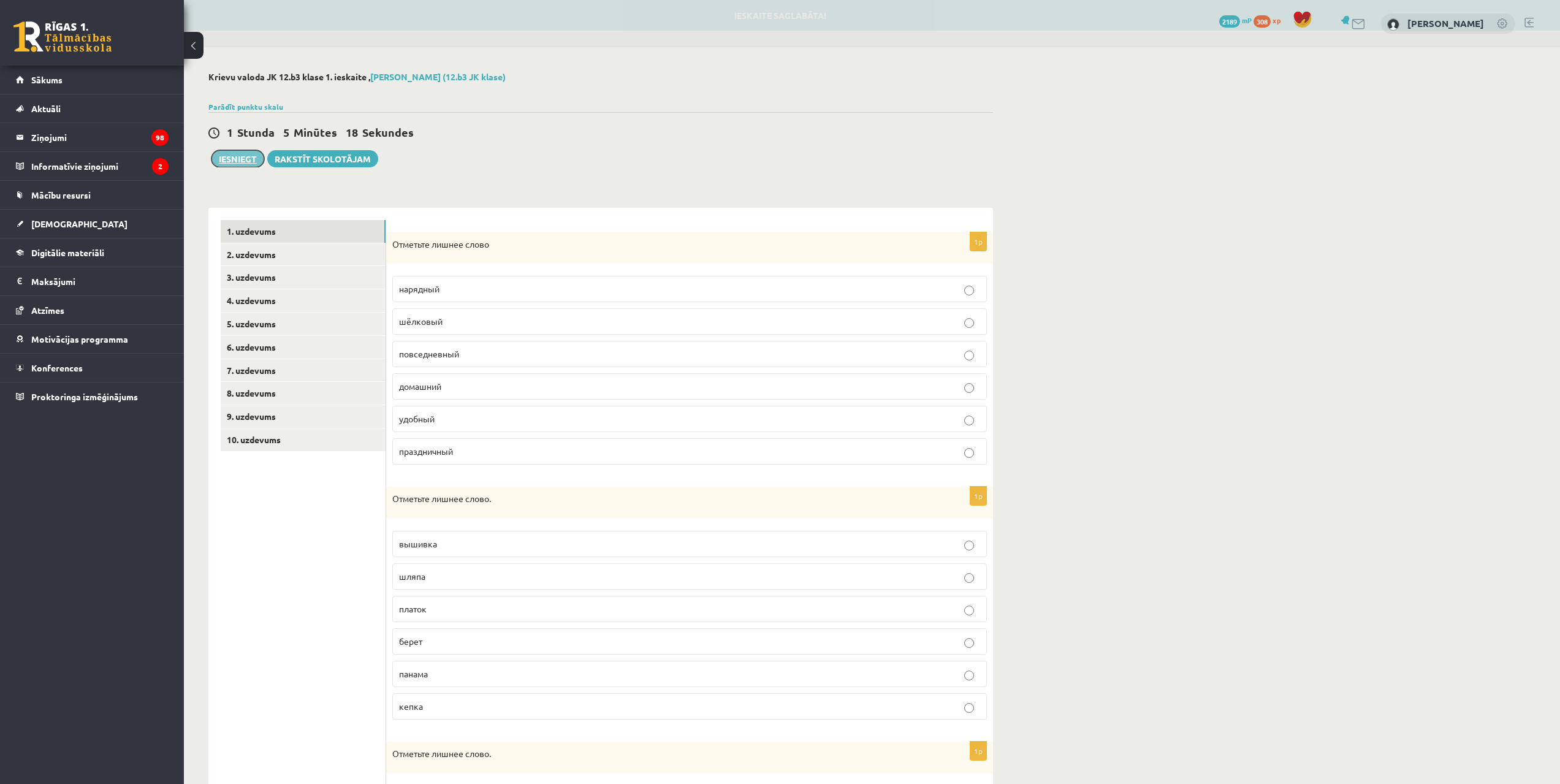
click at [239, 158] on button "Iesniegt" at bounding box center [238, 158] width 53 height 17
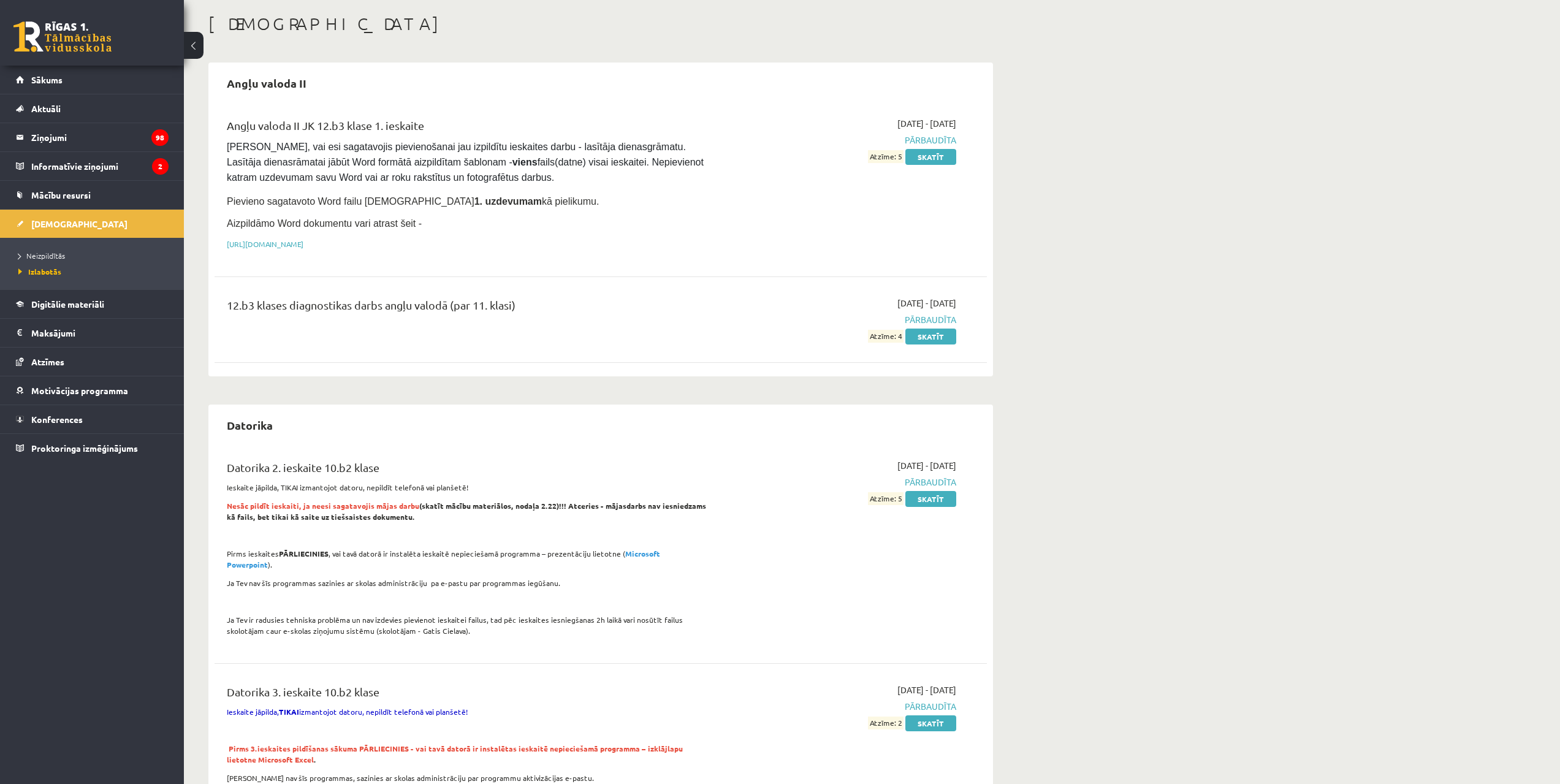
scroll to position [245, 0]
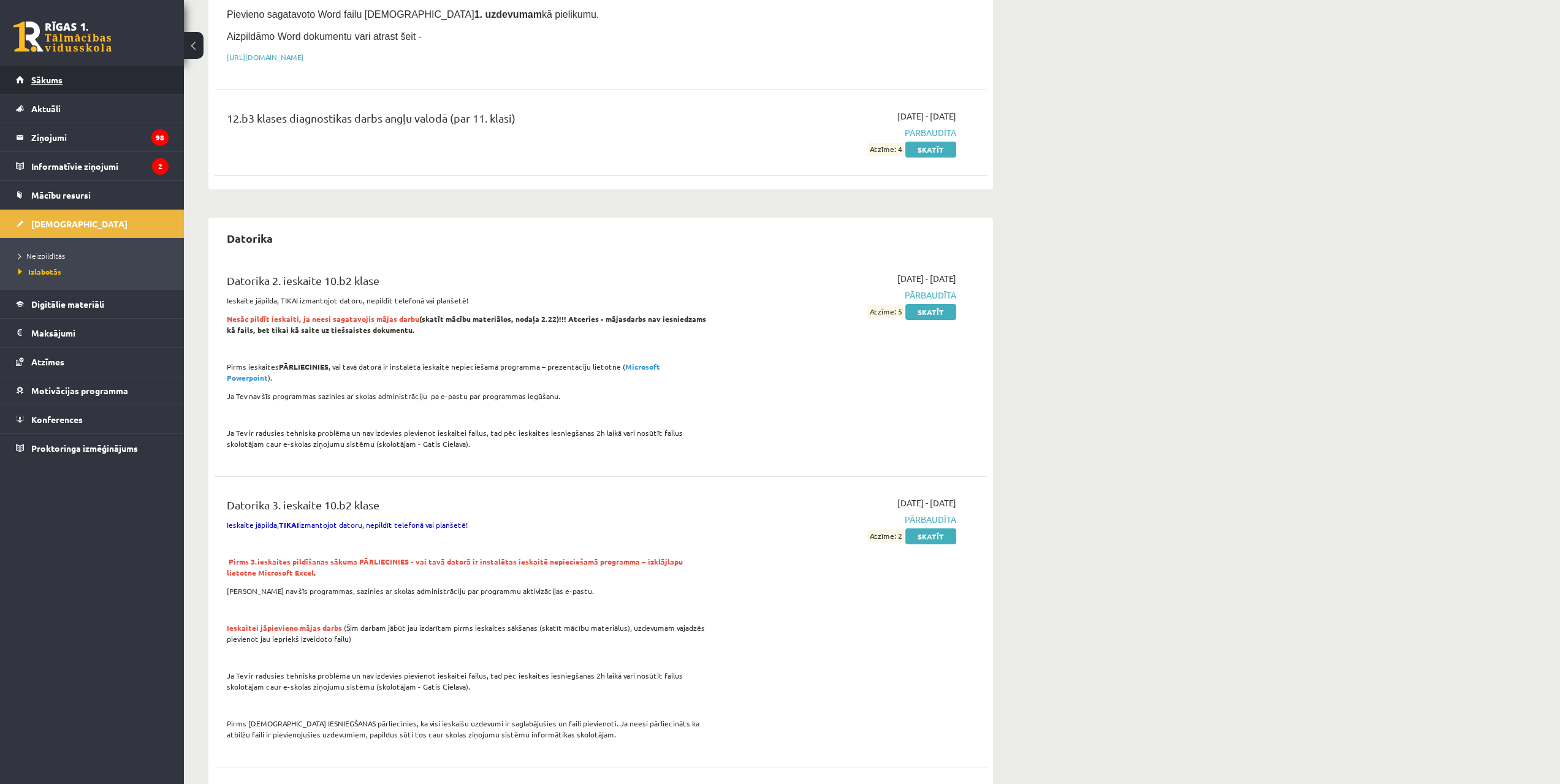
click at [93, 74] on link "Sākums" at bounding box center [92, 80] width 153 height 29
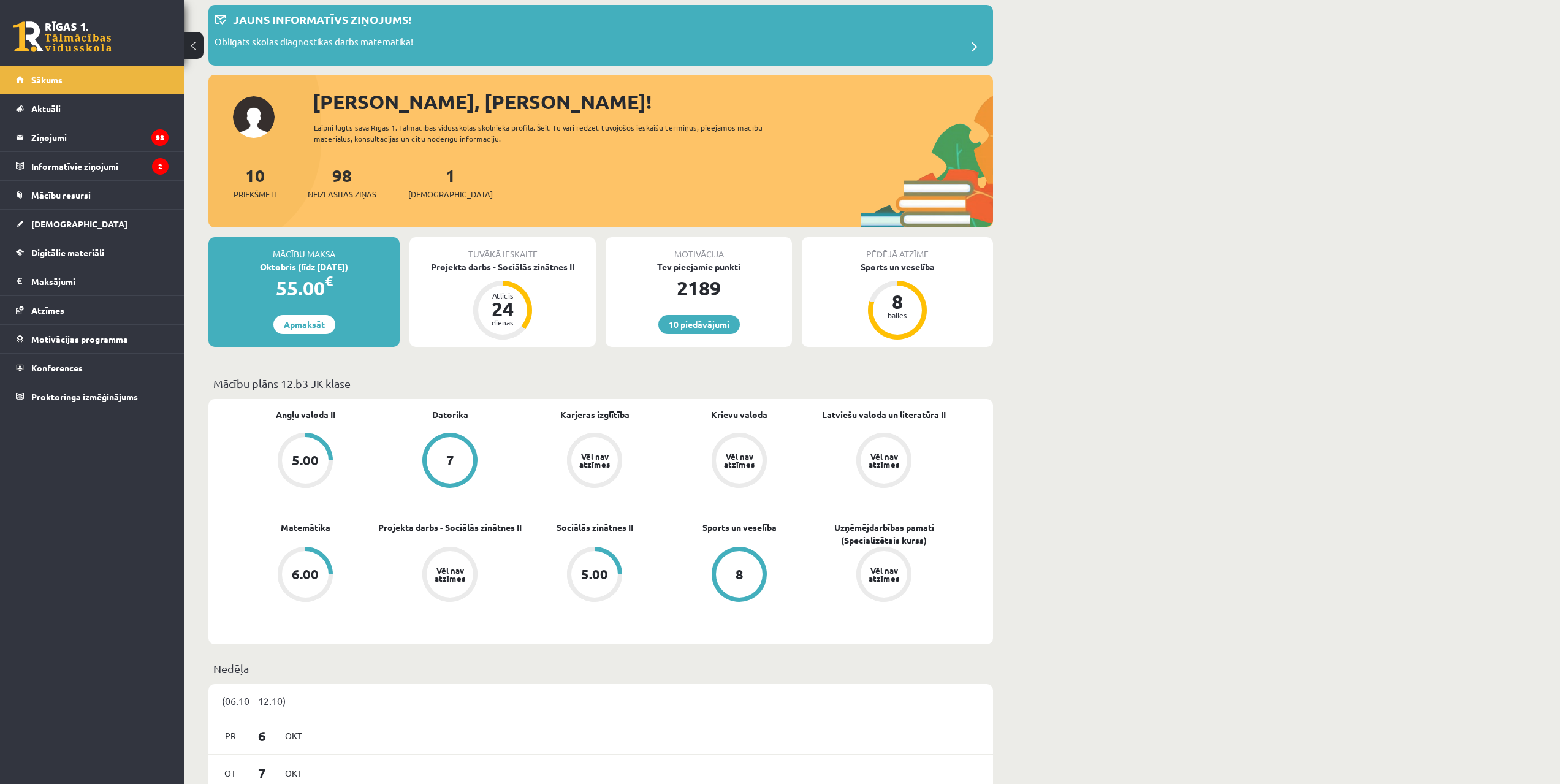
scroll to position [61, 0]
